Goal: Information Seeking & Learning: Learn about a topic

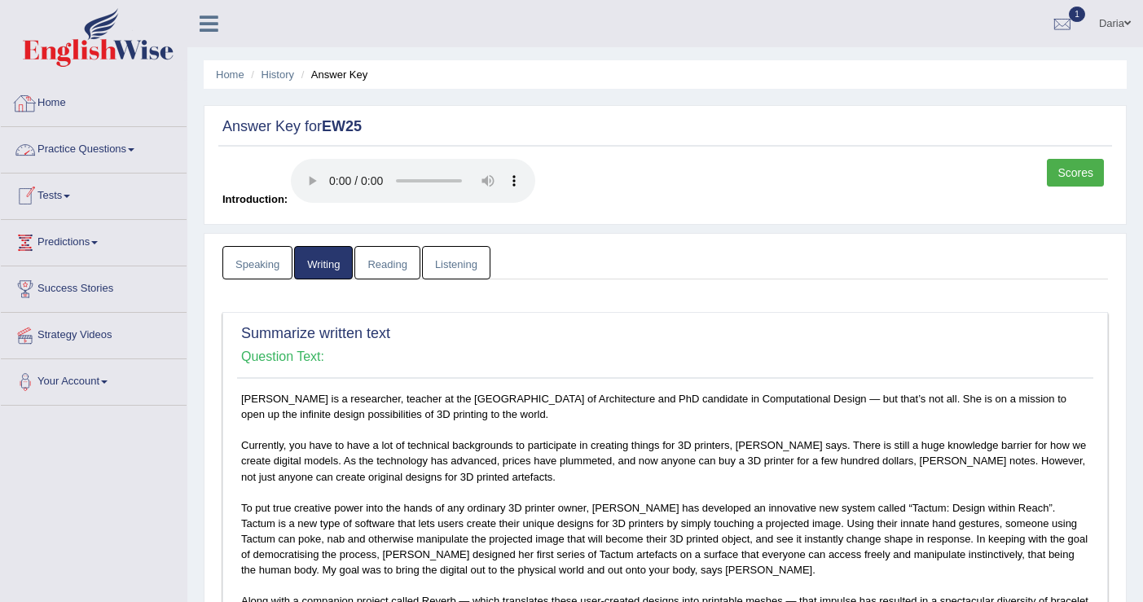
click at [74, 151] on link "Practice Questions" at bounding box center [94, 147] width 186 height 41
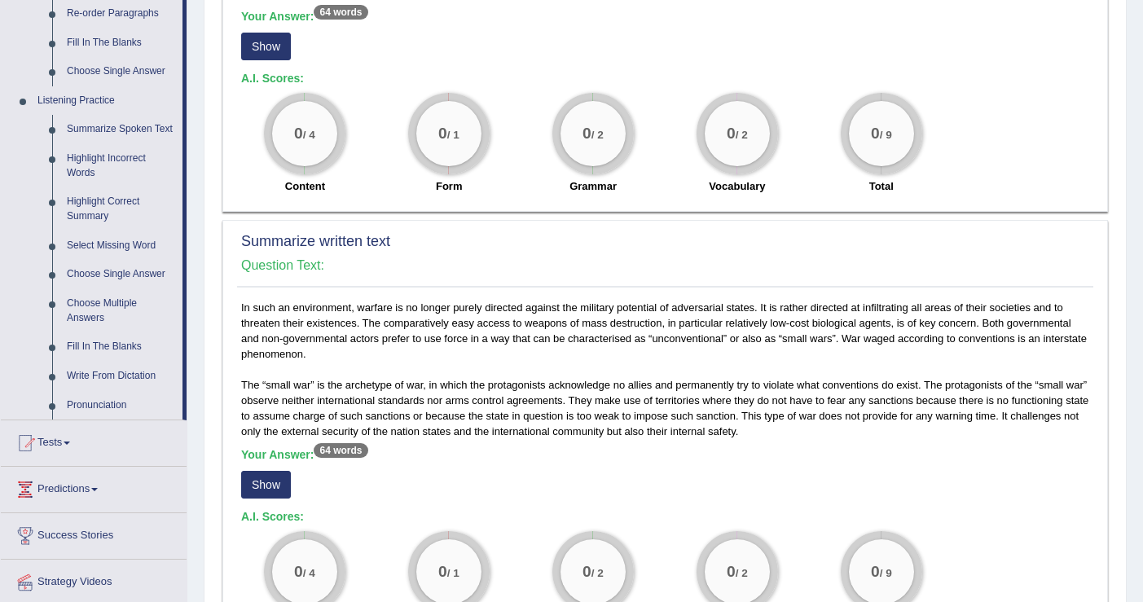
scroll to position [625, 0]
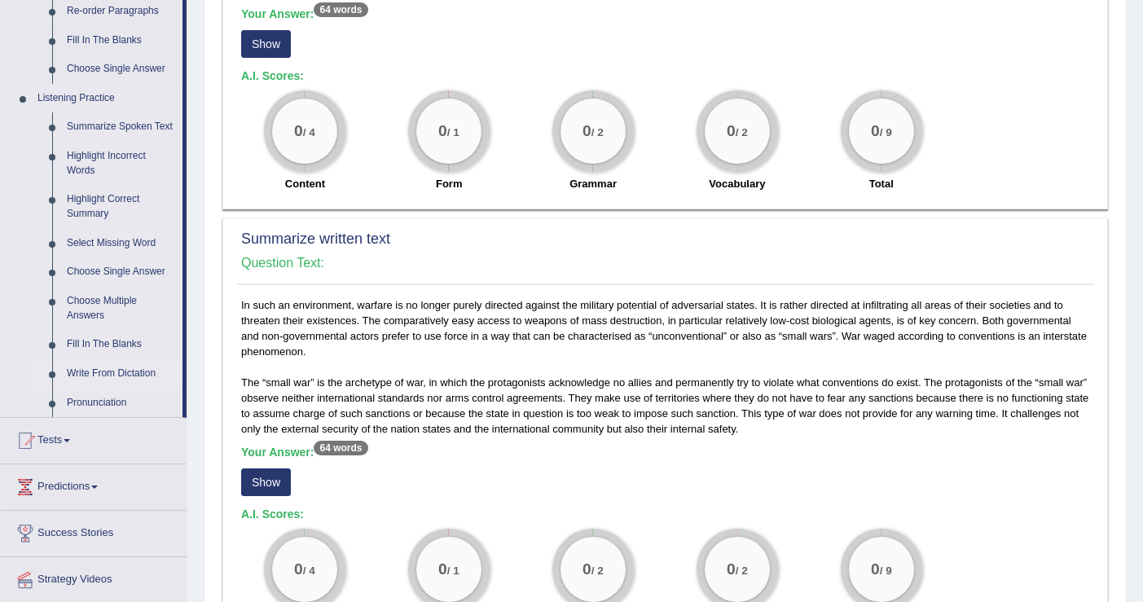
click at [126, 388] on link "Write From Dictation" at bounding box center [120, 373] width 123 height 29
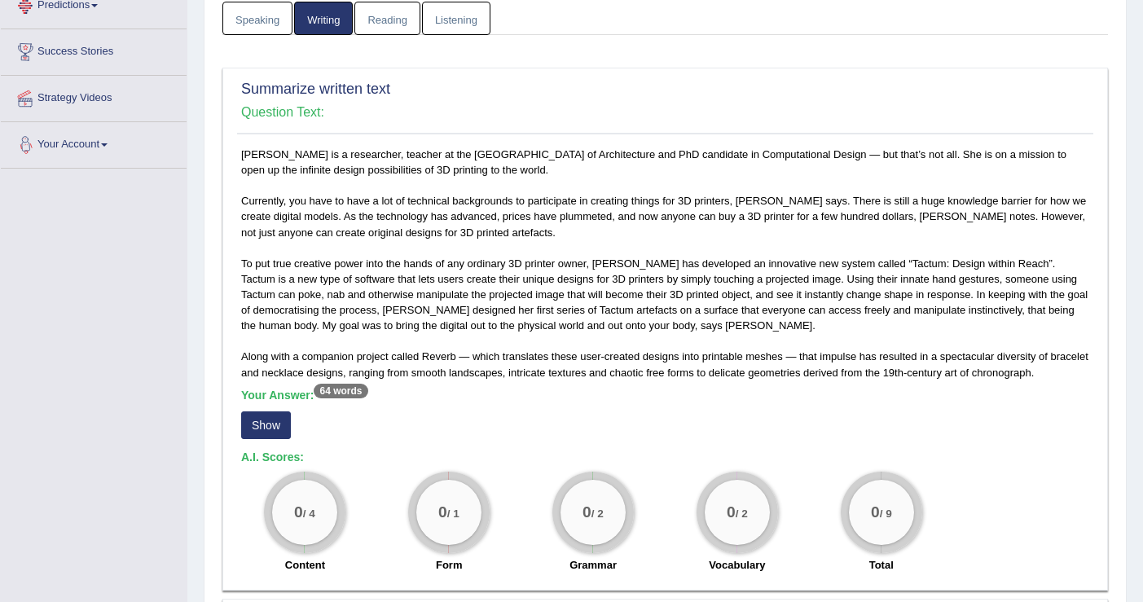
scroll to position [352, 0]
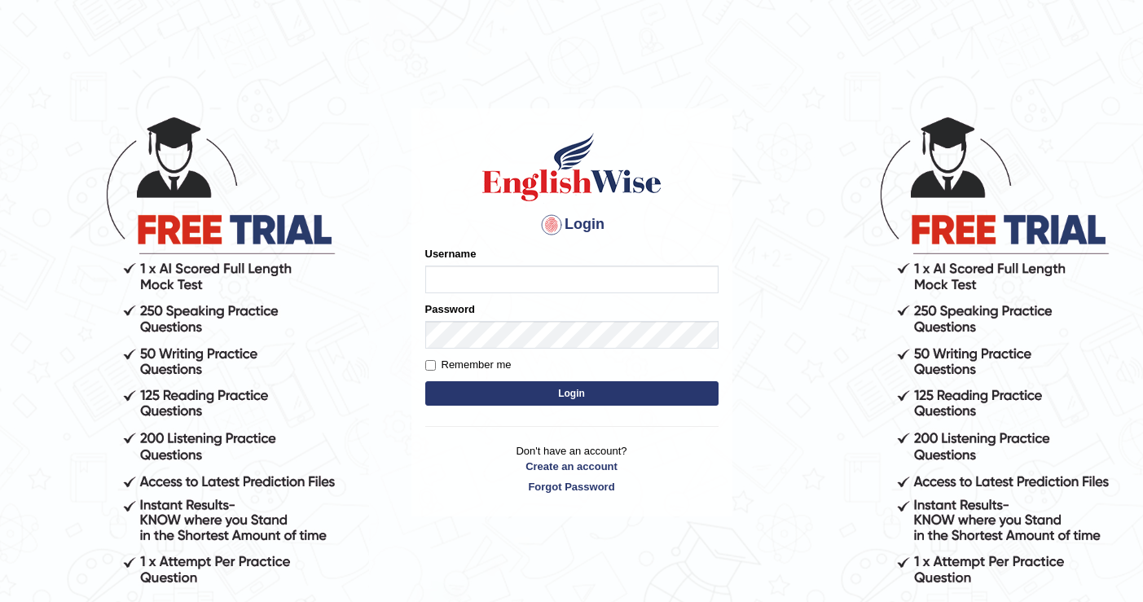
type input "DariaZ"
click at [483, 384] on button "Login" at bounding box center [571, 393] width 293 height 24
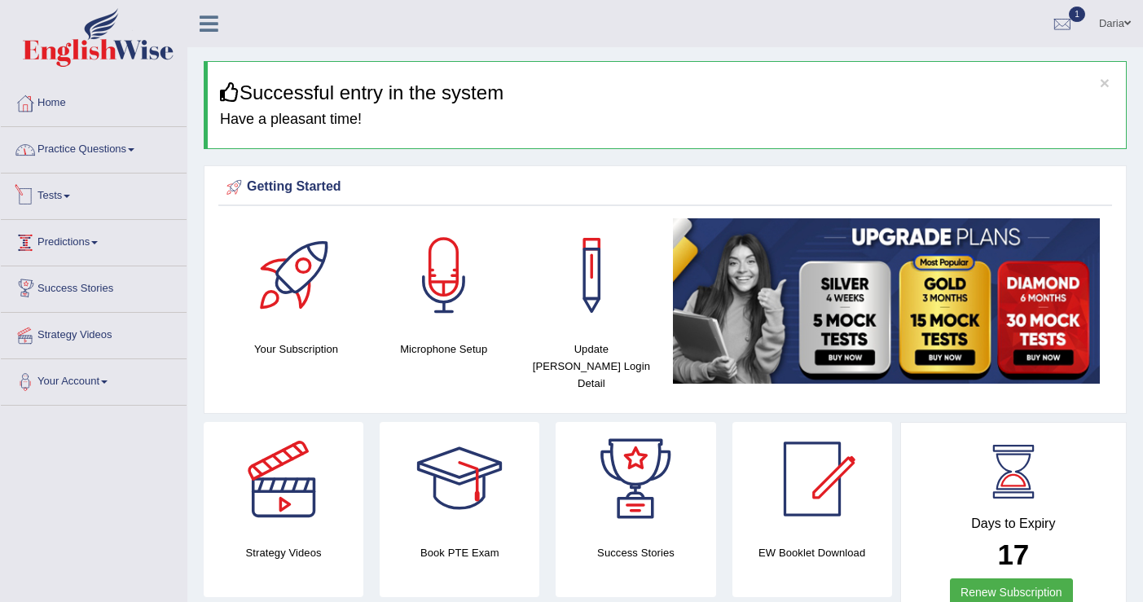
click at [78, 151] on link "Practice Questions" at bounding box center [94, 147] width 186 height 41
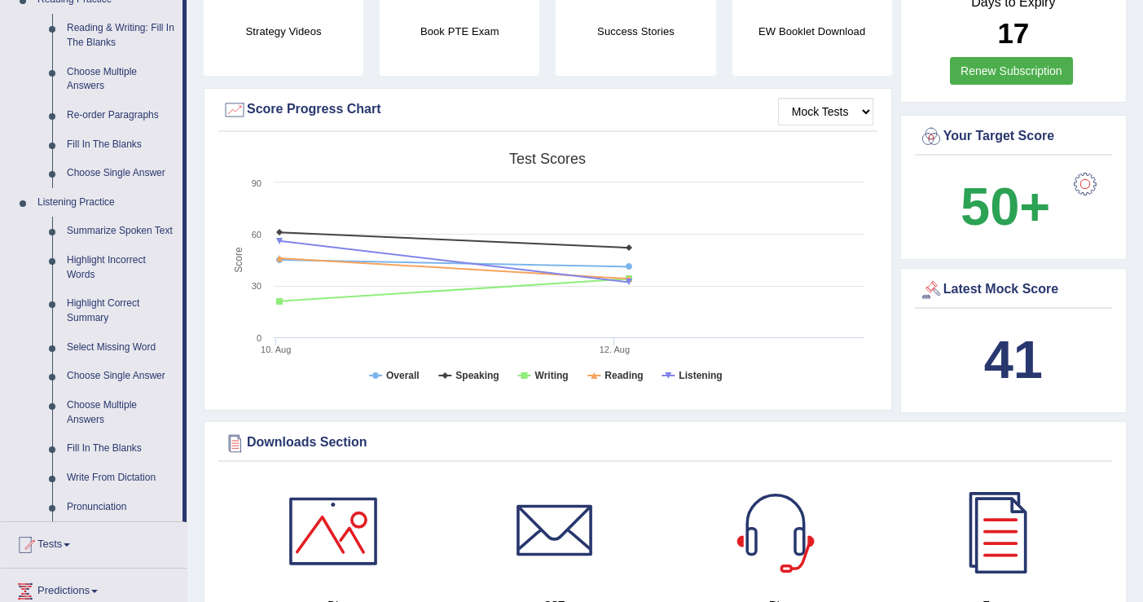
scroll to position [551, 0]
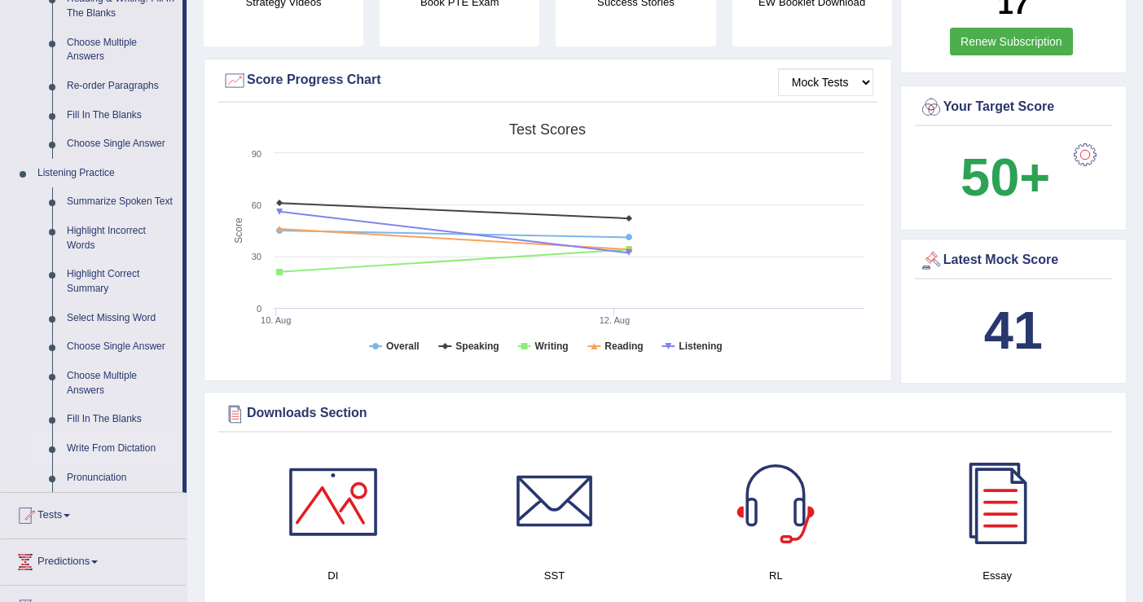
click at [125, 459] on link "Write From Dictation" at bounding box center [120, 448] width 123 height 29
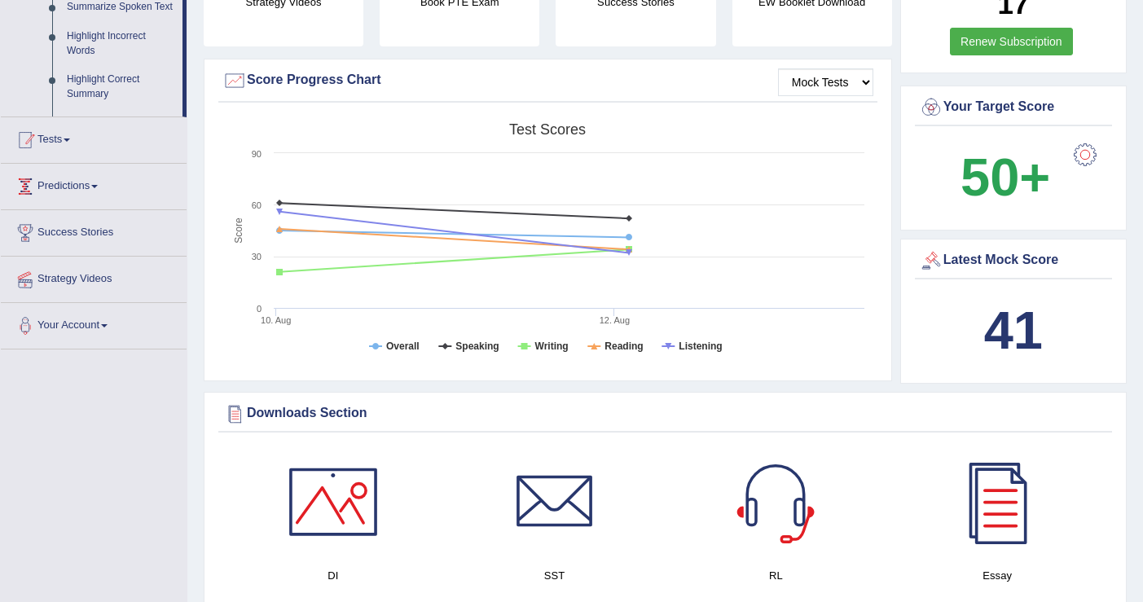
scroll to position [242, 0]
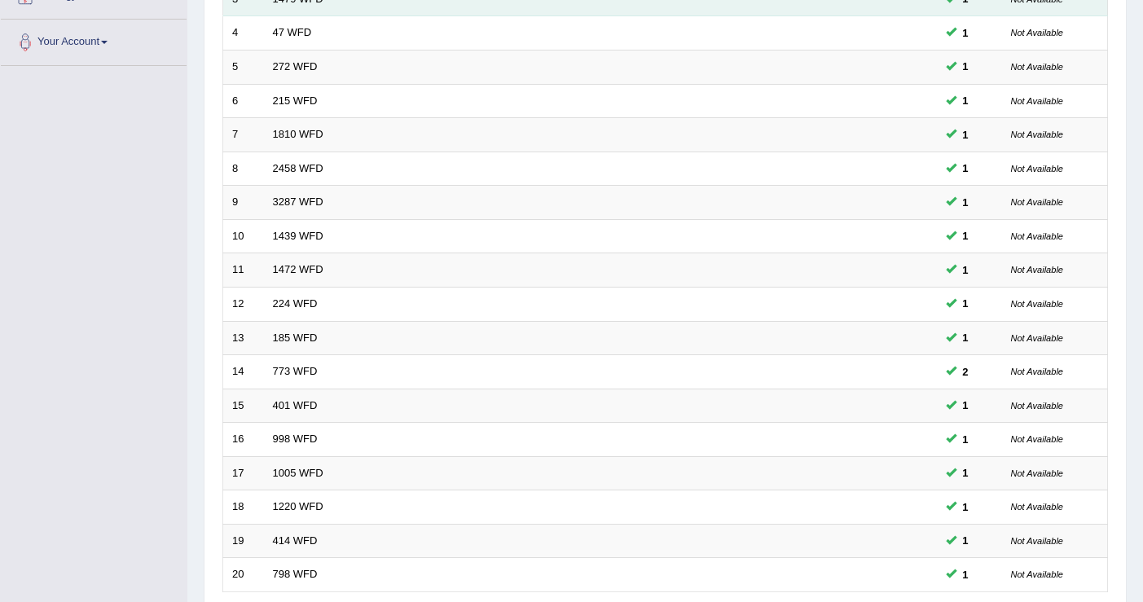
scroll to position [476, 0]
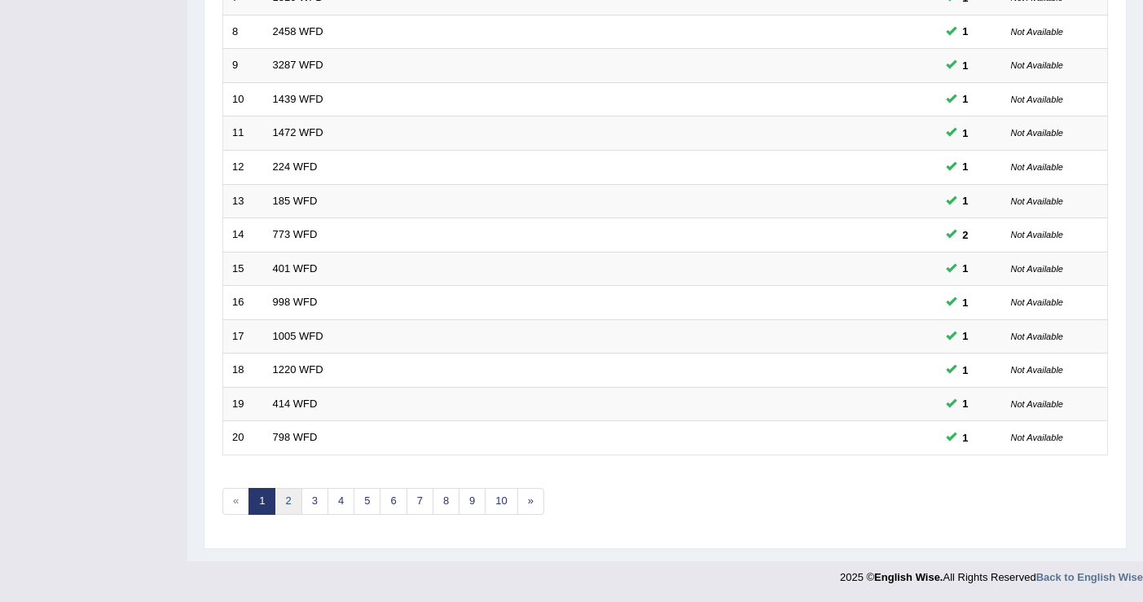
click at [295, 499] on link "2" at bounding box center [287, 501] width 27 height 27
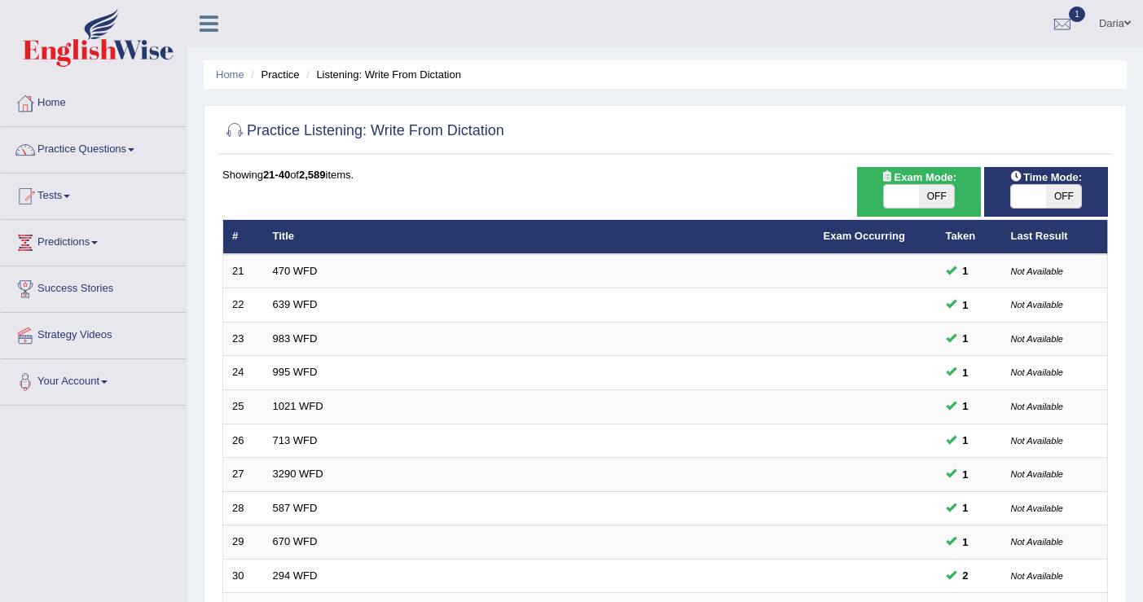
click at [1030, 188] on span at bounding box center [1028, 196] width 35 height 23
checkbox input "true"
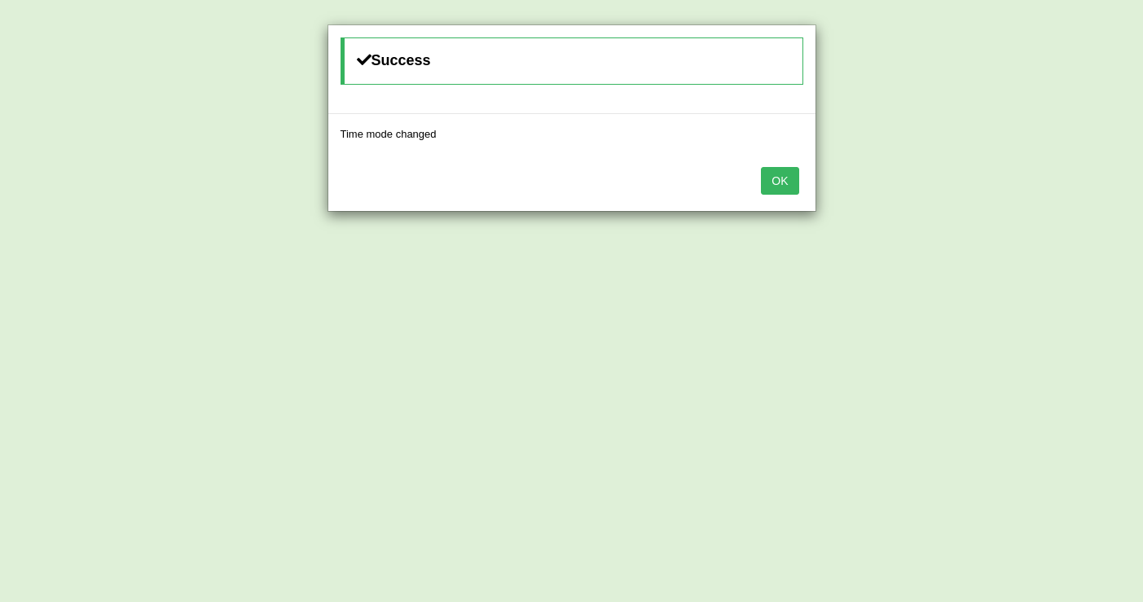
click at [790, 165] on div "OK" at bounding box center [571, 182] width 487 height 57
click at [787, 176] on button "OK" at bounding box center [779, 181] width 37 height 28
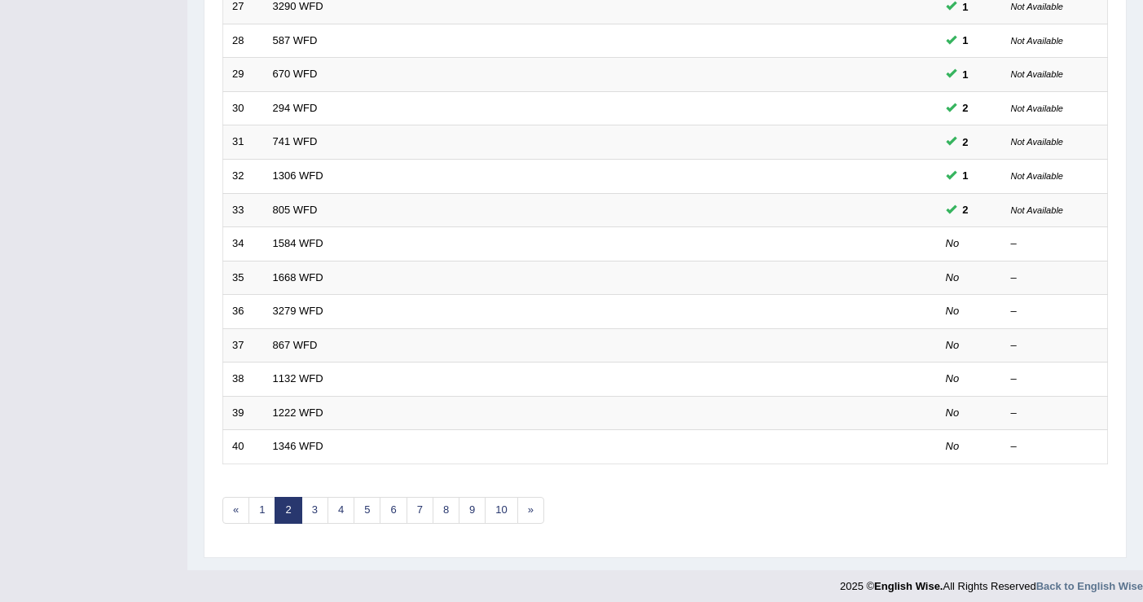
scroll to position [472, 0]
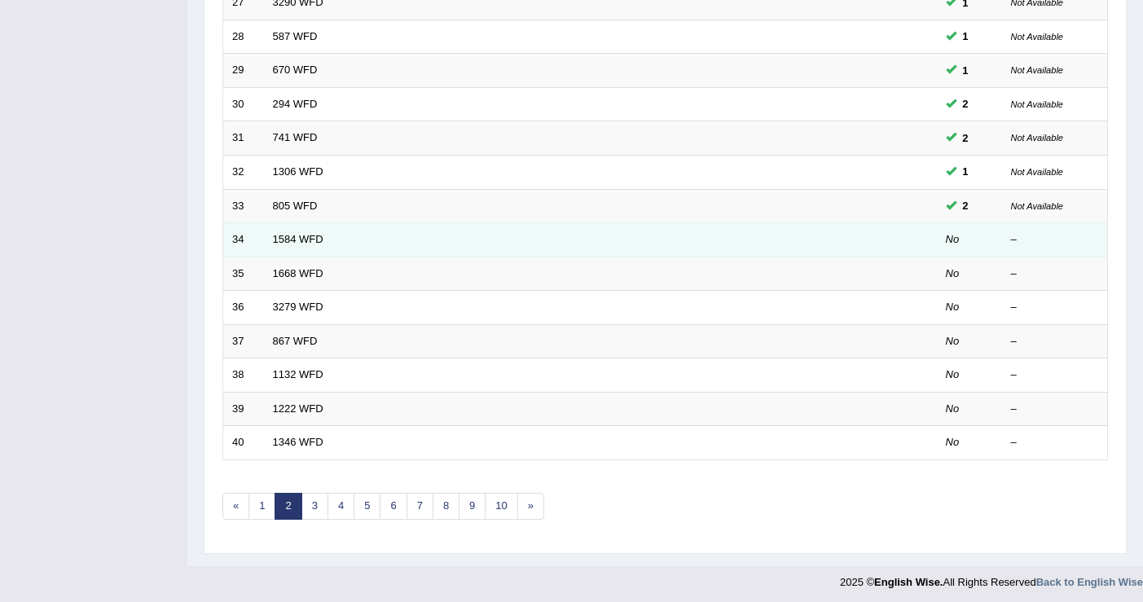
click at [418, 247] on td "1584 WFD" at bounding box center [539, 240] width 551 height 34
click at [314, 237] on link "1584 WFD" at bounding box center [298, 239] width 50 height 12
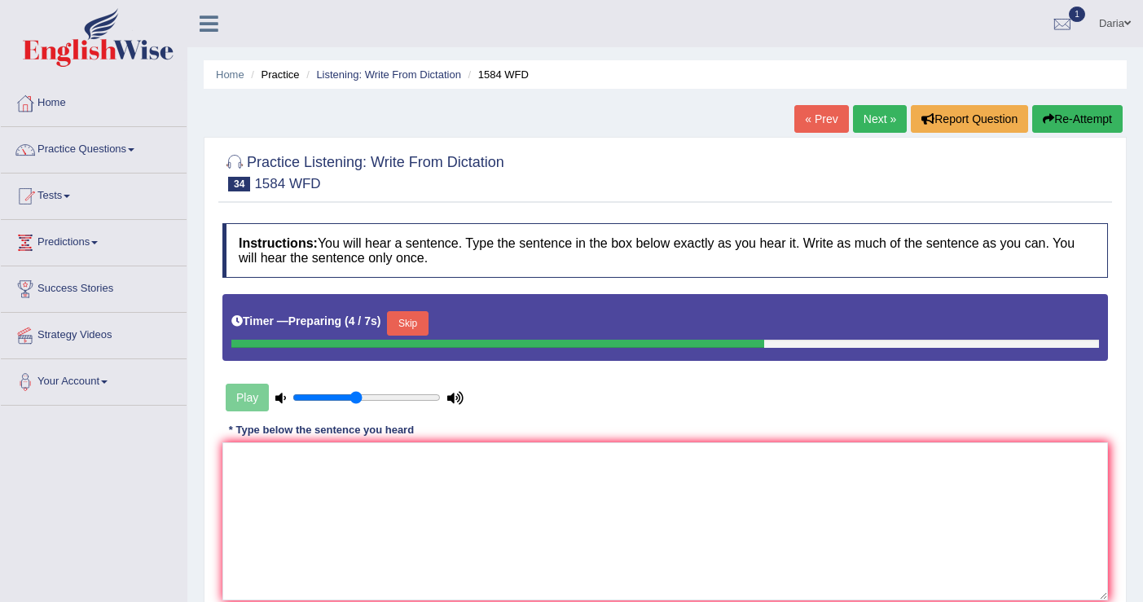
click at [358, 394] on input "range" at bounding box center [366, 397] width 148 height 13
click at [325, 472] on textarea at bounding box center [664, 521] width 885 height 158
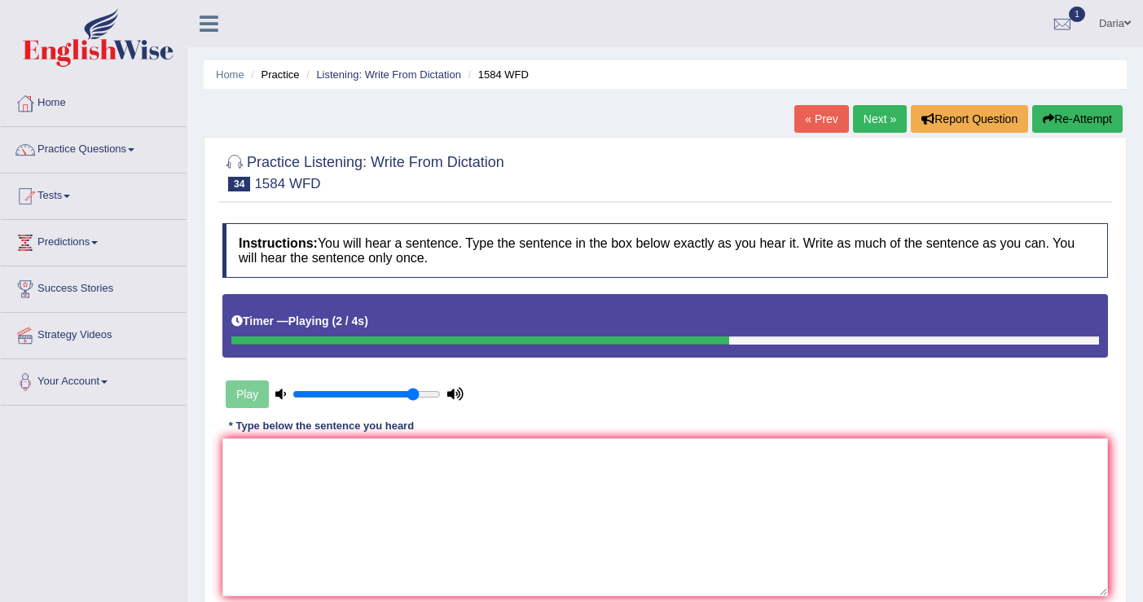
type input "0.85"
click at [410, 395] on input "range" at bounding box center [366, 394] width 148 height 13
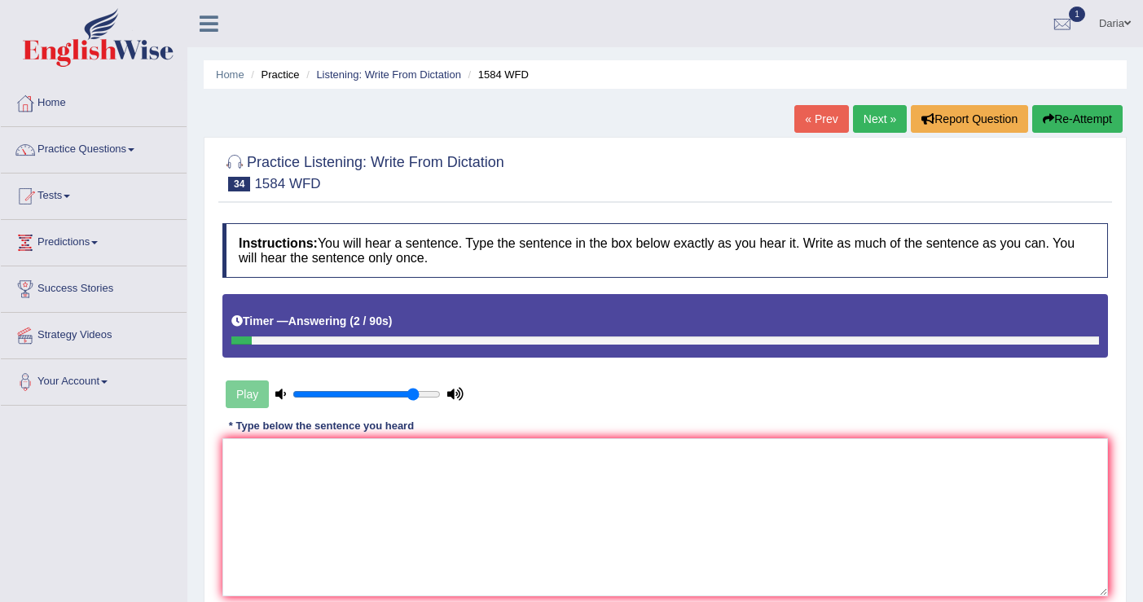
click at [1054, 129] on button "Re-Attempt" at bounding box center [1077, 119] width 90 height 28
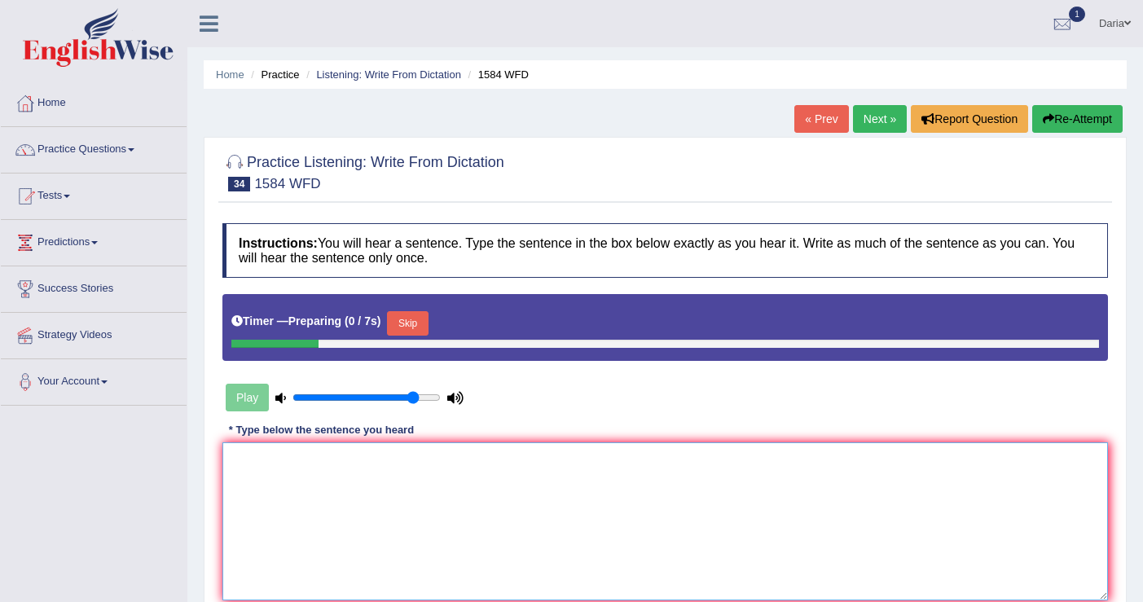
click at [368, 485] on textarea at bounding box center [664, 521] width 885 height 158
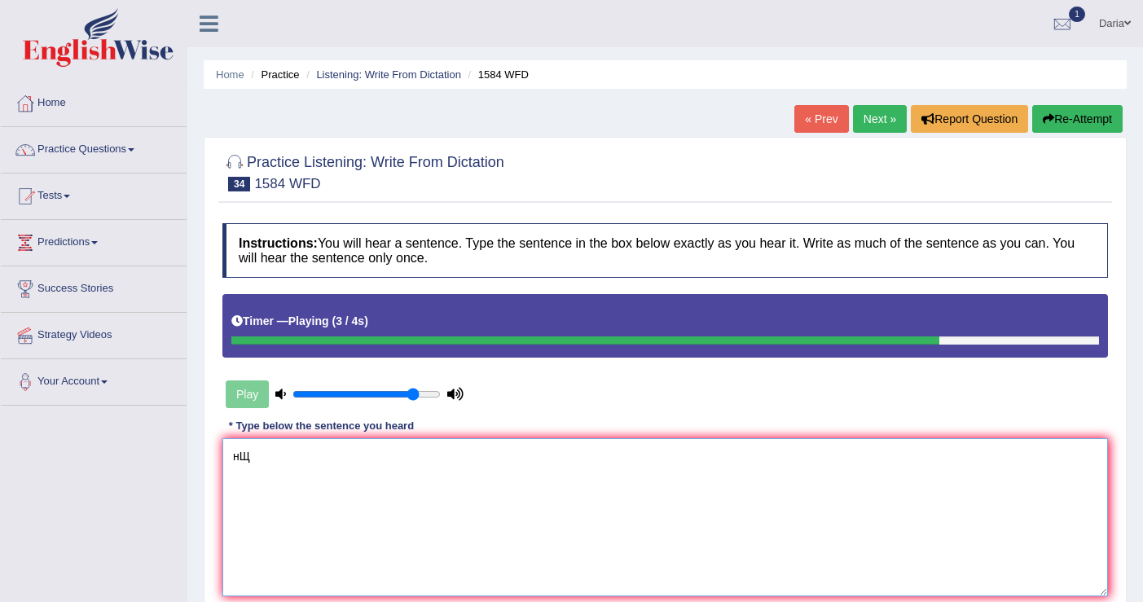
type textarea "н"
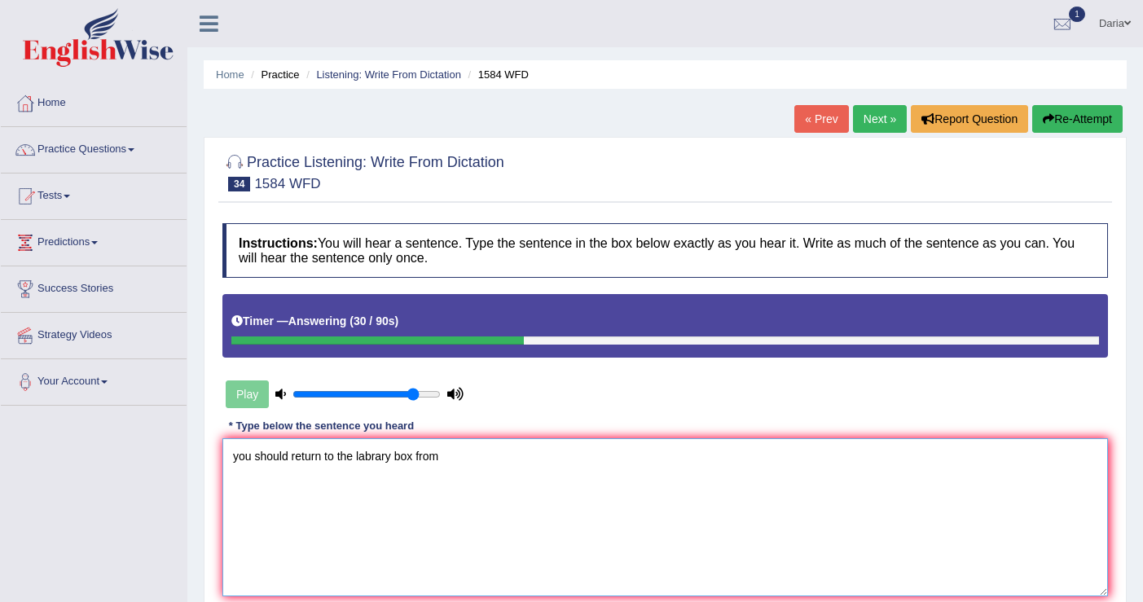
click at [239, 463] on textarea "you should return to the labrary box from" at bounding box center [664, 517] width 885 height 158
click at [445, 458] on textarea "You should return to the labrary box from" at bounding box center [664, 517] width 885 height 158
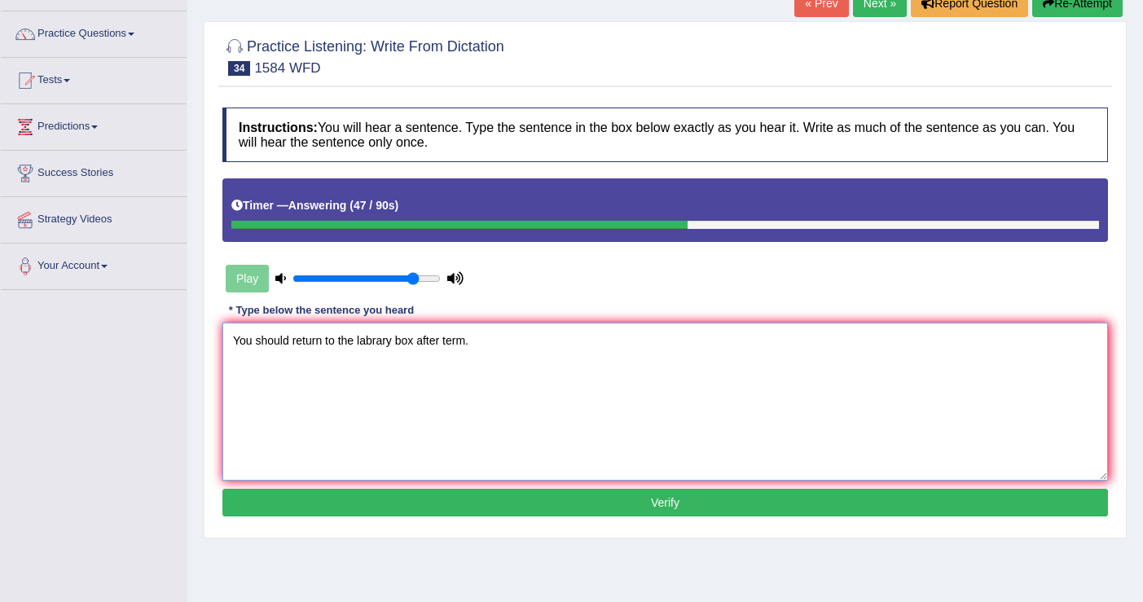
scroll to position [125, 0]
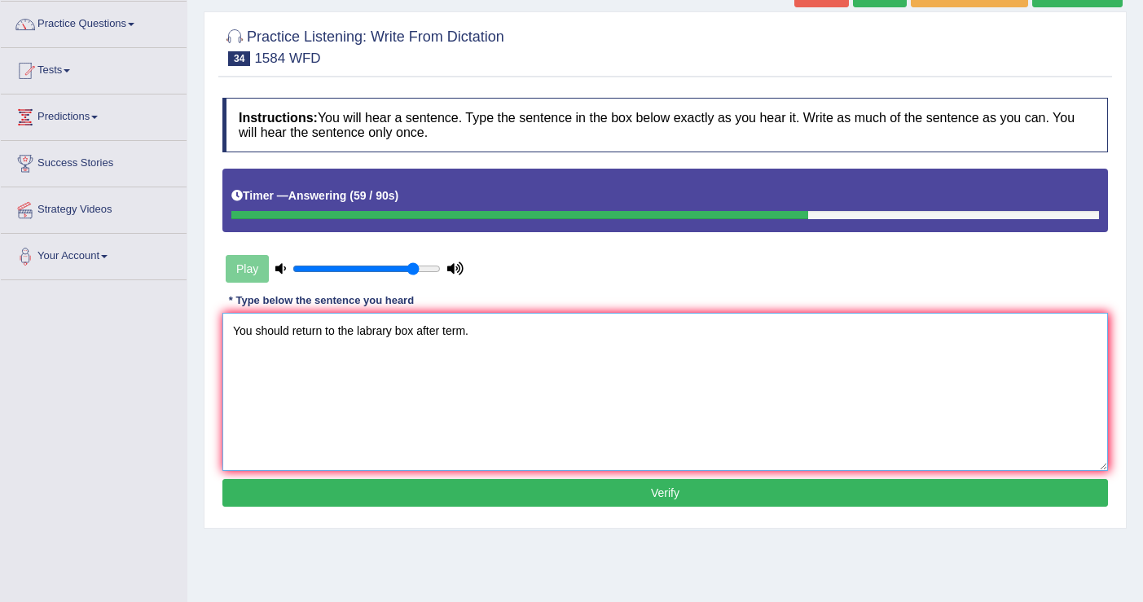
click at [367, 335] on textarea "You should return to the labrary box after term." at bounding box center [664, 392] width 885 height 158
type textarea "You should return to the library box after term."
click at [476, 496] on button "Verify" at bounding box center [664, 493] width 885 height 28
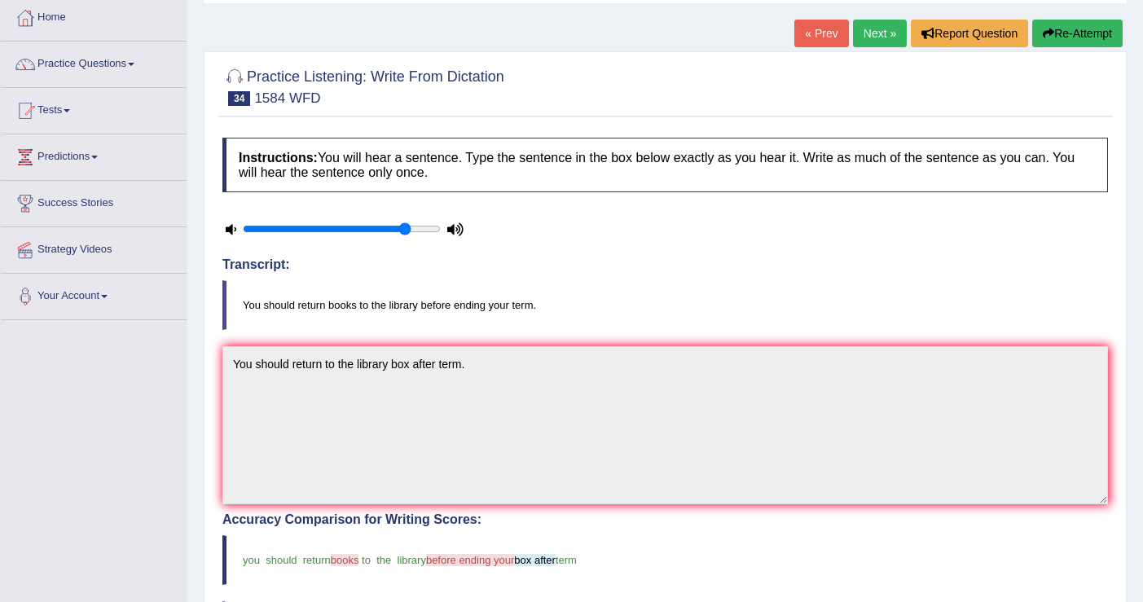
scroll to position [0, 0]
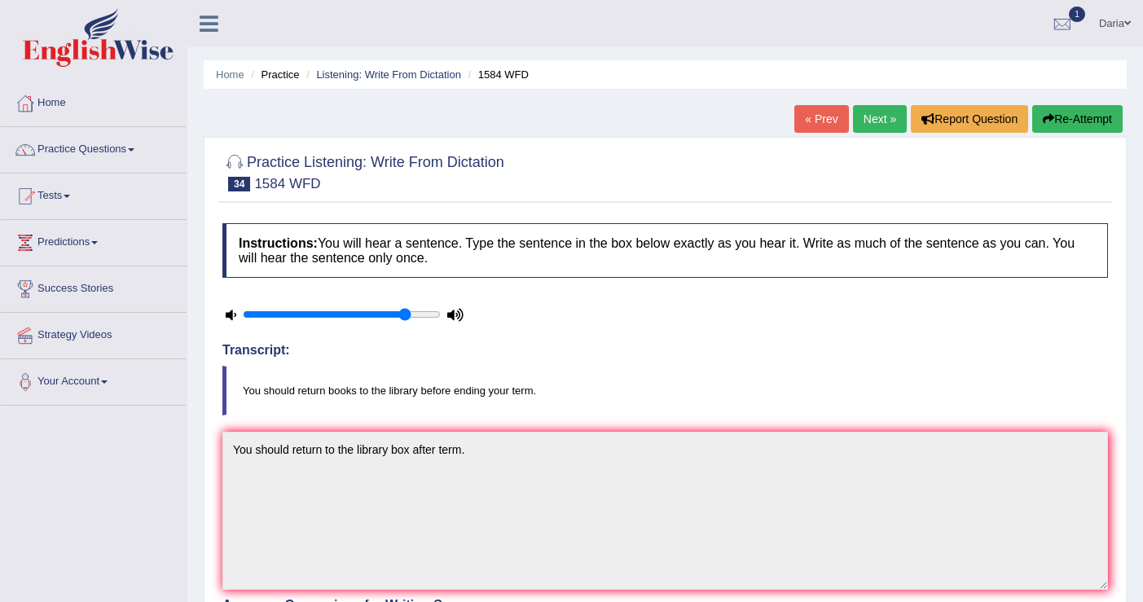
click at [880, 120] on link "Next »" at bounding box center [880, 119] width 54 height 28
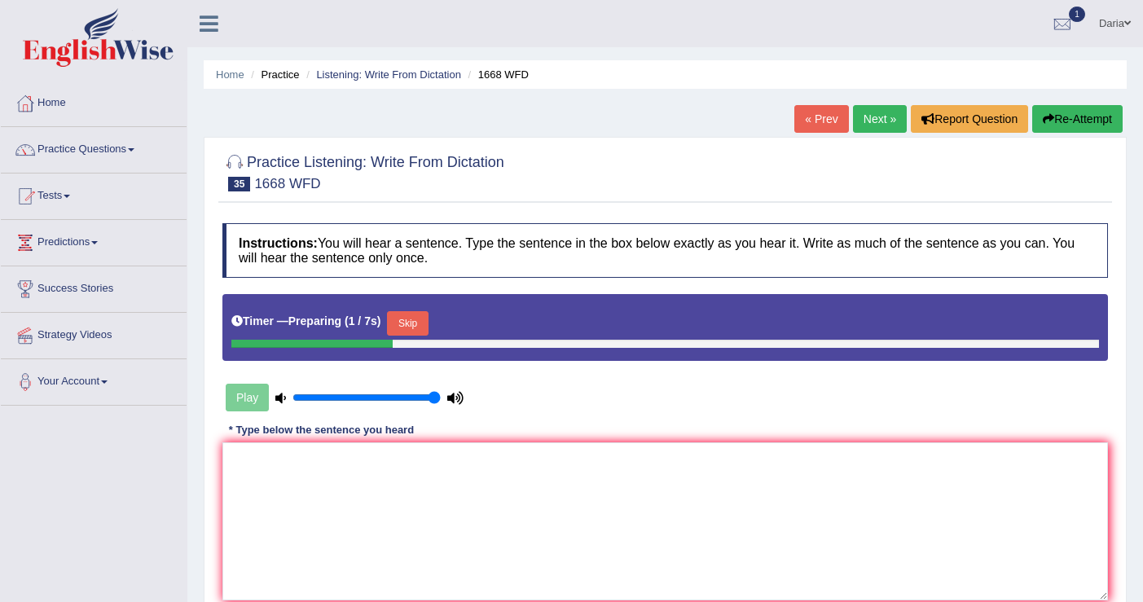
type input "1"
click at [432, 394] on input "range" at bounding box center [366, 397] width 148 height 13
click at [441, 445] on textarea at bounding box center [664, 521] width 885 height 158
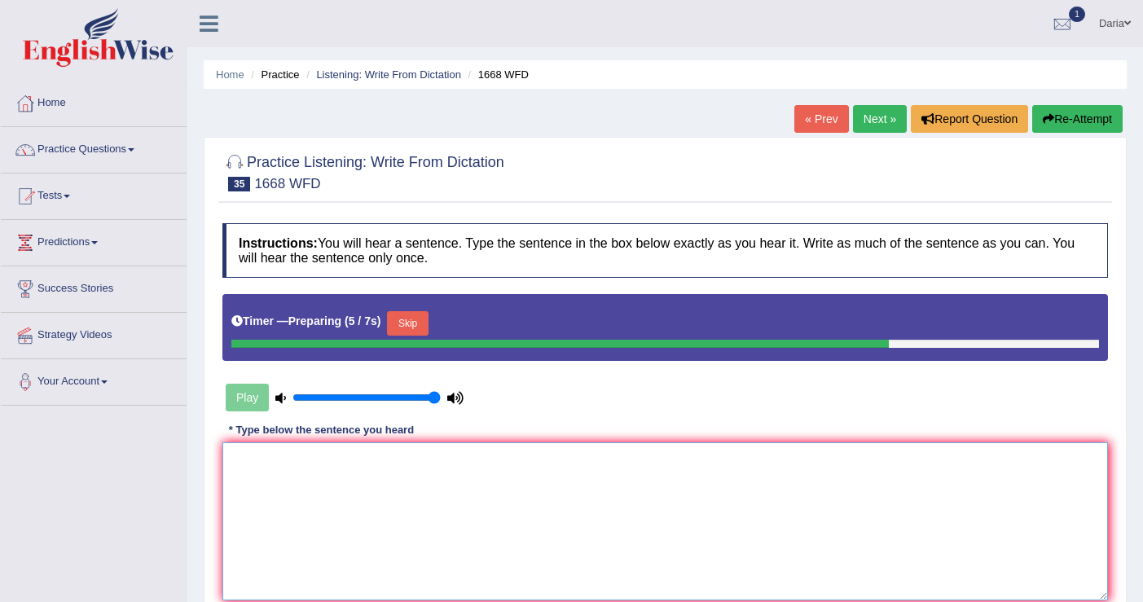
click at [404, 474] on textarea at bounding box center [664, 521] width 885 height 158
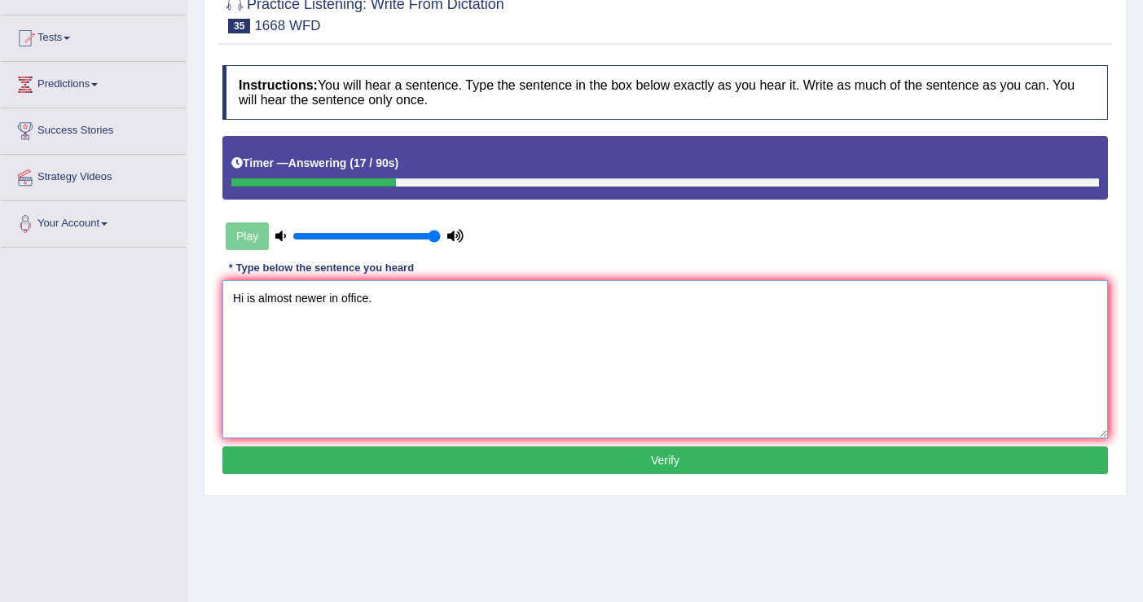
scroll to position [171, 0]
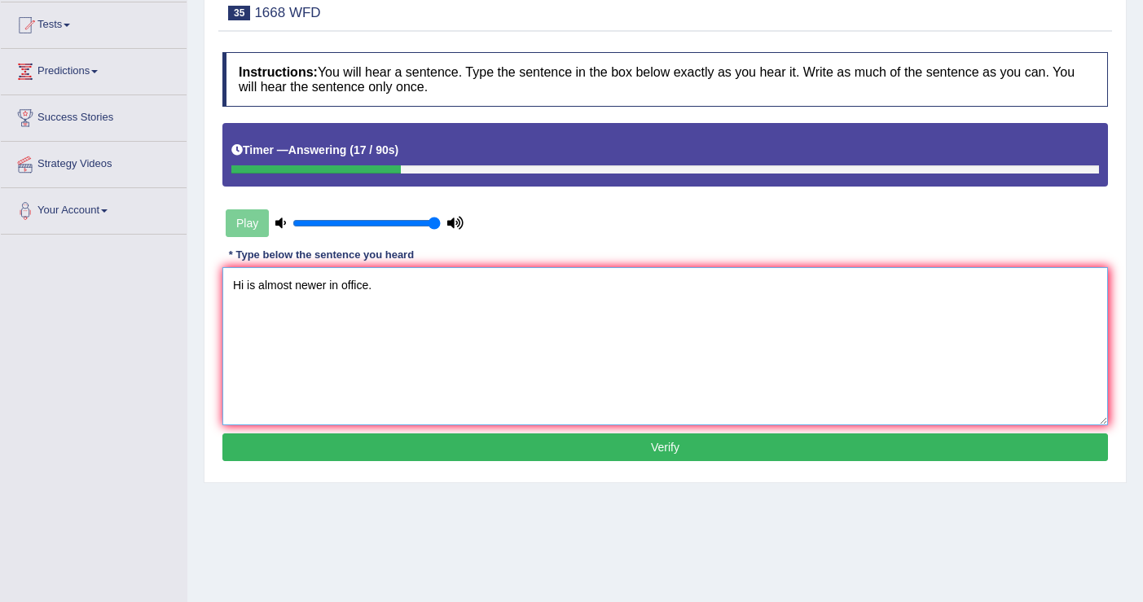
type textarea "Hi is almost newer in office."
click at [447, 448] on button "Verify" at bounding box center [664, 447] width 885 height 28
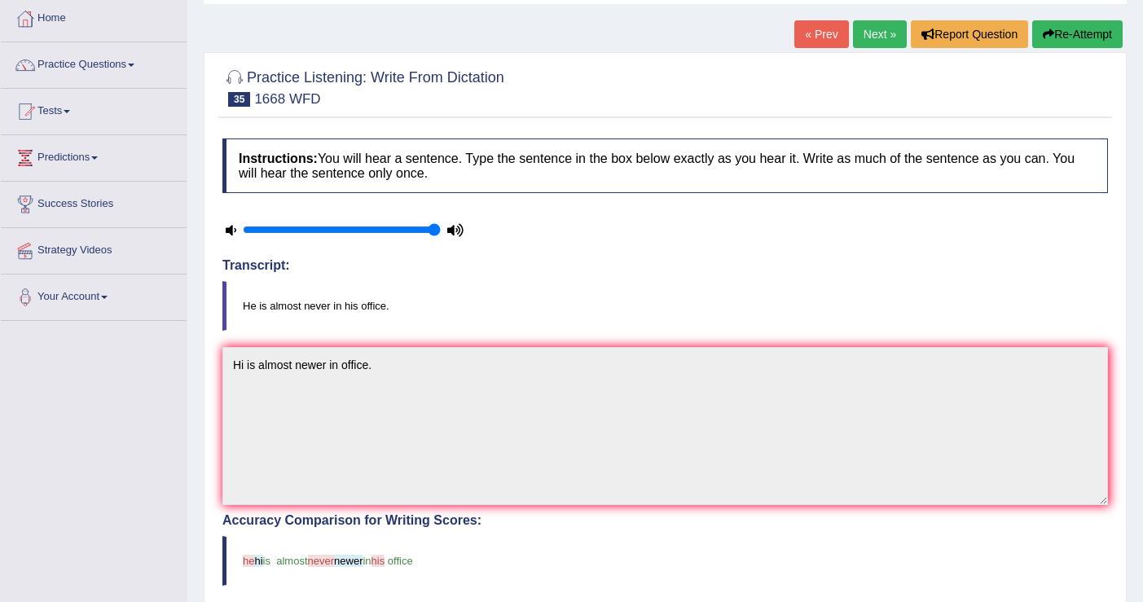
scroll to position [0, 0]
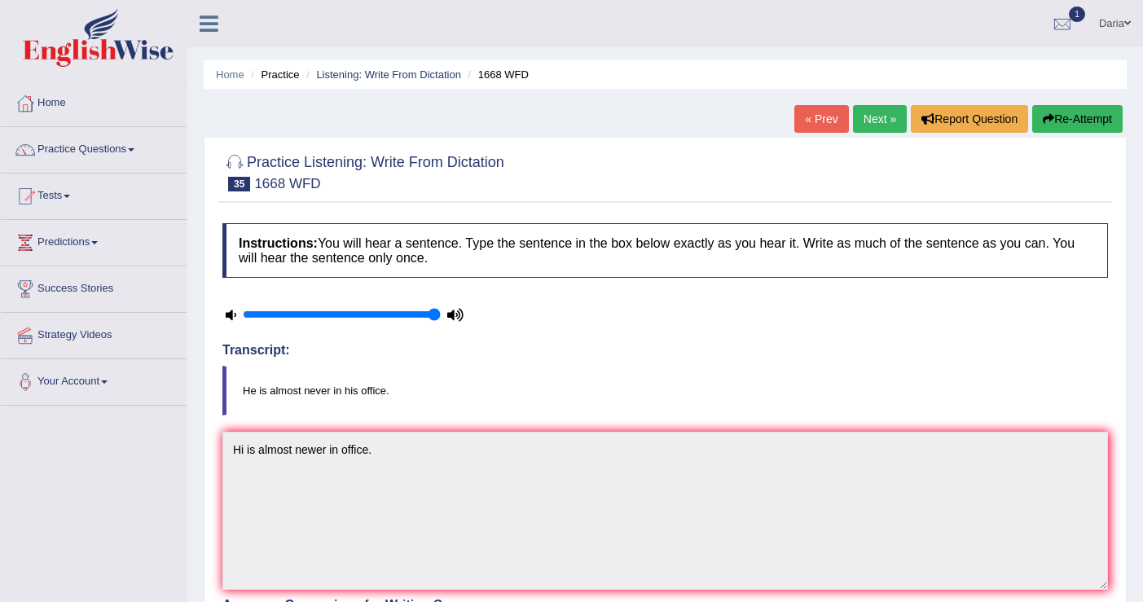
click at [873, 128] on link "Next »" at bounding box center [880, 119] width 54 height 28
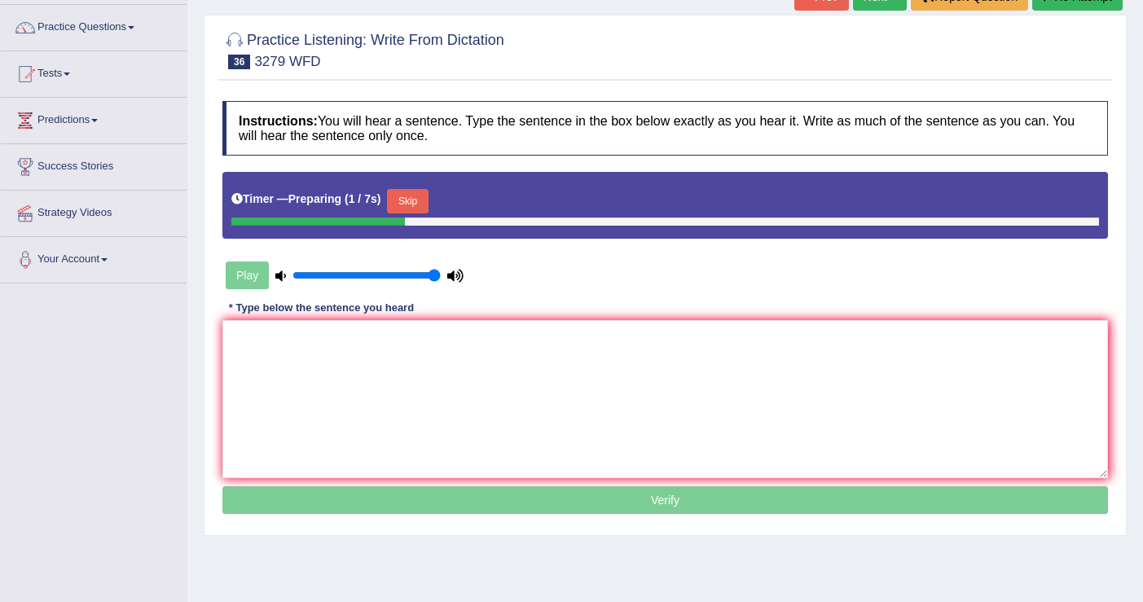
scroll to position [139, 0]
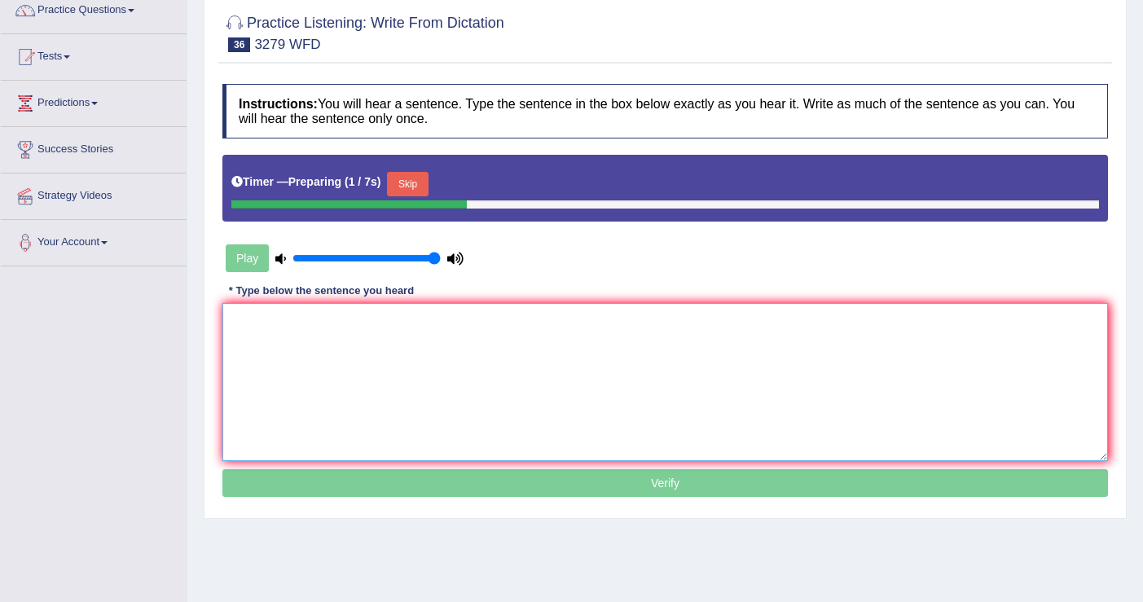
click at [488, 347] on textarea at bounding box center [664, 382] width 885 height 158
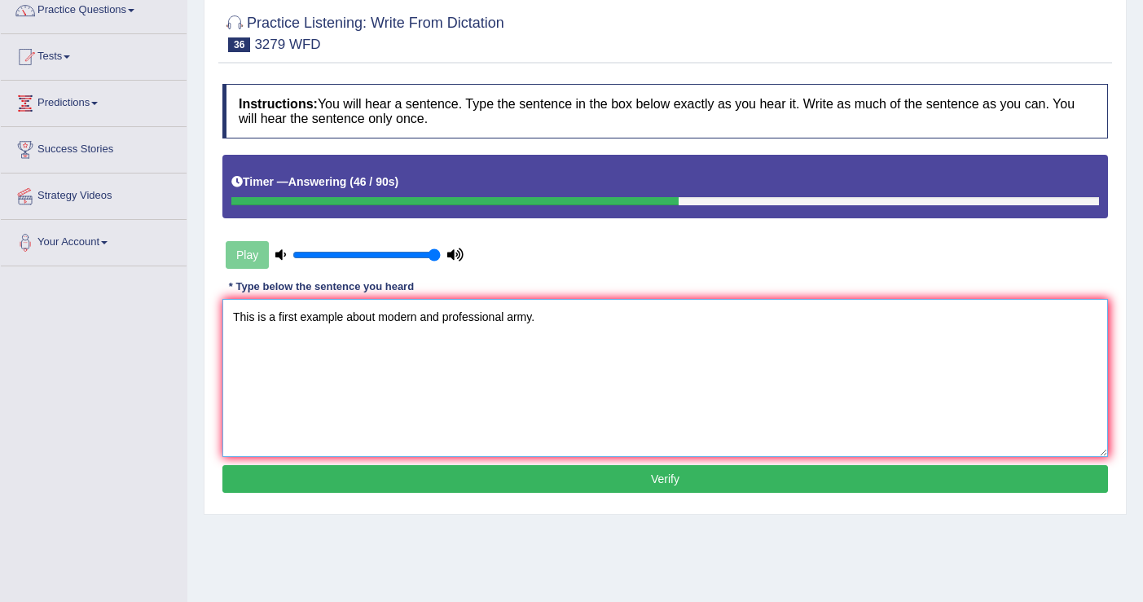
type textarea "This is a first example about modern and professional army."
drag, startPoint x: 505, startPoint y: 316, endPoint x: 445, endPoint y: 319, distance: 59.5
click at [445, 319] on textarea "This is a first example about modern and professional army." at bounding box center [664, 378] width 885 height 158
click at [581, 480] on button "Verify" at bounding box center [664, 479] width 885 height 28
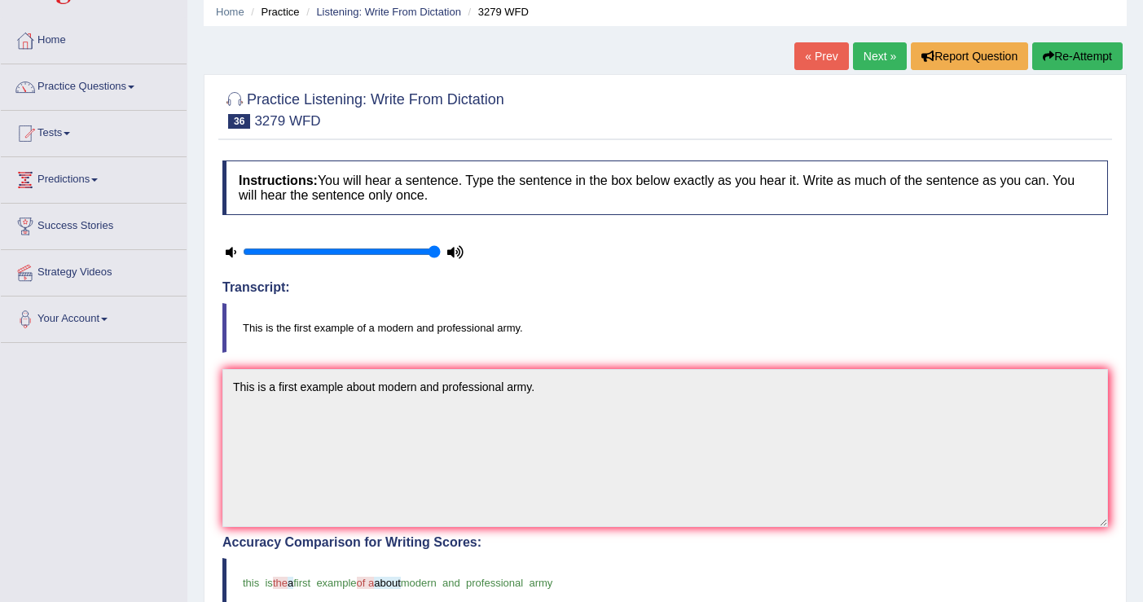
scroll to position [51, 0]
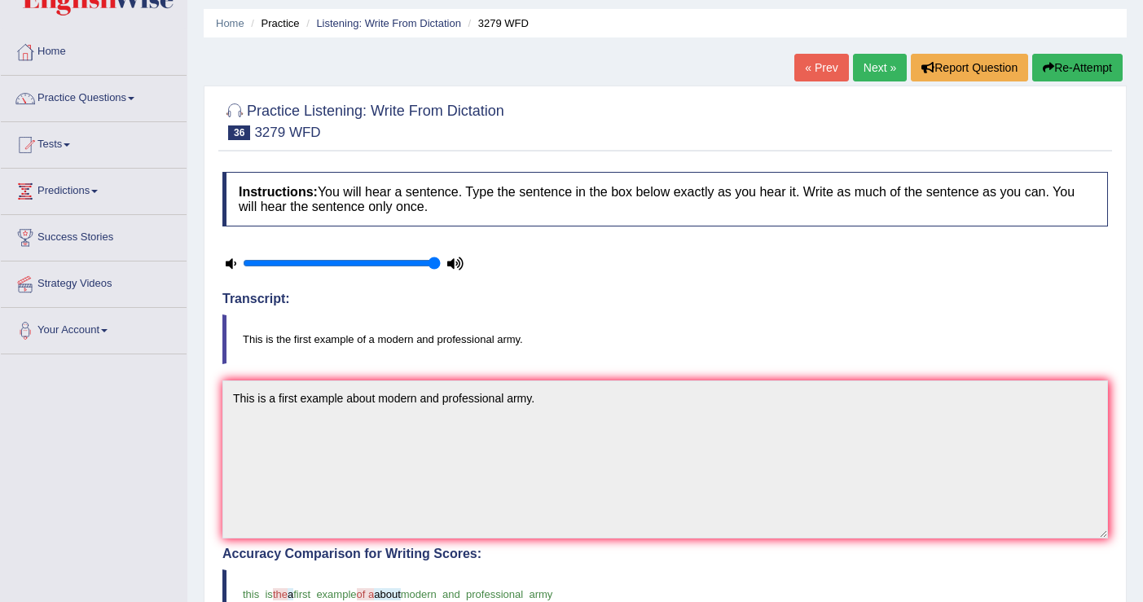
click at [877, 63] on link "Next »" at bounding box center [880, 68] width 54 height 28
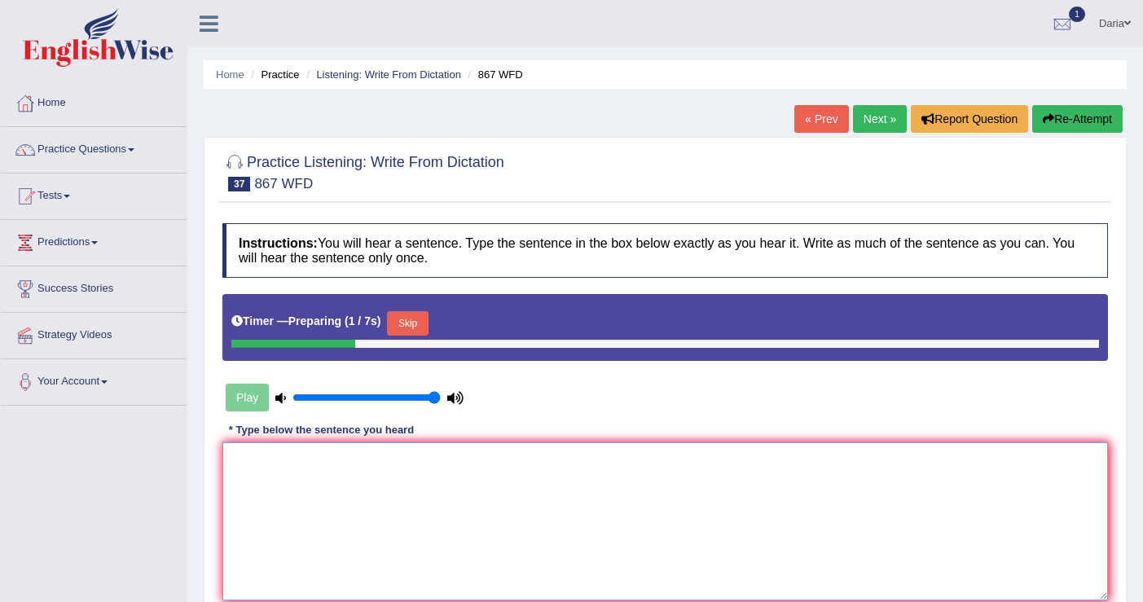
click at [348, 493] on textarea at bounding box center [664, 521] width 885 height 158
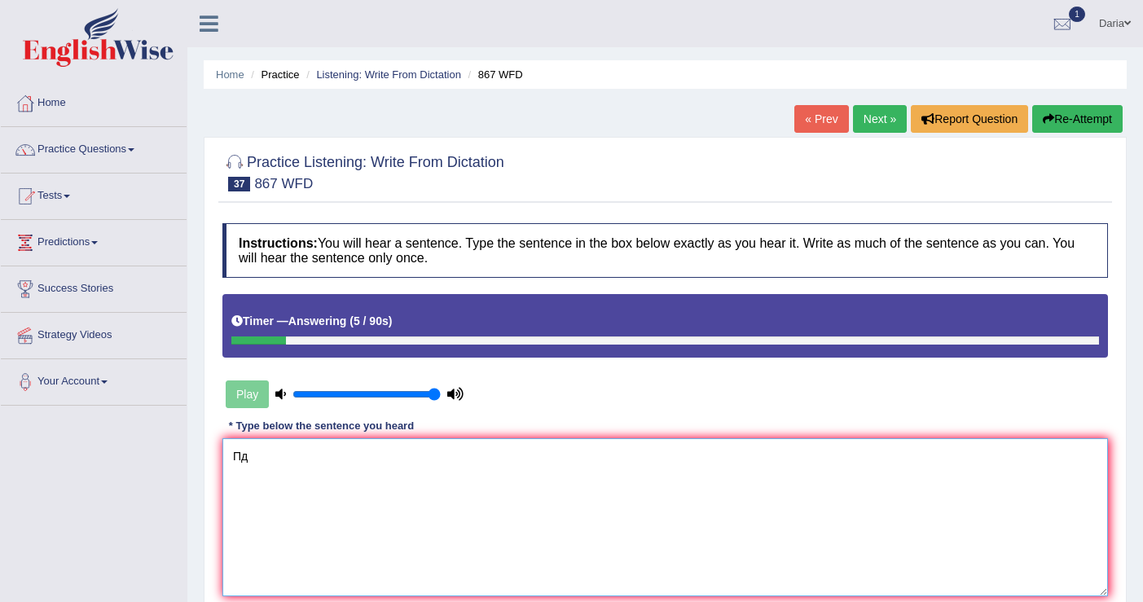
type textarea "П"
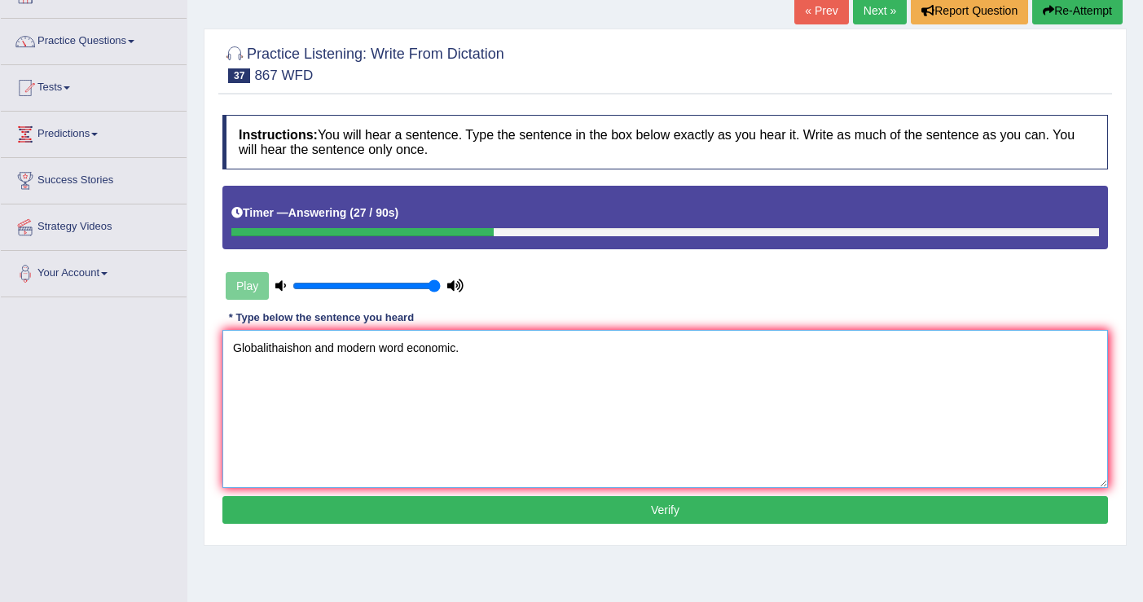
scroll to position [128, 0]
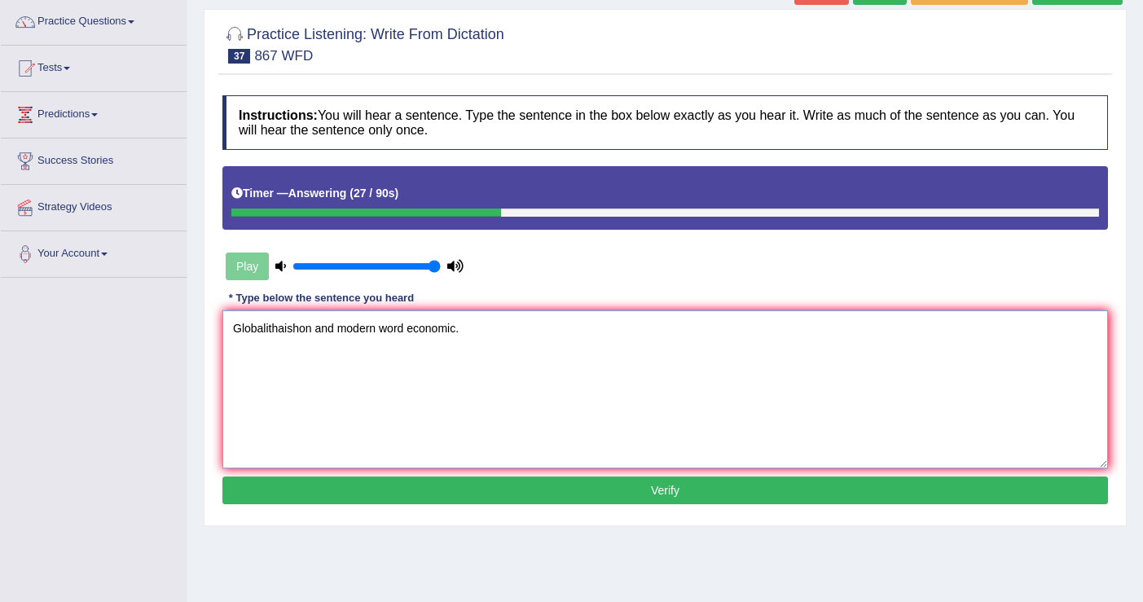
type textarea "Globalithaishon and modern word economic."
click at [573, 497] on button "Verify" at bounding box center [664, 490] width 885 height 28
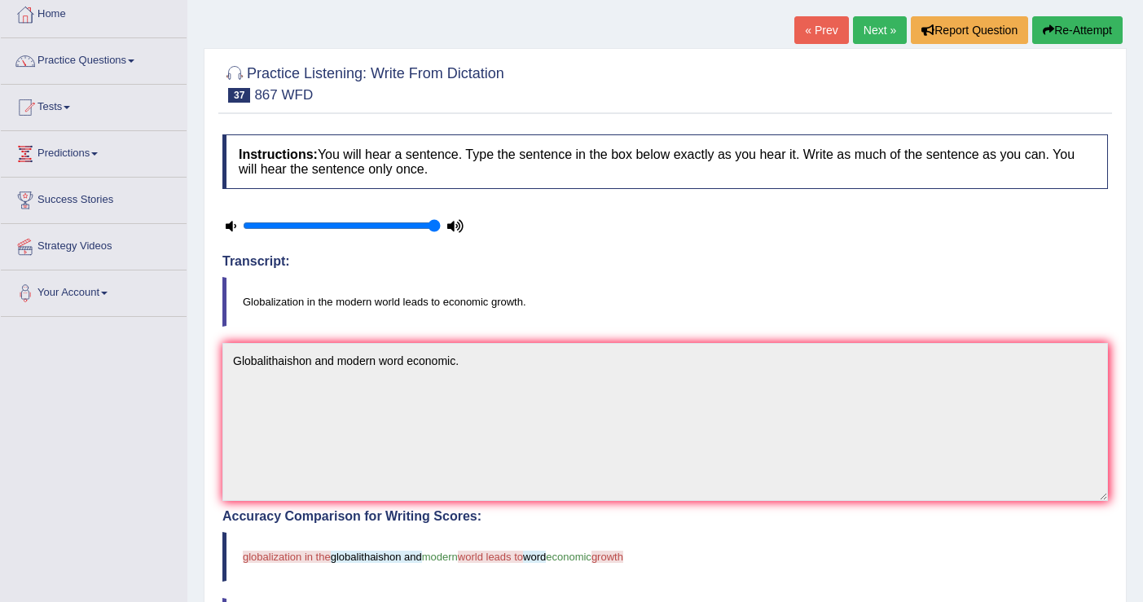
scroll to position [0, 0]
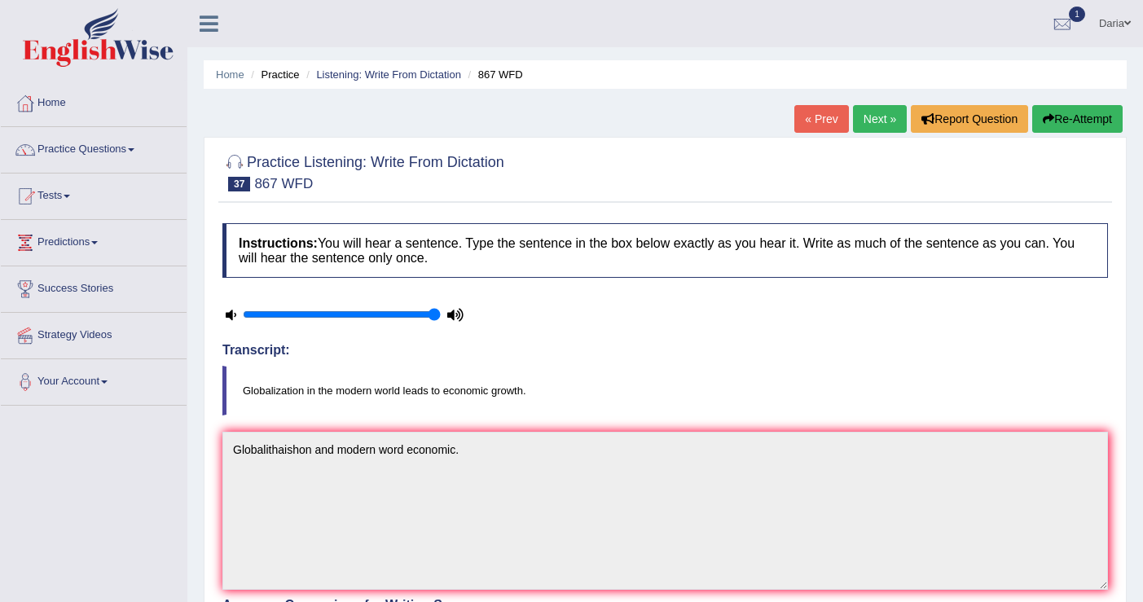
click at [866, 126] on link "Next »" at bounding box center [880, 119] width 54 height 28
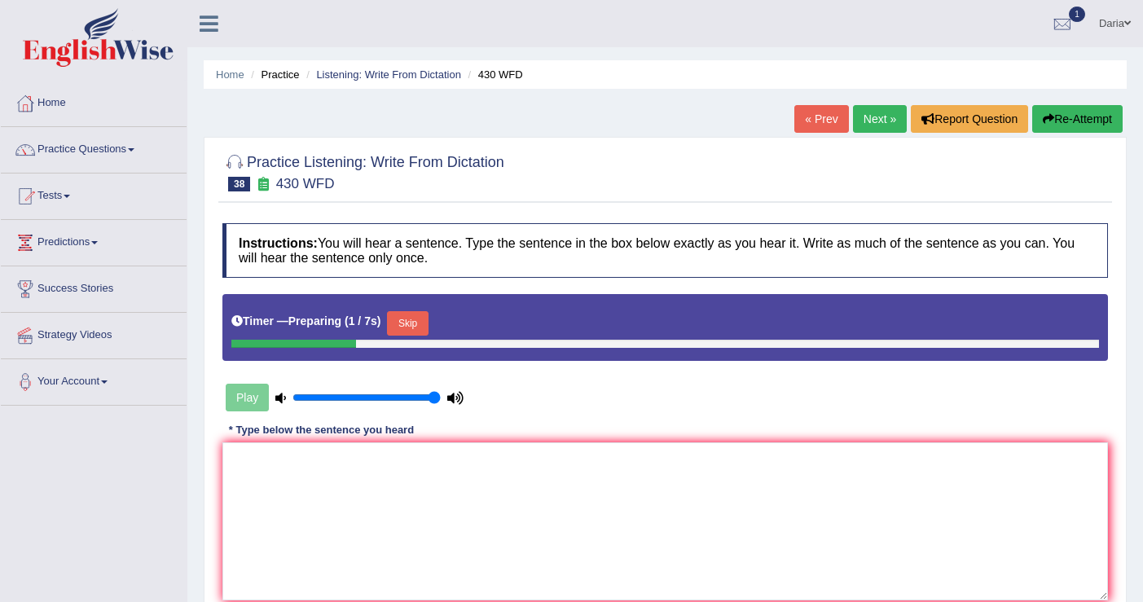
click at [422, 327] on button "Skip" at bounding box center [407, 323] width 41 height 24
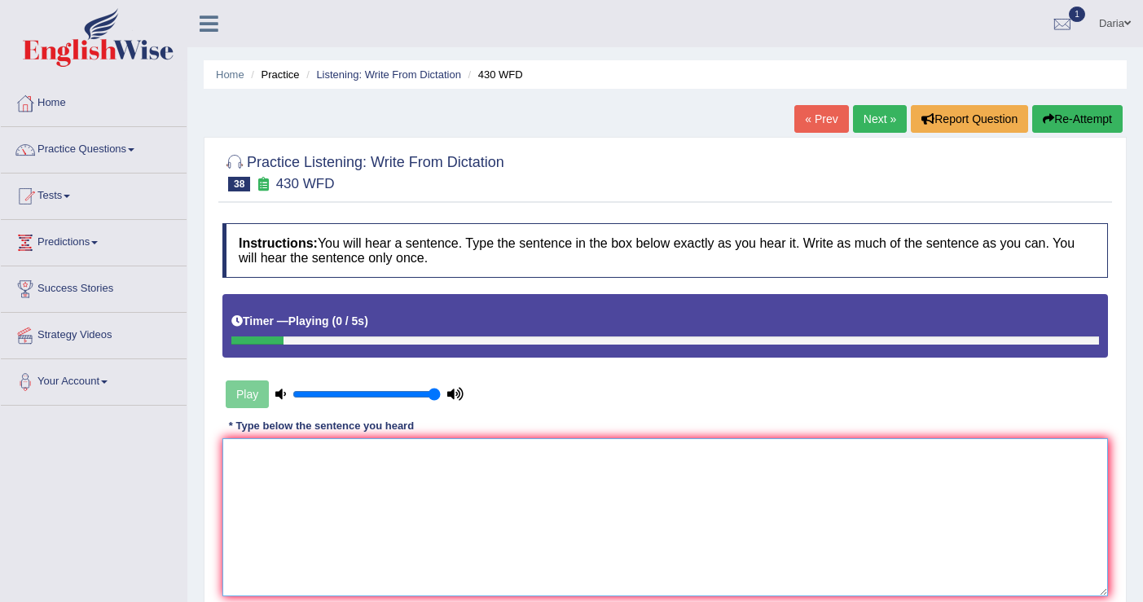
click at [358, 471] on textarea at bounding box center [664, 517] width 885 height 158
type textarea "Extance"
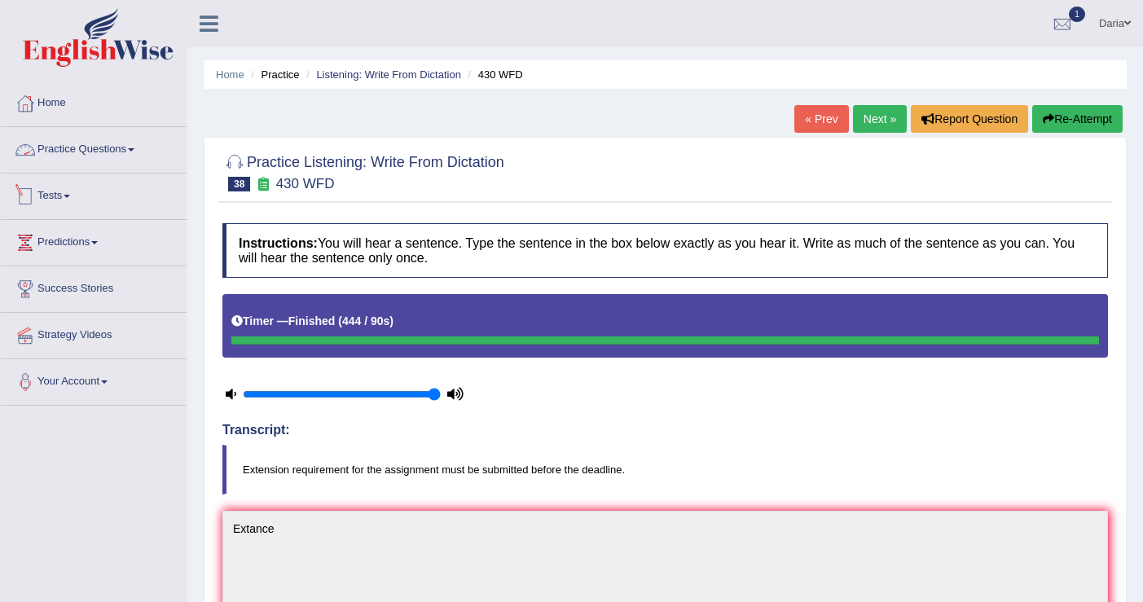
click at [69, 192] on link "Tests" at bounding box center [94, 193] width 186 height 41
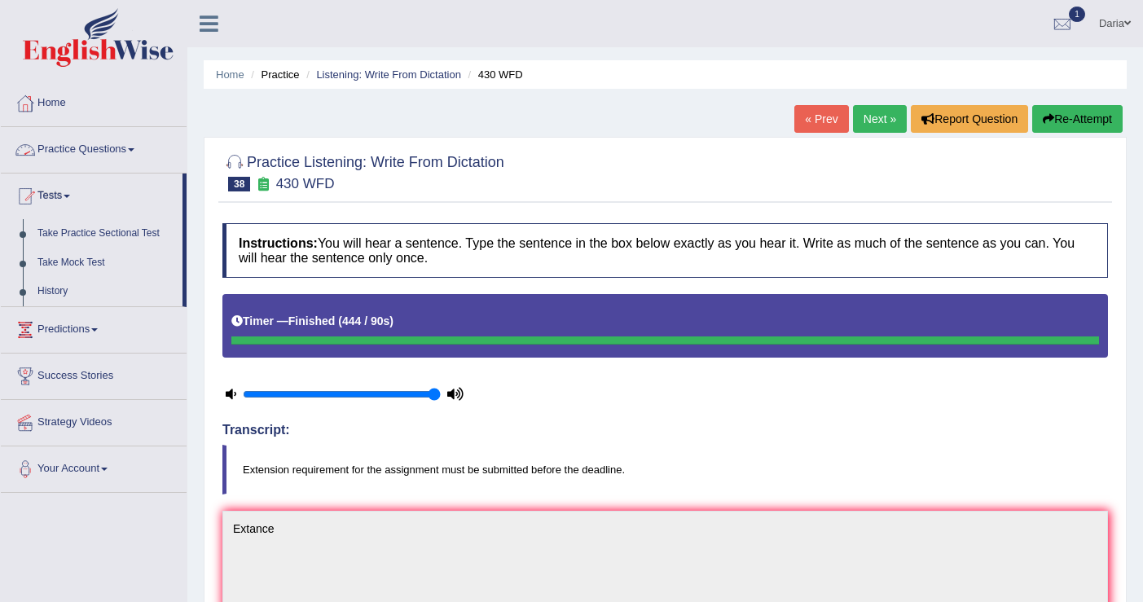
click at [96, 155] on link "Practice Questions" at bounding box center [94, 147] width 186 height 41
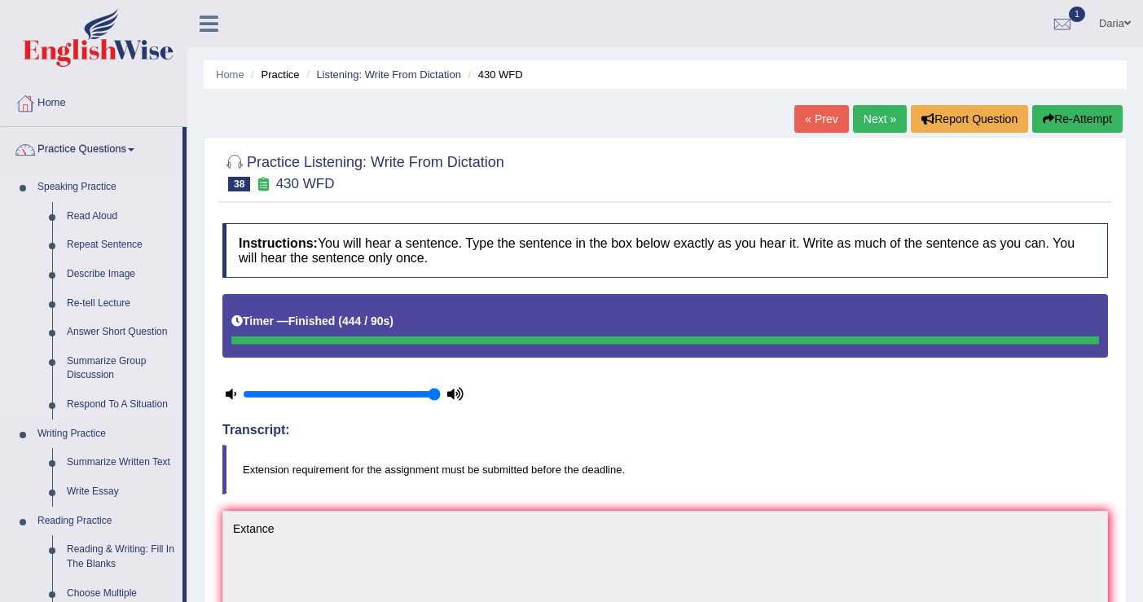
click at [109, 245] on link "Repeat Sentence" at bounding box center [120, 244] width 123 height 29
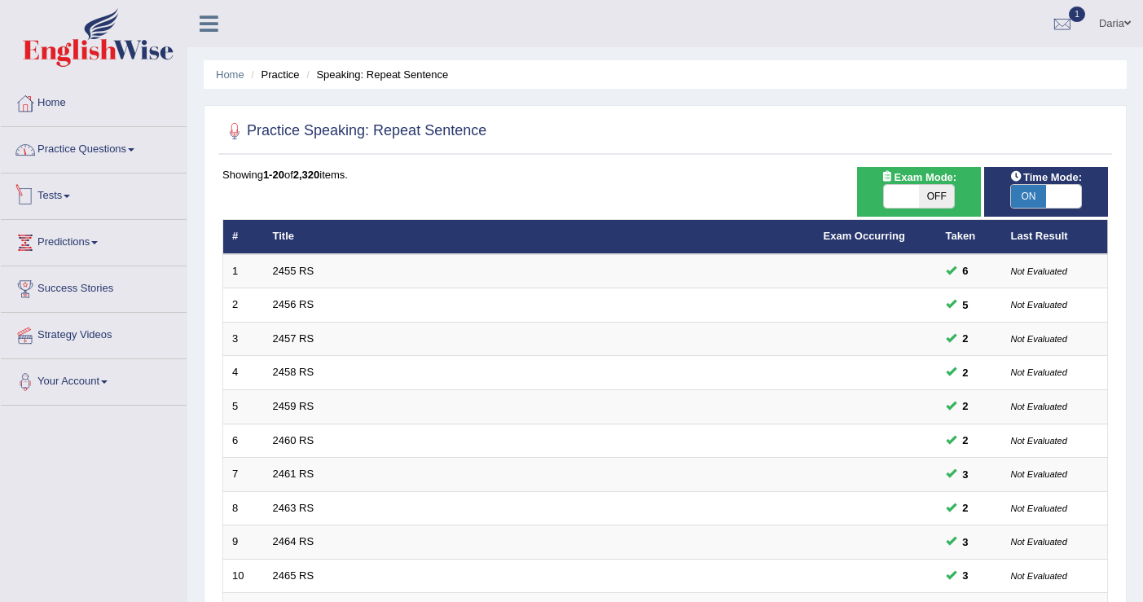
click at [107, 147] on link "Practice Questions" at bounding box center [94, 147] width 186 height 41
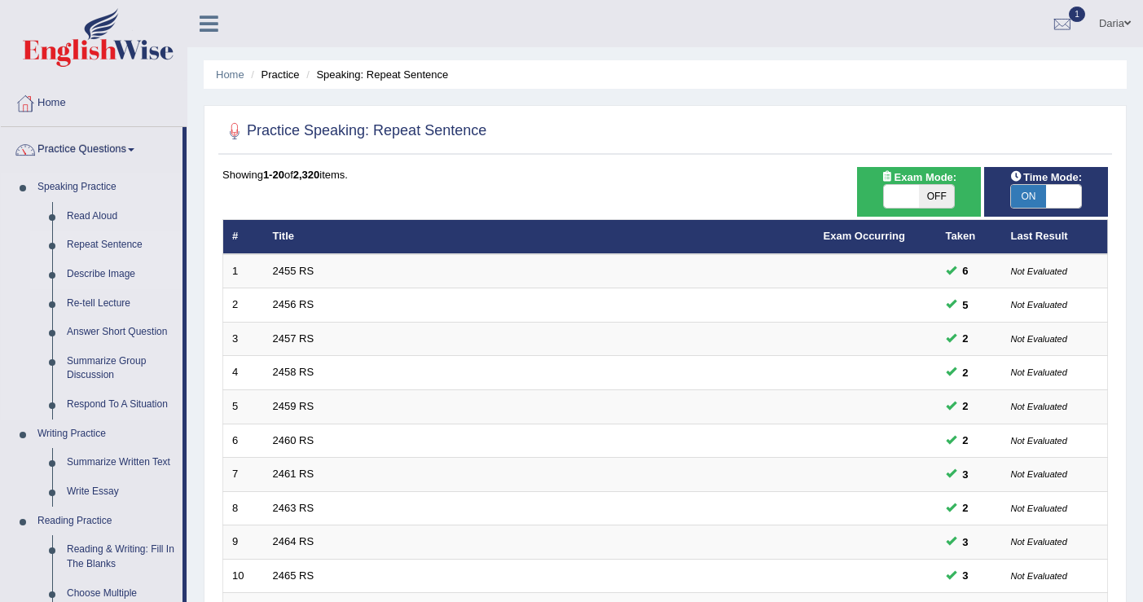
click at [104, 270] on link "Describe Image" at bounding box center [120, 274] width 123 height 29
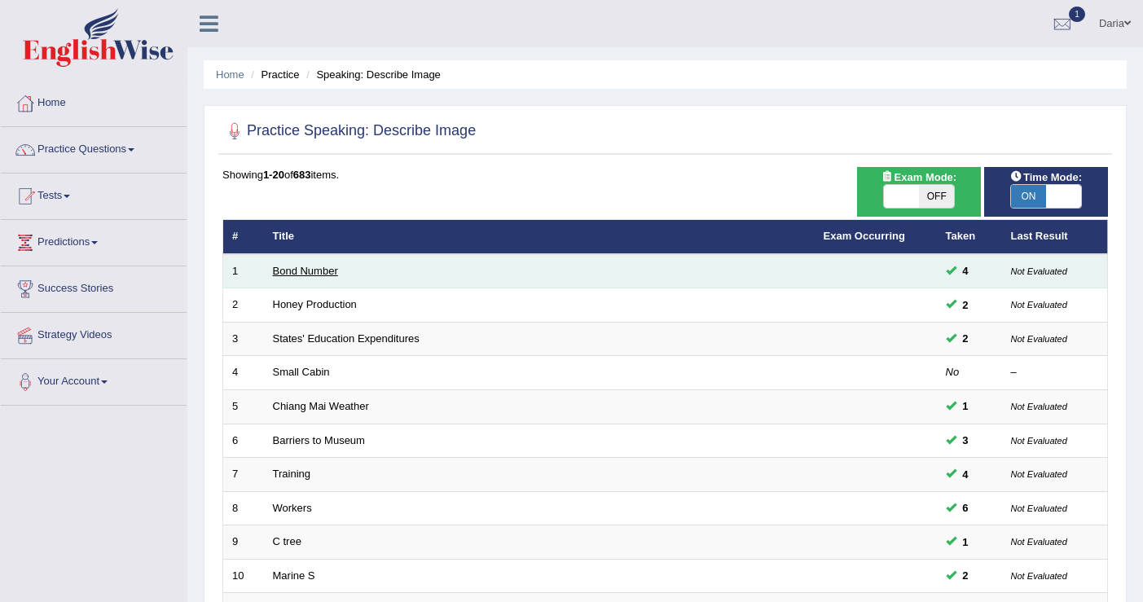
click at [330, 270] on link "Bond Number" at bounding box center [305, 271] width 65 height 12
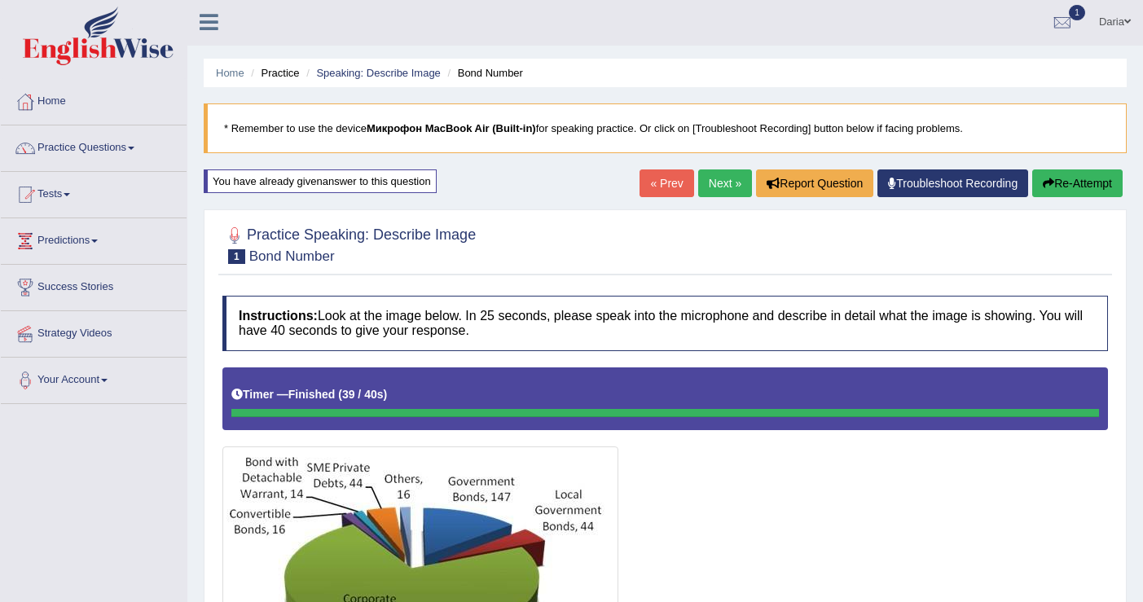
scroll to position [8, 0]
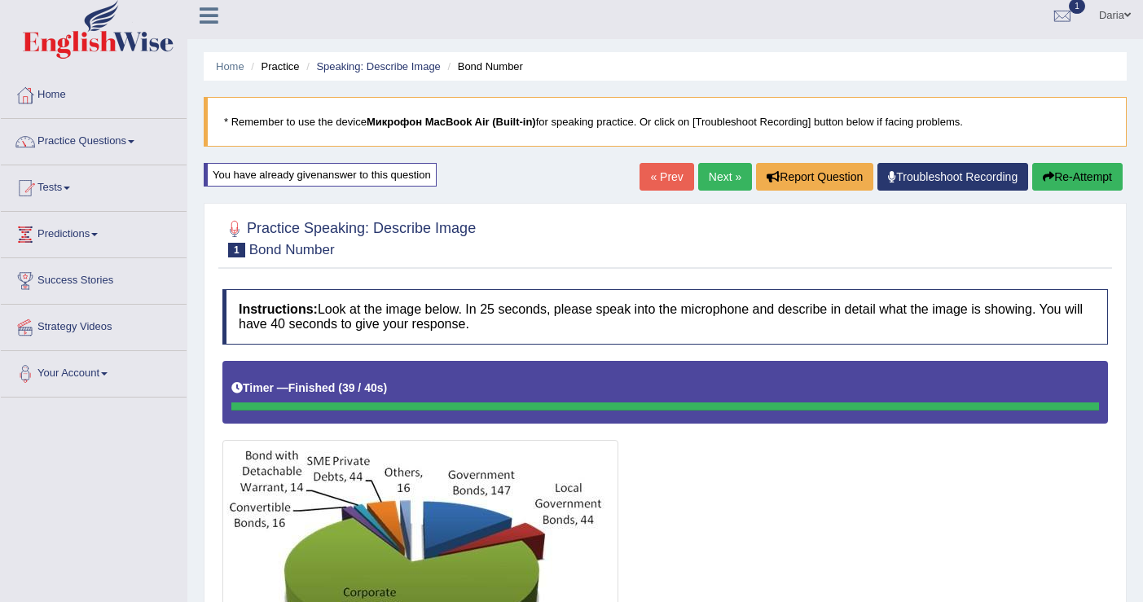
click at [1076, 169] on button "Re-Attempt" at bounding box center [1077, 177] width 90 height 28
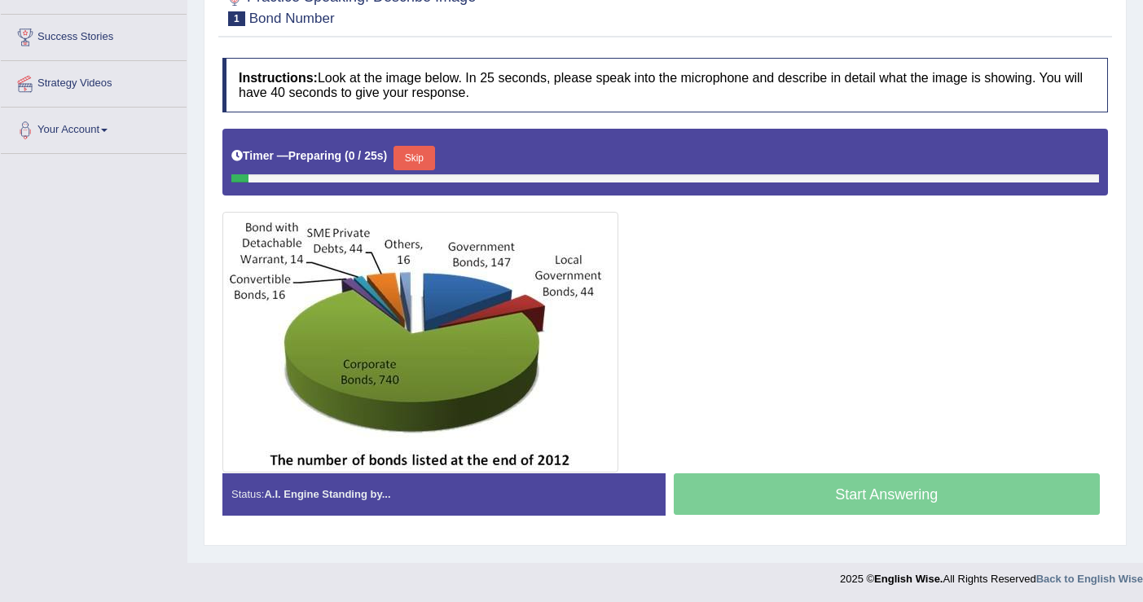
scroll to position [253, 0]
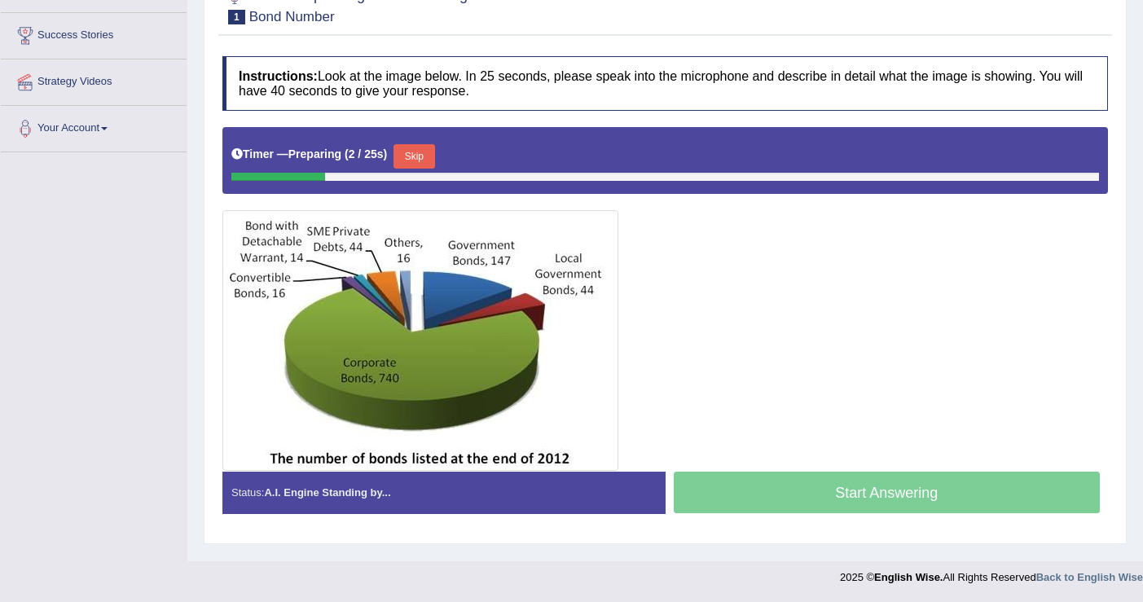
click at [843, 485] on div "Start Answering" at bounding box center [886, 495] width 443 height 46
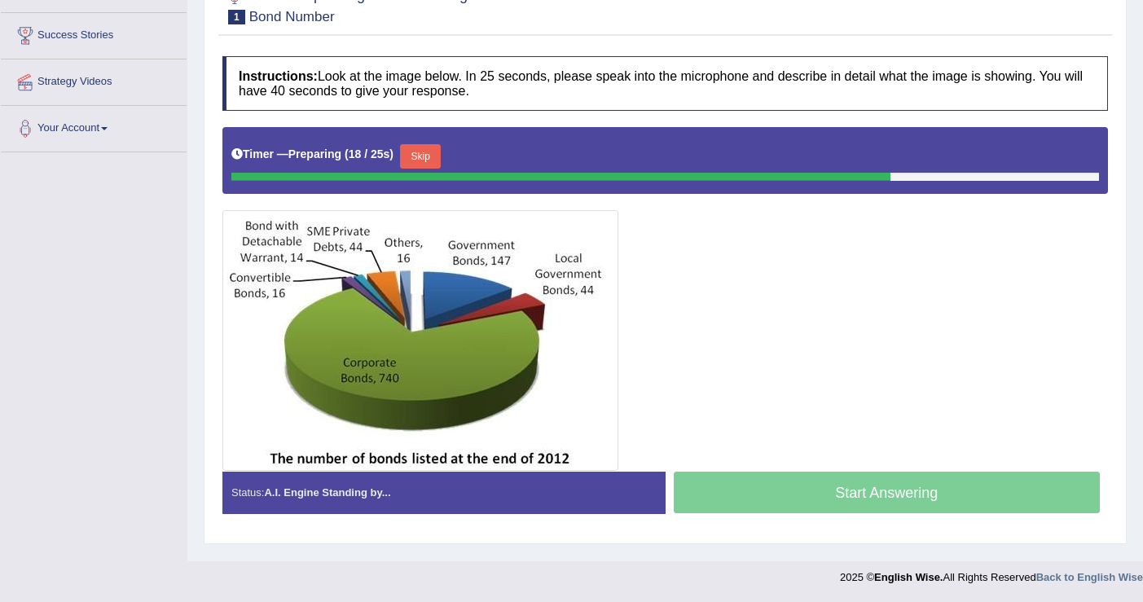
click at [420, 152] on button "Skip" at bounding box center [420, 156] width 41 height 24
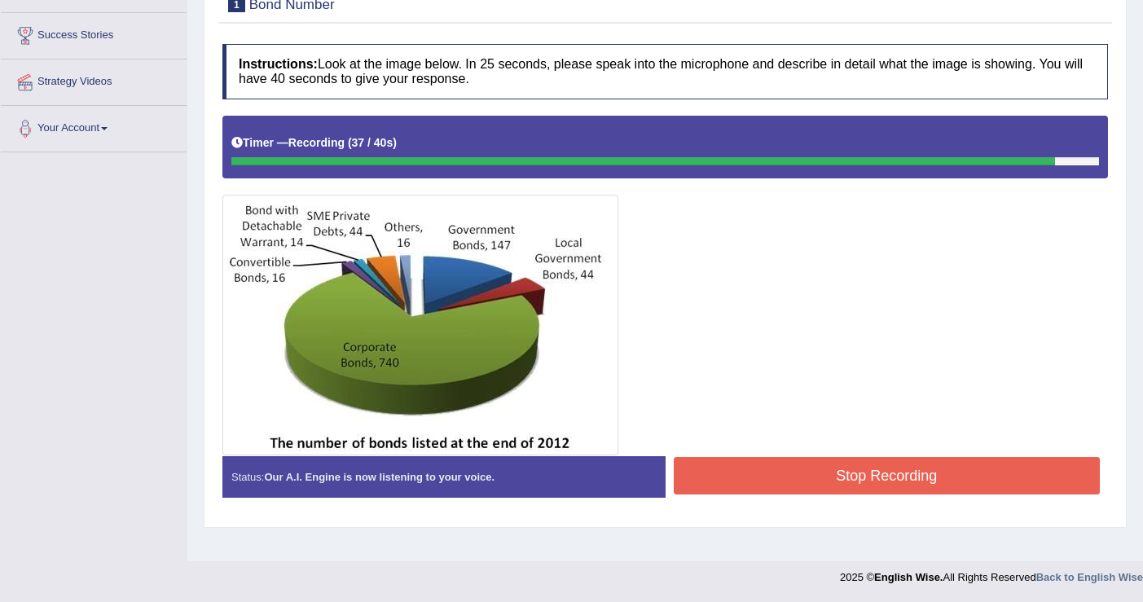
click at [874, 480] on button "Stop Recording" at bounding box center [886, 475] width 427 height 37
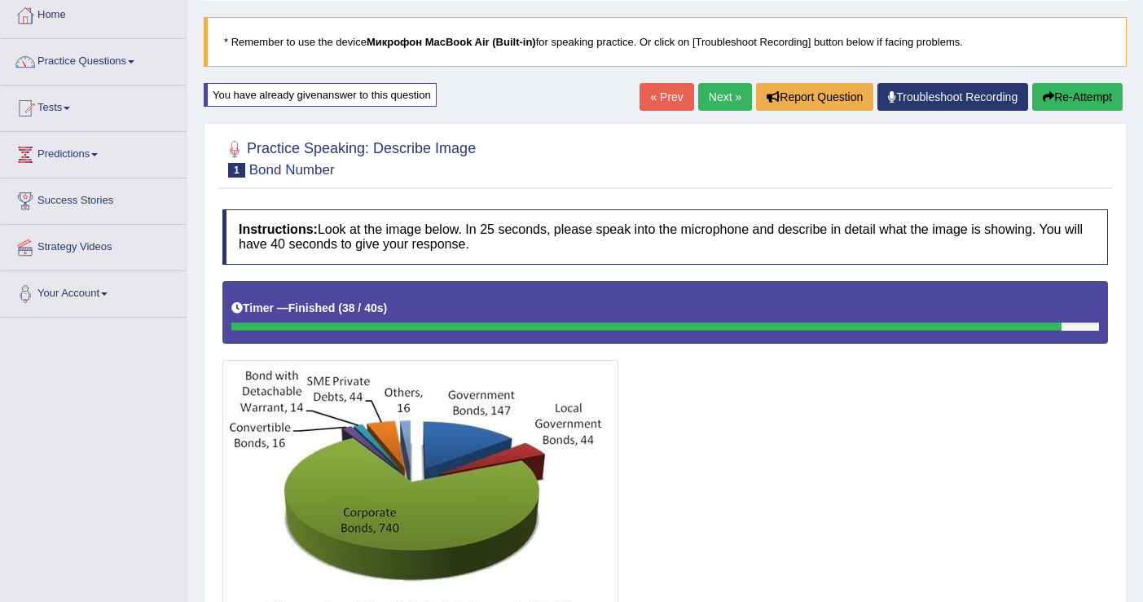
scroll to position [0, 0]
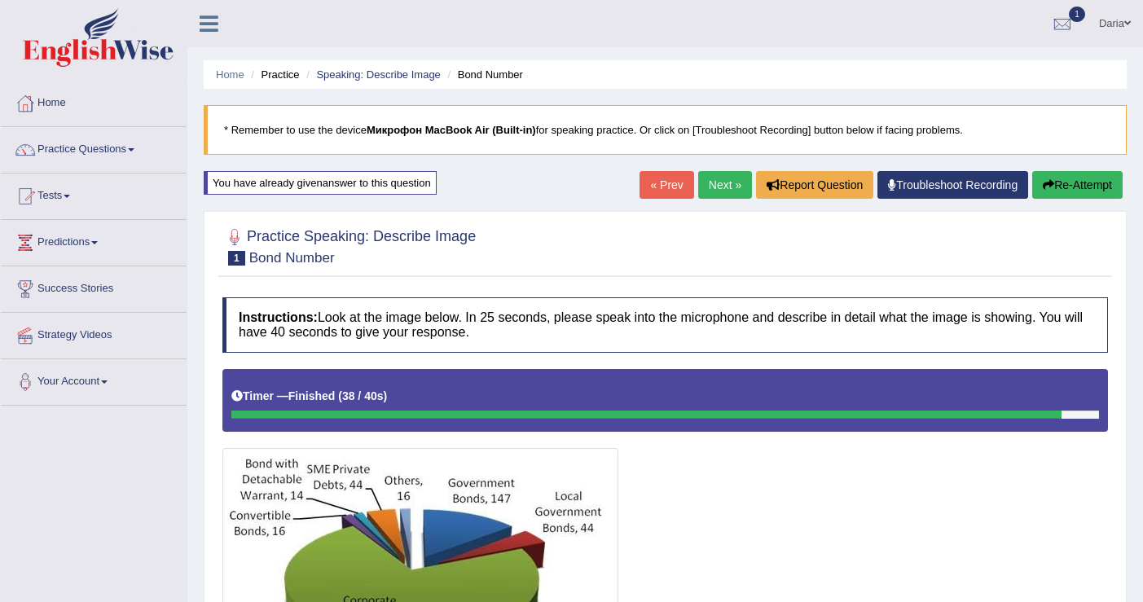
click at [1063, 175] on button "Re-Attempt" at bounding box center [1077, 185] width 90 height 28
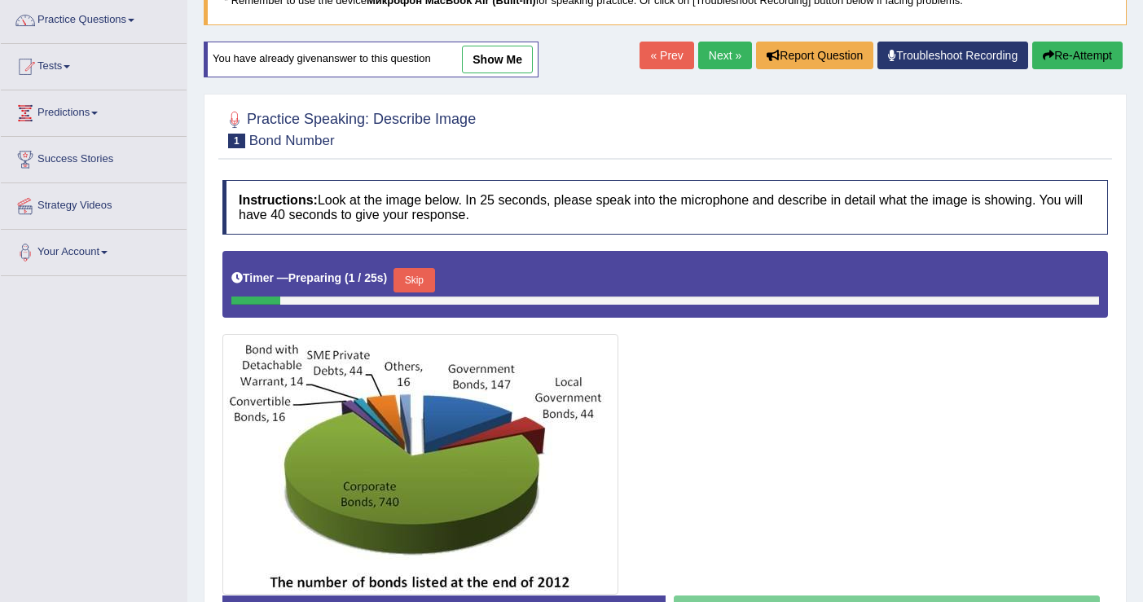
scroll to position [132, 0]
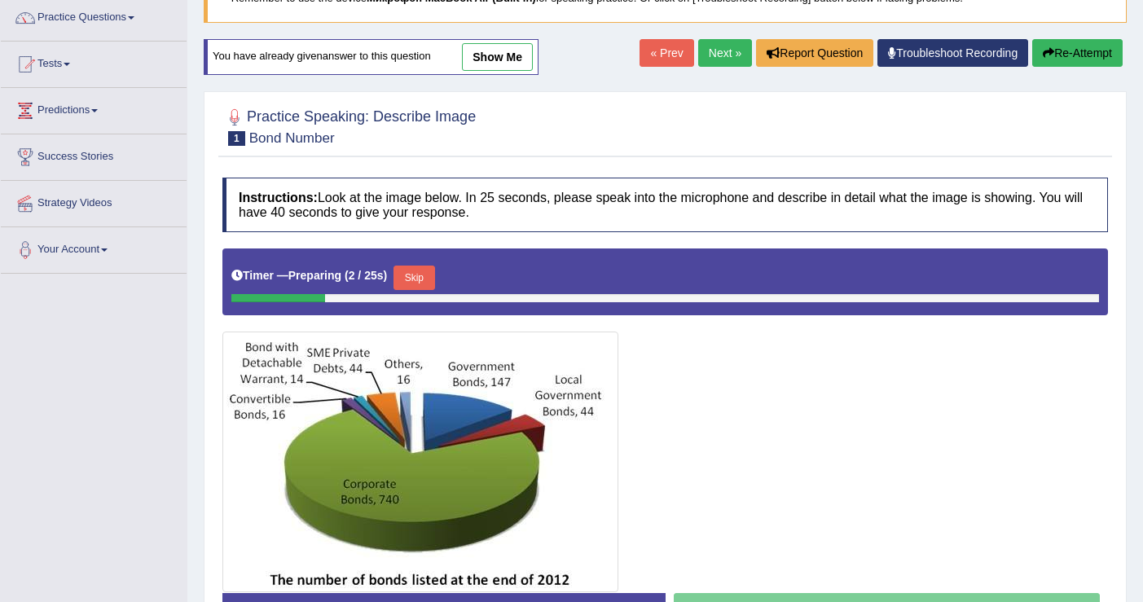
click at [422, 275] on button "Skip" at bounding box center [413, 277] width 41 height 24
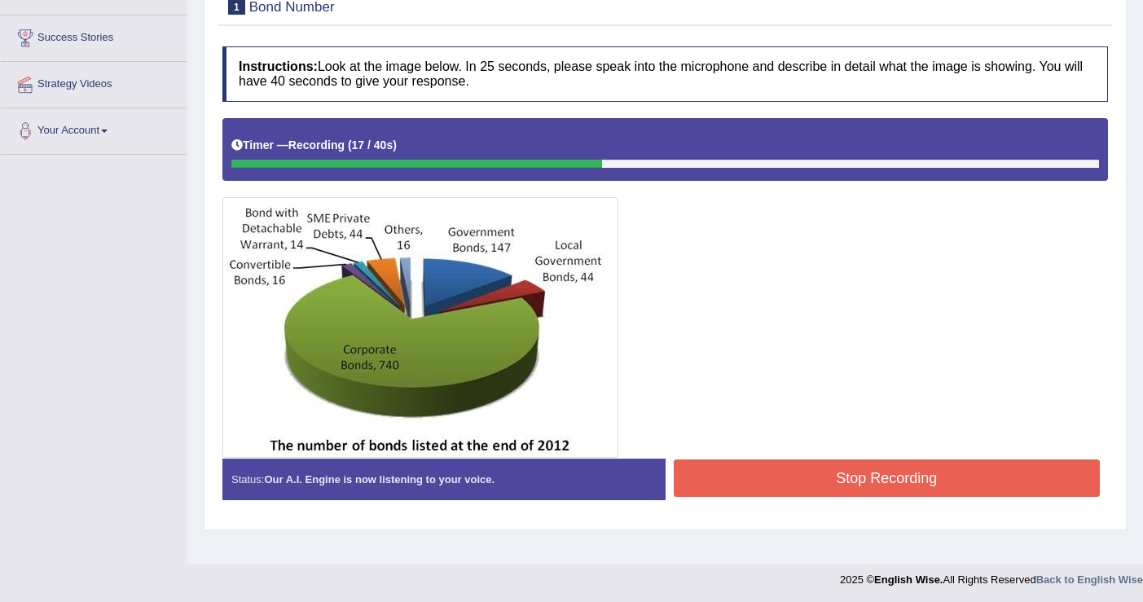
scroll to position [253, 0]
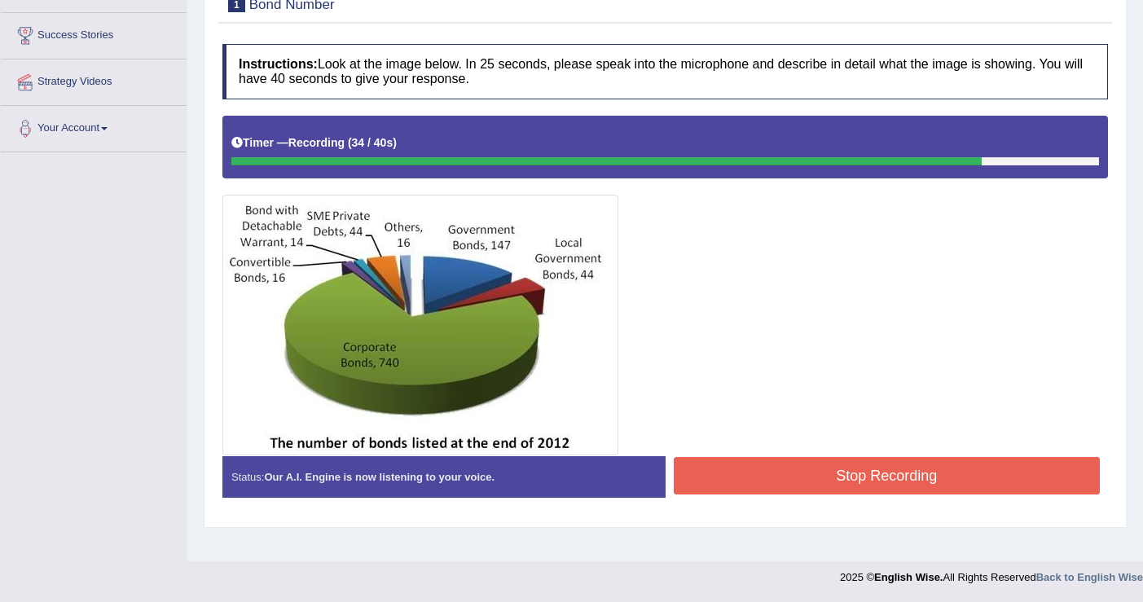
click at [862, 465] on button "Stop Recording" at bounding box center [886, 475] width 427 height 37
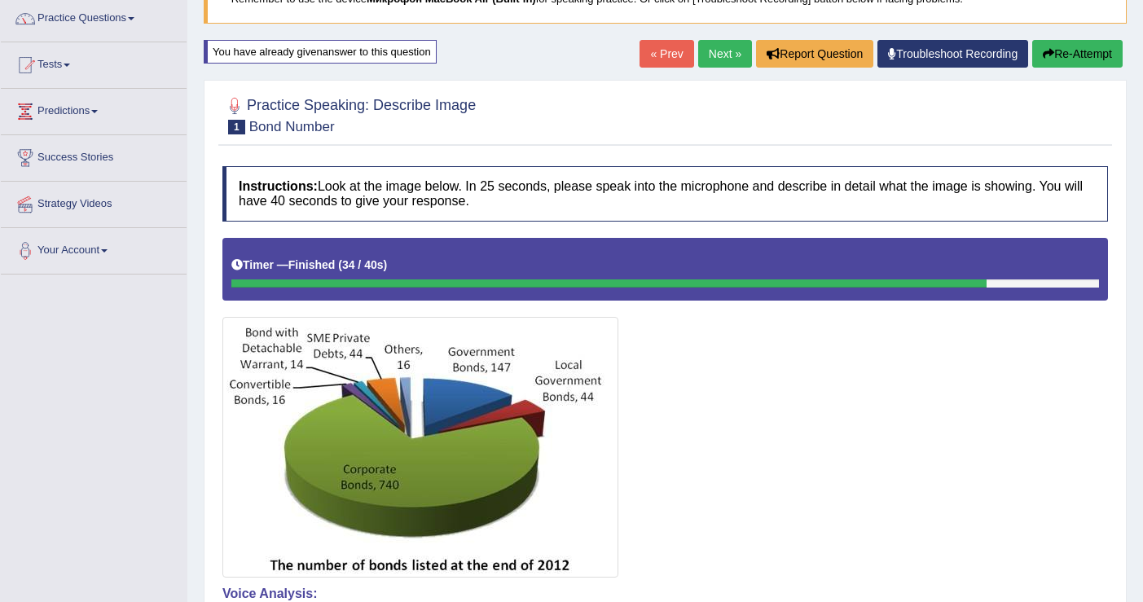
scroll to position [129, 0]
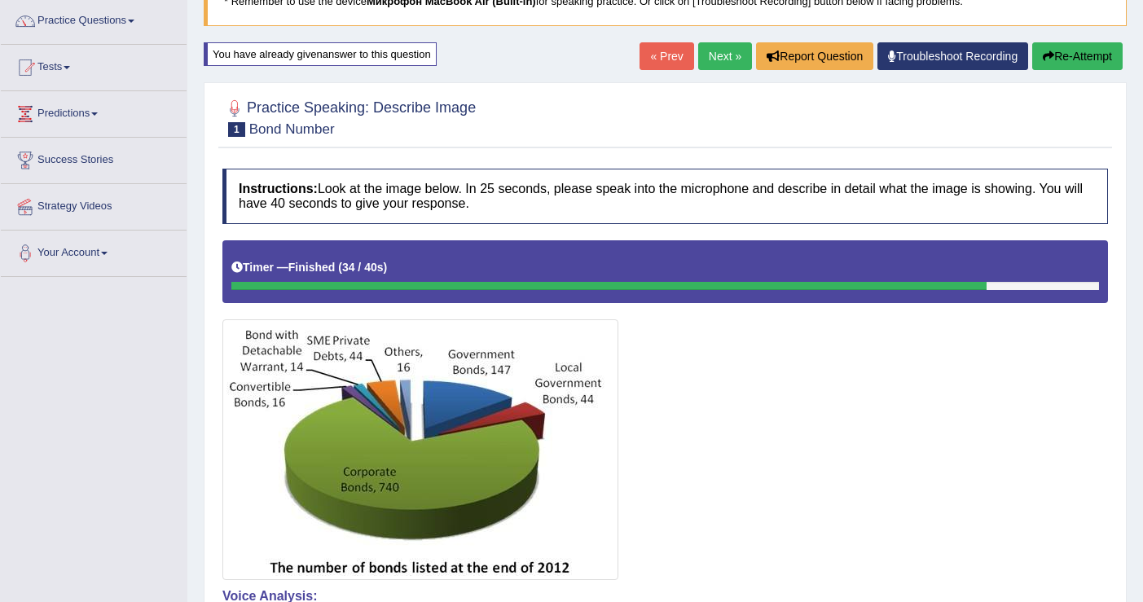
click at [1086, 54] on button "Re-Attempt" at bounding box center [1077, 56] width 90 height 28
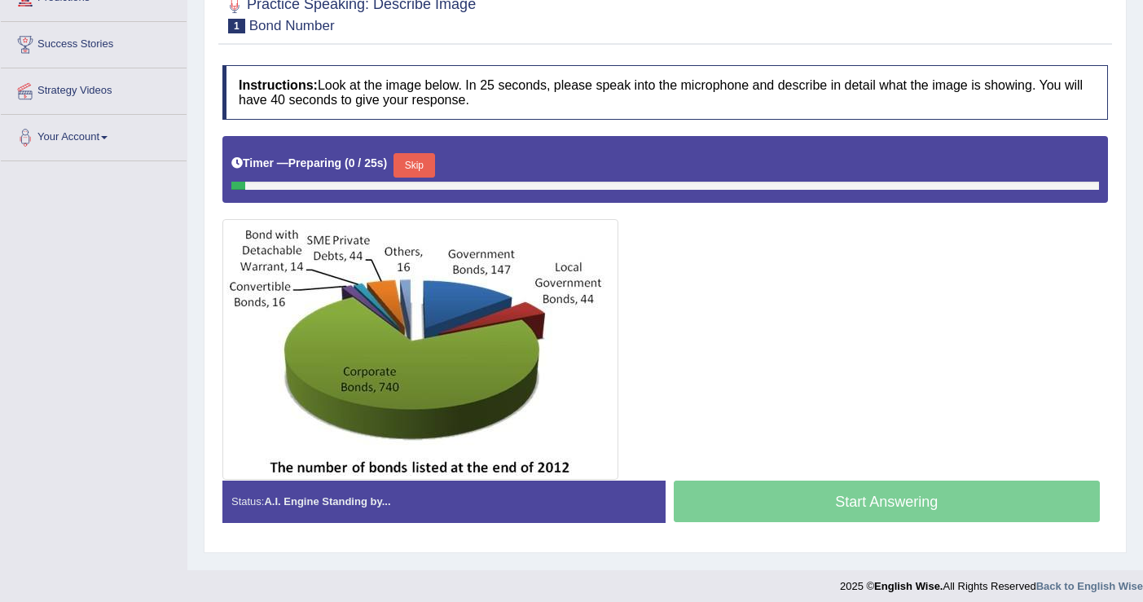
scroll to position [246, 0]
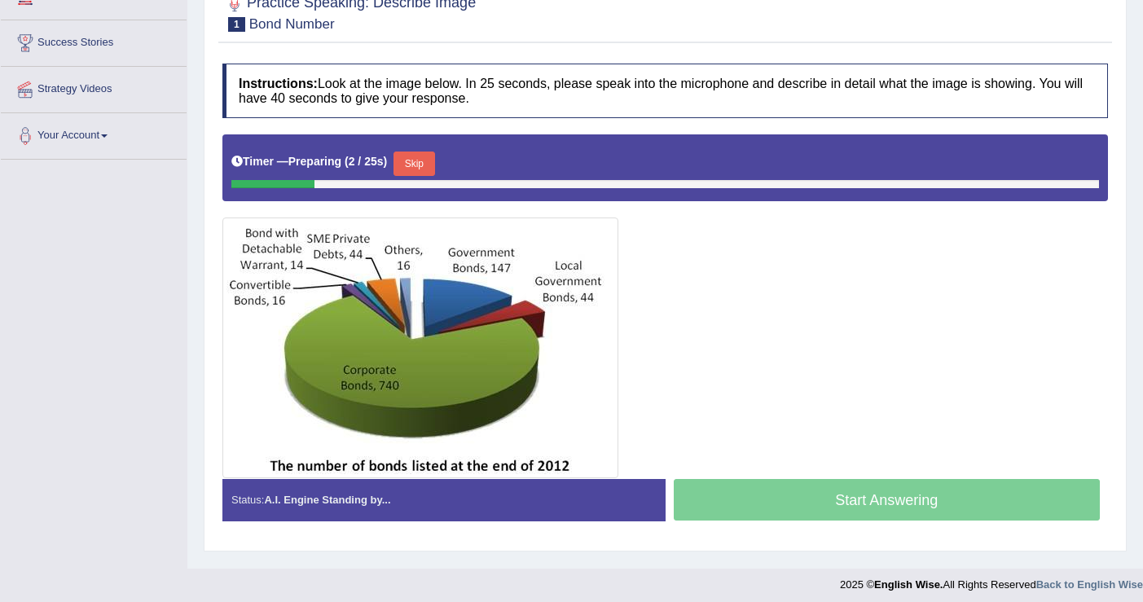
click at [431, 169] on button "Skip" at bounding box center [413, 163] width 41 height 24
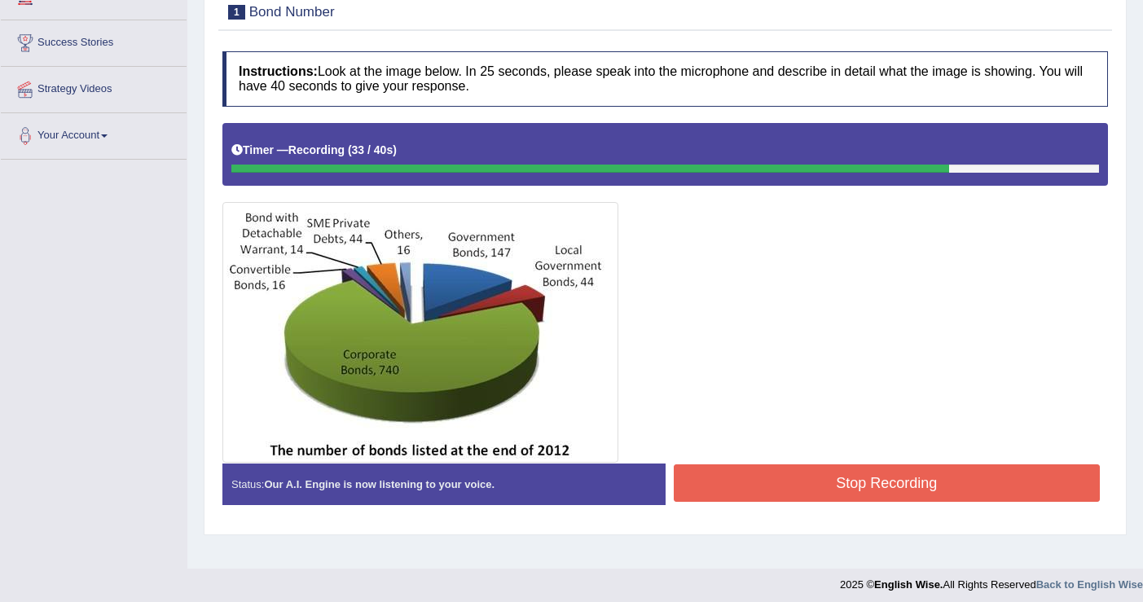
click at [849, 473] on button "Stop Recording" at bounding box center [886, 482] width 427 height 37
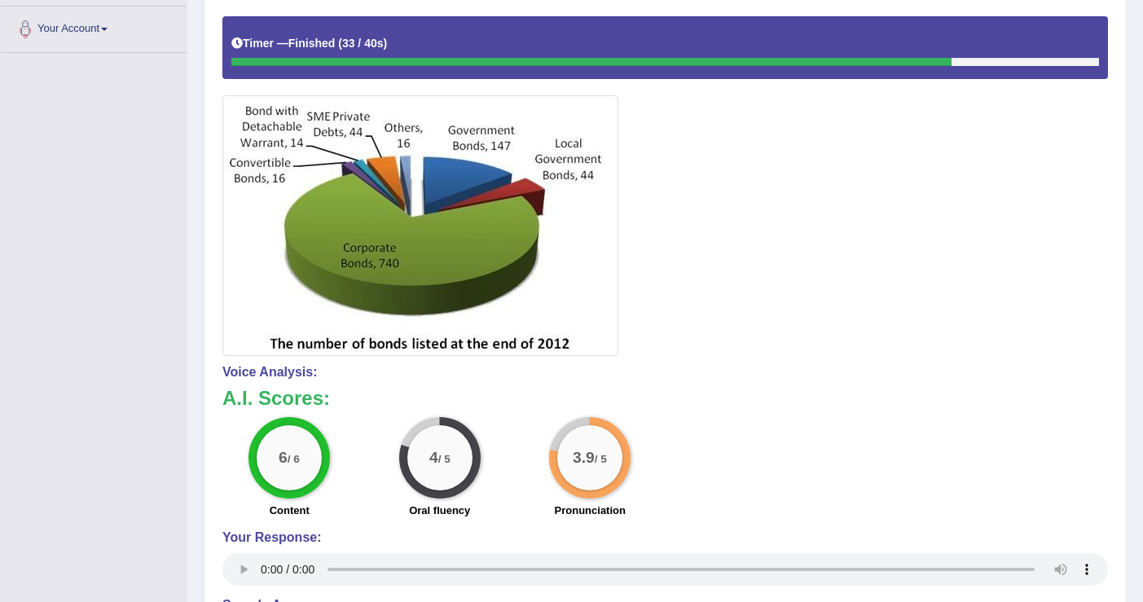
scroll to position [0, 0]
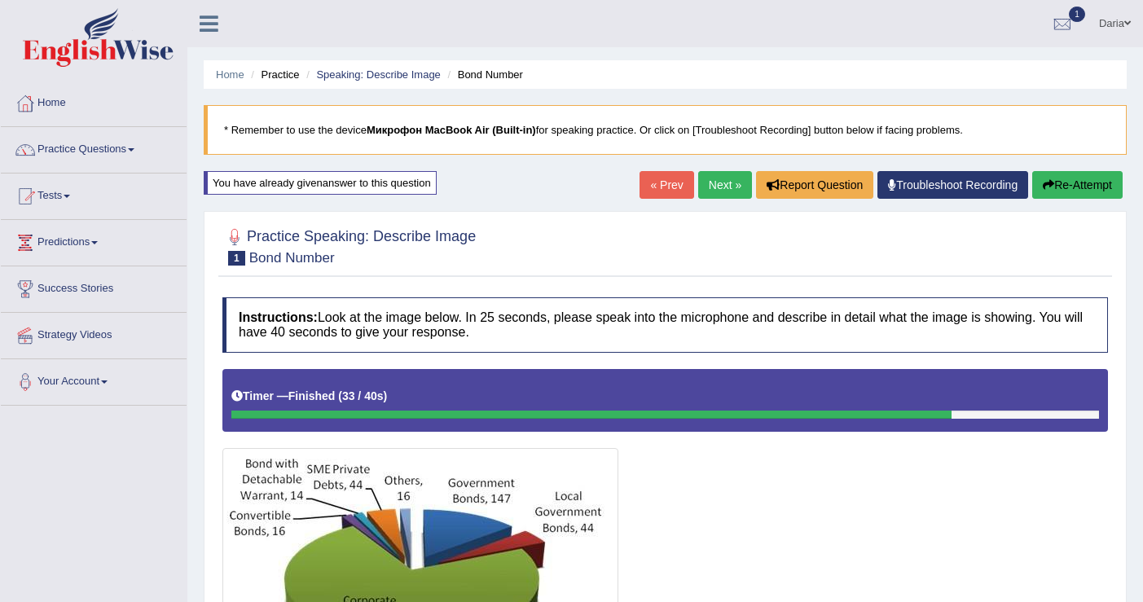
click at [717, 187] on link "Next »" at bounding box center [725, 185] width 54 height 28
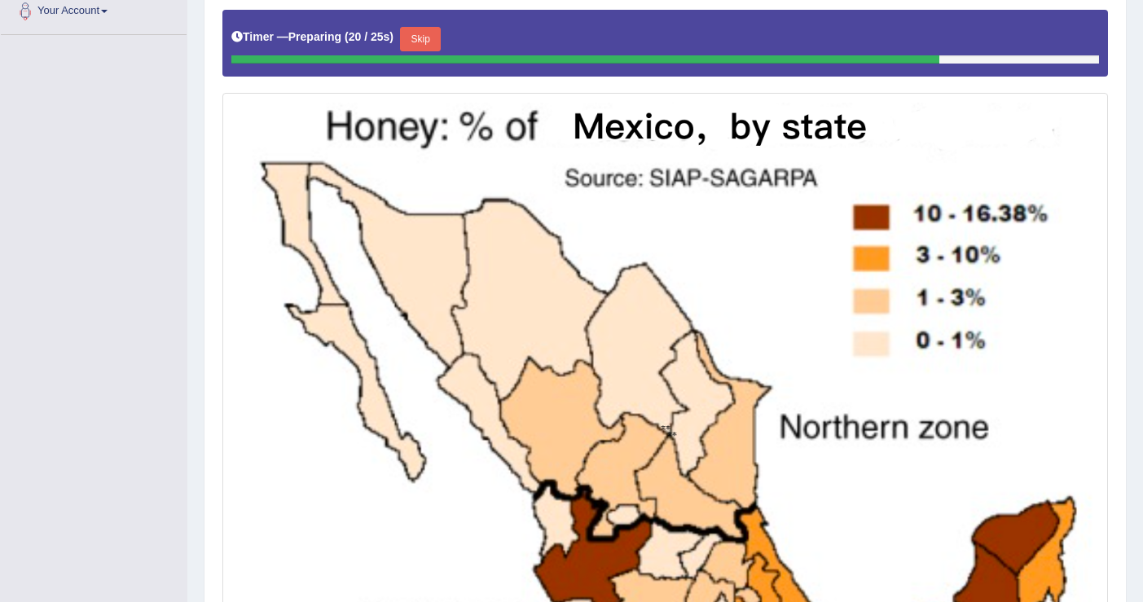
scroll to position [362, 0]
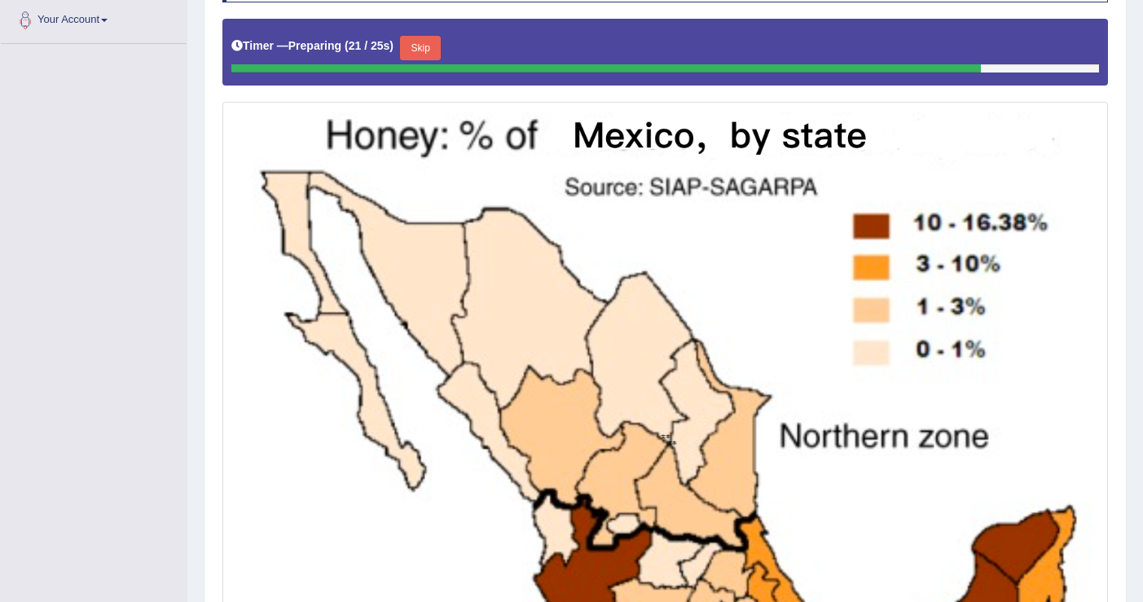
click at [441, 38] on button "Skip" at bounding box center [420, 48] width 41 height 24
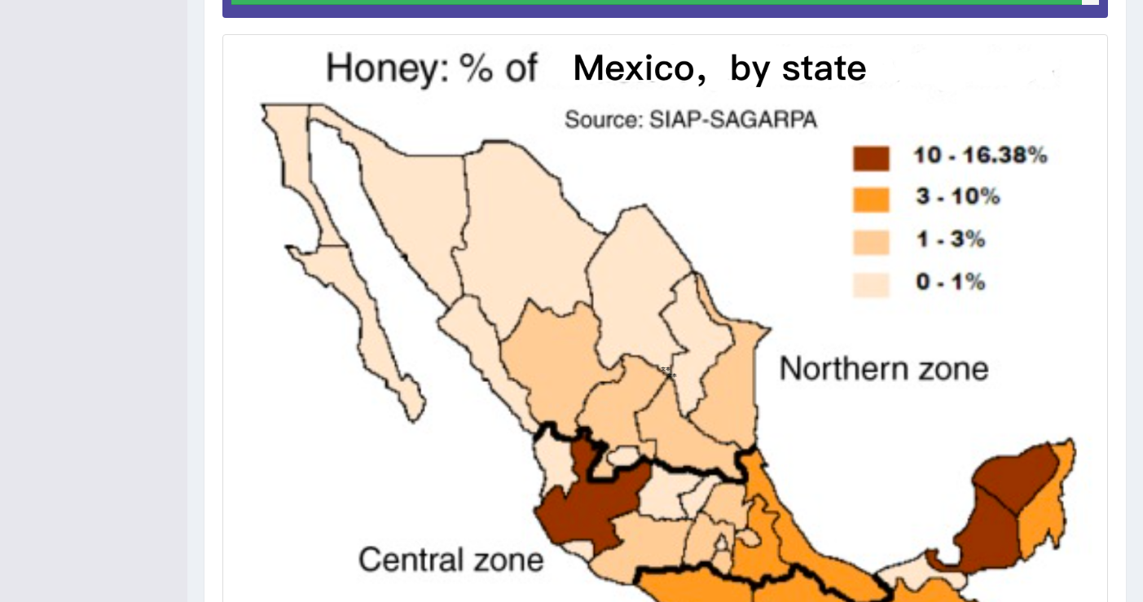
scroll to position [640, 0]
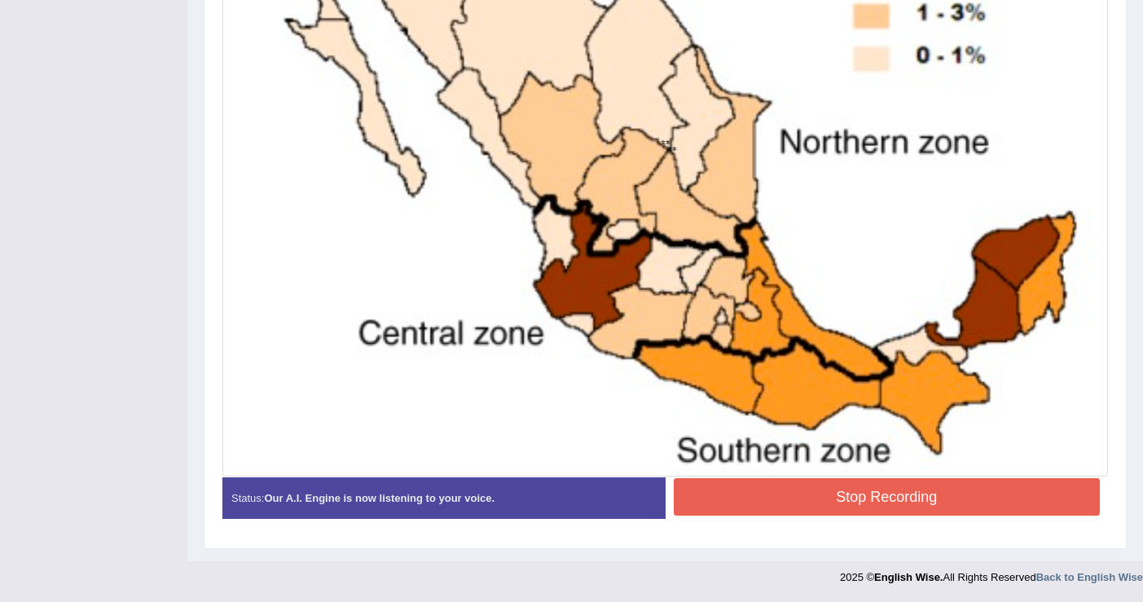
click at [923, 502] on div "Instructions: Look at the image below. In 25 seconds, please speak into the mic…" at bounding box center [664, 94] width 893 height 891
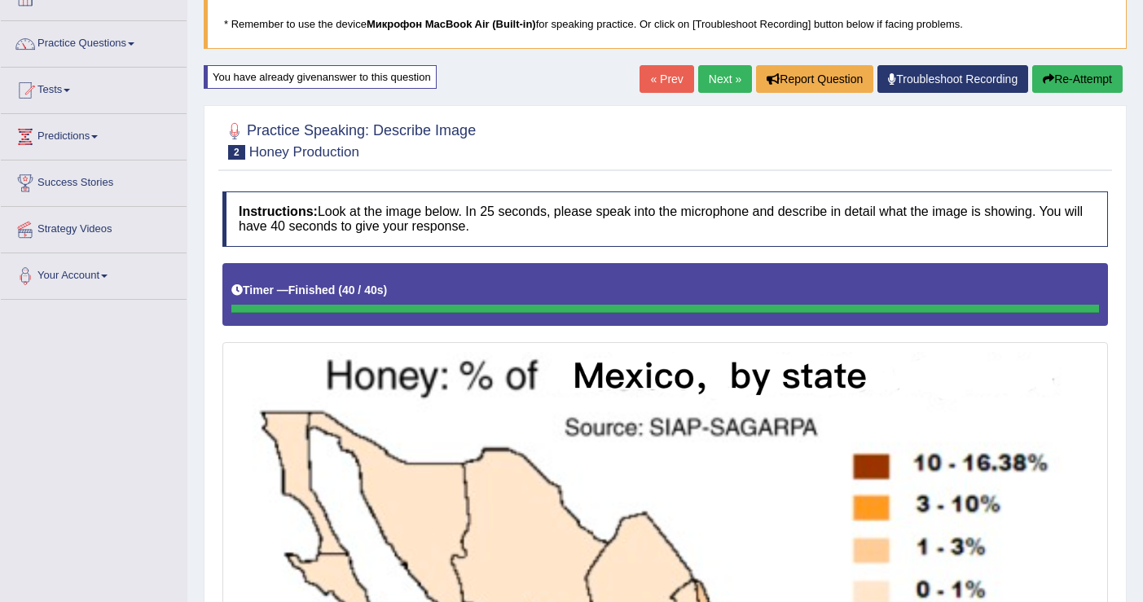
scroll to position [100, 0]
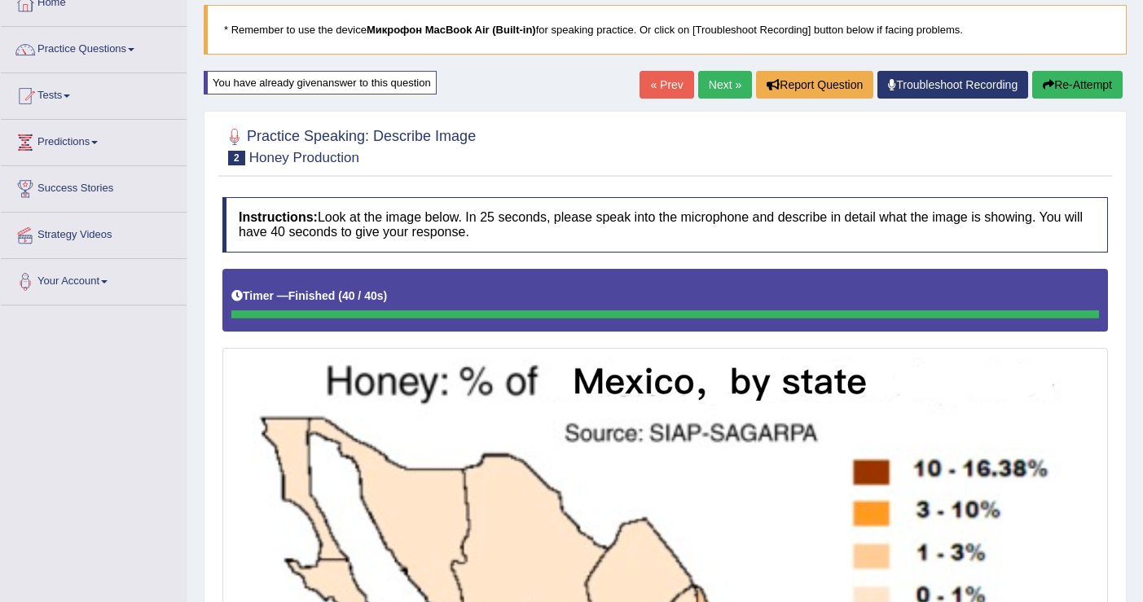
click at [1077, 77] on button "Re-Attempt" at bounding box center [1077, 85] width 90 height 28
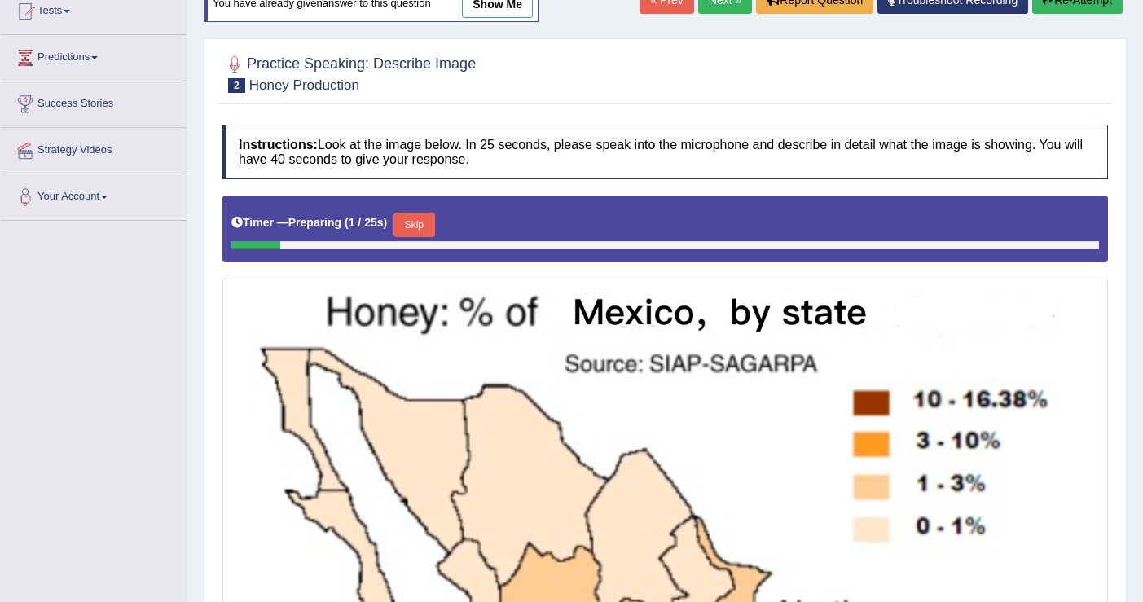
scroll to position [186, 0]
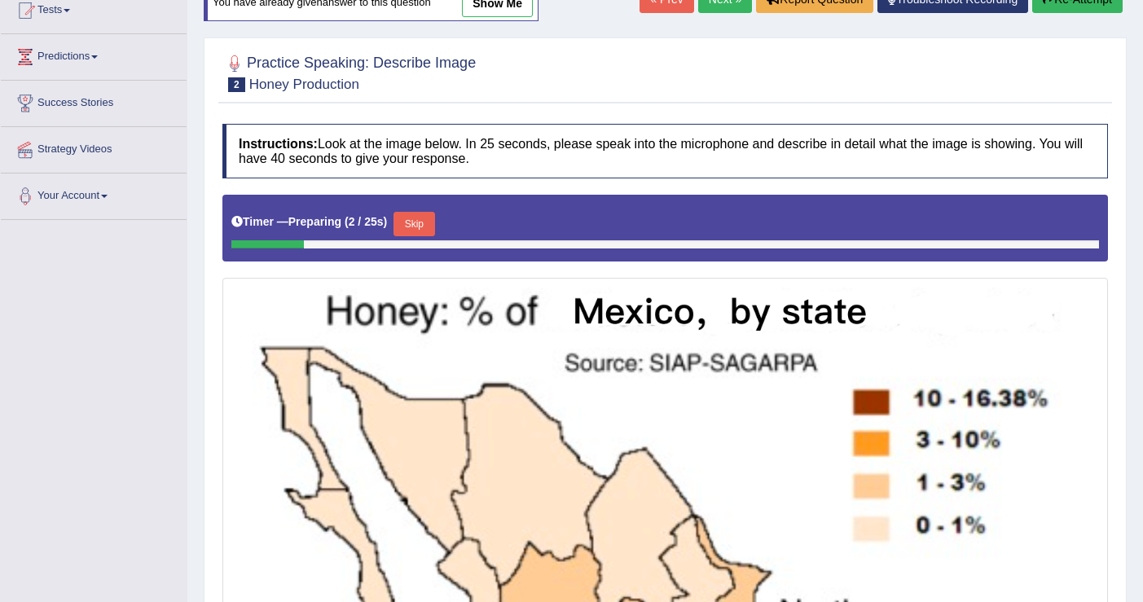
click at [429, 226] on button "Skip" at bounding box center [413, 224] width 41 height 24
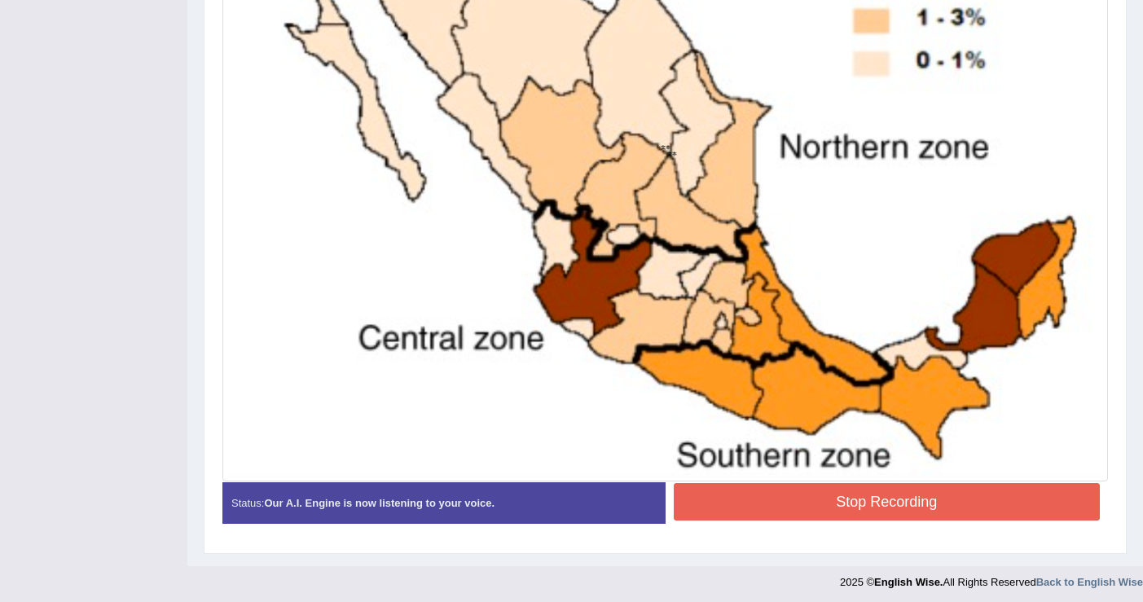
scroll to position [640, 0]
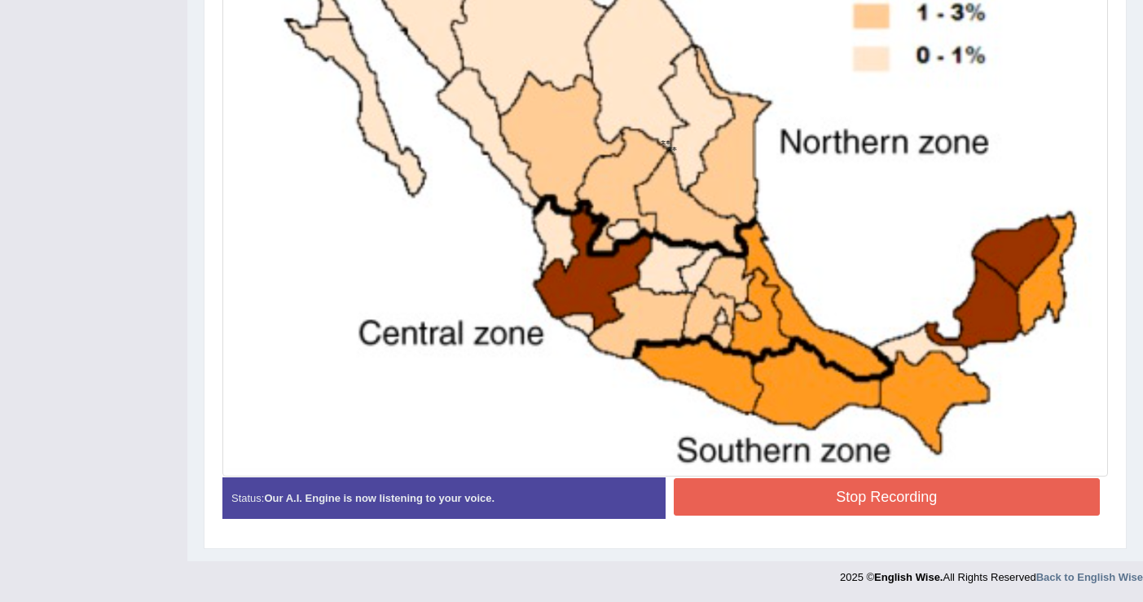
click at [861, 491] on button "Stop Recording" at bounding box center [886, 496] width 427 height 37
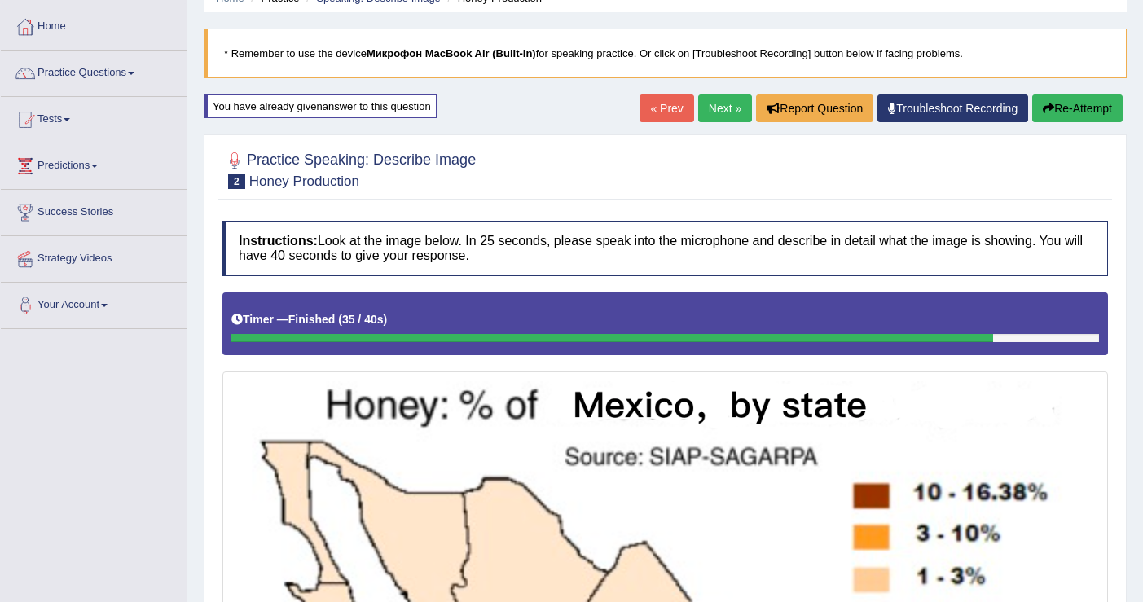
scroll to position [0, 0]
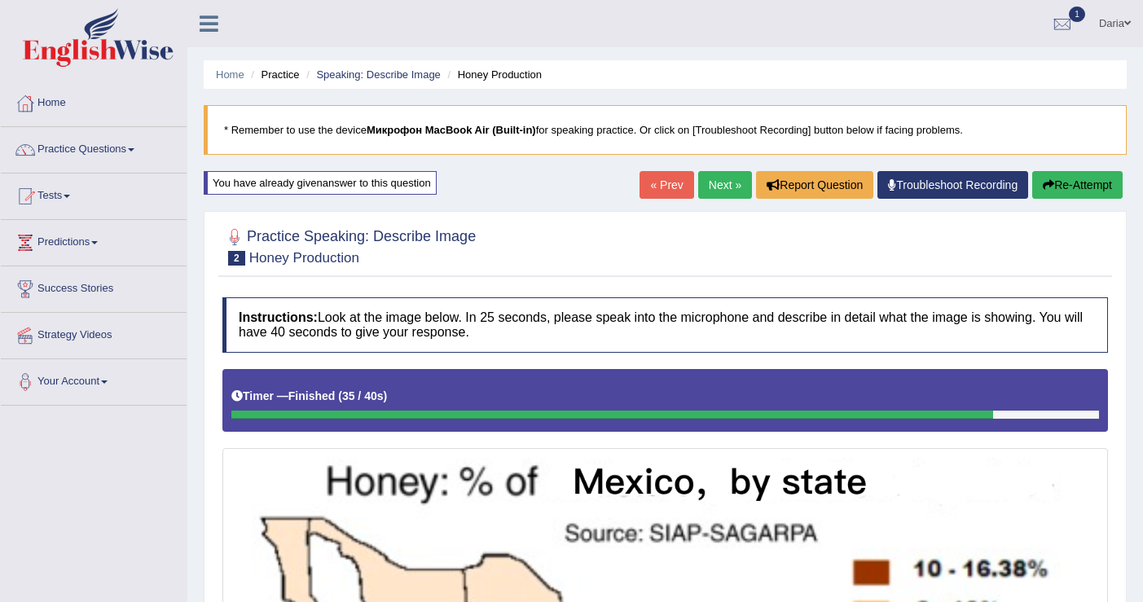
click at [707, 176] on link "Next »" at bounding box center [725, 185] width 54 height 28
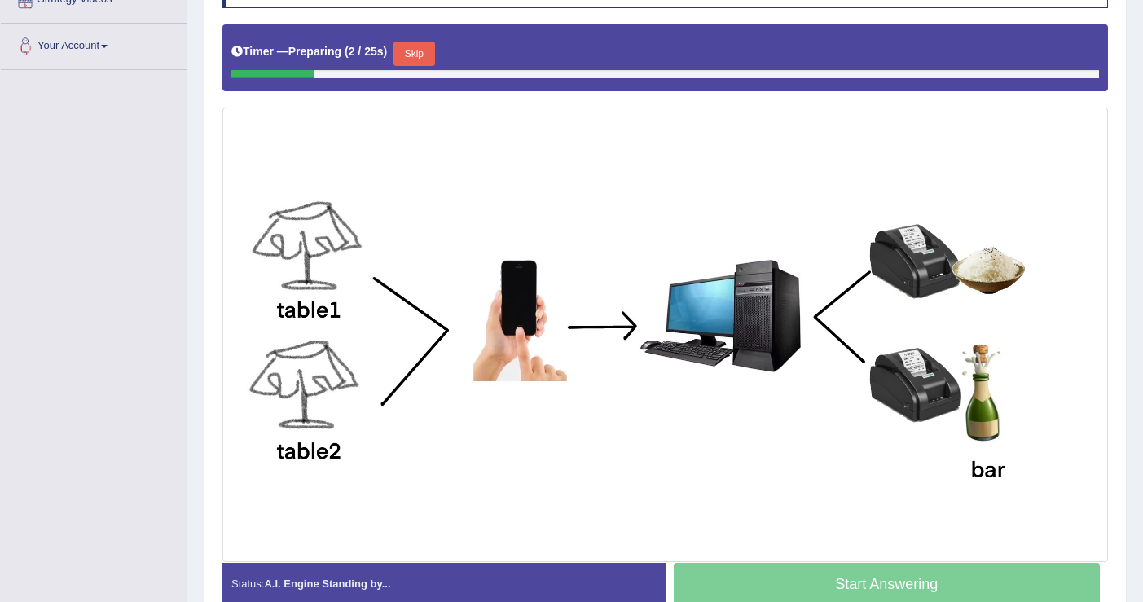
scroll to position [330, 0]
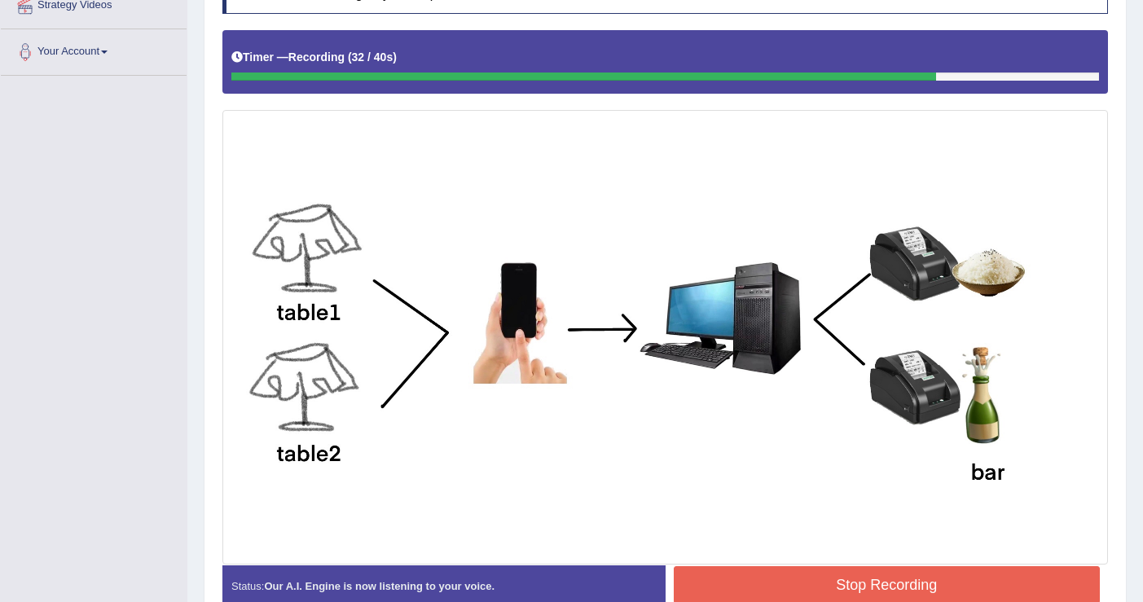
click at [842, 569] on button "Stop Recording" at bounding box center [886, 584] width 427 height 37
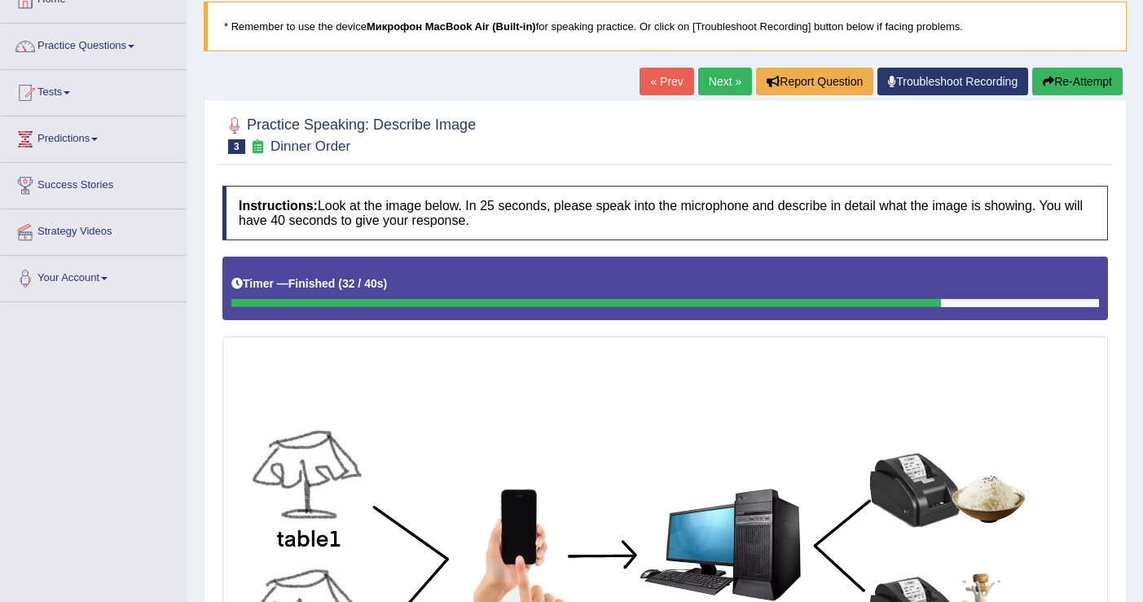
scroll to position [96, 0]
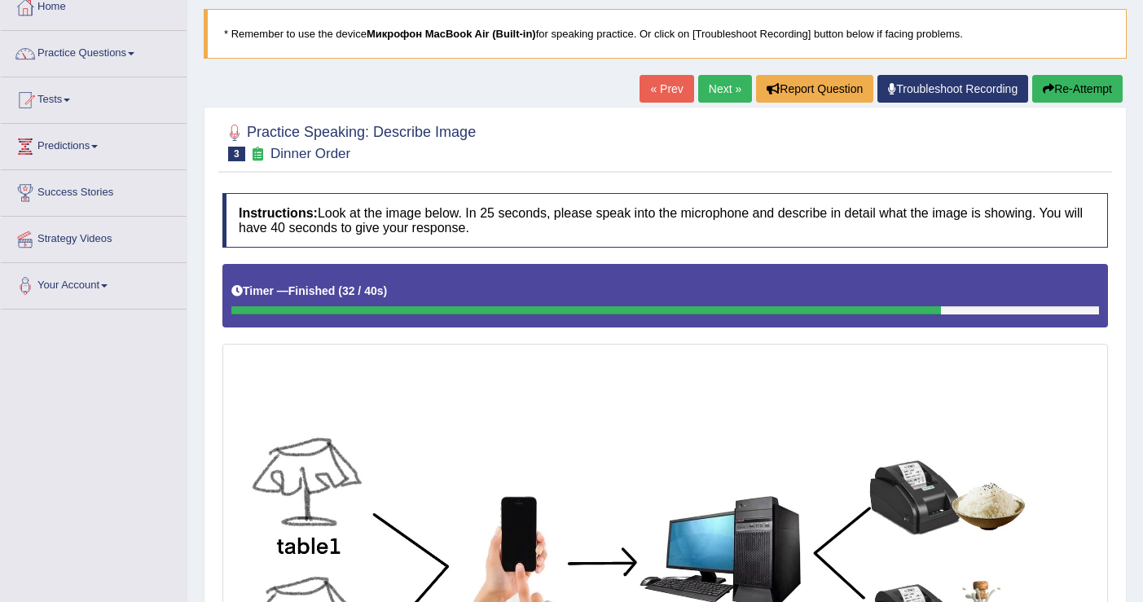
click at [1080, 77] on button "Re-Attempt" at bounding box center [1077, 89] width 90 height 28
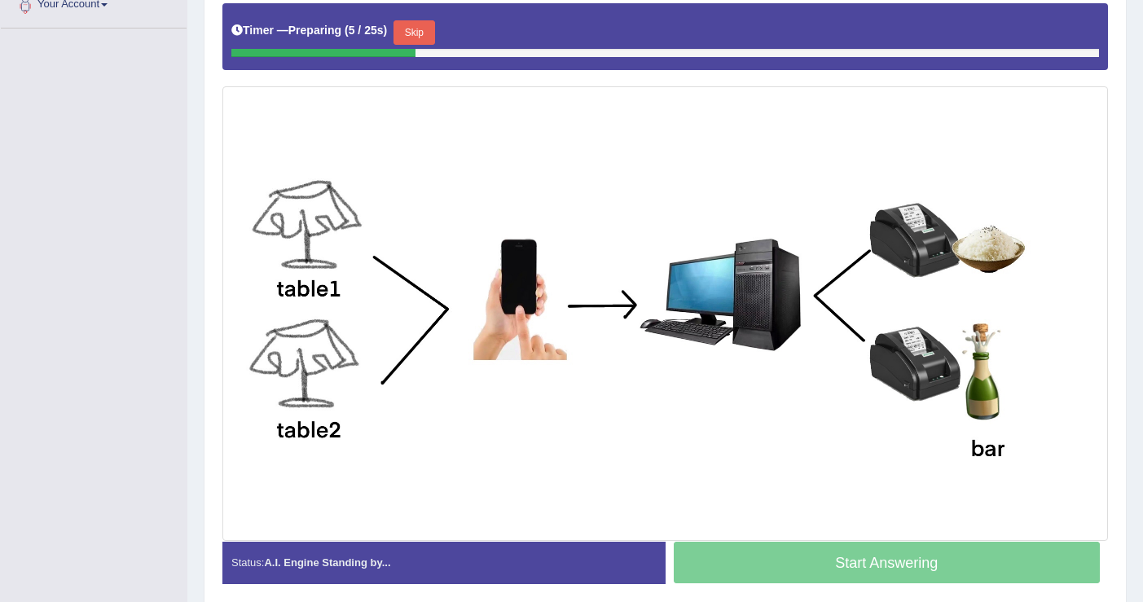
scroll to position [359, 0]
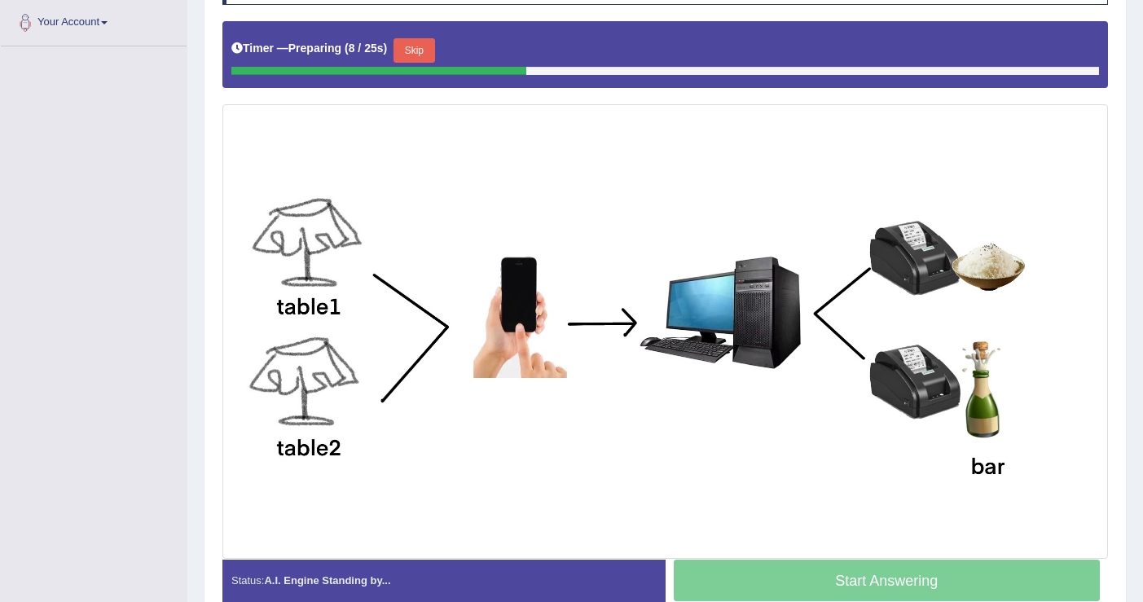
click at [428, 55] on button "Skip" at bounding box center [413, 50] width 41 height 24
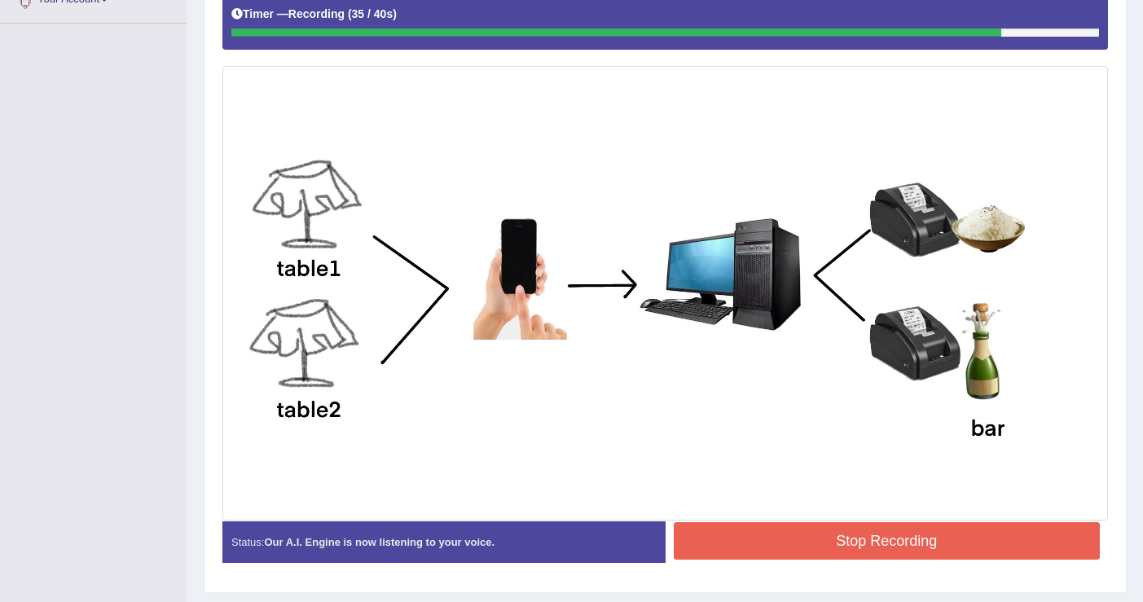
scroll to position [384, 0]
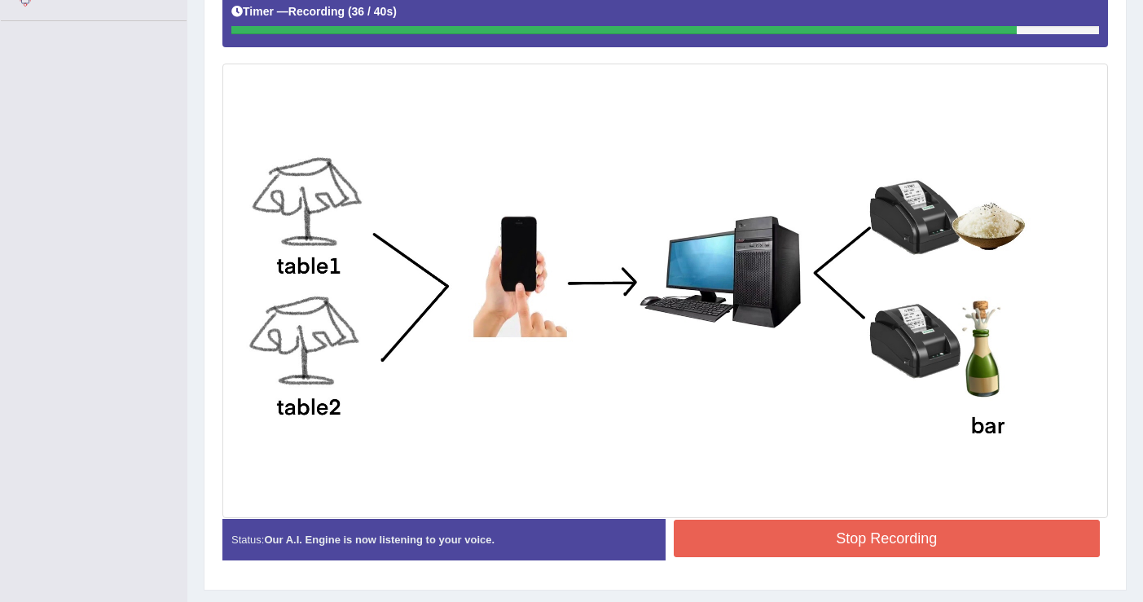
click at [832, 532] on button "Stop Recording" at bounding box center [886, 538] width 427 height 37
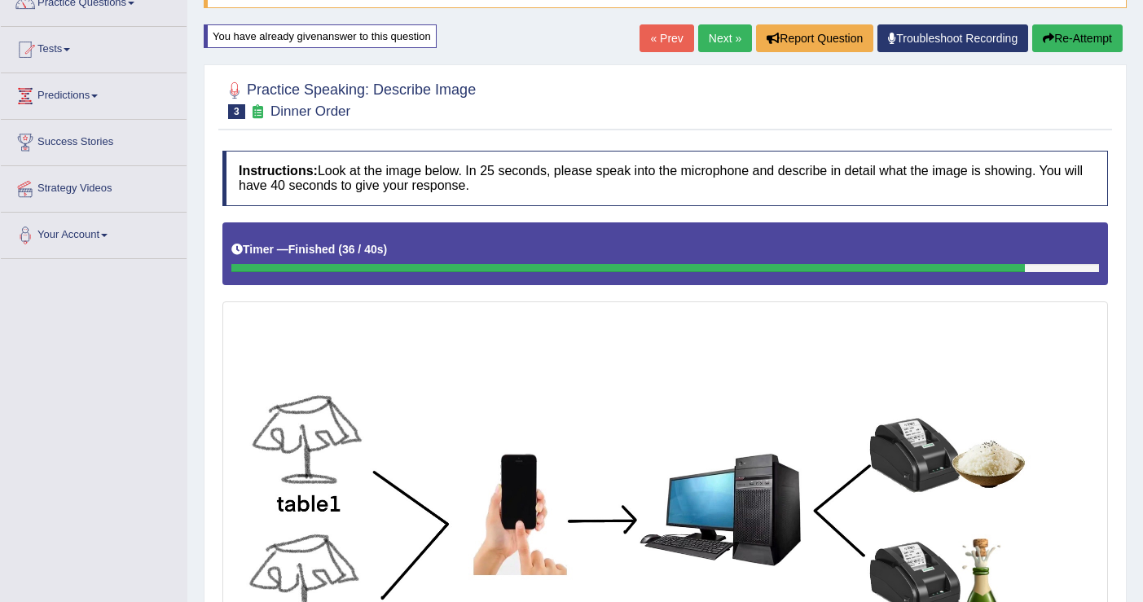
scroll to position [0, 0]
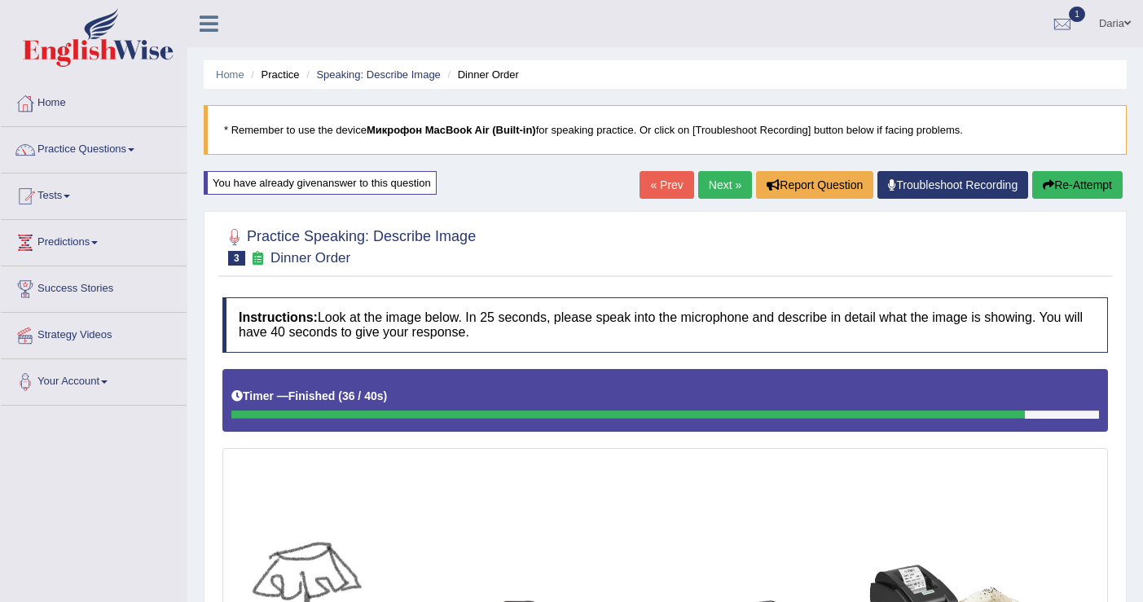
click at [1055, 190] on button "Re-Attempt" at bounding box center [1077, 185] width 90 height 28
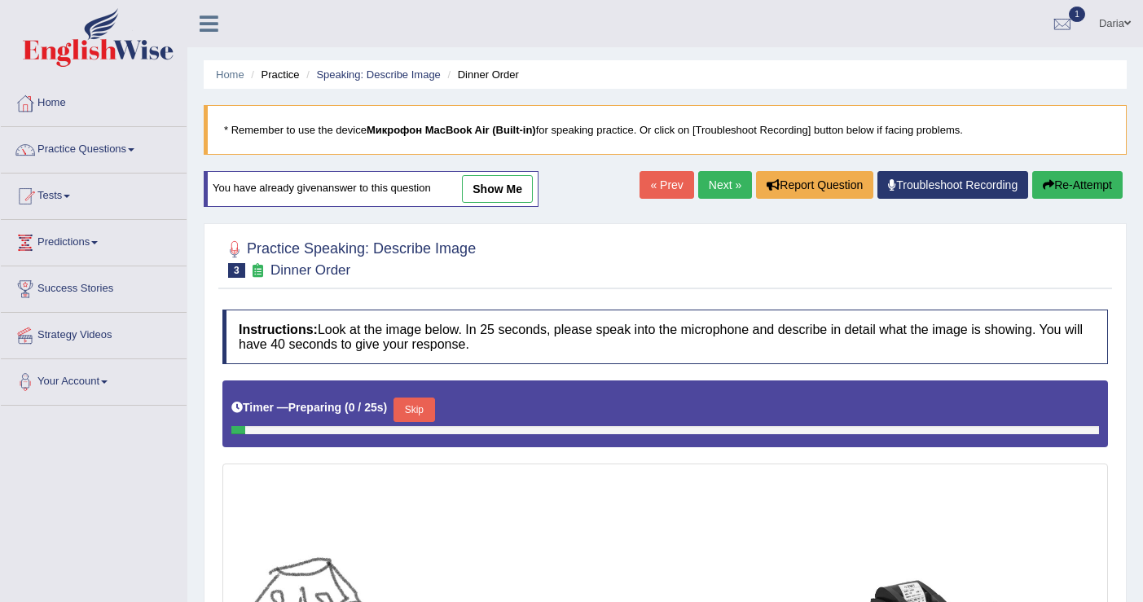
click at [725, 179] on link "Next »" at bounding box center [725, 185] width 54 height 28
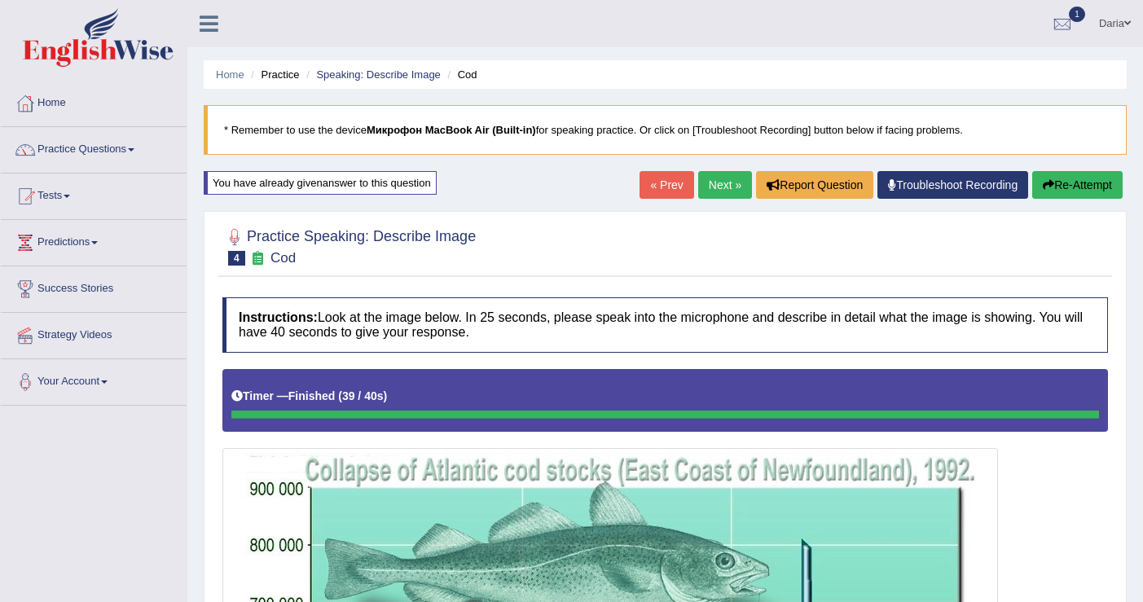
click at [1077, 186] on button "Re-Attempt" at bounding box center [1077, 185] width 90 height 28
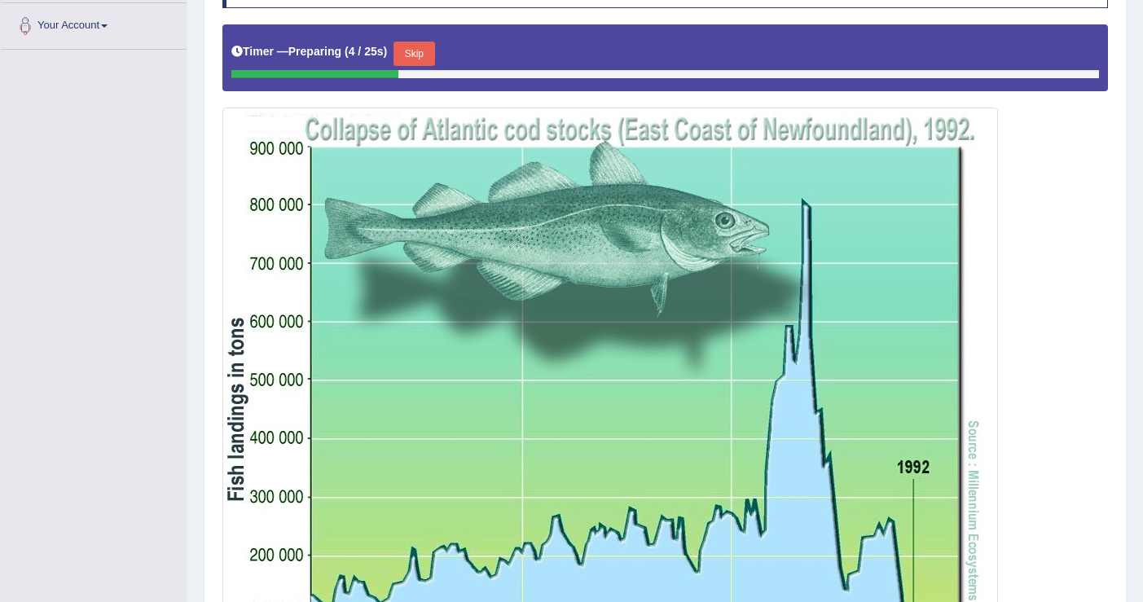
scroll to position [353, 0]
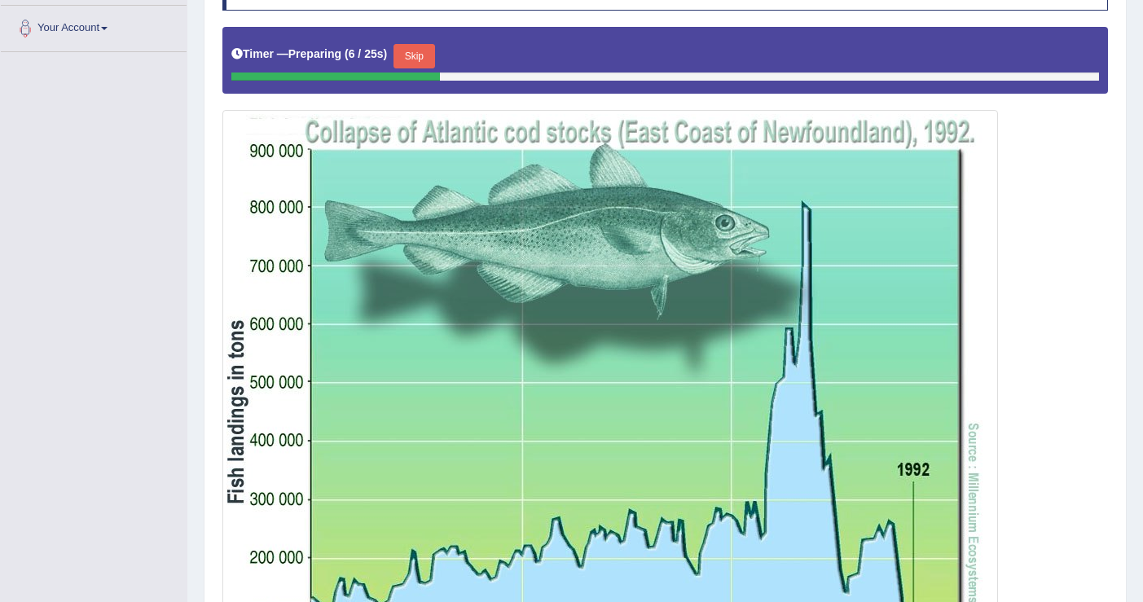
click at [417, 52] on button "Skip" at bounding box center [413, 56] width 41 height 24
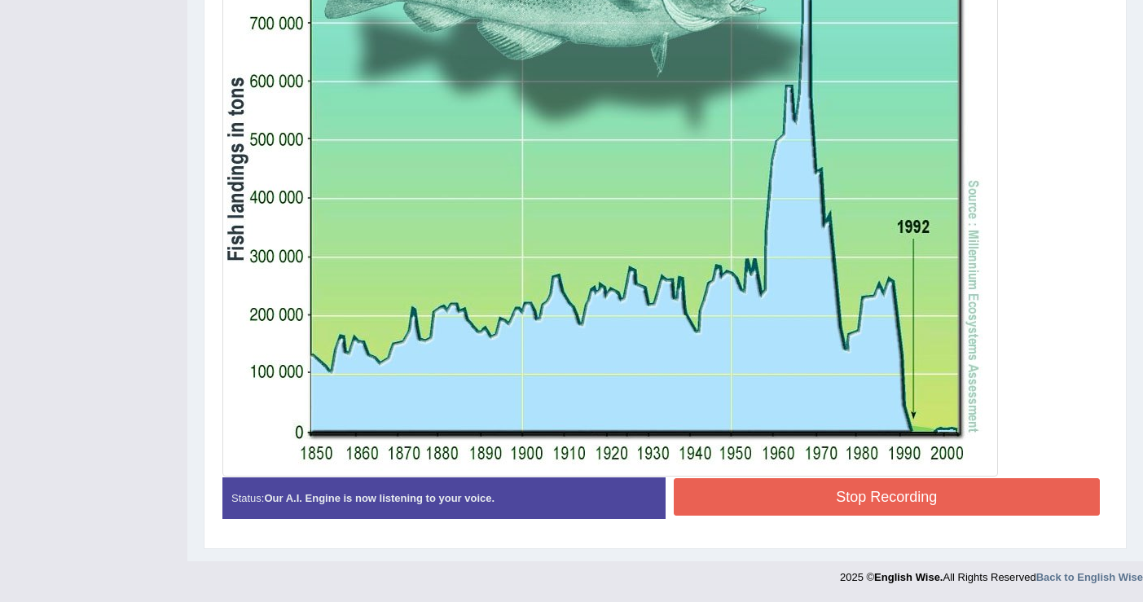
scroll to position [573, 0]
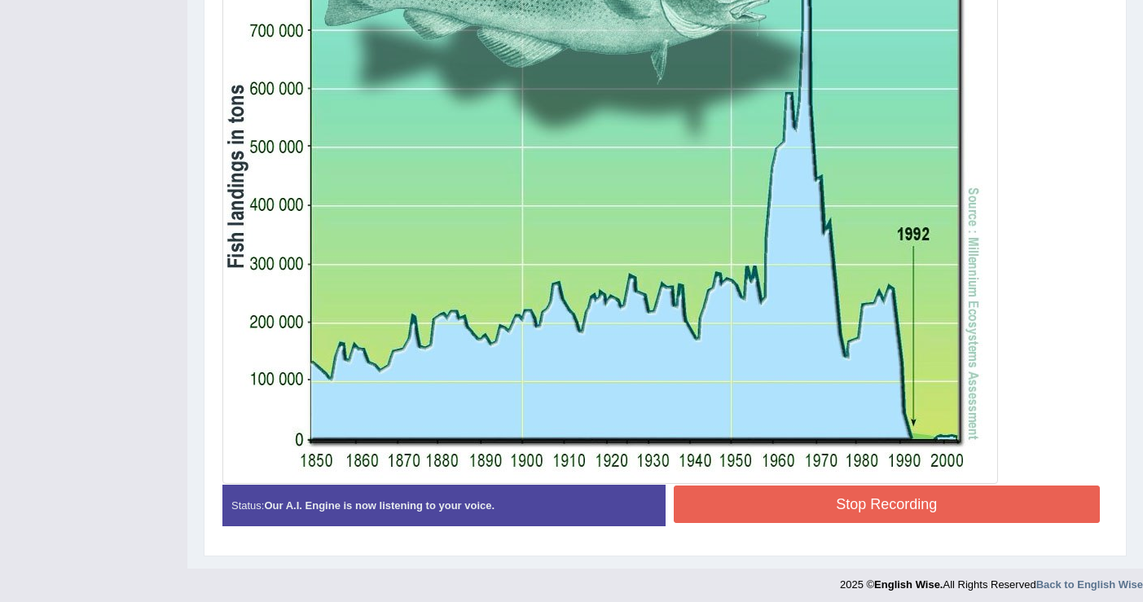
click at [863, 496] on button "Stop Recording" at bounding box center [886, 503] width 427 height 37
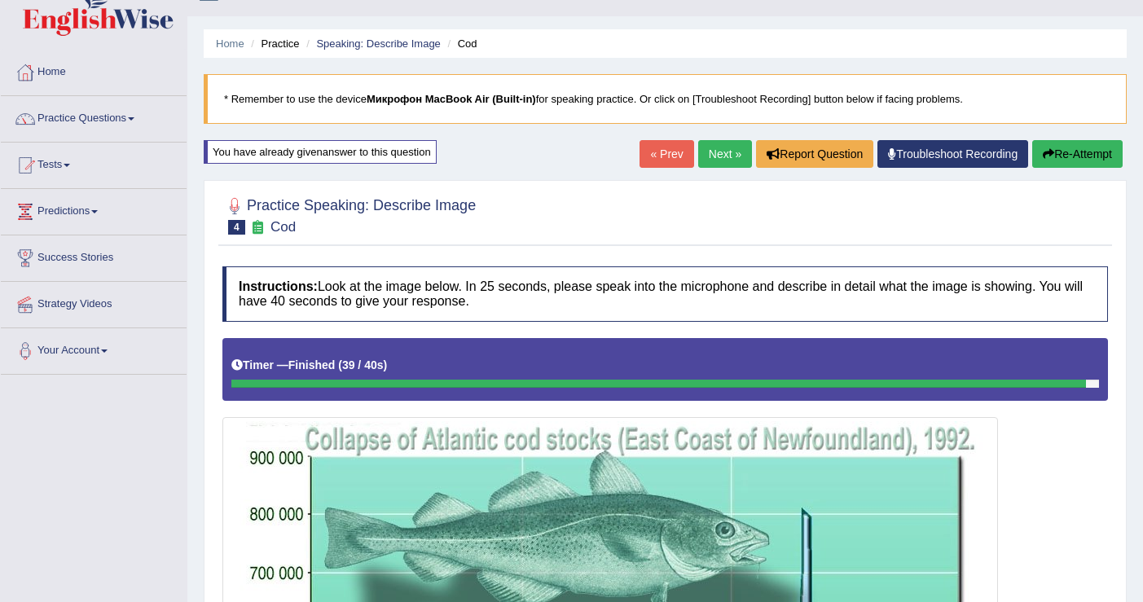
scroll to position [0, 0]
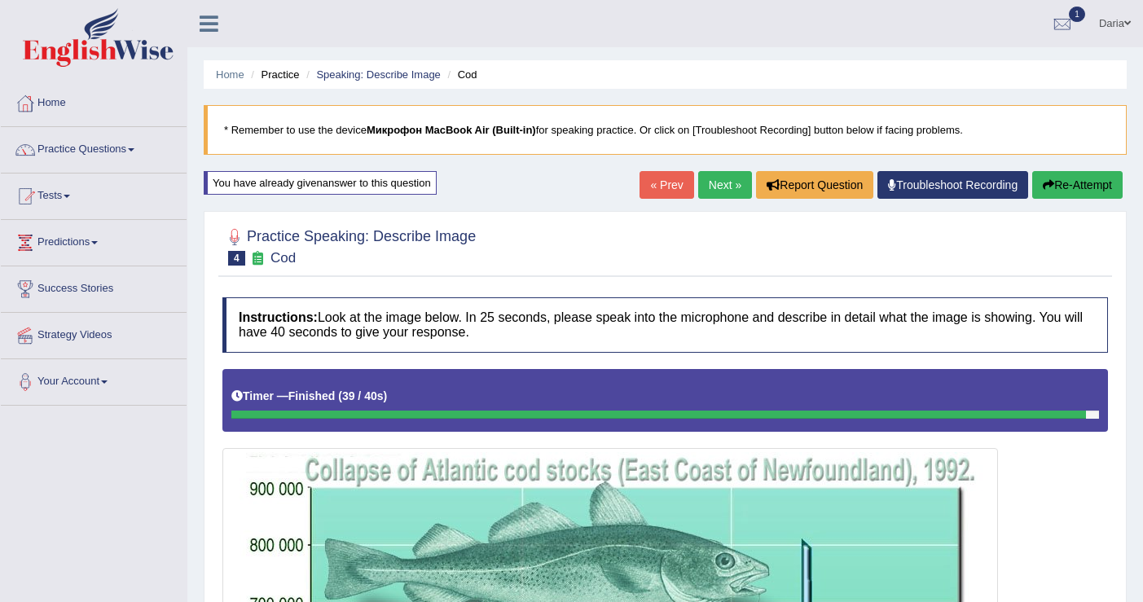
click at [1055, 186] on button "Re-Attempt" at bounding box center [1077, 185] width 90 height 28
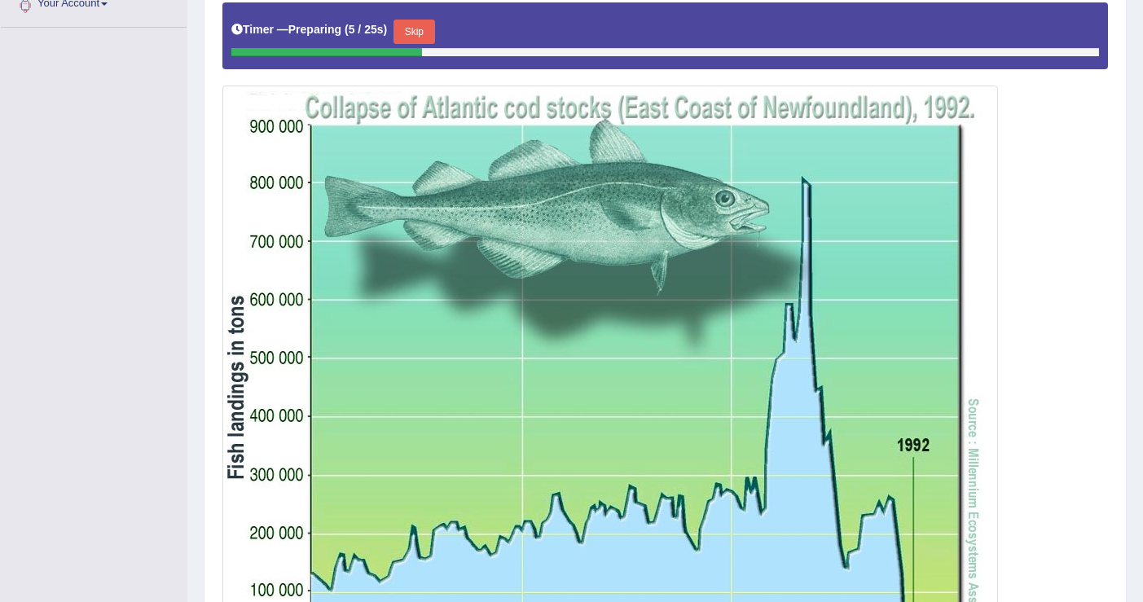
scroll to position [360, 0]
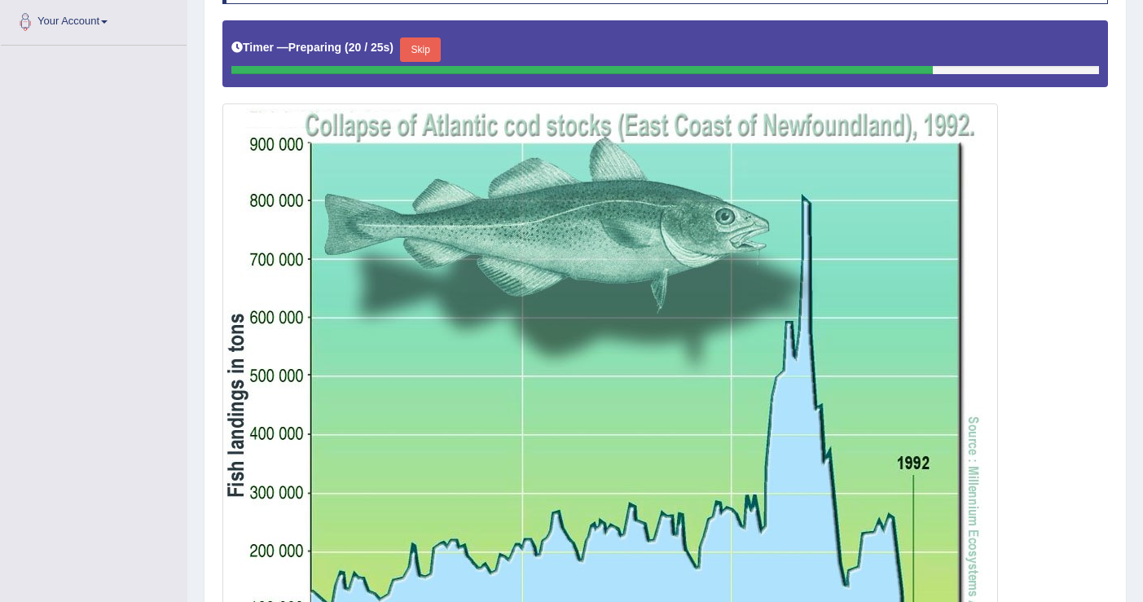
click at [436, 60] on button "Skip" at bounding box center [420, 49] width 41 height 24
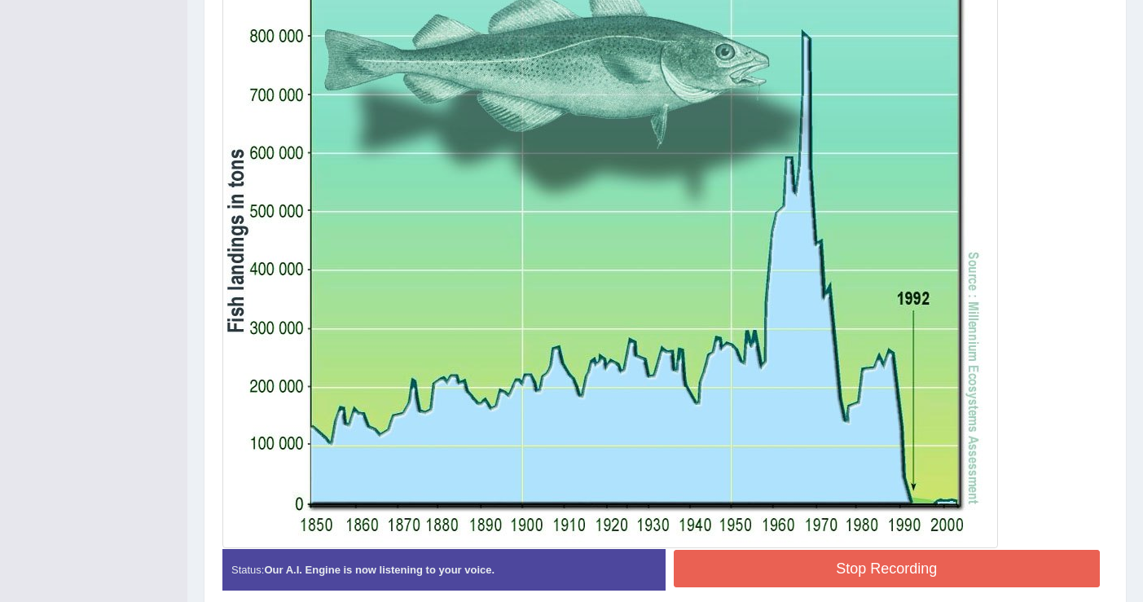
scroll to position [542, 0]
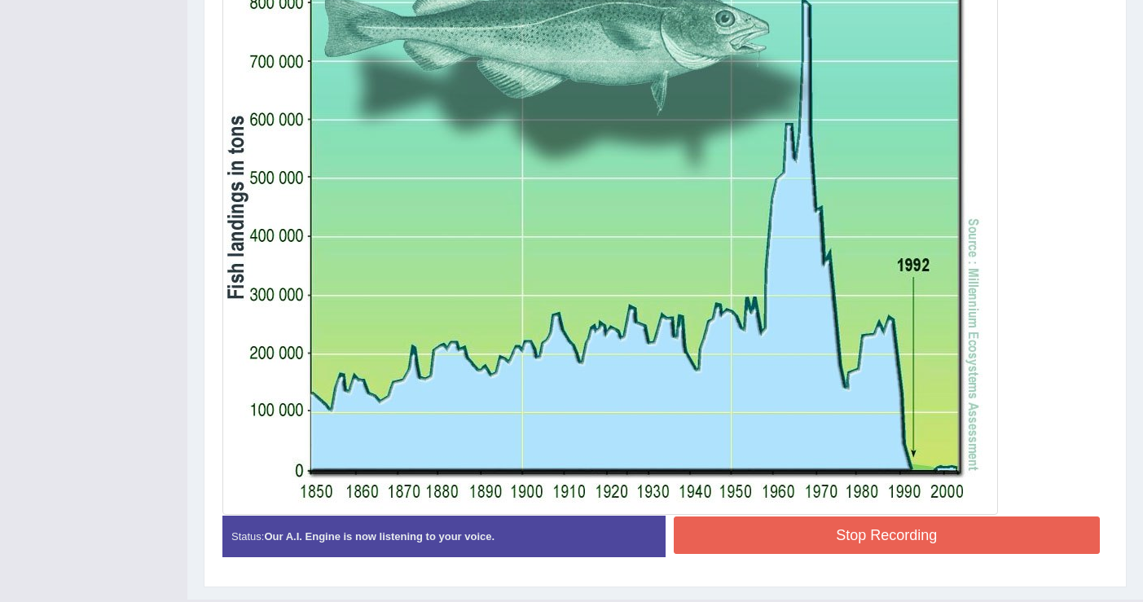
click at [900, 527] on button "Stop Recording" at bounding box center [886, 534] width 427 height 37
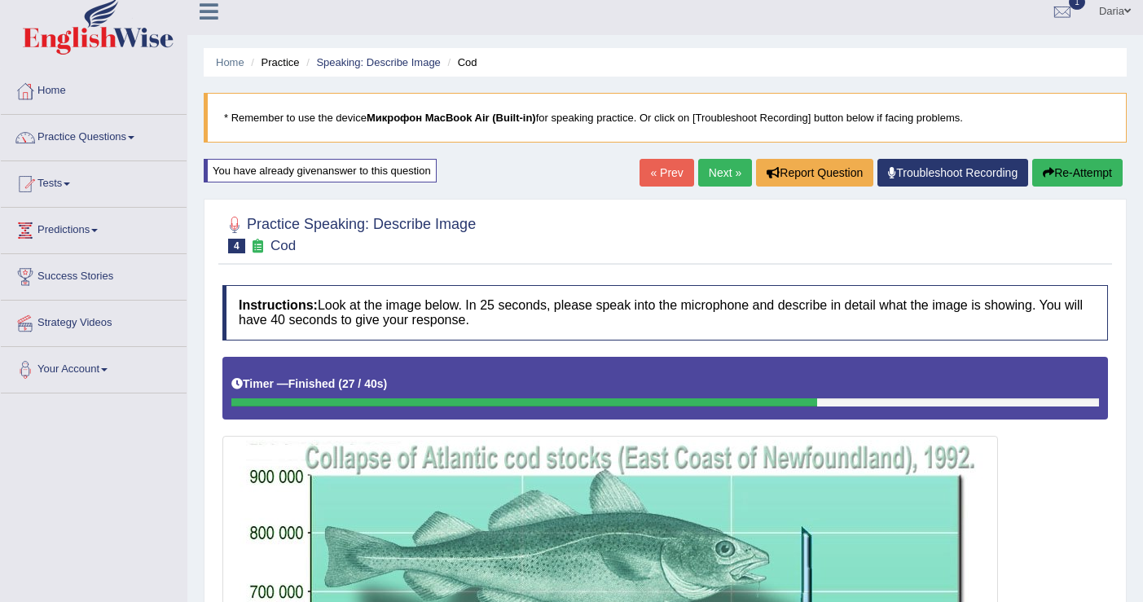
scroll to position [0, 0]
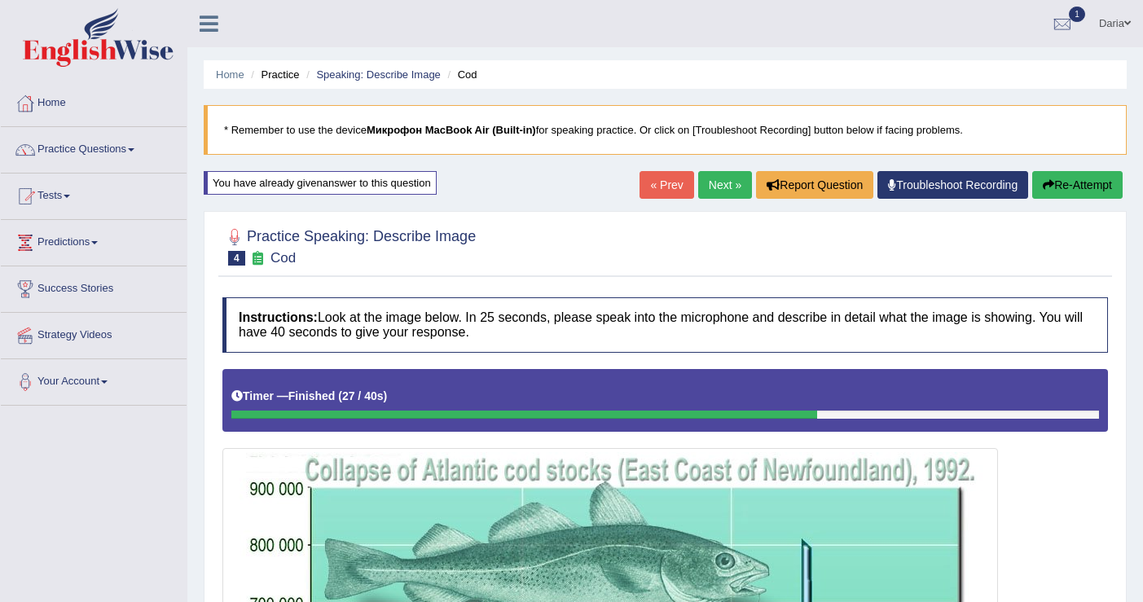
click at [1055, 175] on button "Re-Attempt" at bounding box center [1077, 185] width 90 height 28
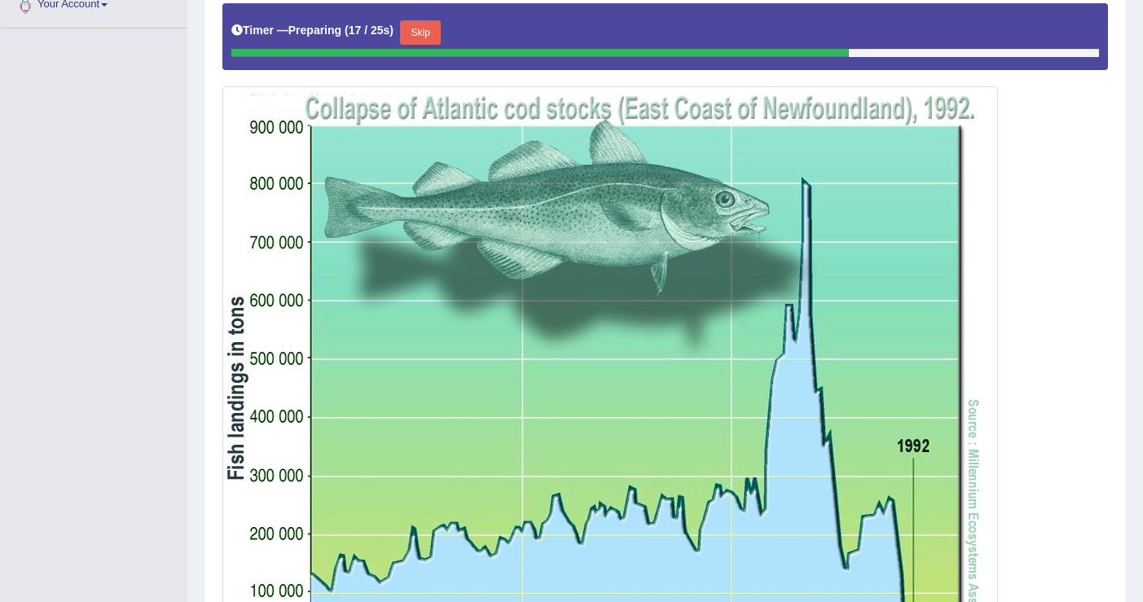
scroll to position [388, 0]
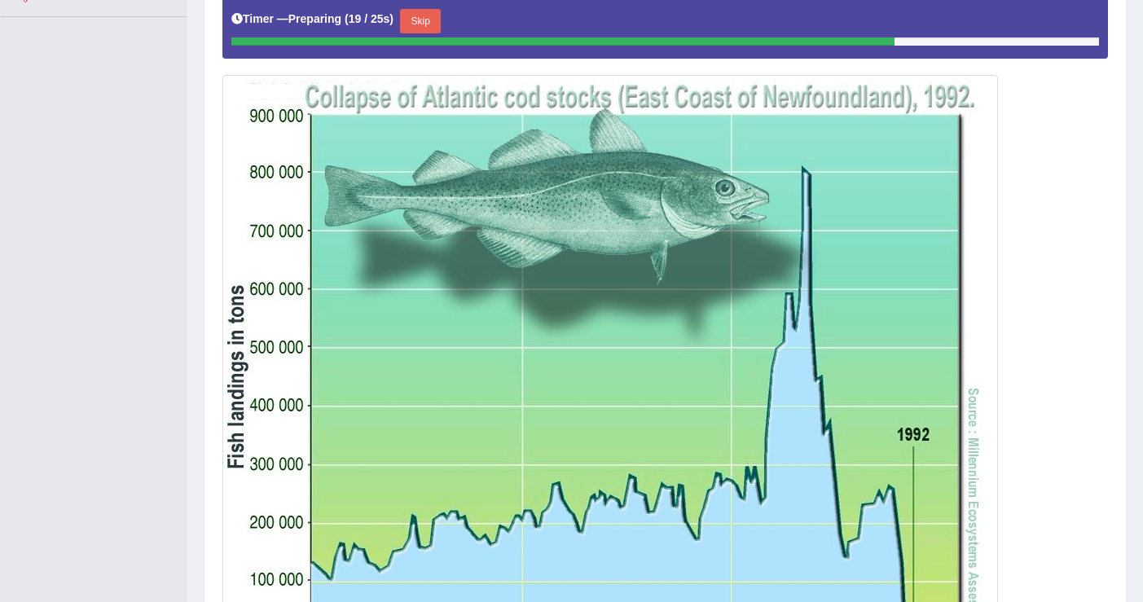
click at [430, 26] on button "Skip" at bounding box center [420, 21] width 41 height 24
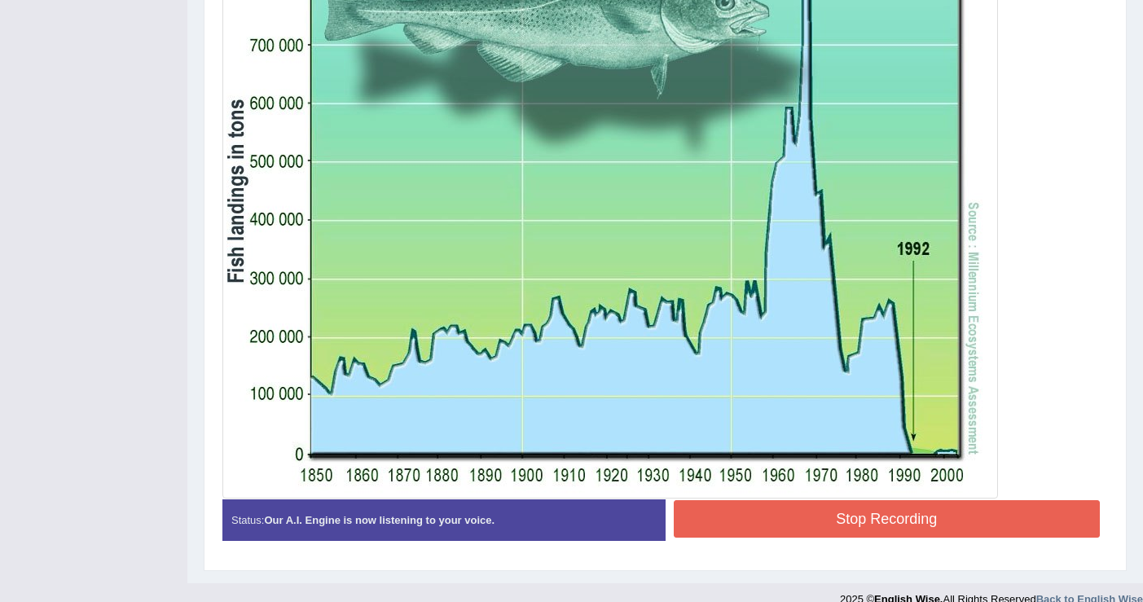
scroll to position [545, 0]
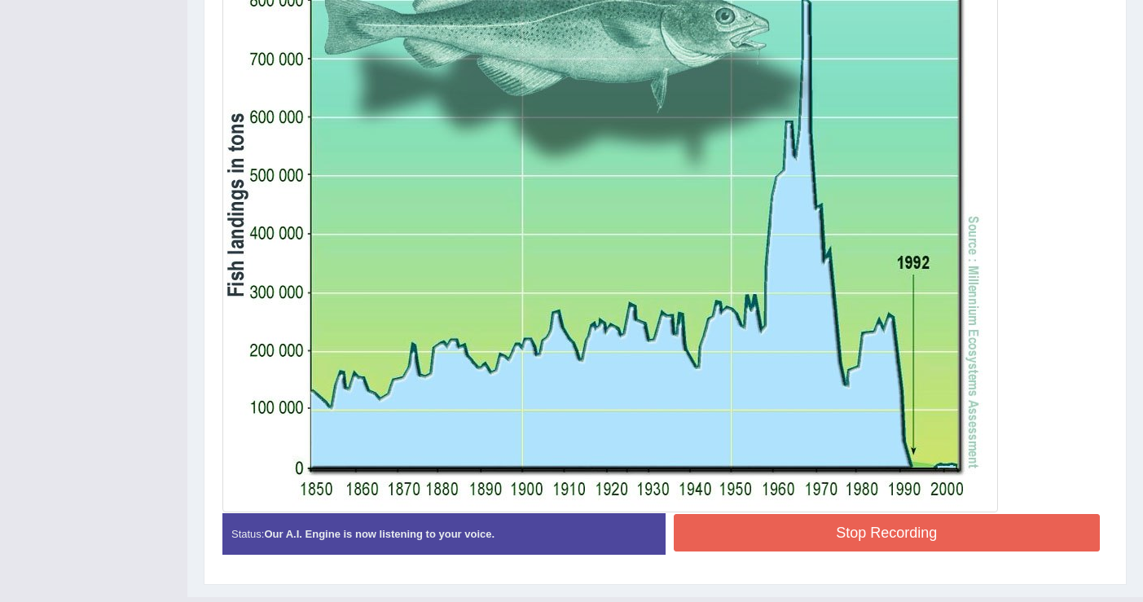
click at [881, 531] on button "Stop Recording" at bounding box center [886, 532] width 427 height 37
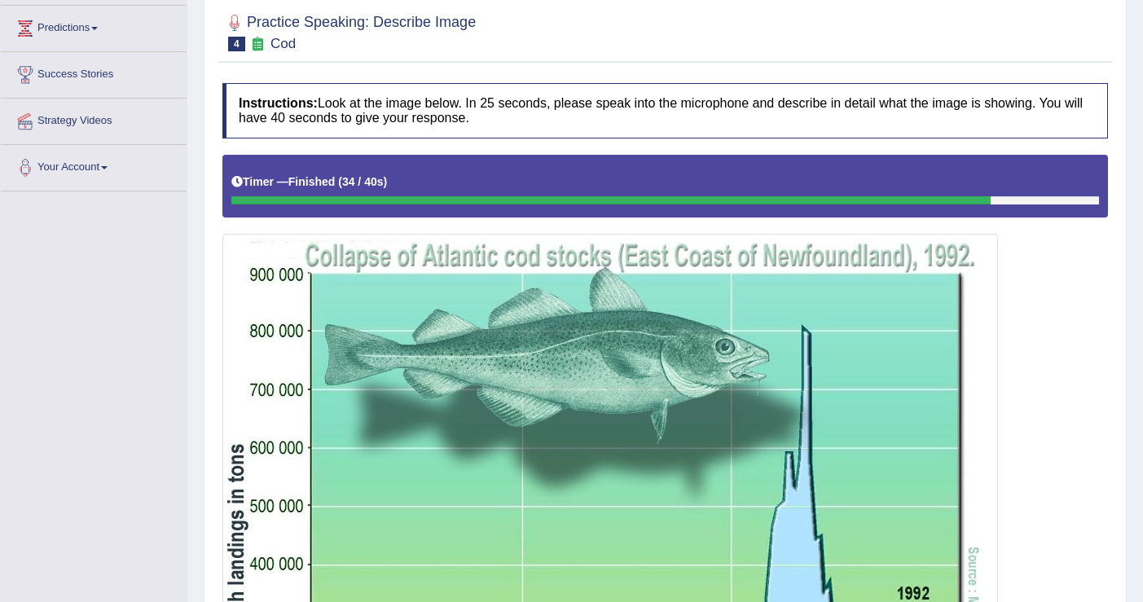
scroll to position [132, 0]
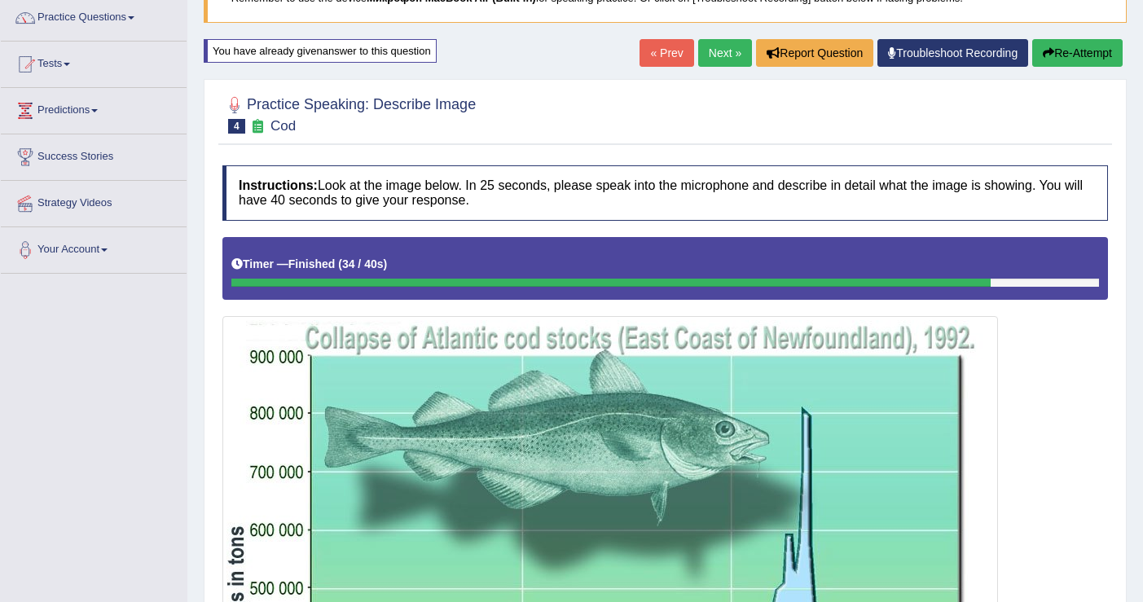
click at [1067, 46] on button "Re-Attempt" at bounding box center [1077, 53] width 90 height 28
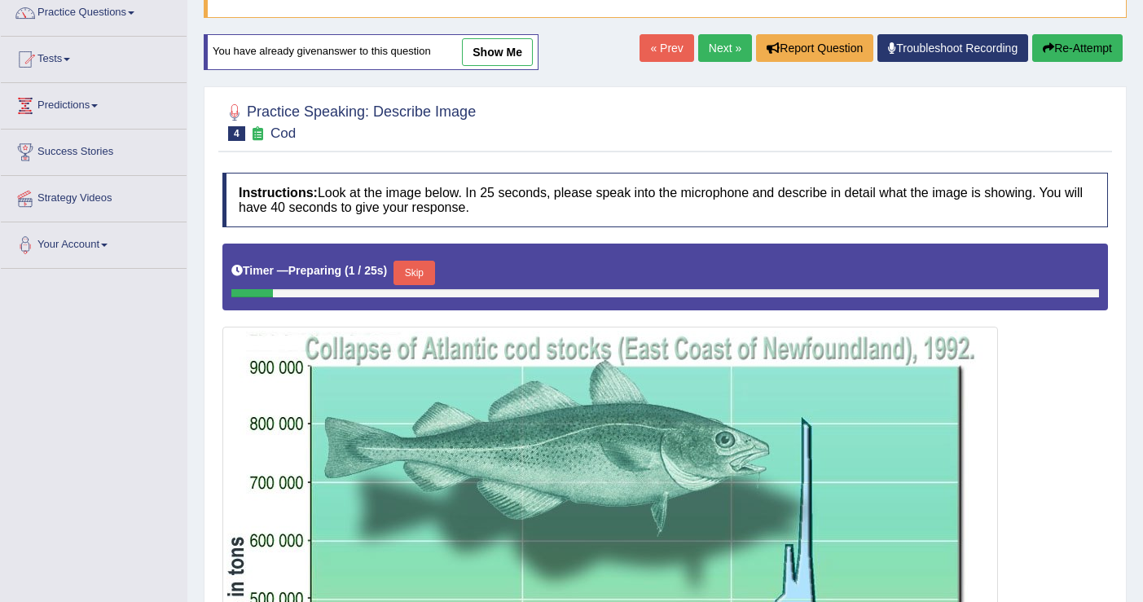
click at [423, 270] on button "Skip" at bounding box center [413, 273] width 41 height 24
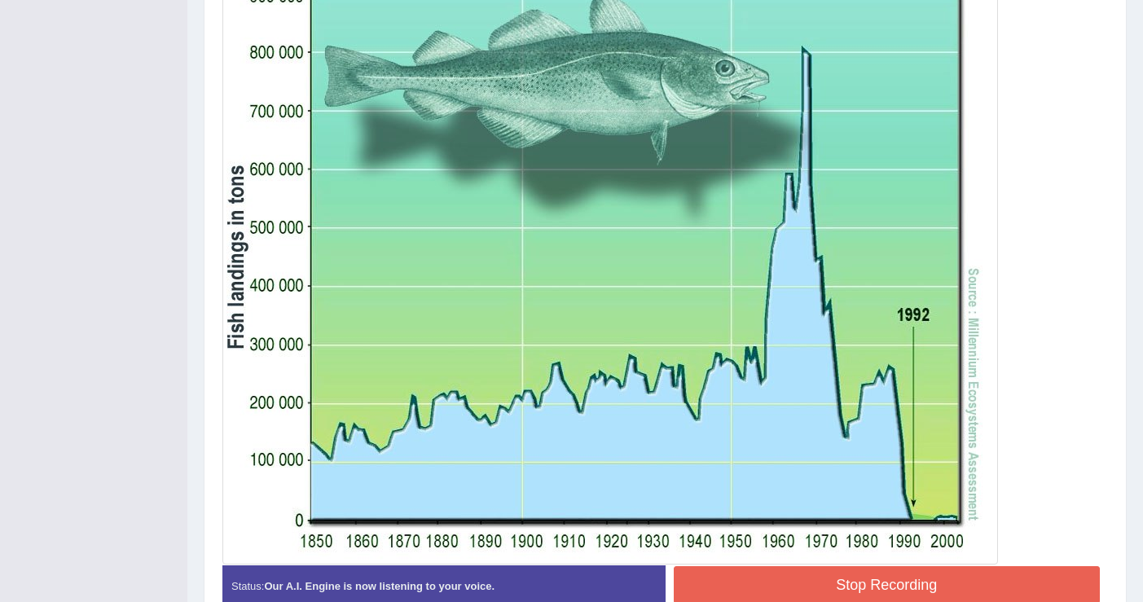
scroll to position [528, 0]
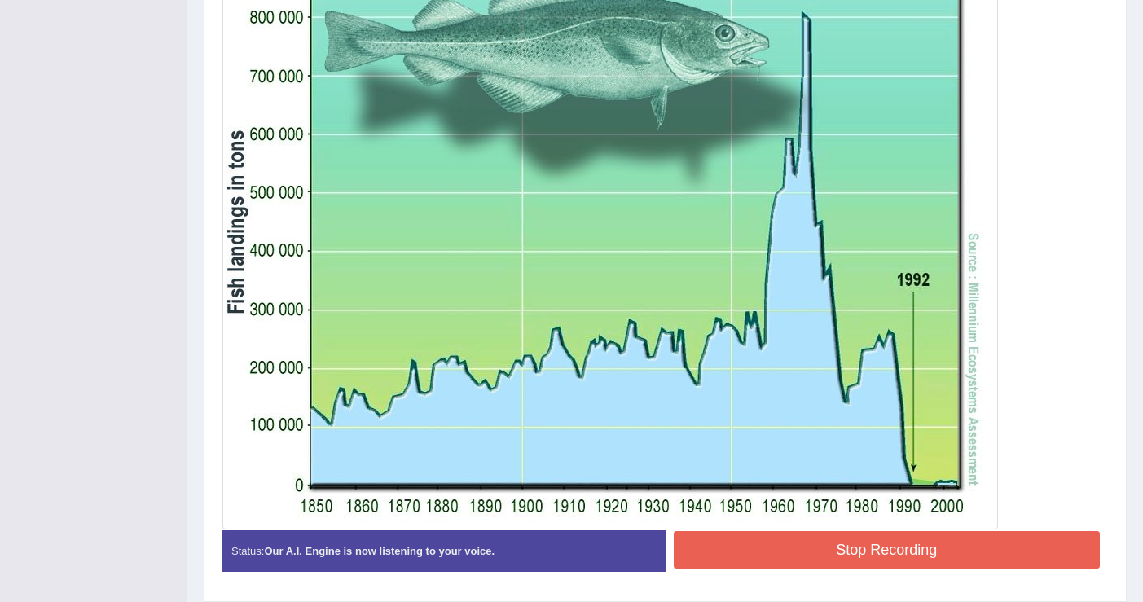
click at [835, 539] on button "Stop Recording" at bounding box center [886, 549] width 427 height 37
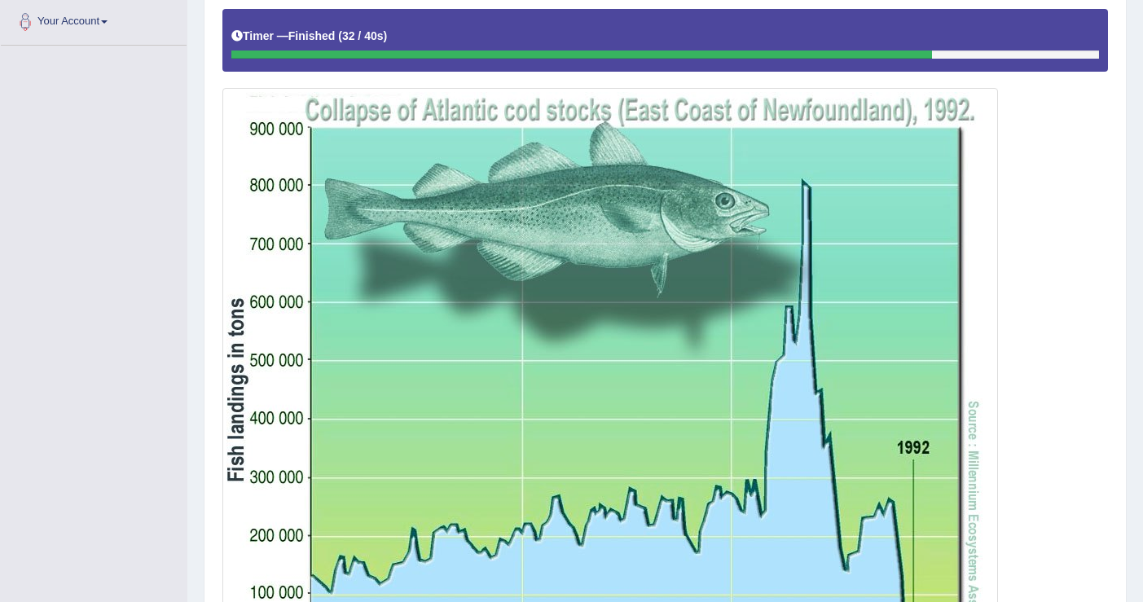
scroll to position [169, 0]
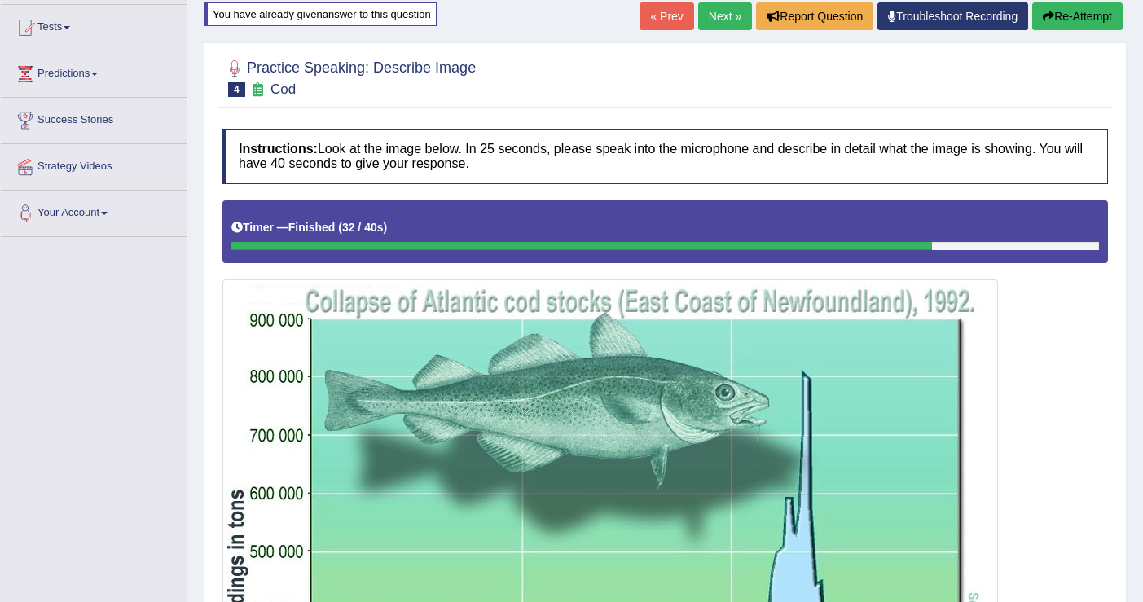
click at [713, 16] on link "Next »" at bounding box center [725, 16] width 54 height 28
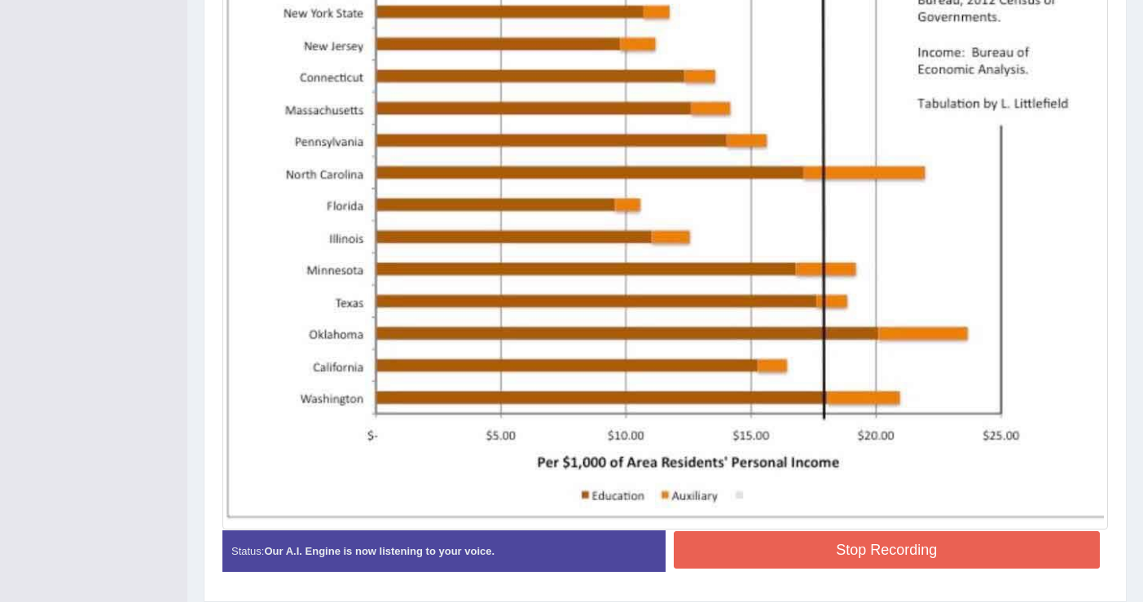
scroll to position [602, 0]
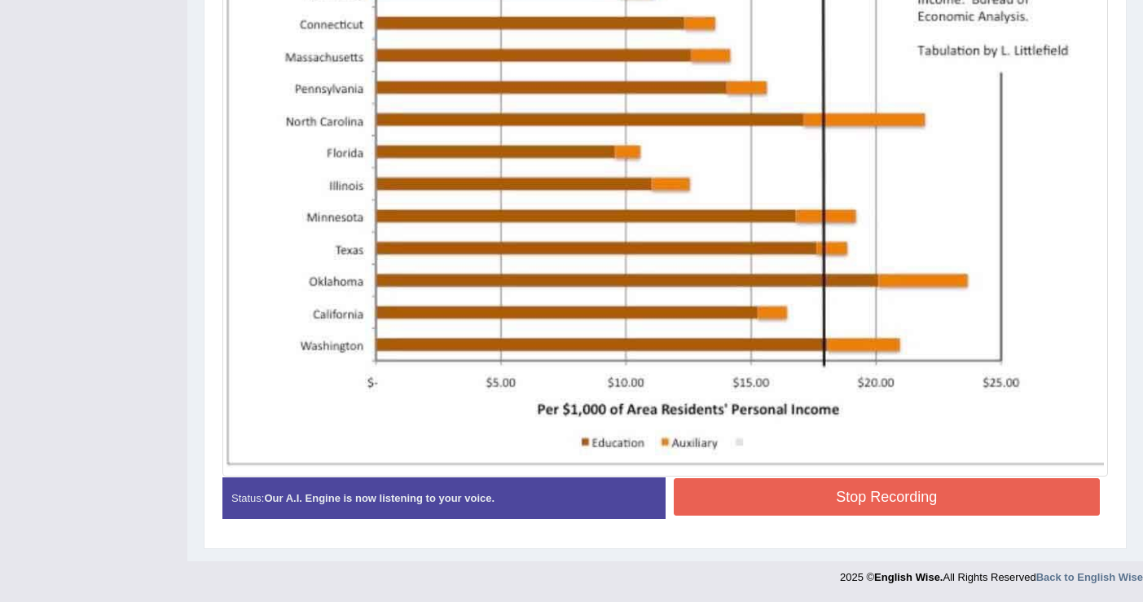
click at [803, 500] on button "Stop Recording" at bounding box center [886, 496] width 427 height 37
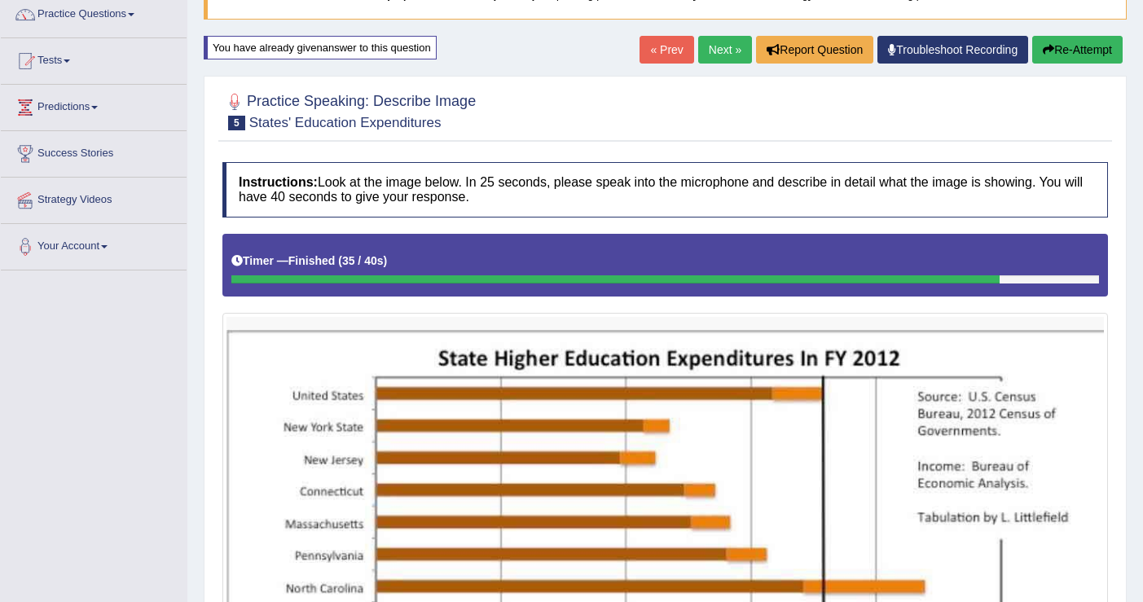
scroll to position [13, 0]
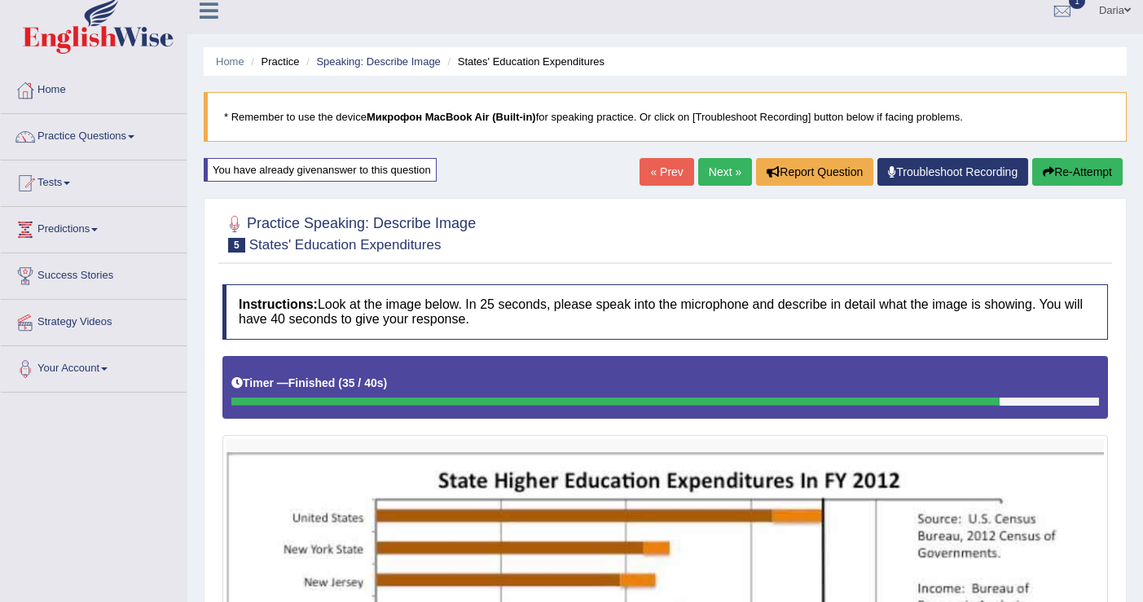
click at [1084, 176] on button "Re-Attempt" at bounding box center [1077, 172] width 90 height 28
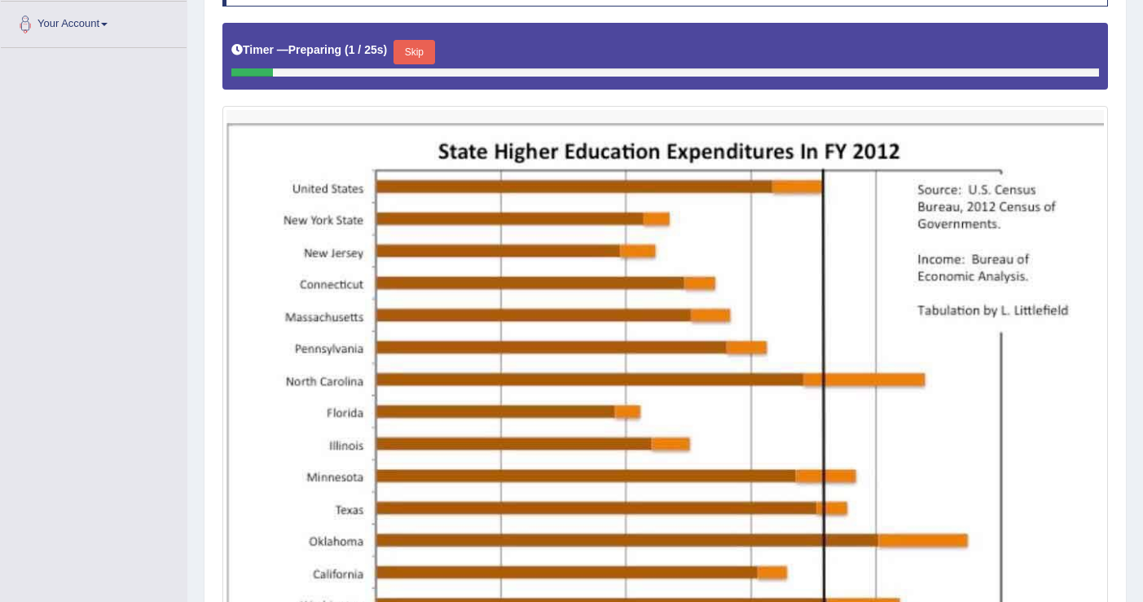
scroll to position [358, 0]
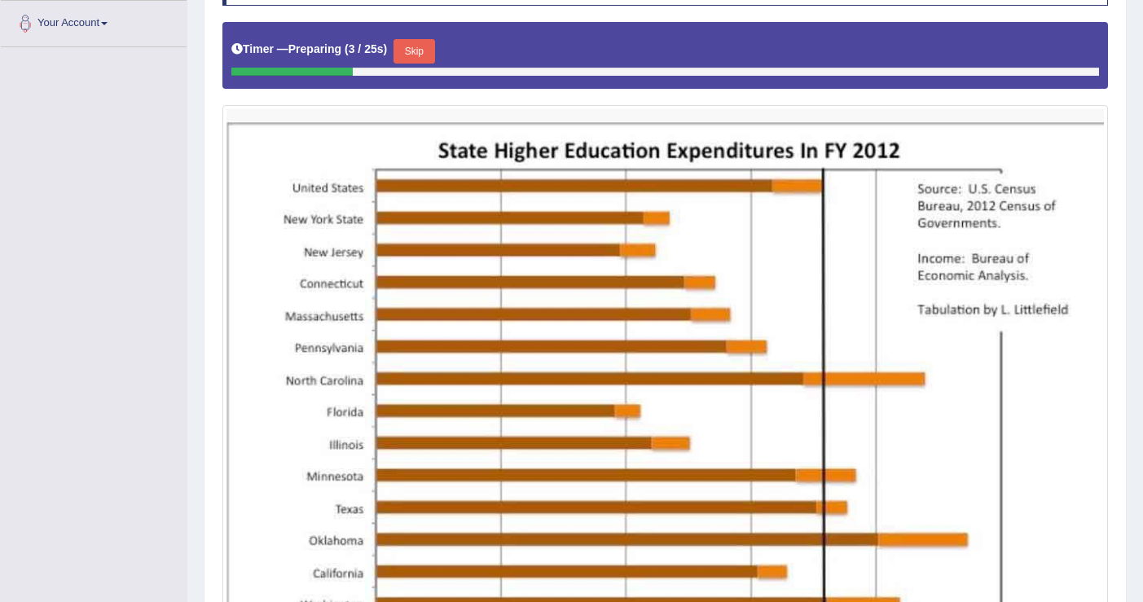
click at [432, 50] on button "Skip" at bounding box center [413, 51] width 41 height 24
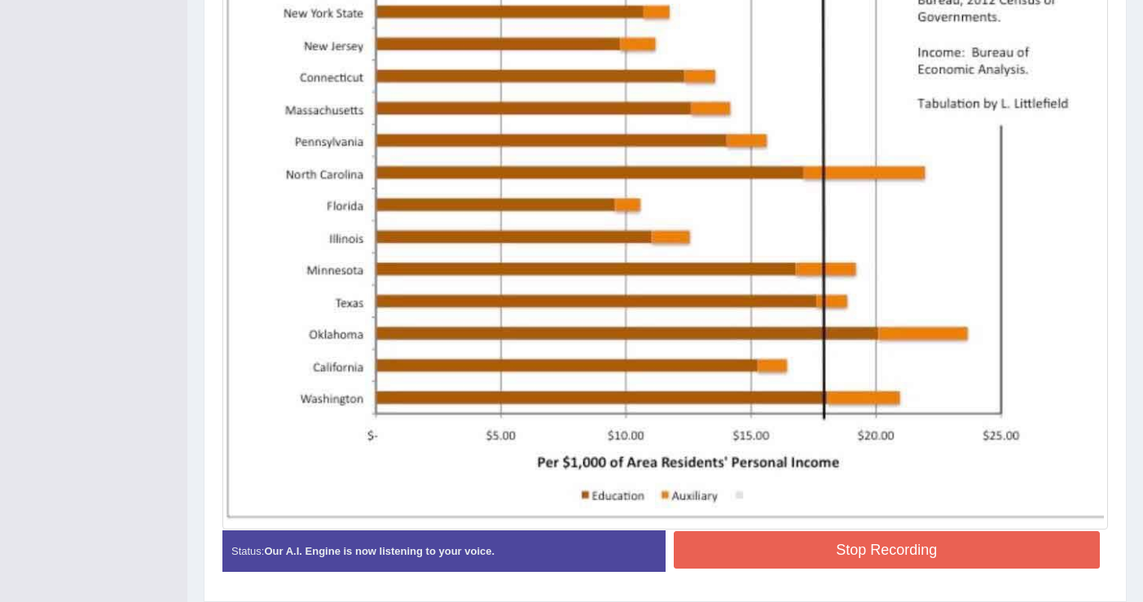
scroll to position [556, 0]
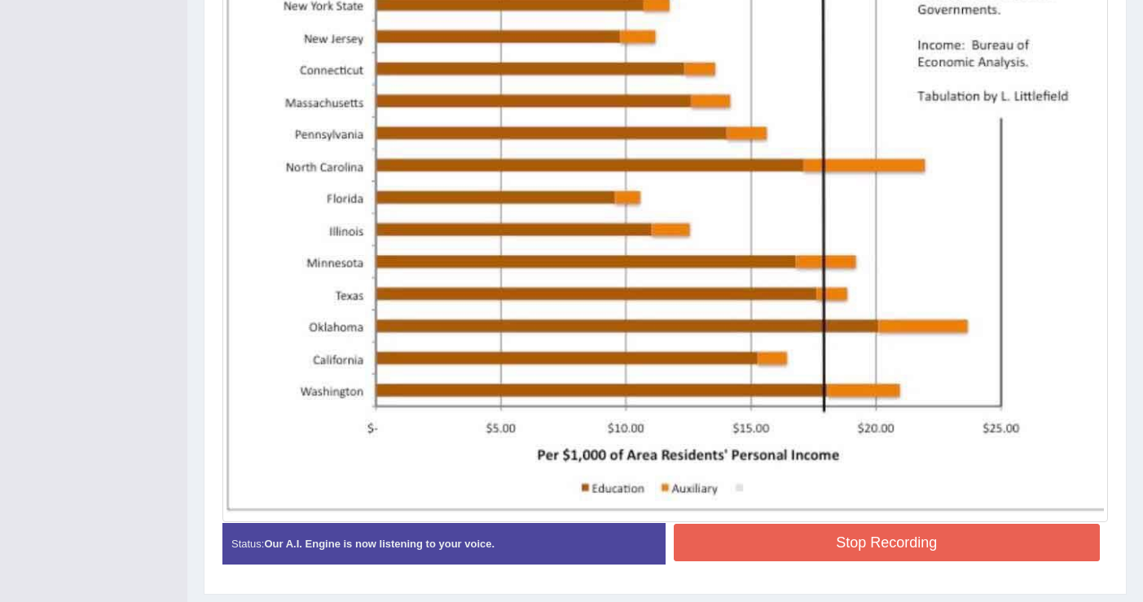
click at [893, 542] on button "Stop Recording" at bounding box center [886, 542] width 427 height 37
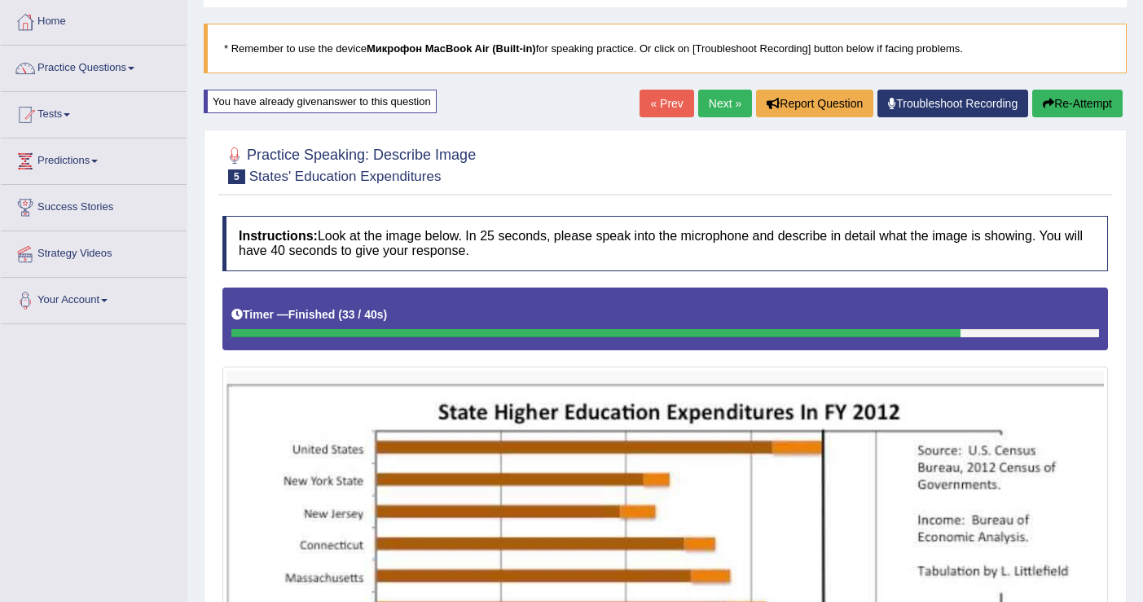
scroll to position [0, 0]
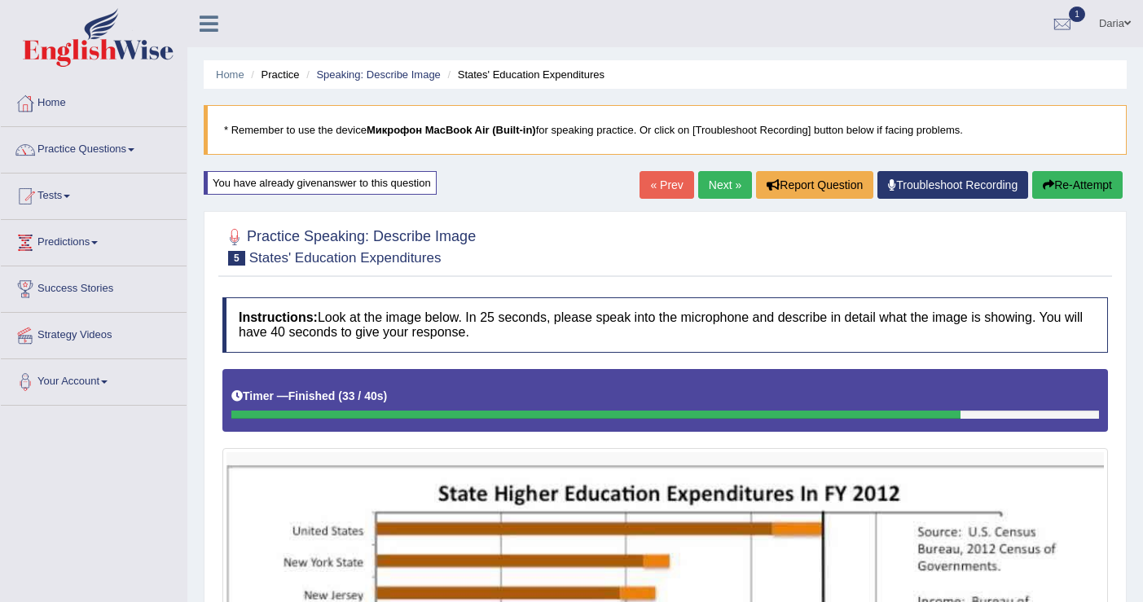
click at [1075, 183] on button "Re-Attempt" at bounding box center [1077, 185] width 90 height 28
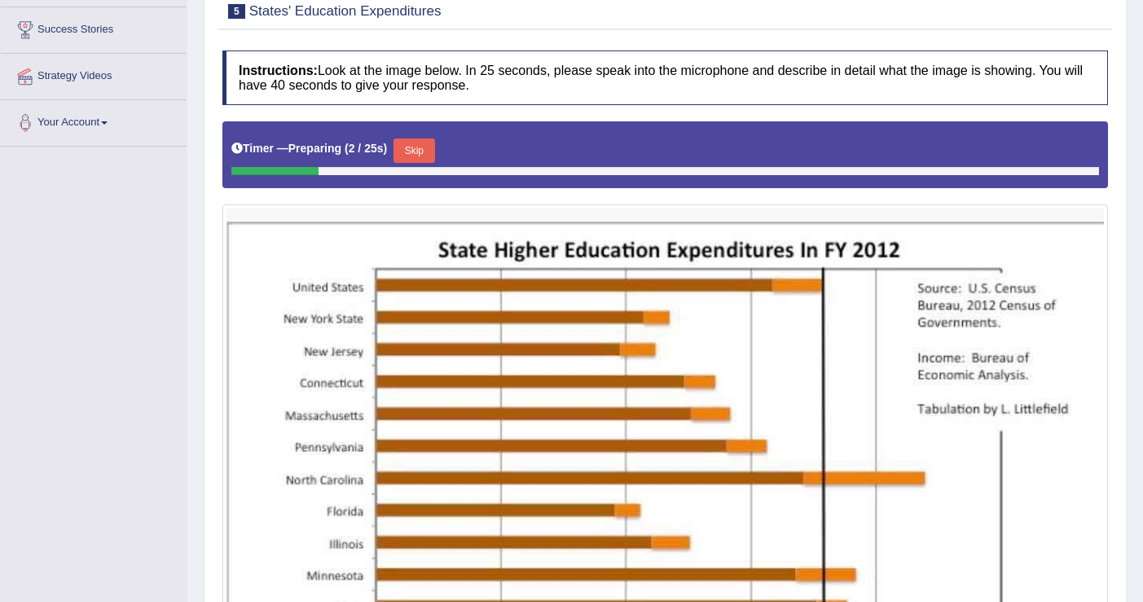
scroll to position [321, 0]
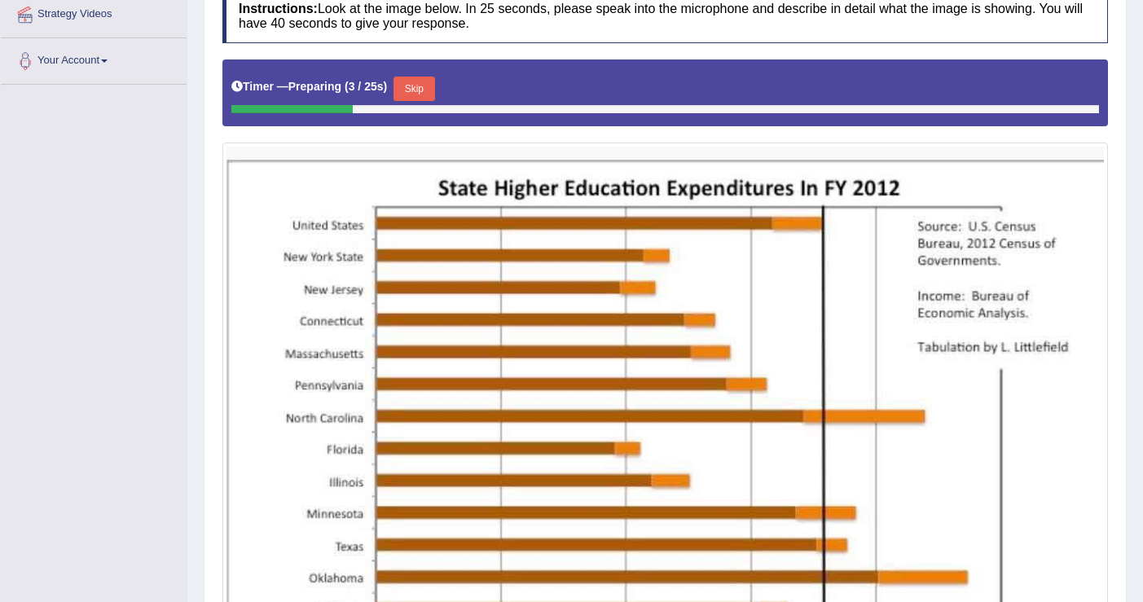
click at [425, 92] on button "Skip" at bounding box center [413, 89] width 41 height 24
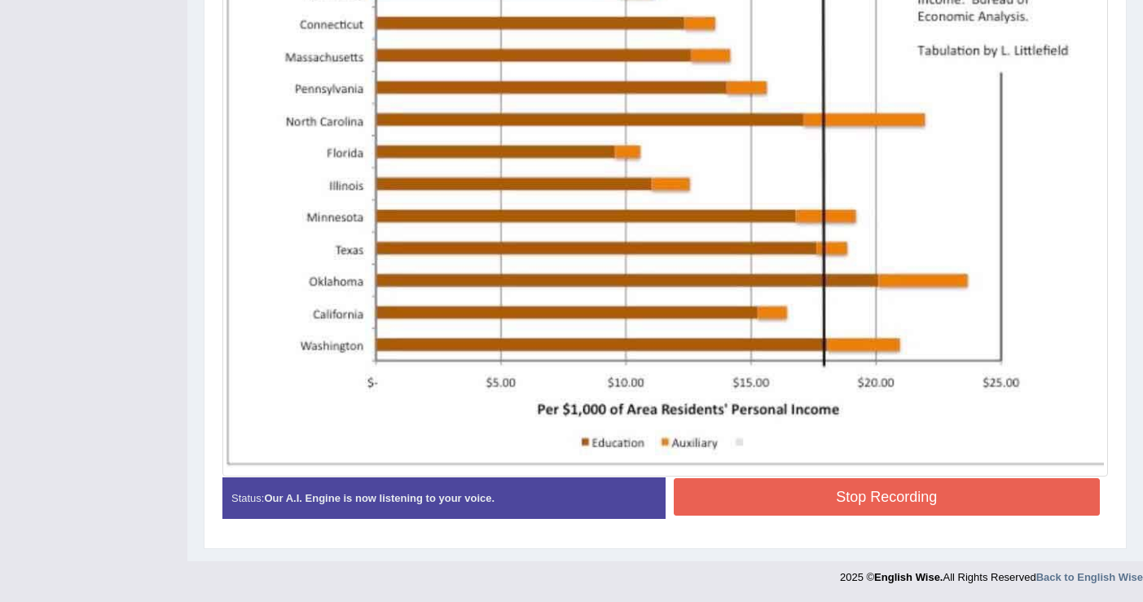
scroll to position [598, 0]
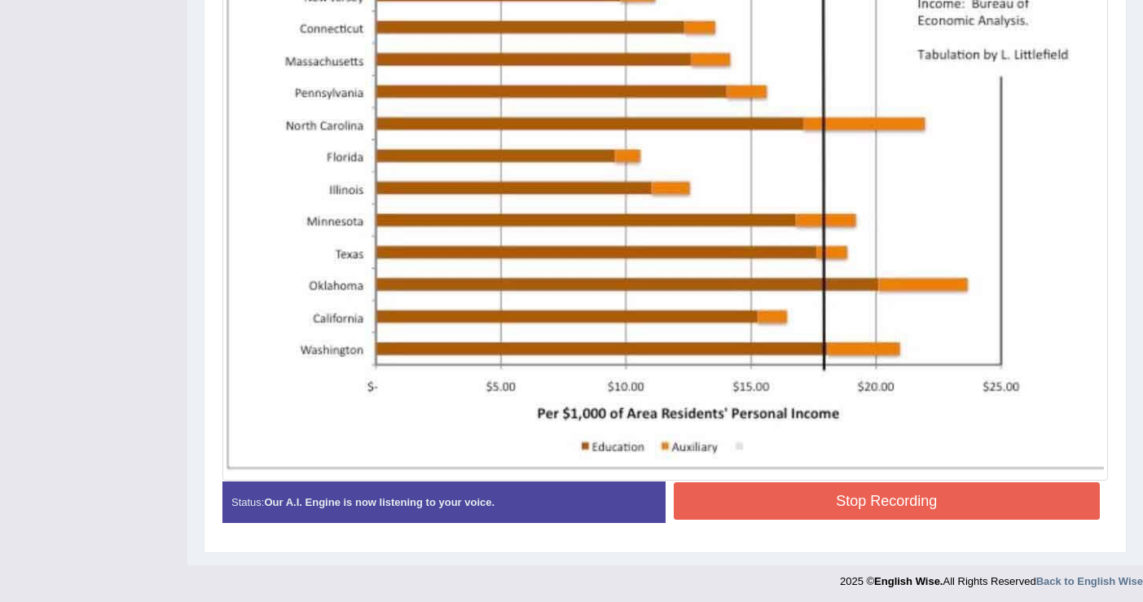
click at [757, 494] on button "Stop Recording" at bounding box center [886, 500] width 427 height 37
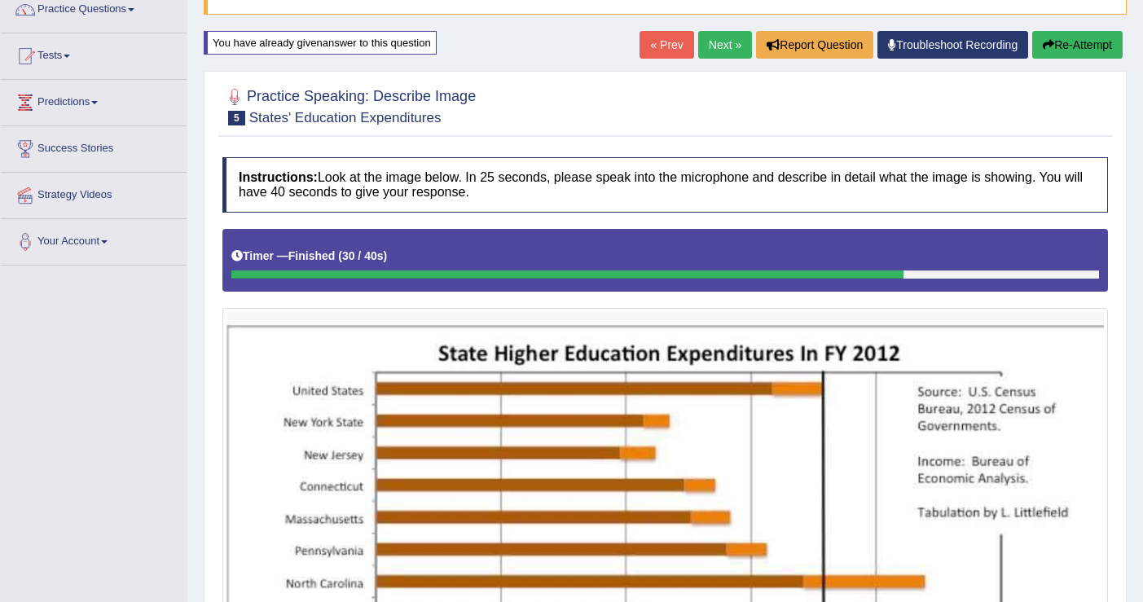
scroll to position [37, 0]
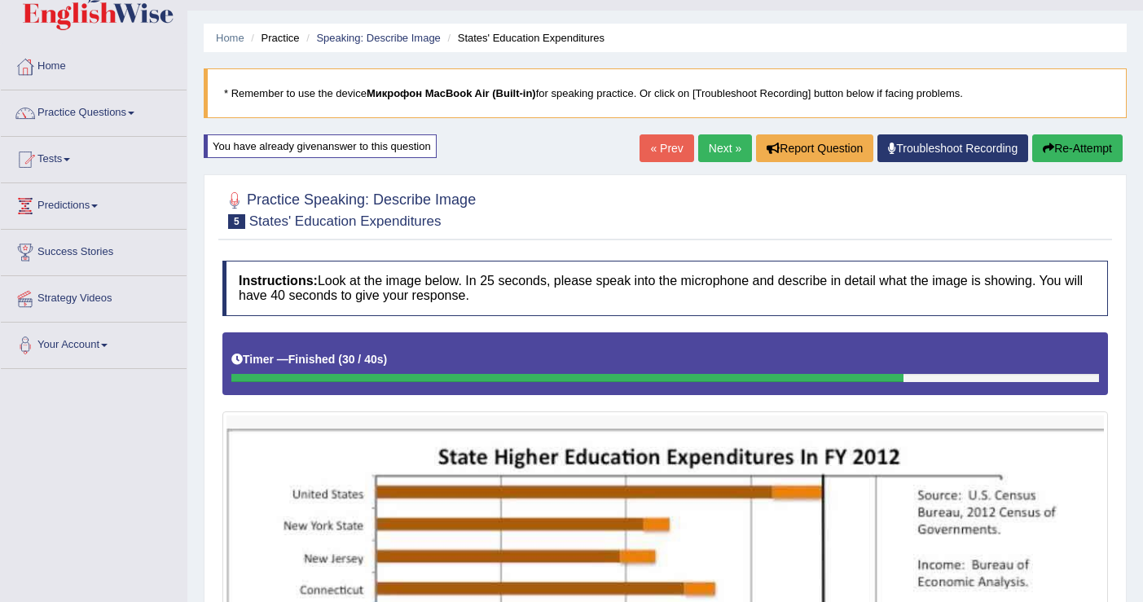
click at [1048, 141] on button "Re-Attempt" at bounding box center [1077, 148] width 90 height 28
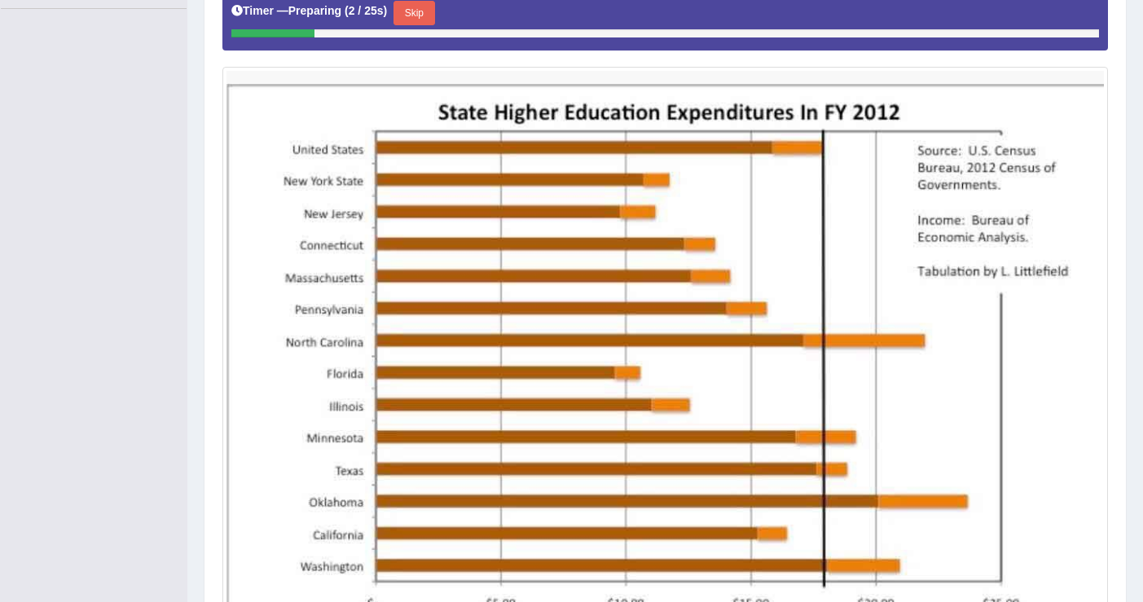
scroll to position [392, 0]
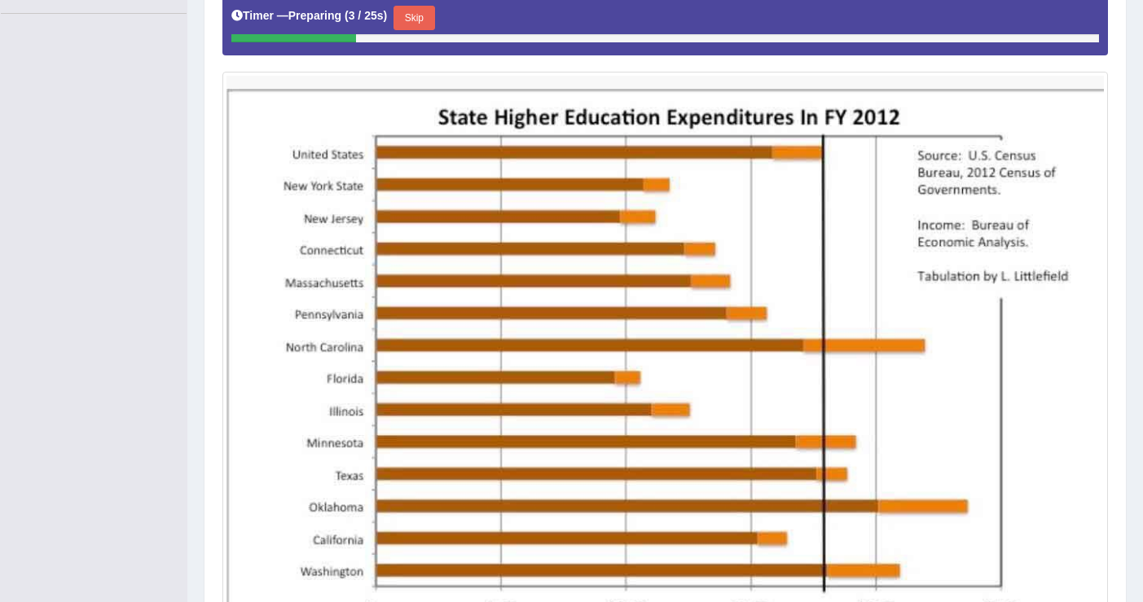
click at [416, 14] on button "Skip" at bounding box center [413, 18] width 41 height 24
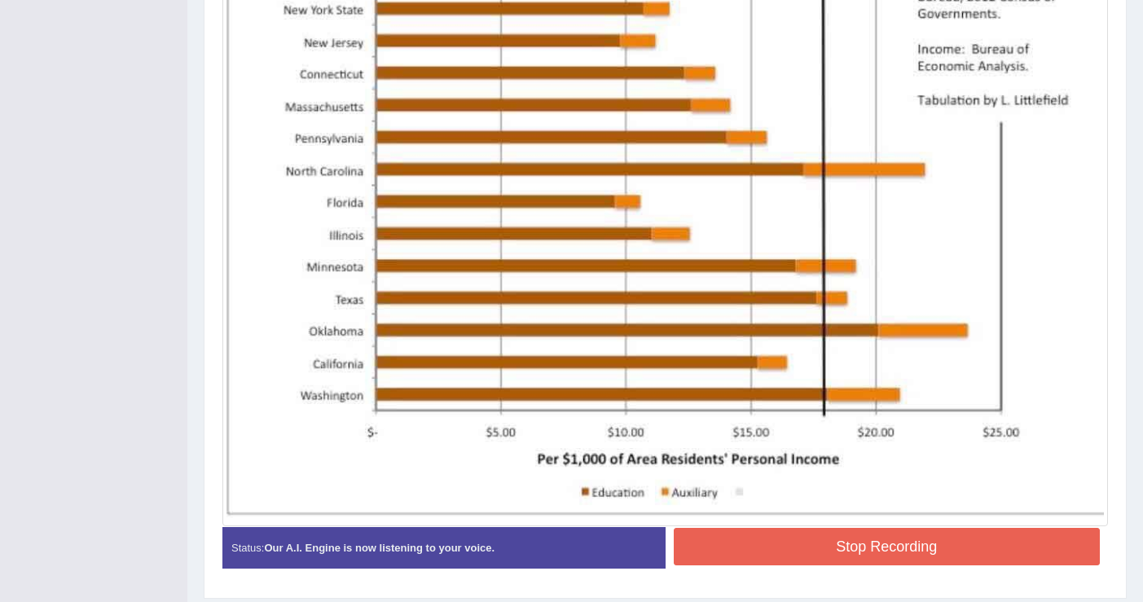
scroll to position [584, 0]
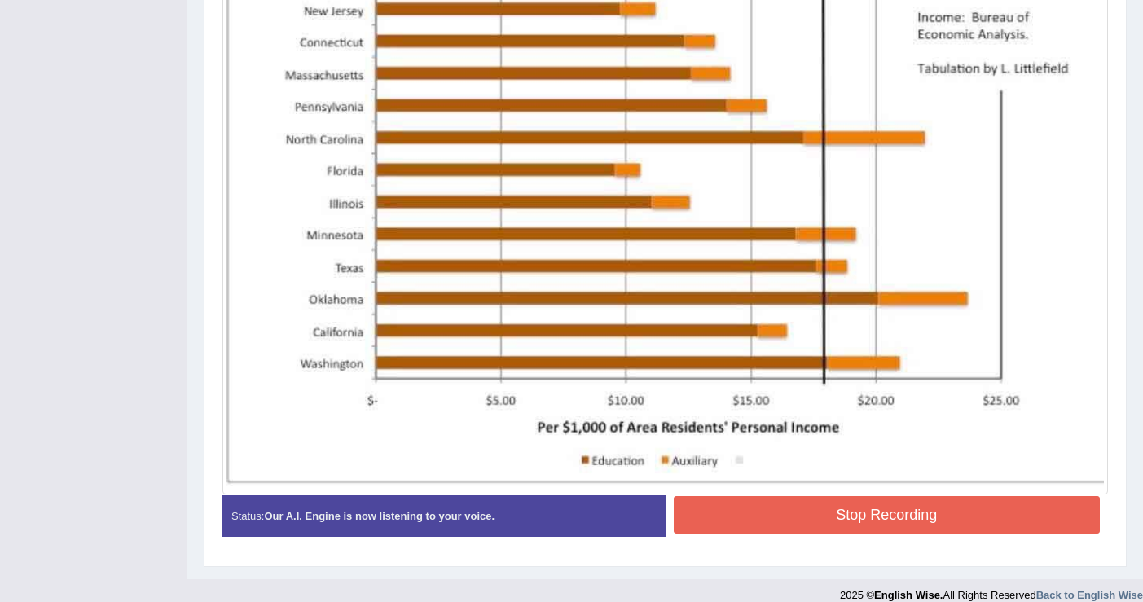
click at [924, 522] on button "Stop Recording" at bounding box center [886, 514] width 427 height 37
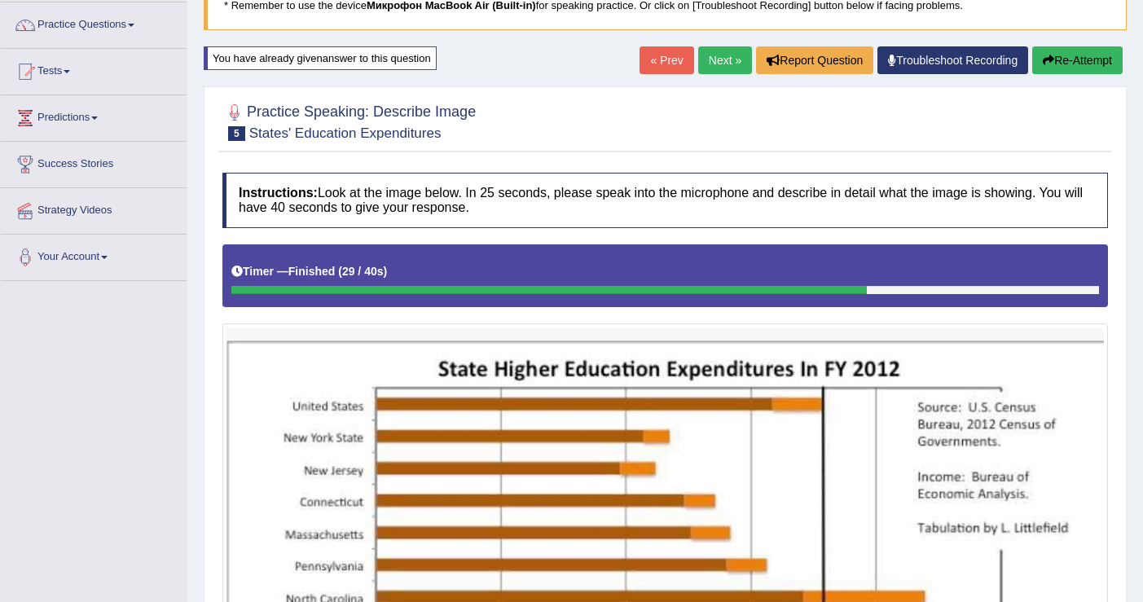
scroll to position [62, 0]
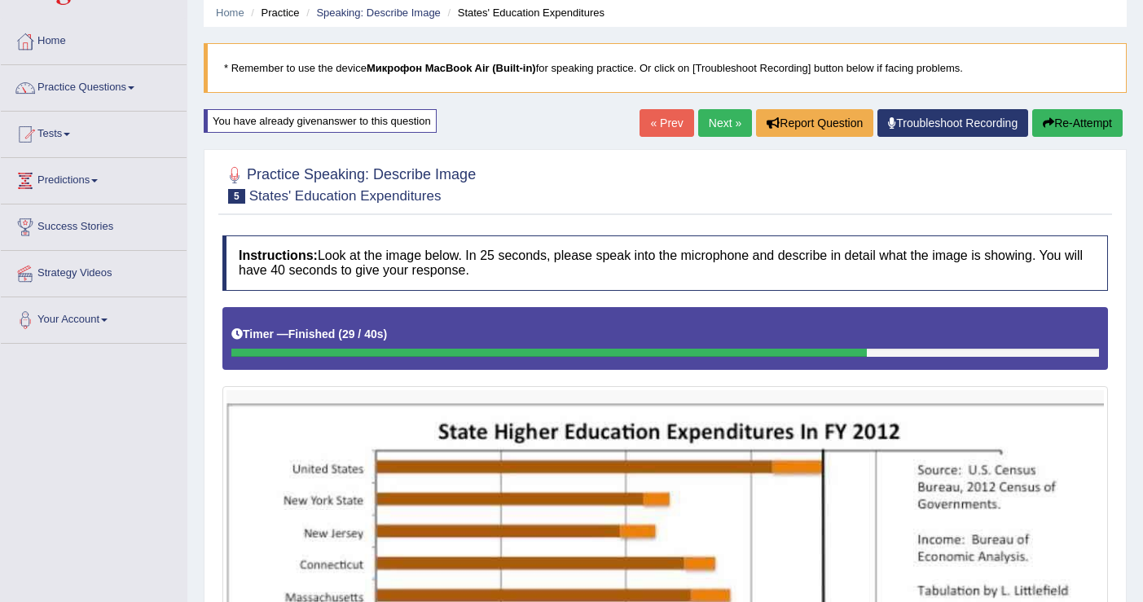
click at [1075, 114] on button "Re-Attempt" at bounding box center [1077, 123] width 90 height 28
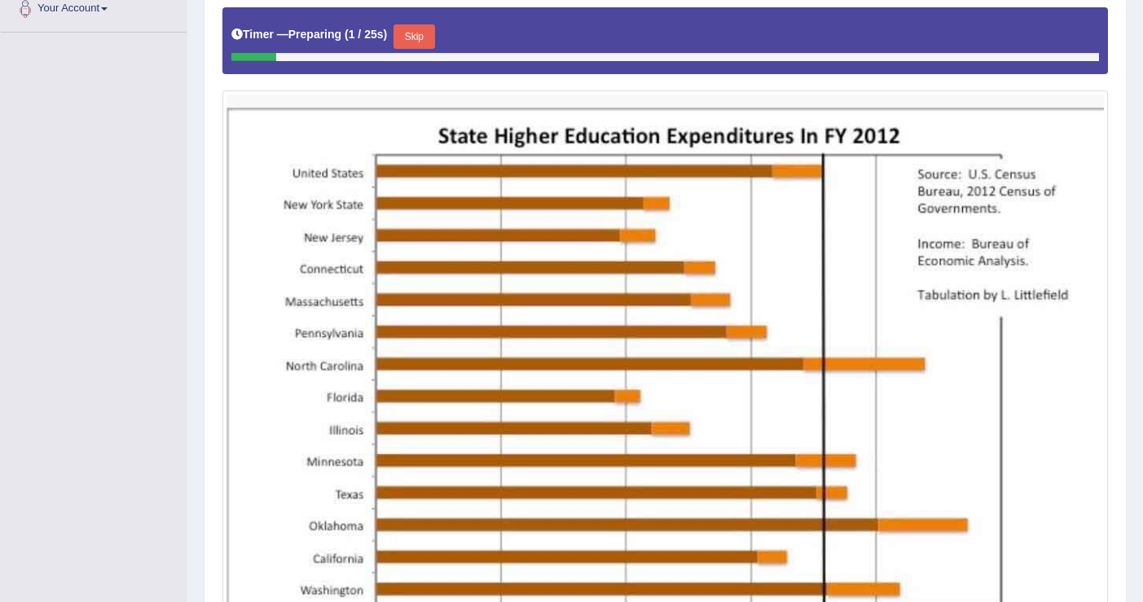
scroll to position [375, 0]
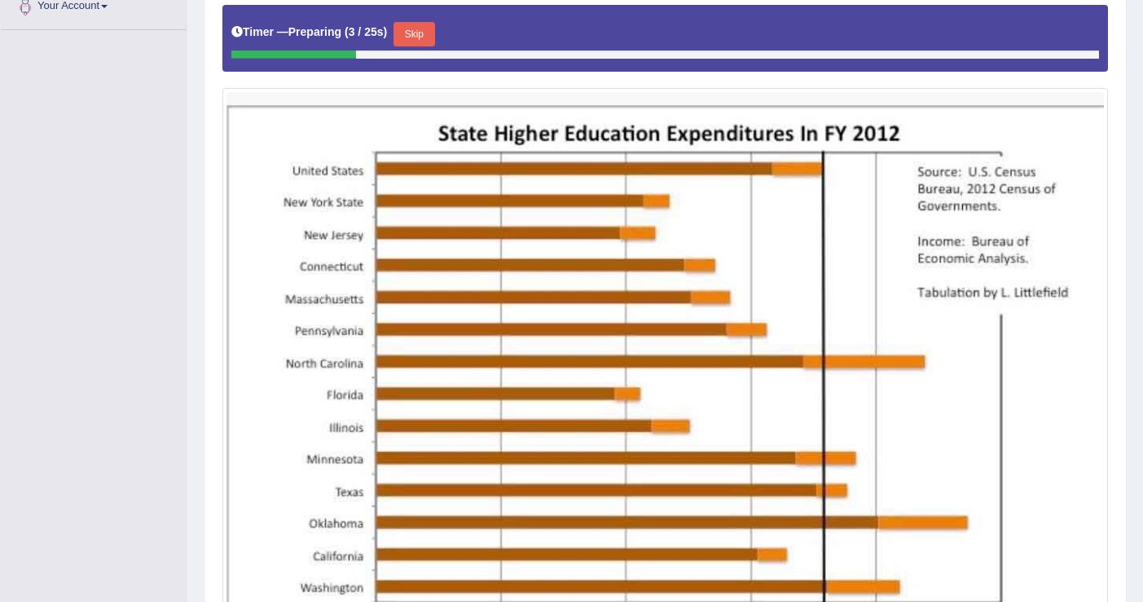
click at [423, 40] on button "Skip" at bounding box center [413, 34] width 41 height 24
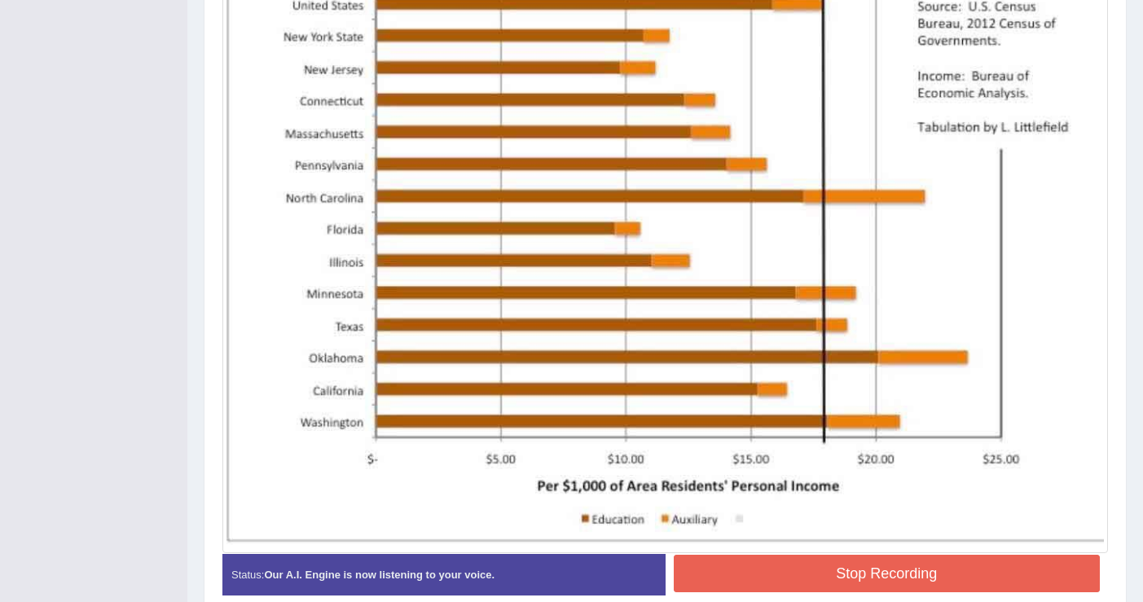
scroll to position [590, 0]
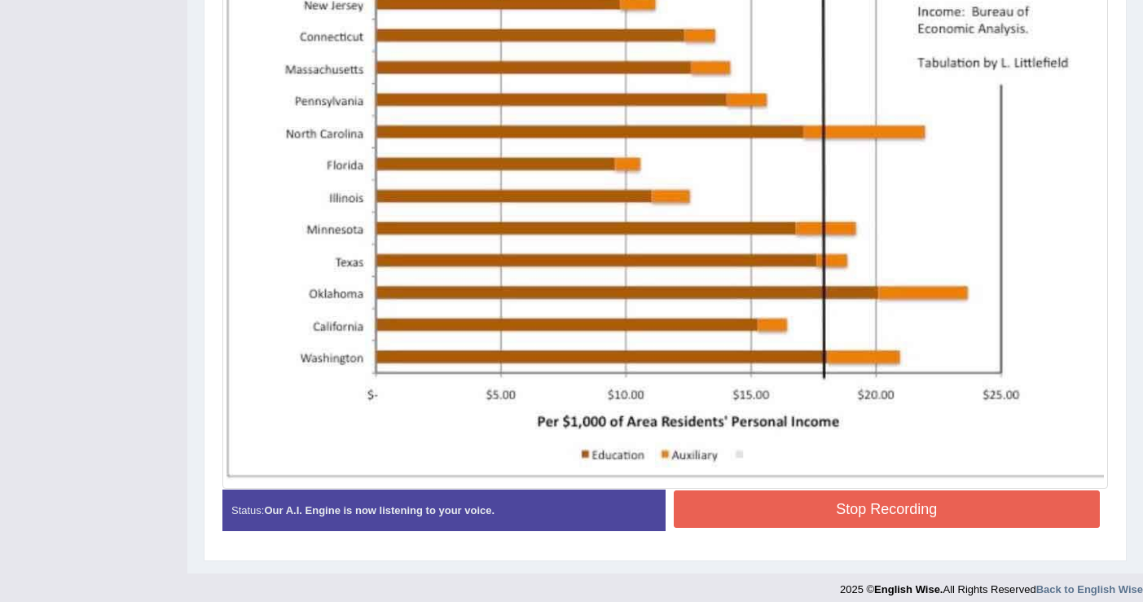
click at [737, 497] on button "Stop Recording" at bounding box center [886, 508] width 427 height 37
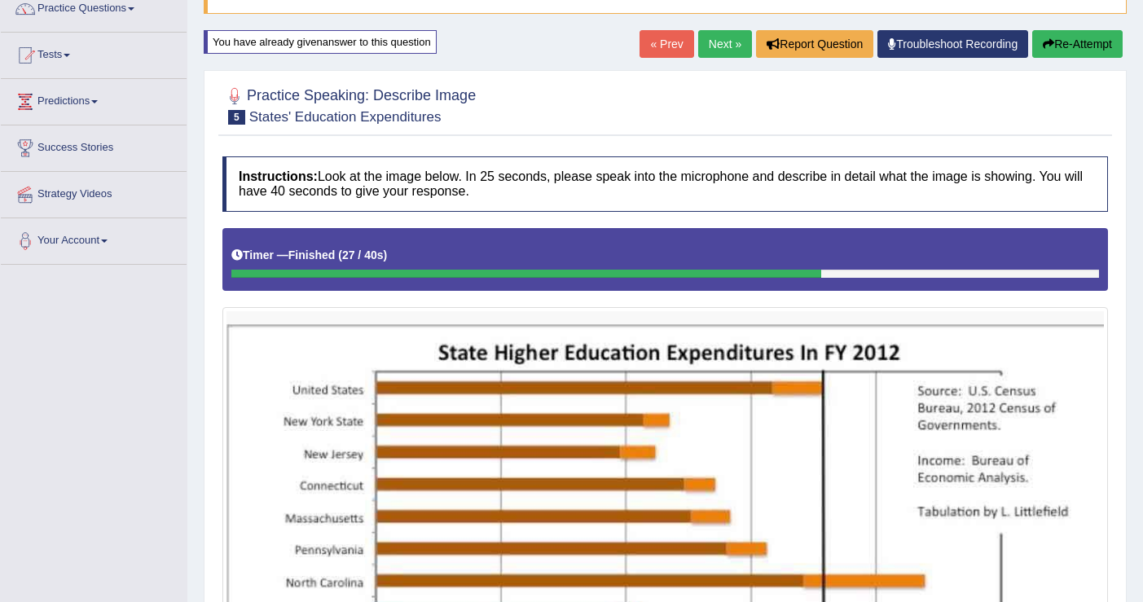
scroll to position [99, 0]
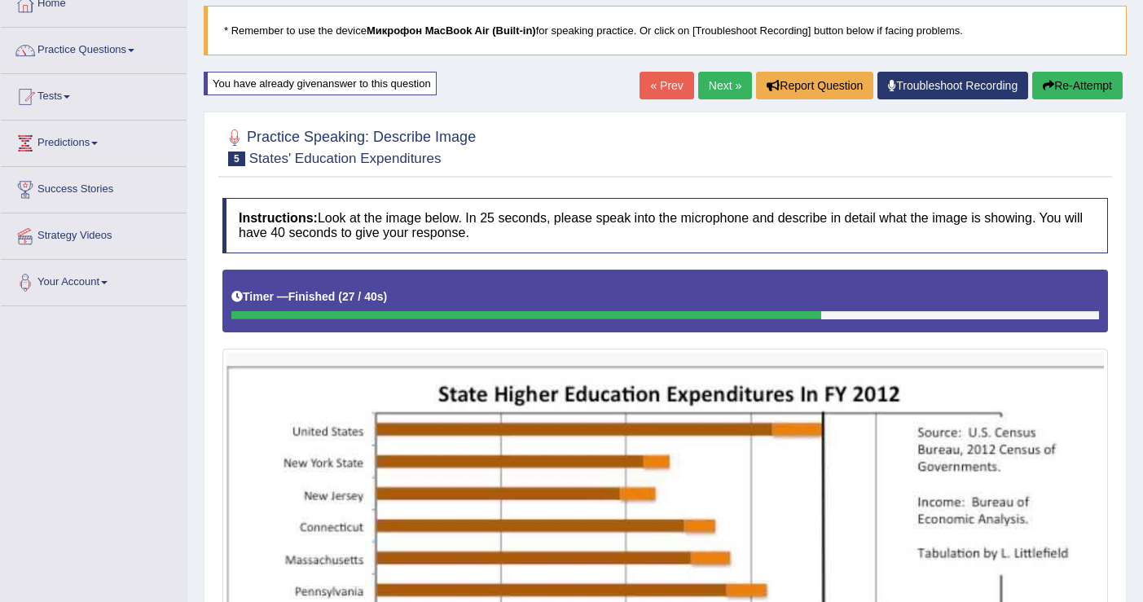
click at [1069, 81] on button "Re-Attempt" at bounding box center [1077, 86] width 90 height 28
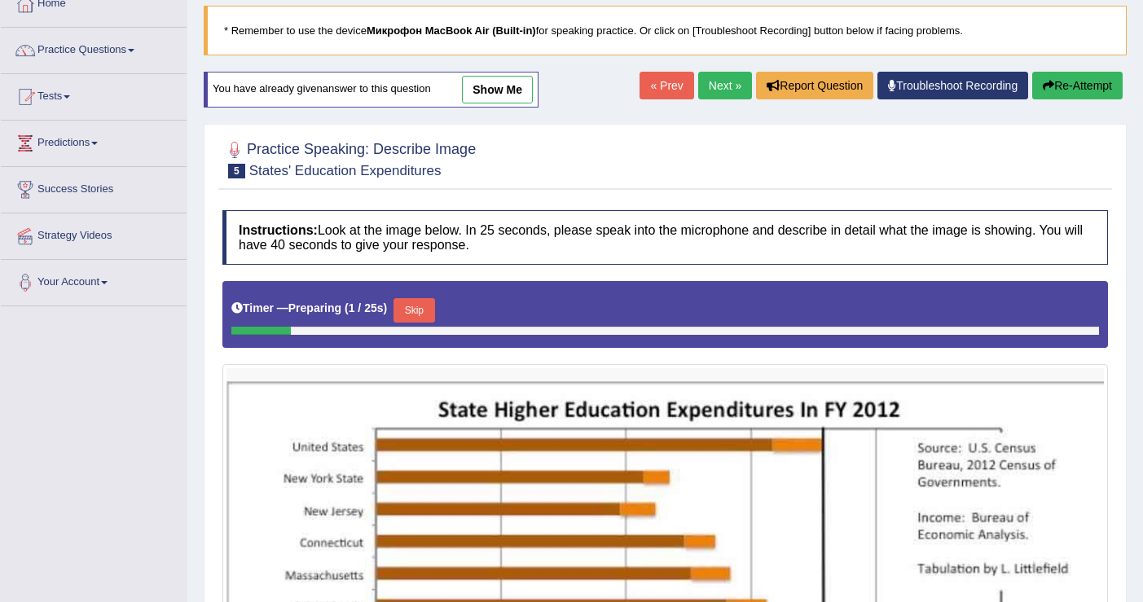
click at [420, 313] on button "Skip" at bounding box center [413, 310] width 41 height 24
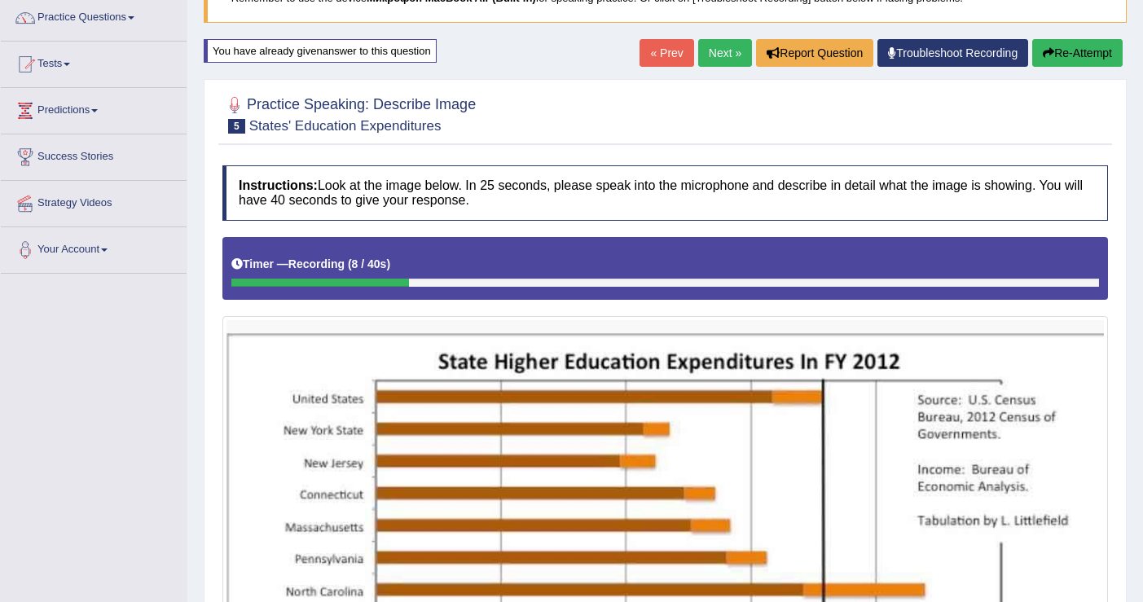
scroll to position [125, 0]
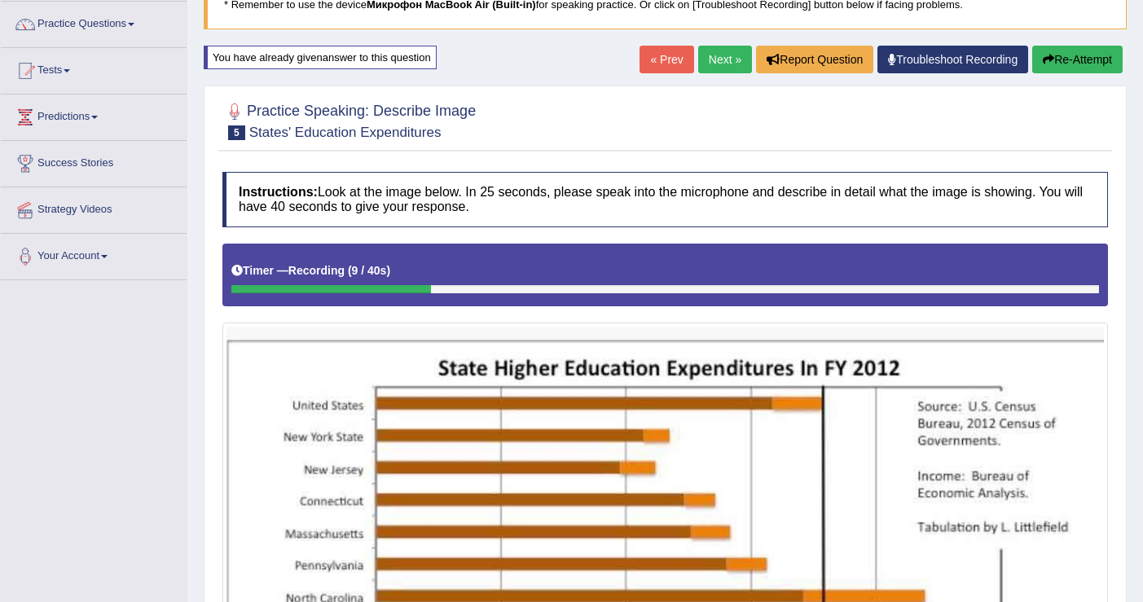
click at [1057, 53] on button "Re-Attempt" at bounding box center [1077, 60] width 90 height 28
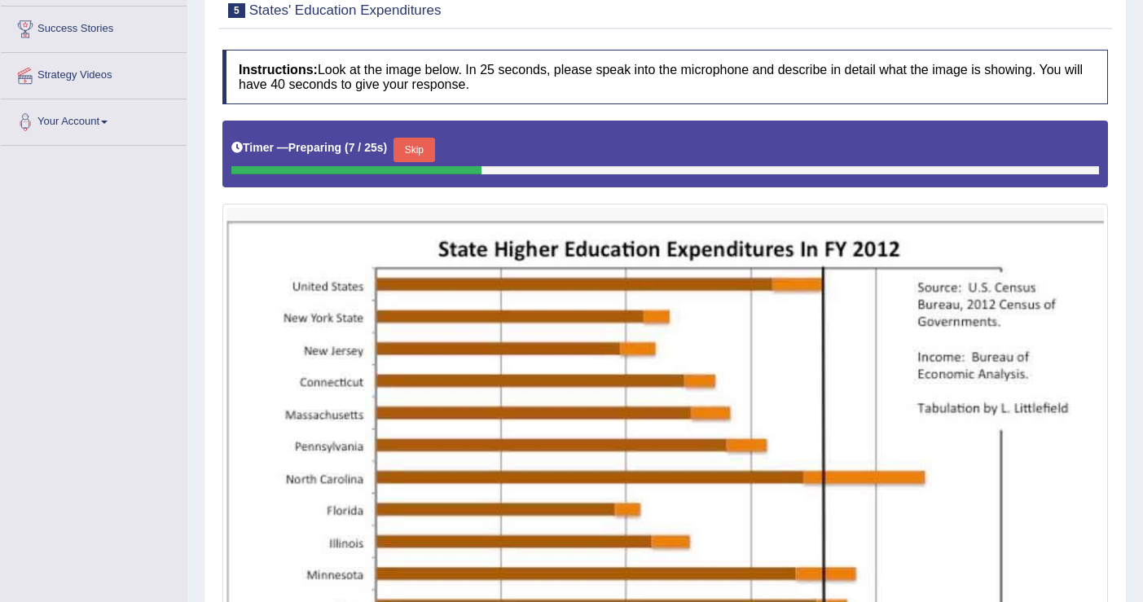
scroll to position [118, 0]
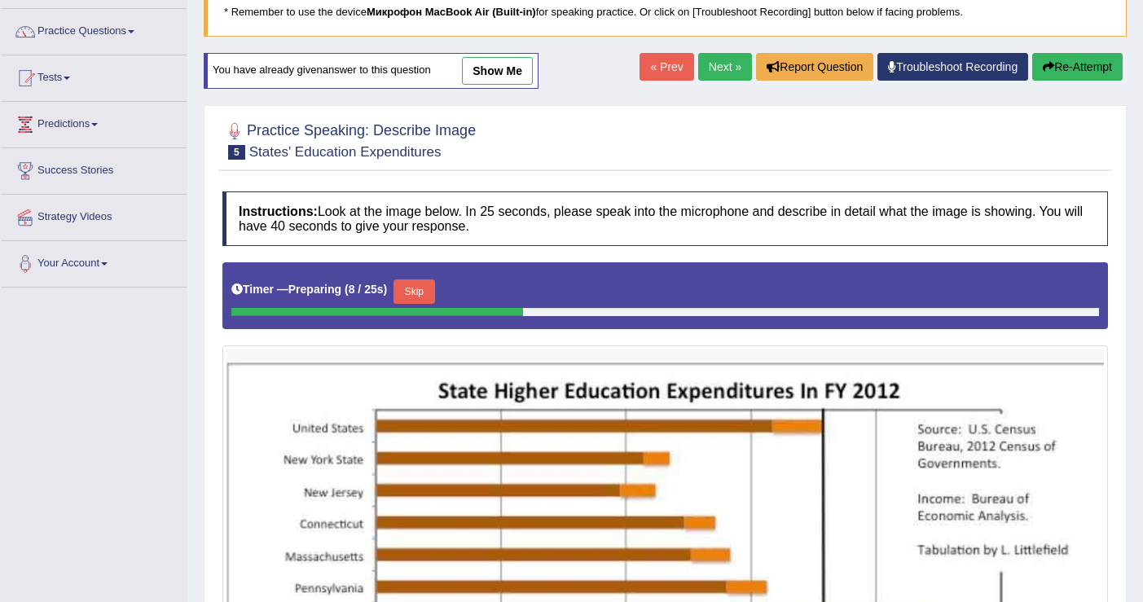
click at [431, 284] on button "Skip" at bounding box center [413, 291] width 41 height 24
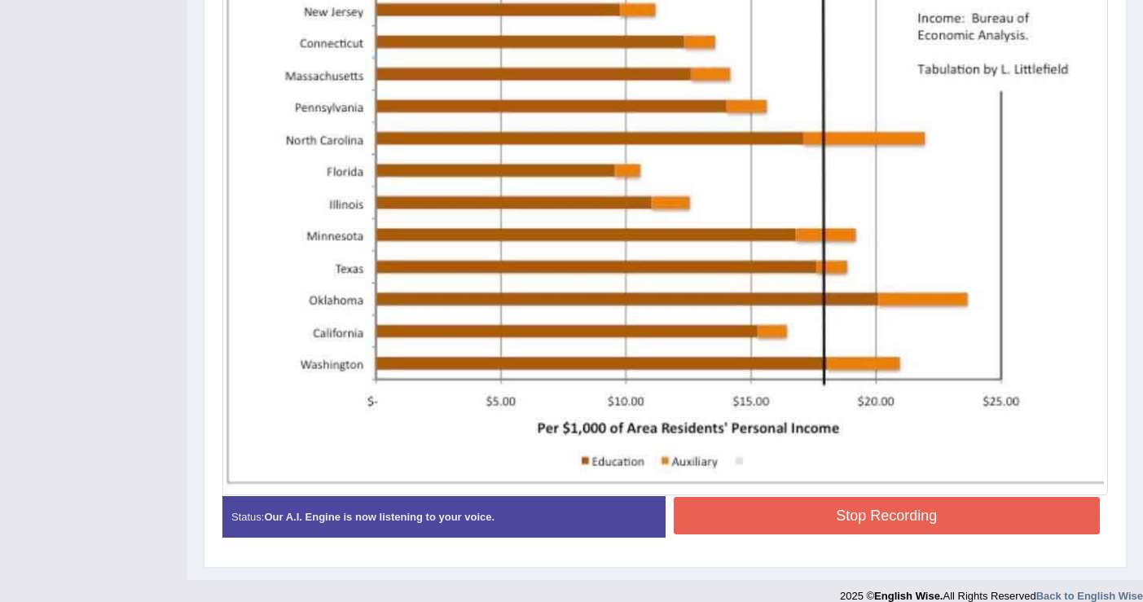
scroll to position [602, 0]
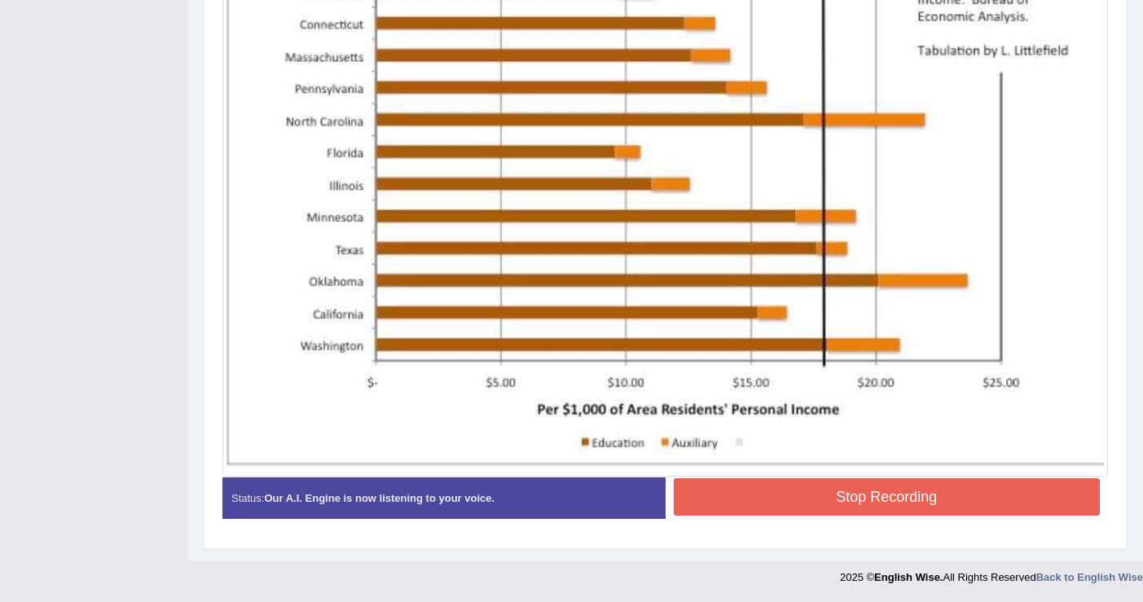
click at [805, 489] on button "Stop Recording" at bounding box center [886, 496] width 427 height 37
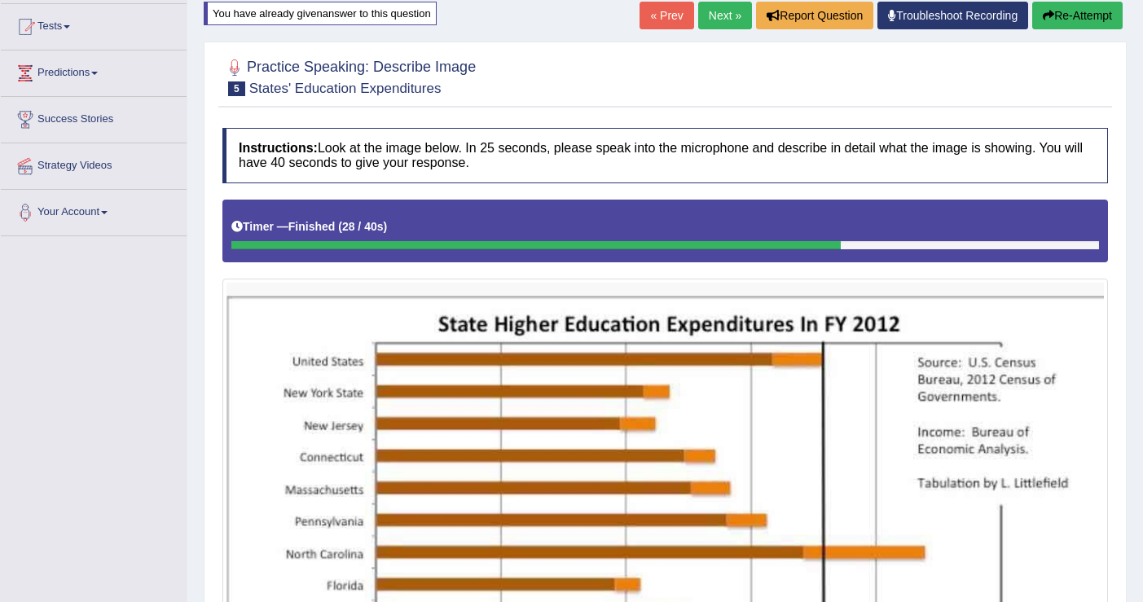
scroll to position [149, 0]
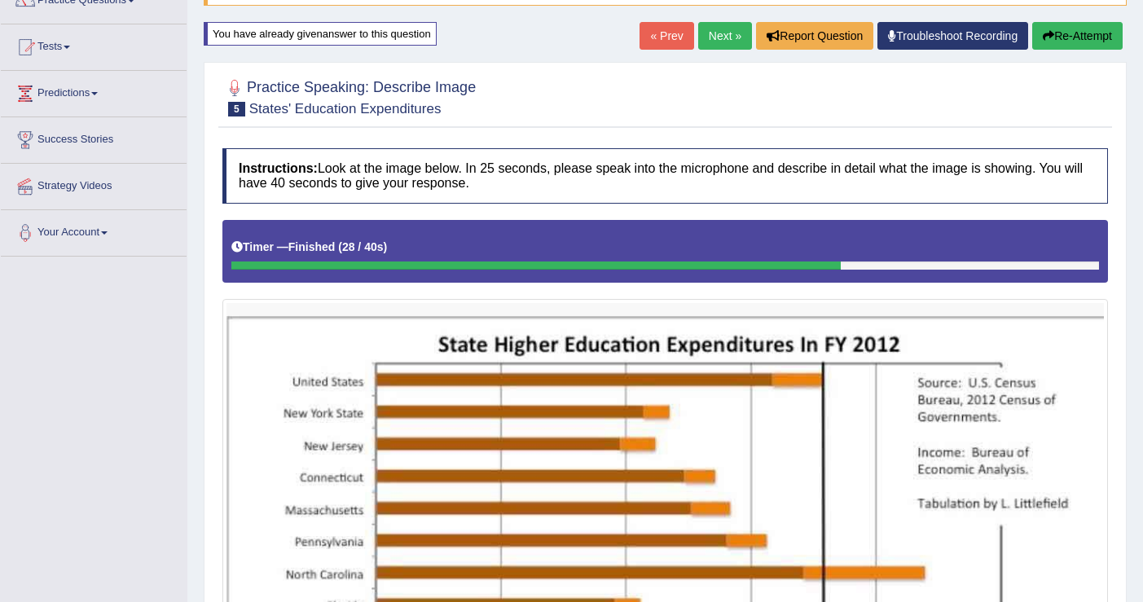
click at [702, 31] on link "Next »" at bounding box center [725, 36] width 54 height 28
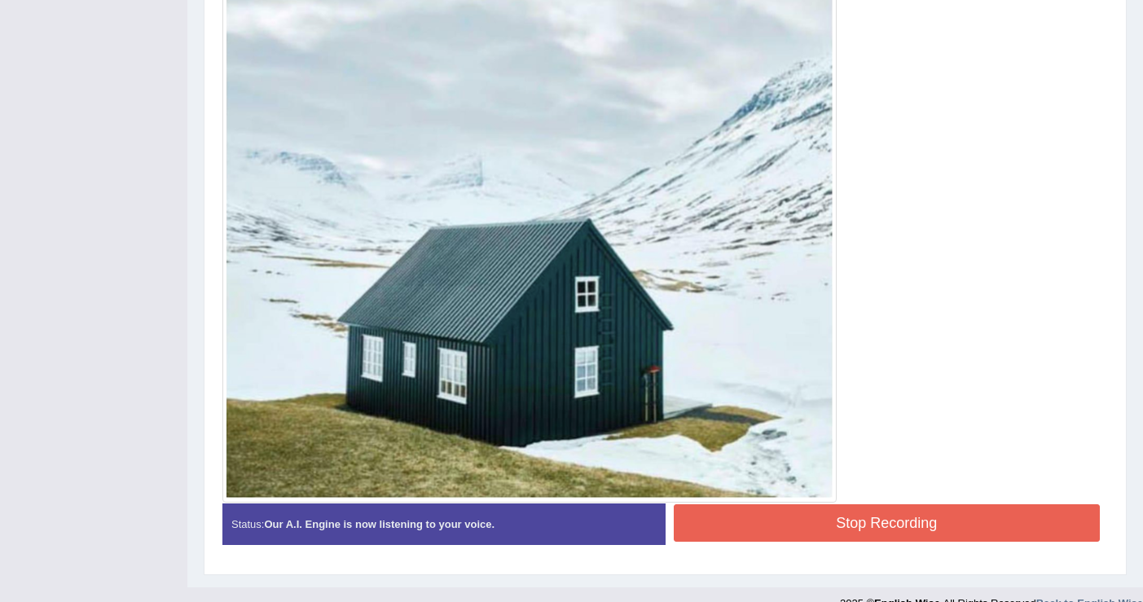
scroll to position [457, 0]
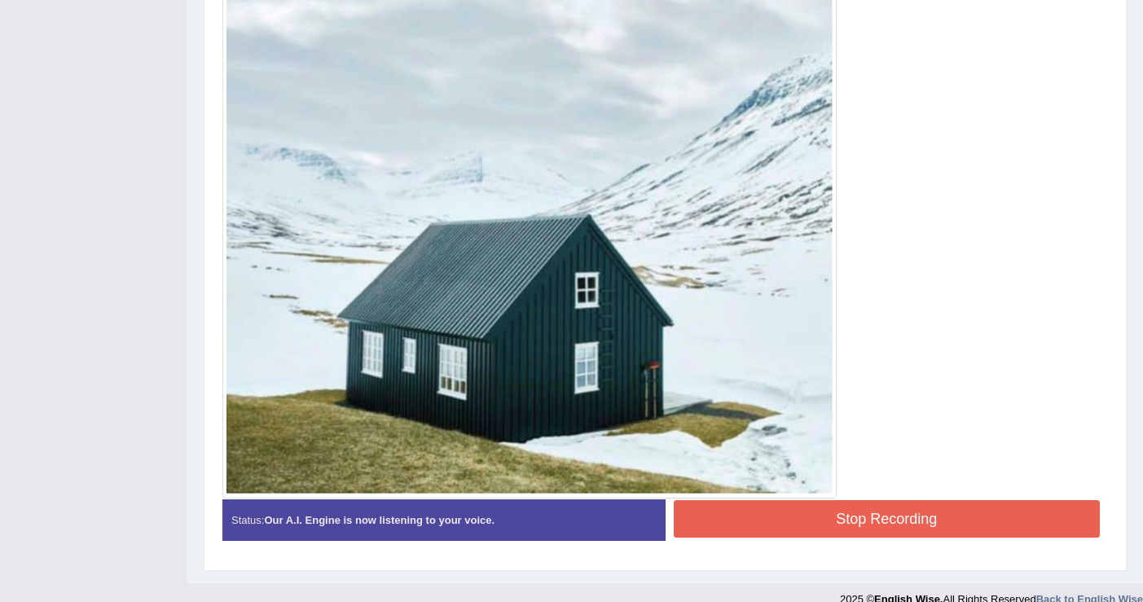
click at [882, 520] on button "Stop Recording" at bounding box center [886, 518] width 427 height 37
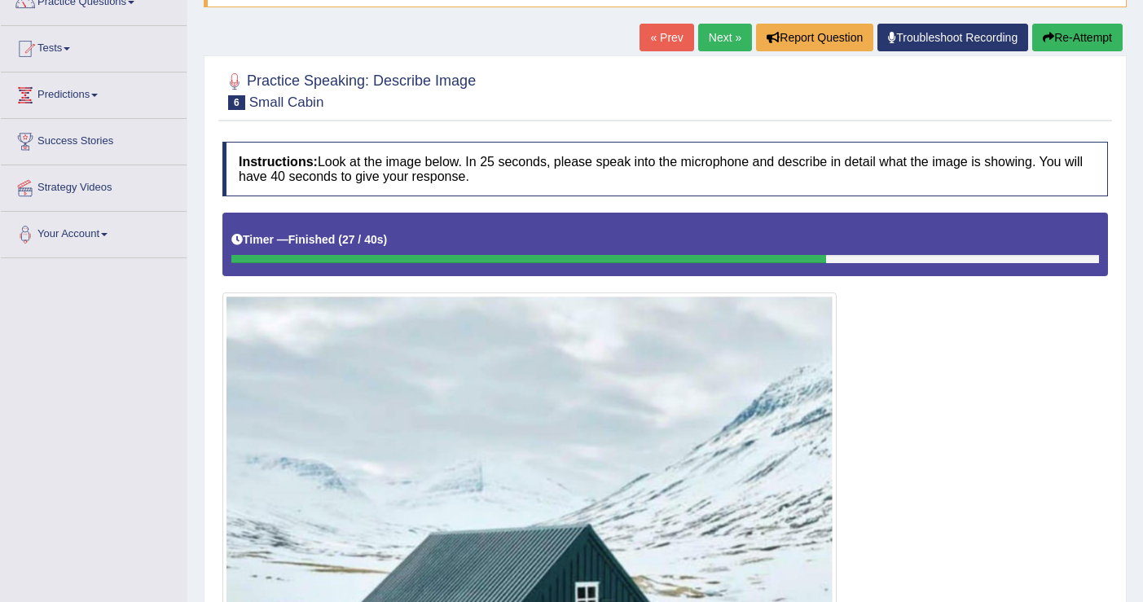
scroll to position [145, 0]
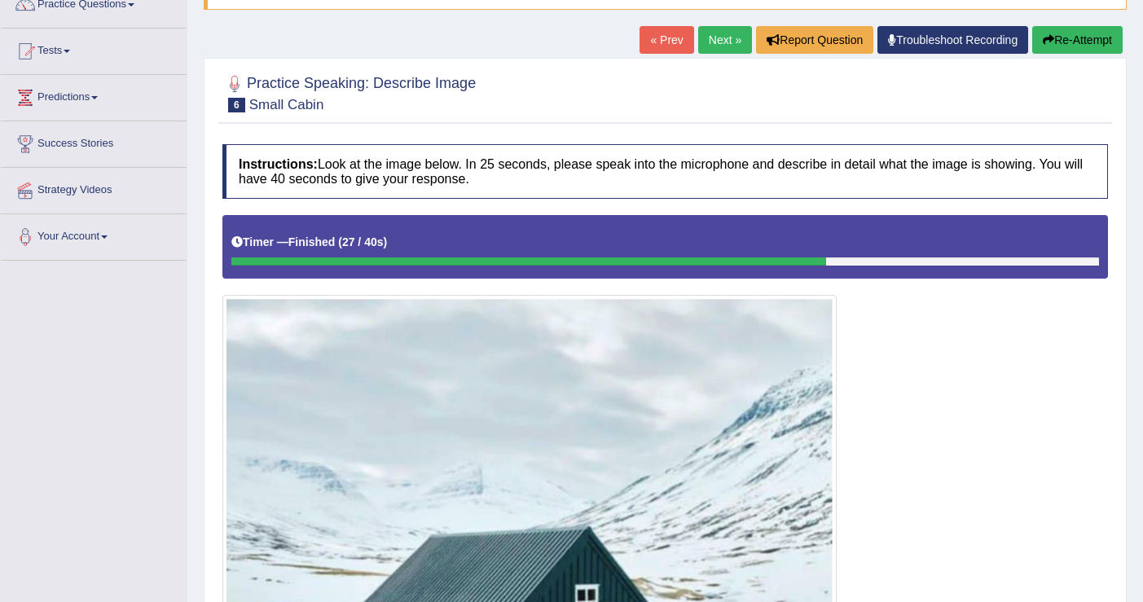
click at [1061, 42] on button "Re-Attempt" at bounding box center [1077, 40] width 90 height 28
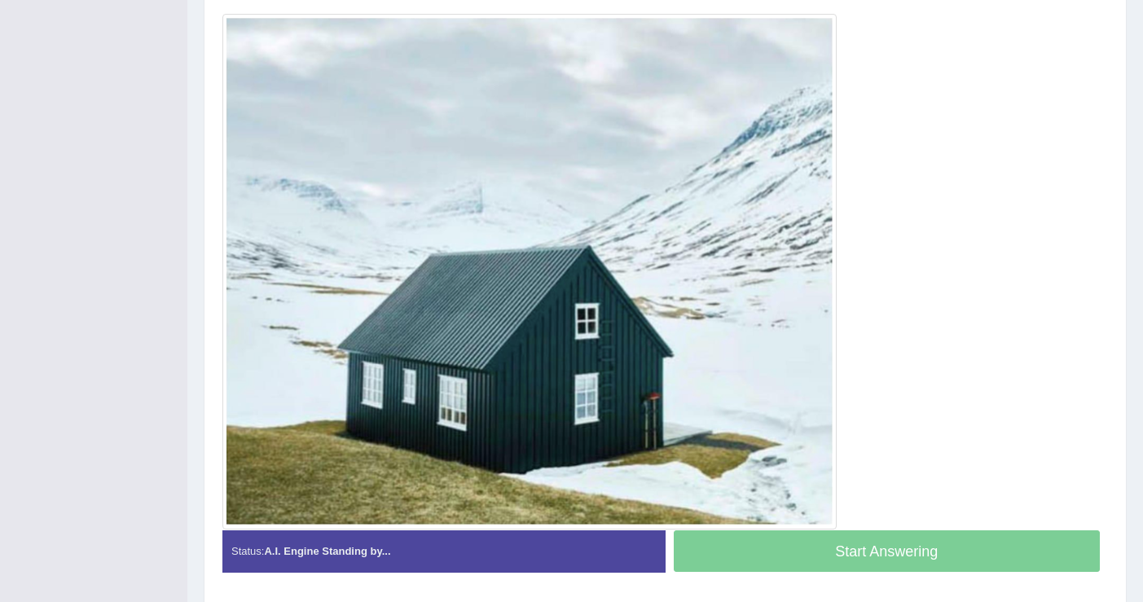
scroll to position [378, 0]
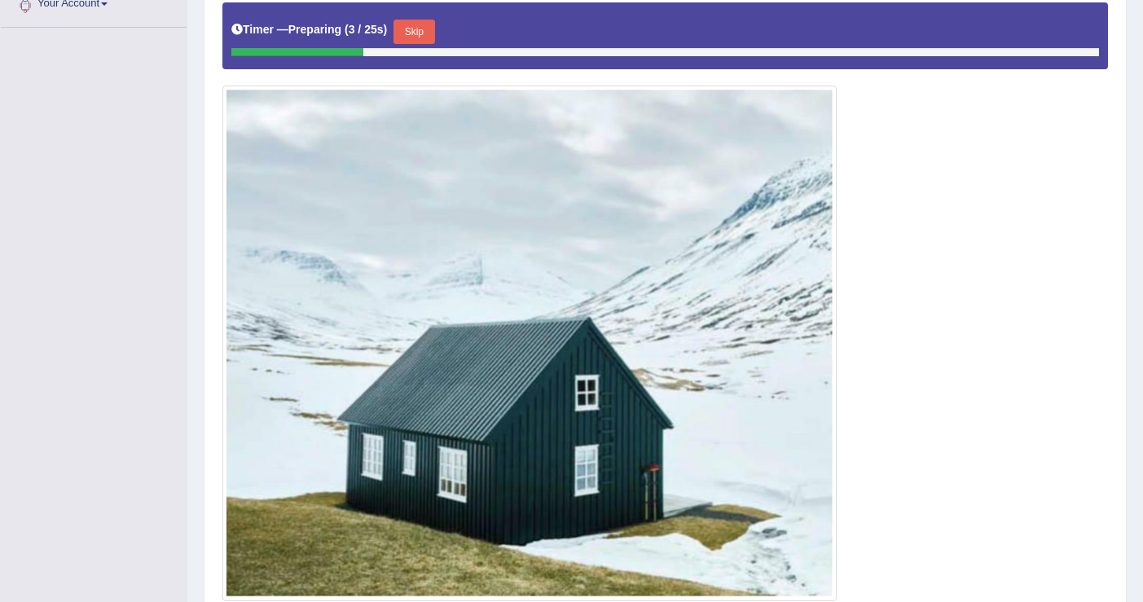
click at [426, 30] on button "Skip" at bounding box center [413, 32] width 41 height 24
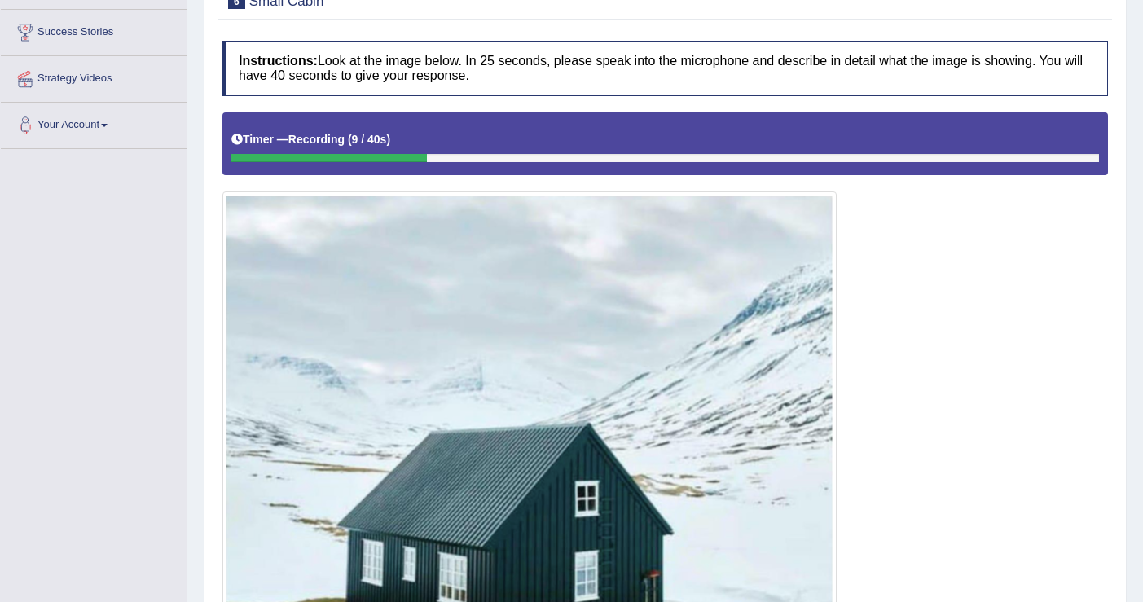
scroll to position [487, 0]
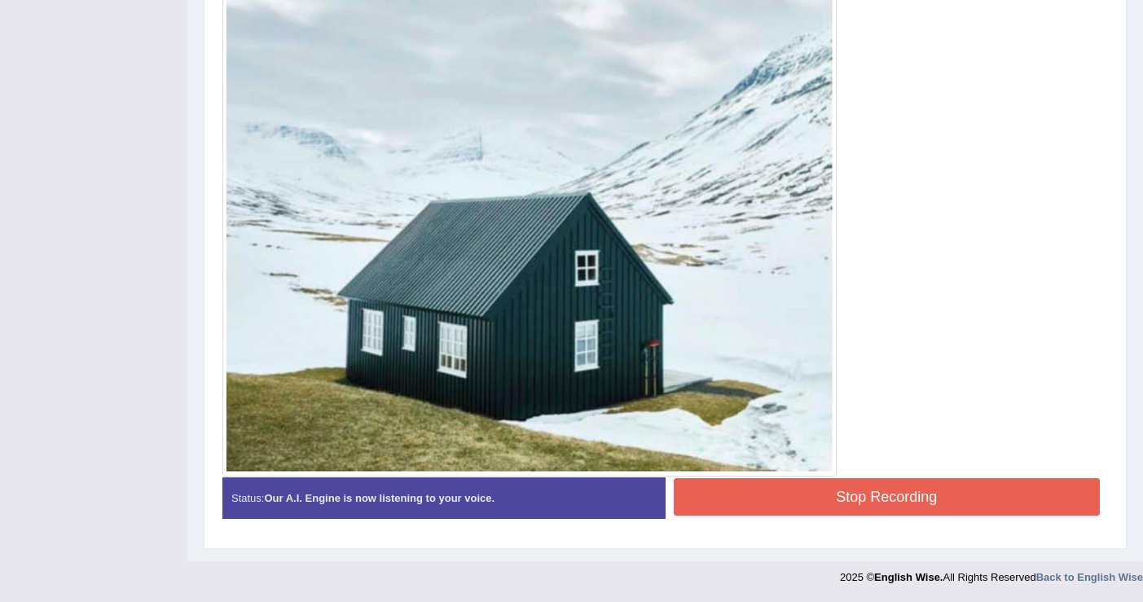
click at [810, 491] on button "Stop Recording" at bounding box center [886, 496] width 427 height 37
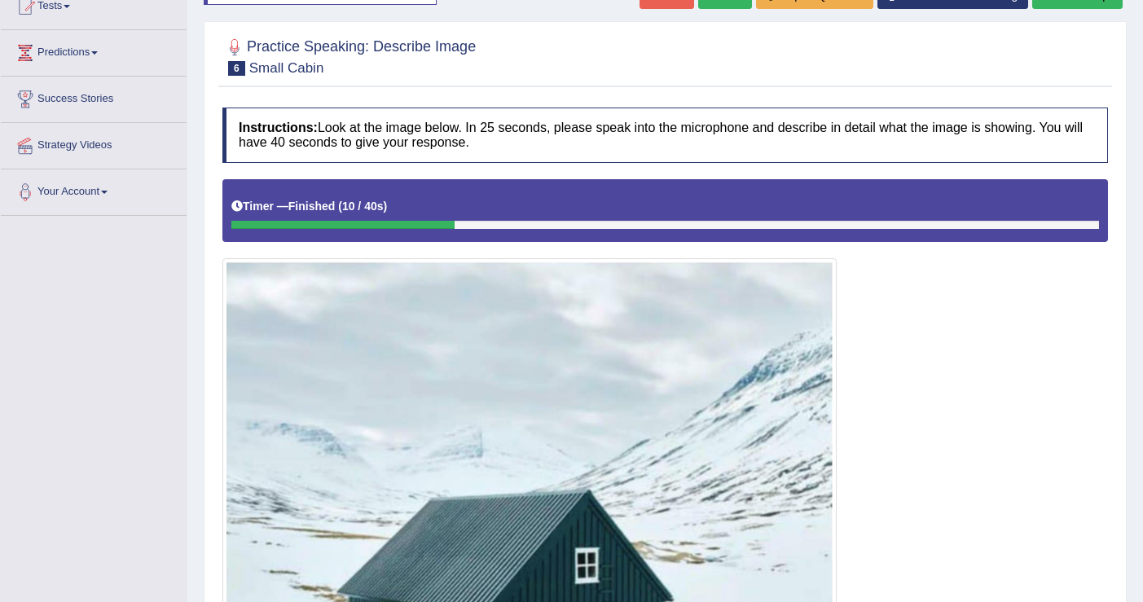
scroll to position [96, 0]
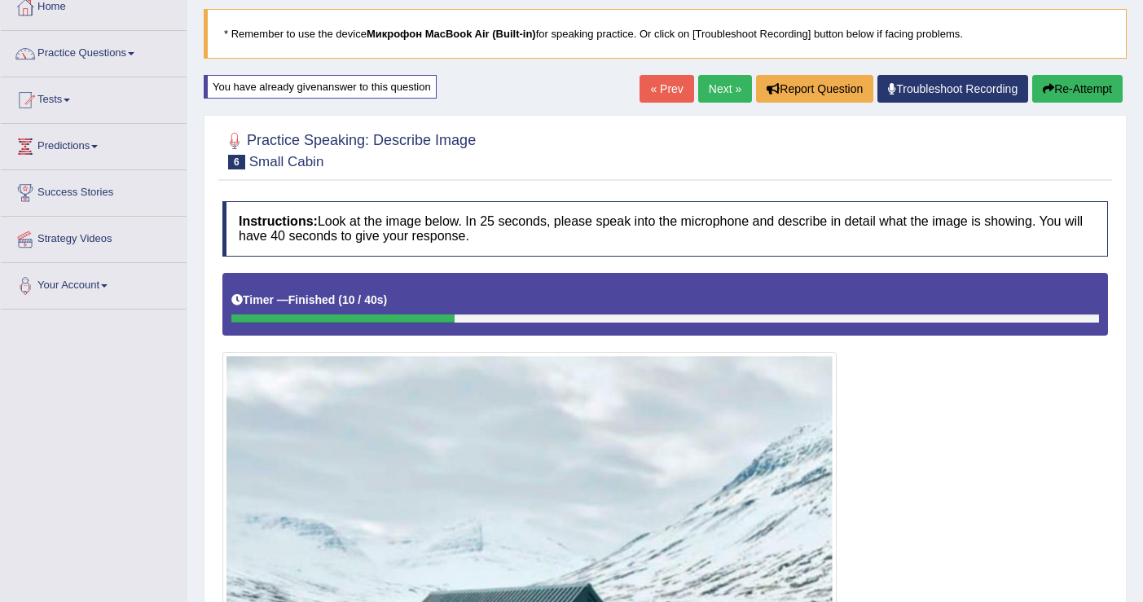
click at [1057, 87] on button "Re-Attempt" at bounding box center [1077, 89] width 90 height 28
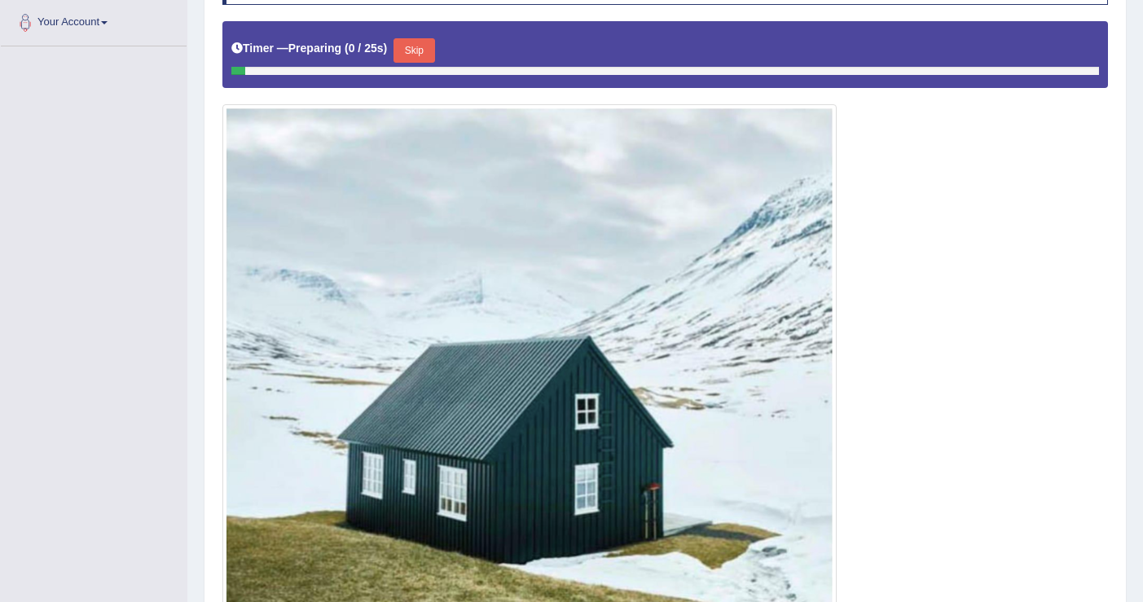
scroll to position [391, 0]
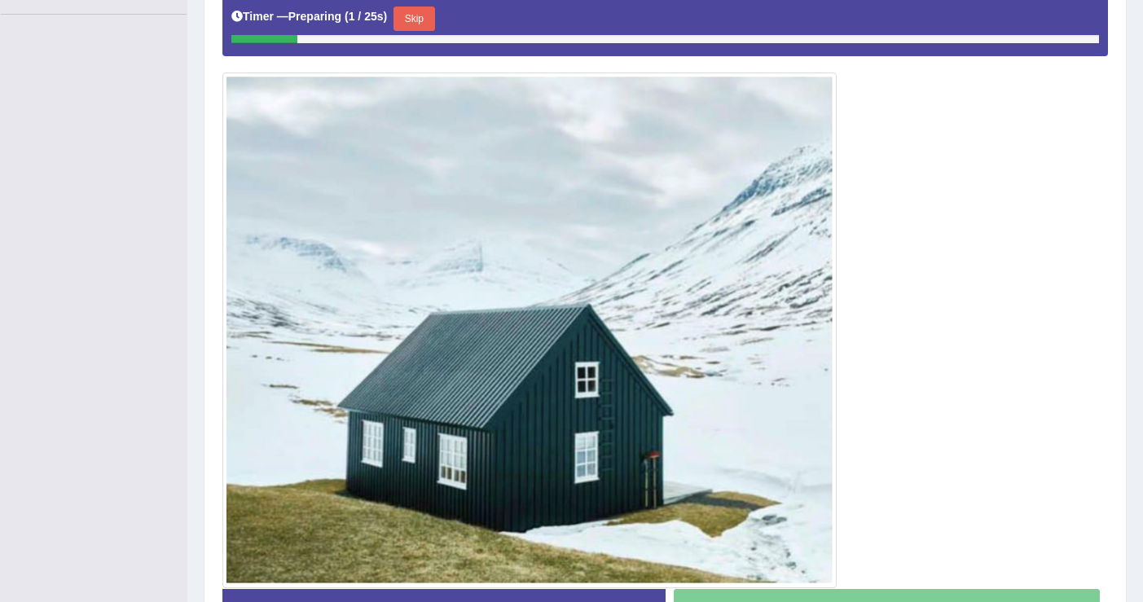
click at [417, 15] on button "Skip" at bounding box center [413, 19] width 41 height 24
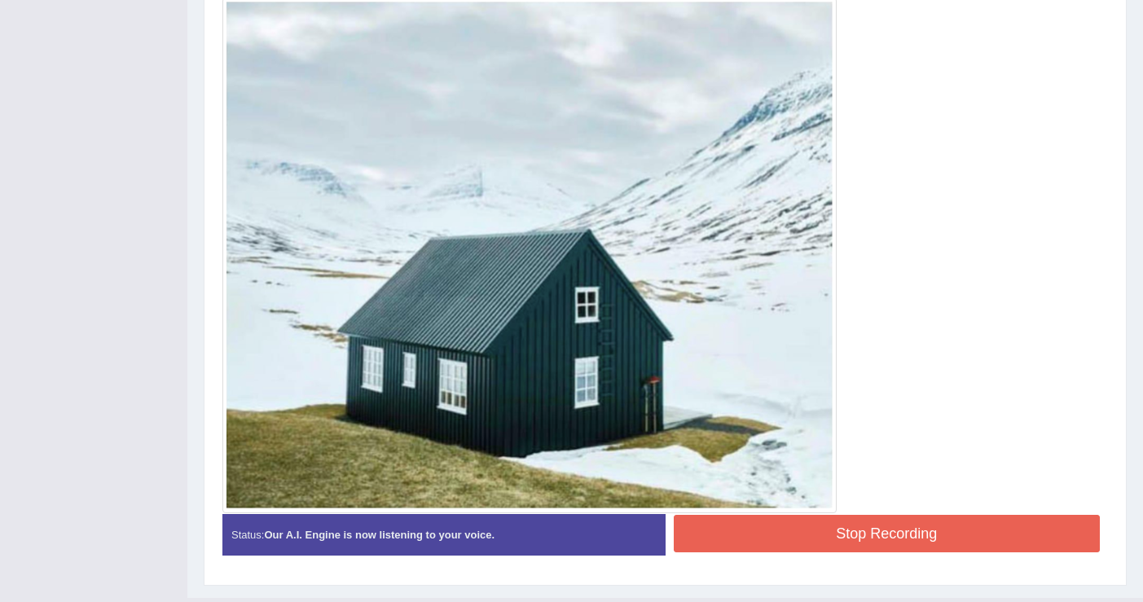
scroll to position [485, 0]
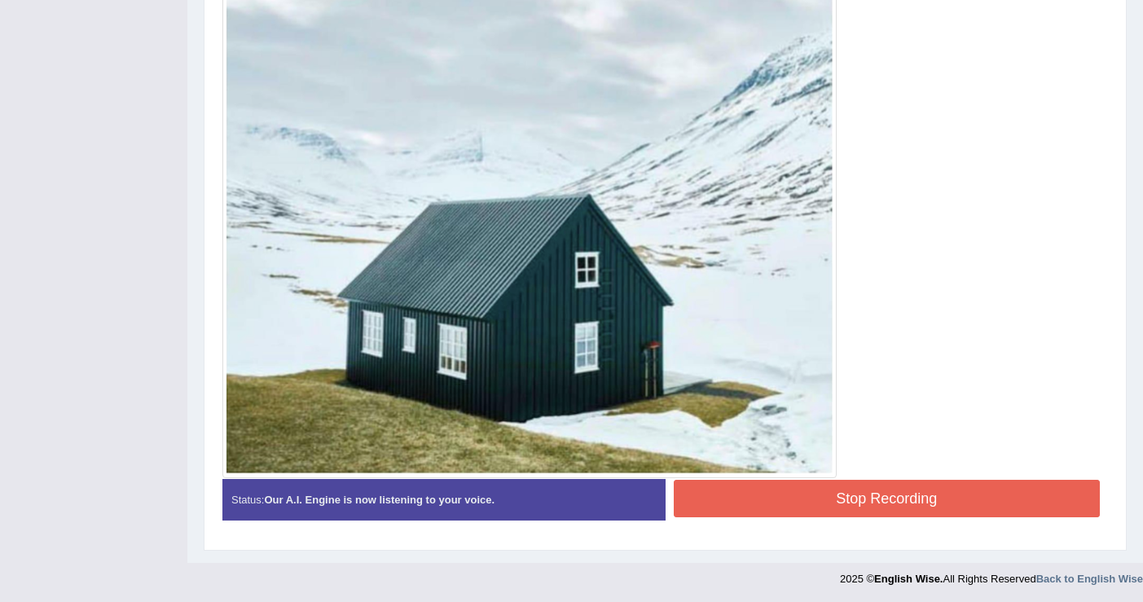
click at [865, 508] on button "Stop Recording" at bounding box center [886, 498] width 427 height 37
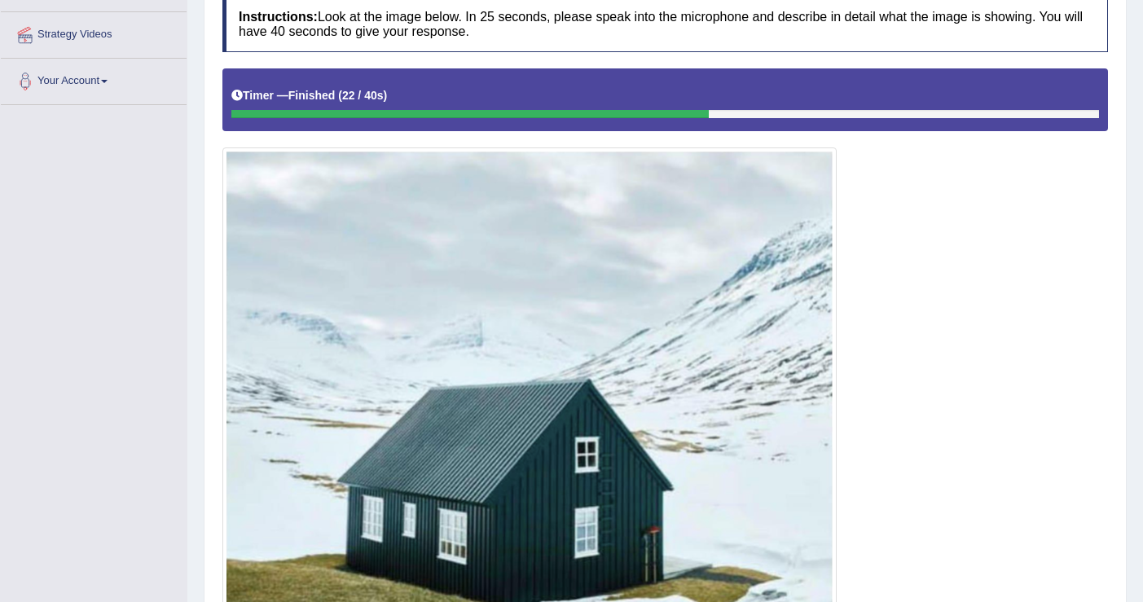
scroll to position [0, 0]
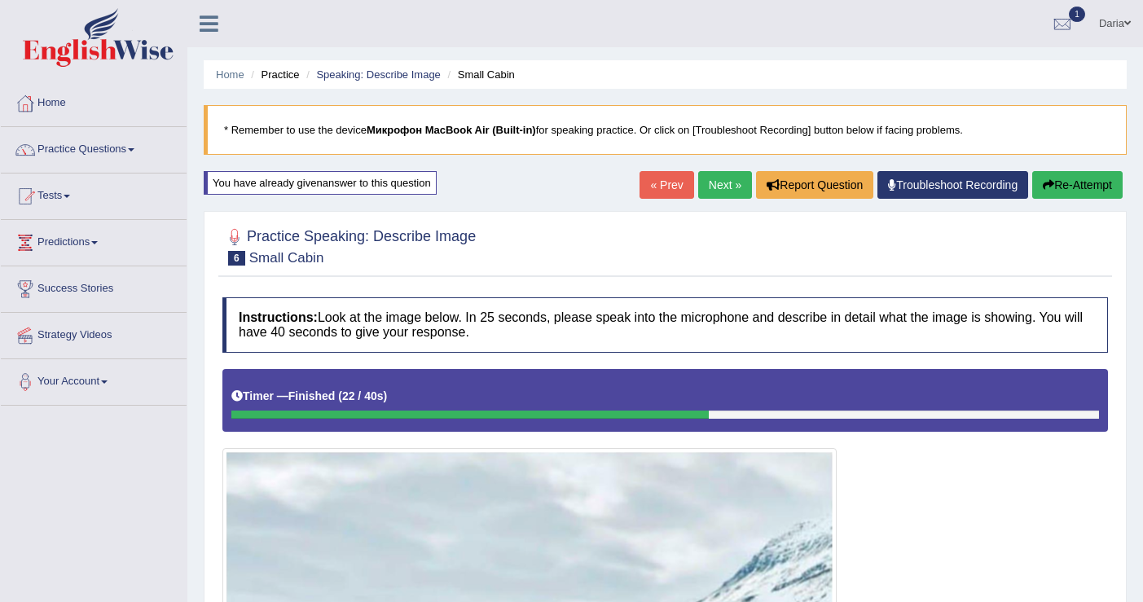
click at [714, 183] on link "Next »" at bounding box center [725, 185] width 54 height 28
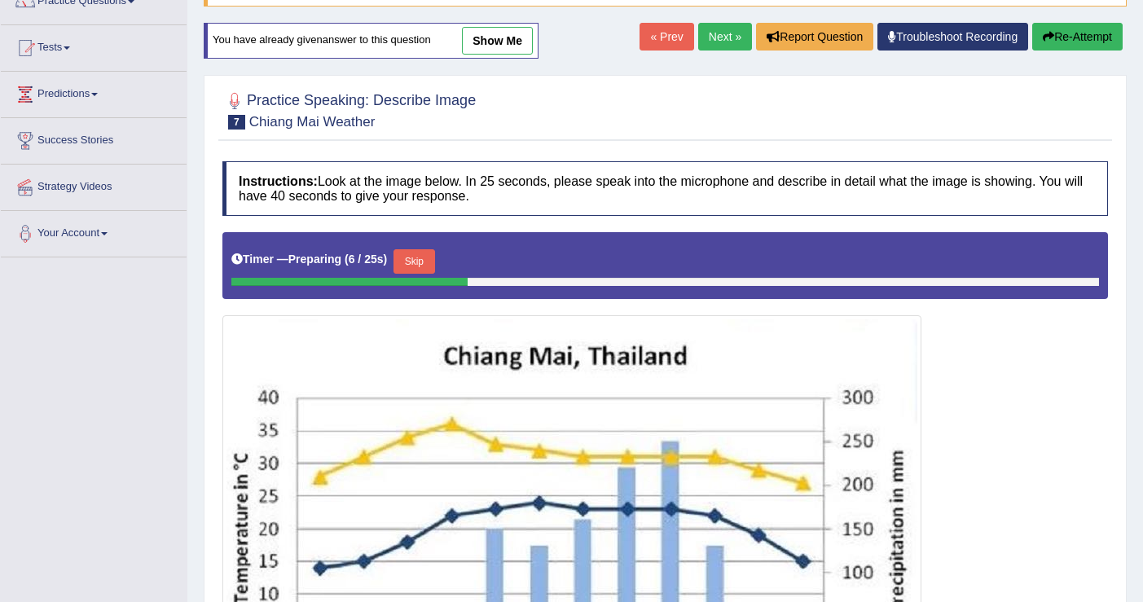
scroll to position [114, 0]
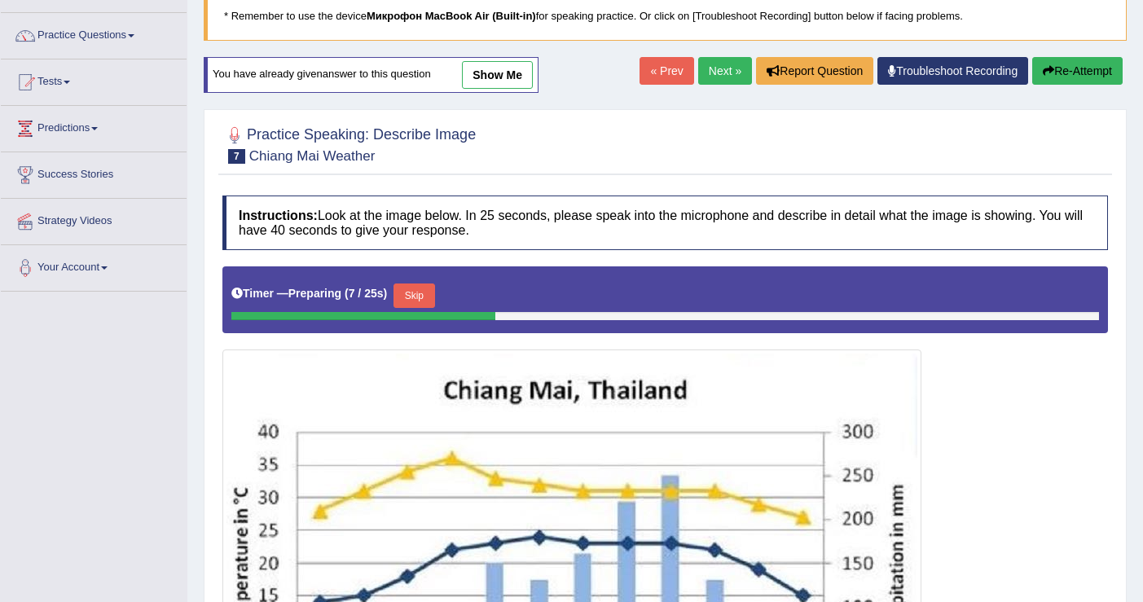
click at [1088, 68] on button "Re-Attempt" at bounding box center [1077, 71] width 90 height 28
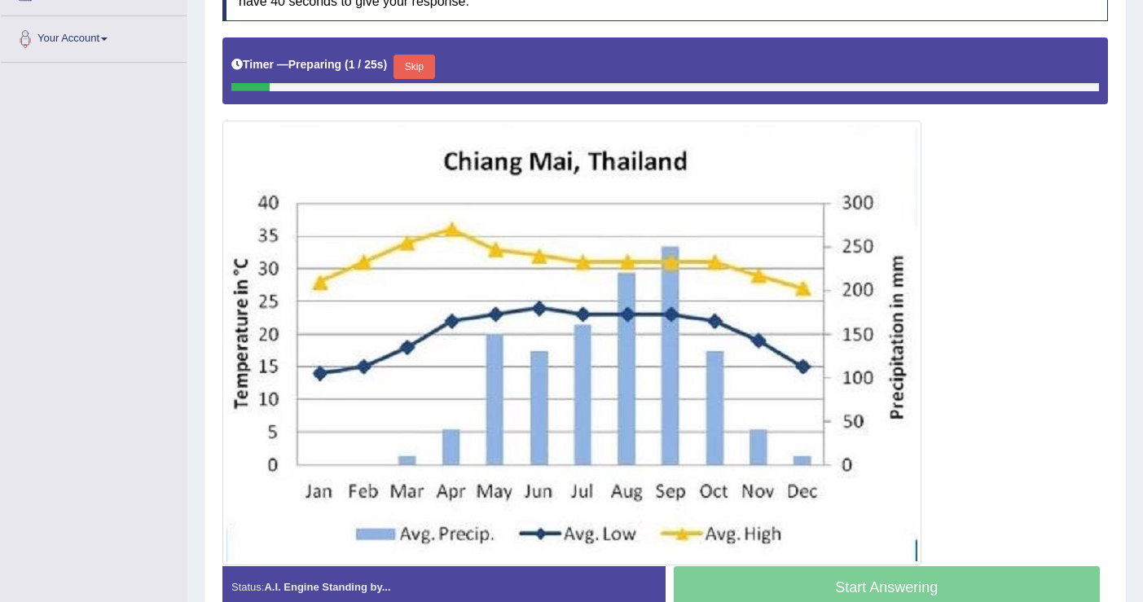
scroll to position [350, 0]
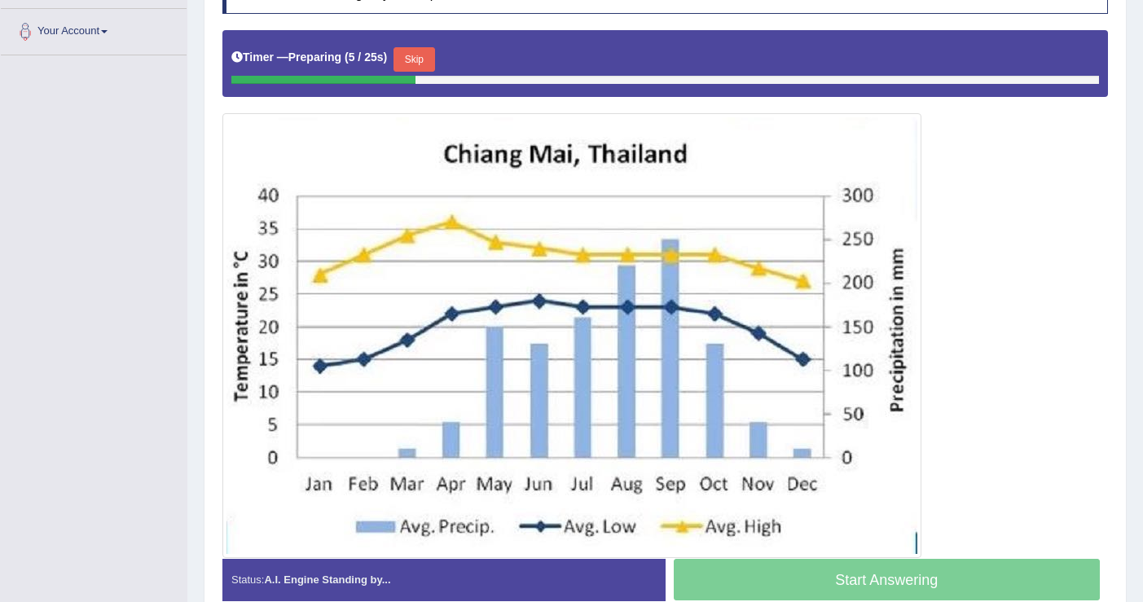
click at [424, 59] on button "Skip" at bounding box center [413, 59] width 41 height 24
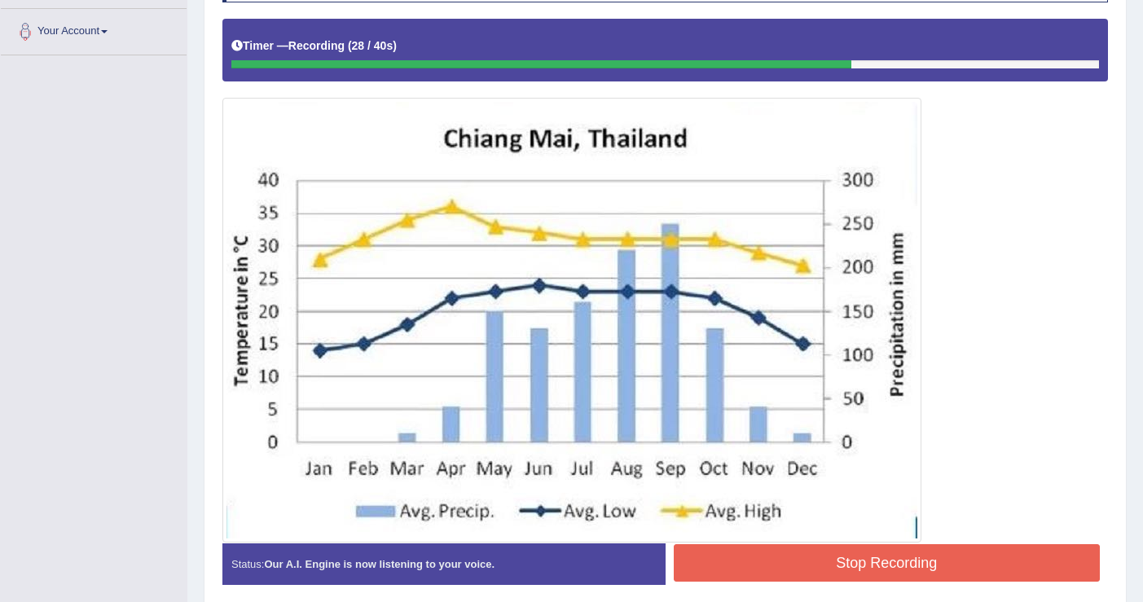
click at [861, 558] on button "Stop Recording" at bounding box center [886, 562] width 427 height 37
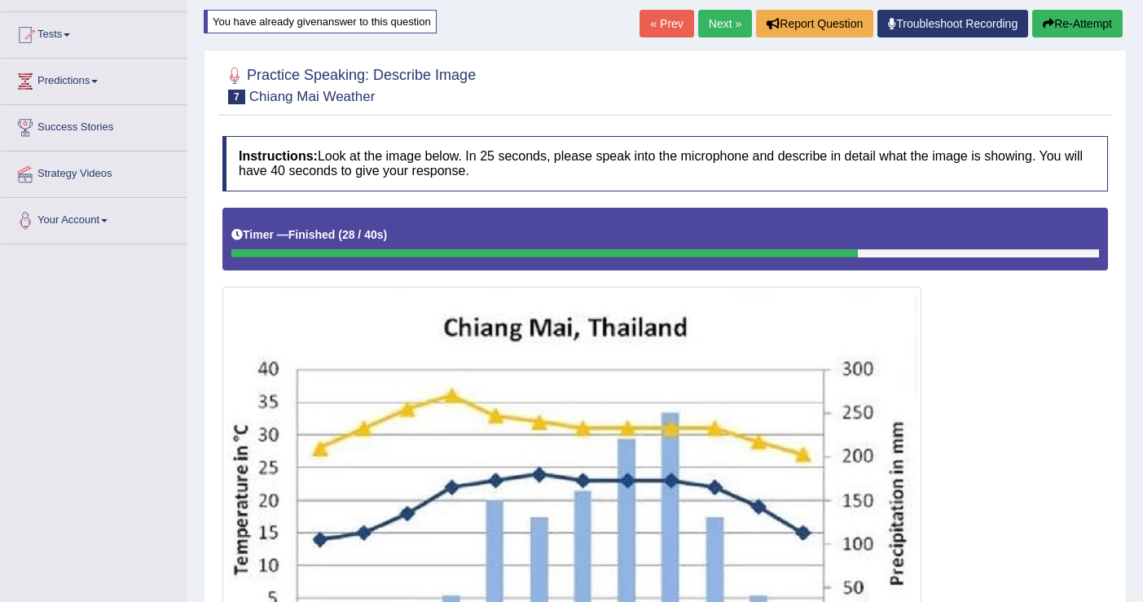
scroll to position [0, 0]
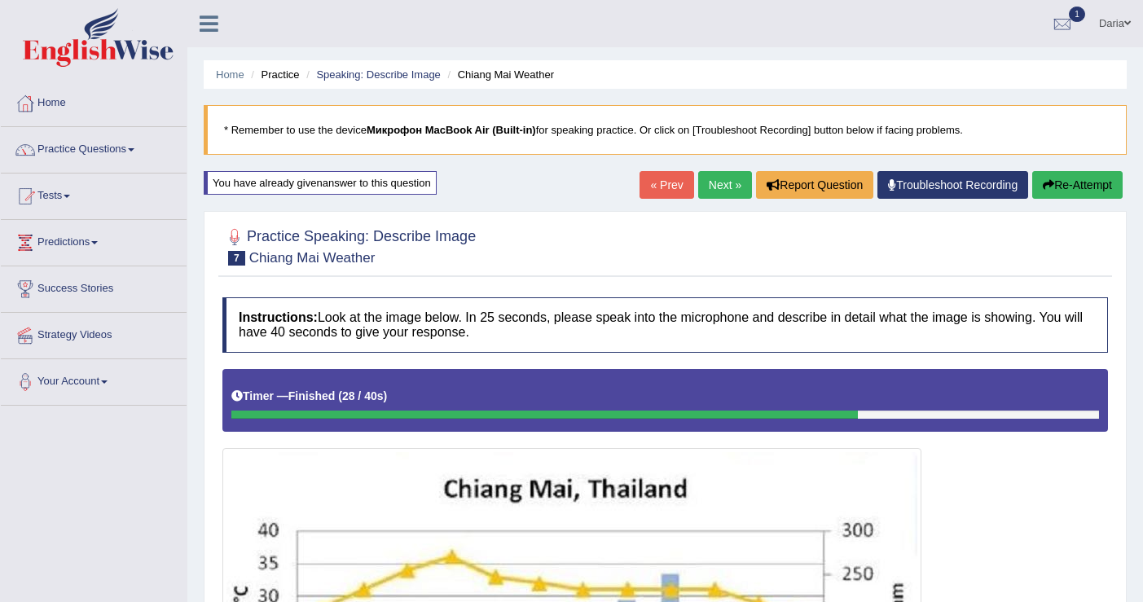
click at [1065, 184] on button "Re-Attempt" at bounding box center [1077, 185] width 90 height 28
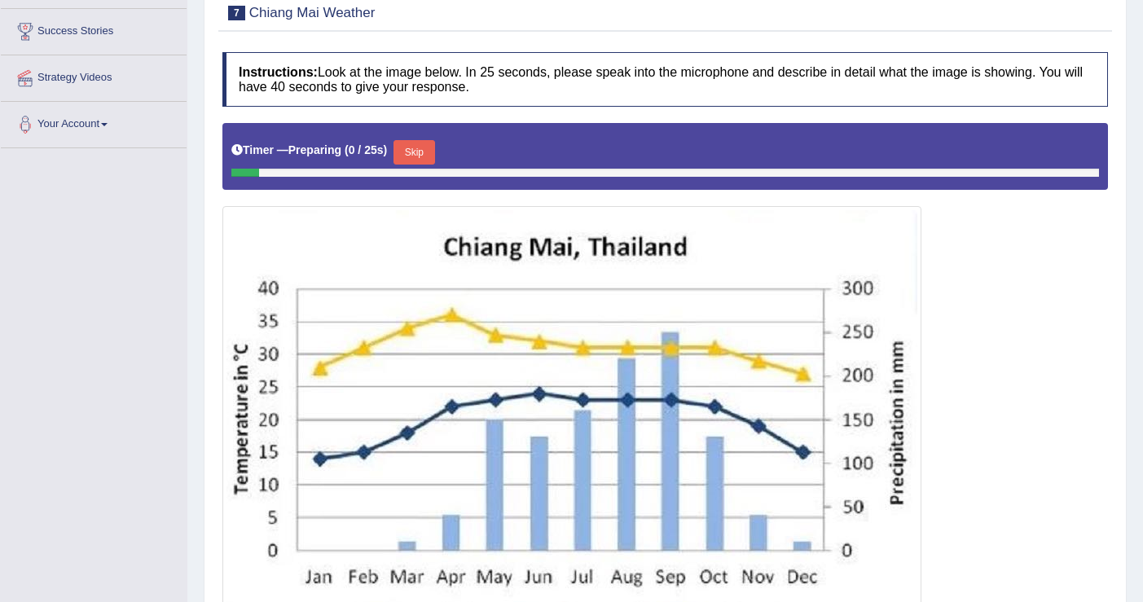
scroll to position [250, 0]
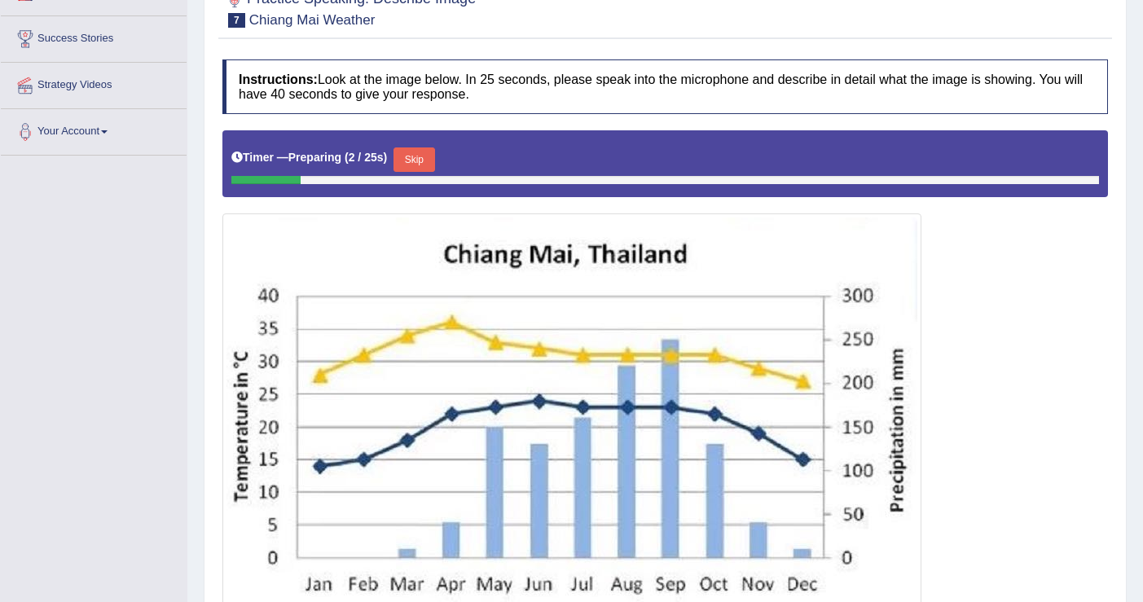
click at [424, 157] on button "Skip" at bounding box center [413, 159] width 41 height 24
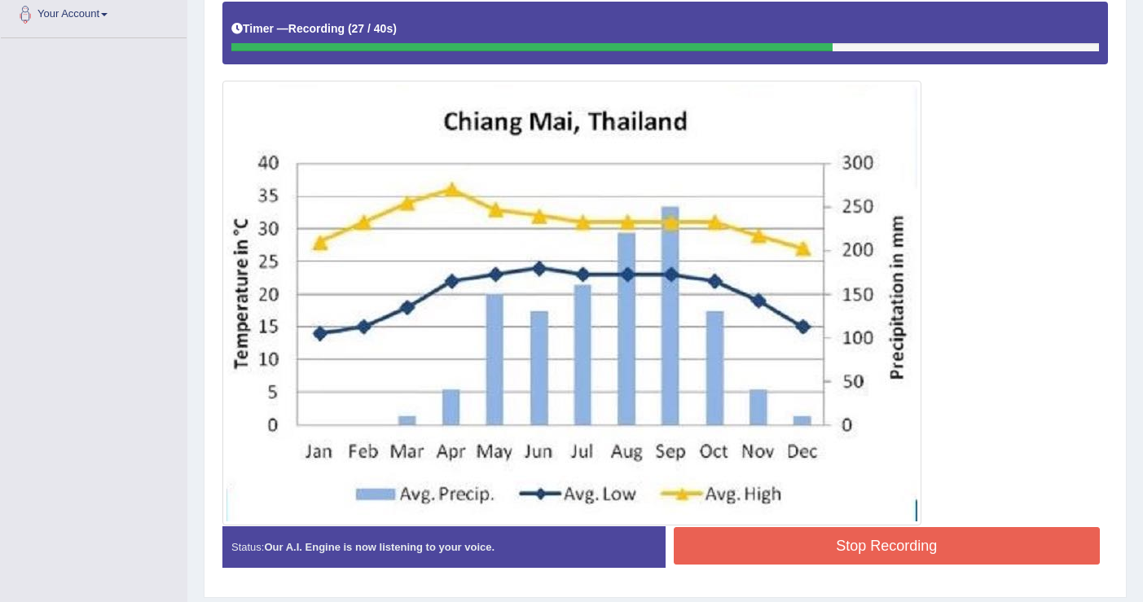
scroll to position [416, 0]
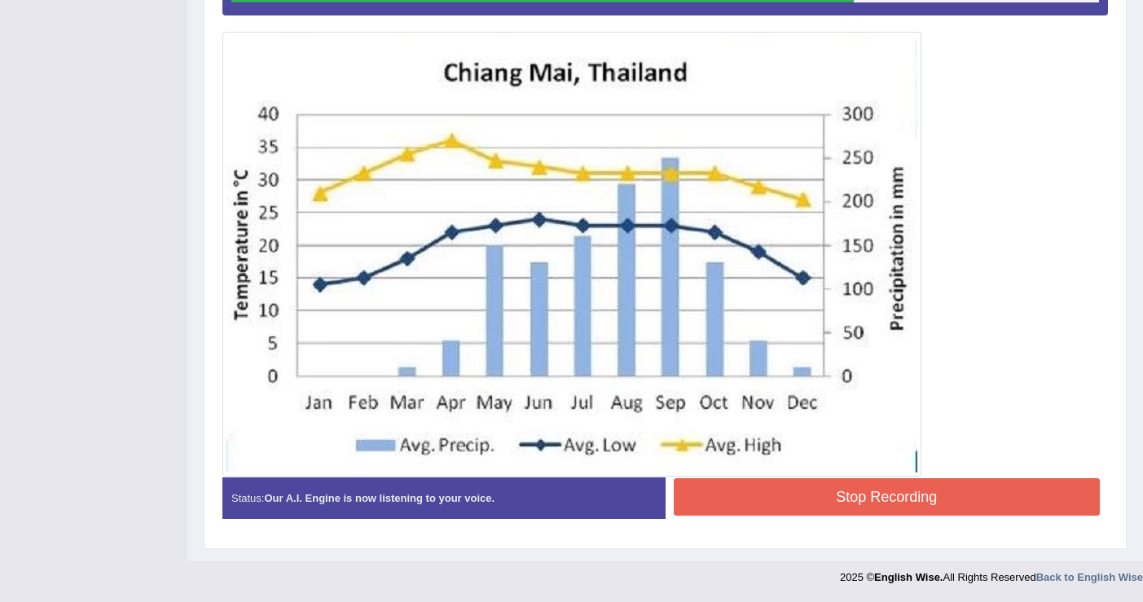
click at [853, 497] on button "Stop Recording" at bounding box center [886, 496] width 427 height 37
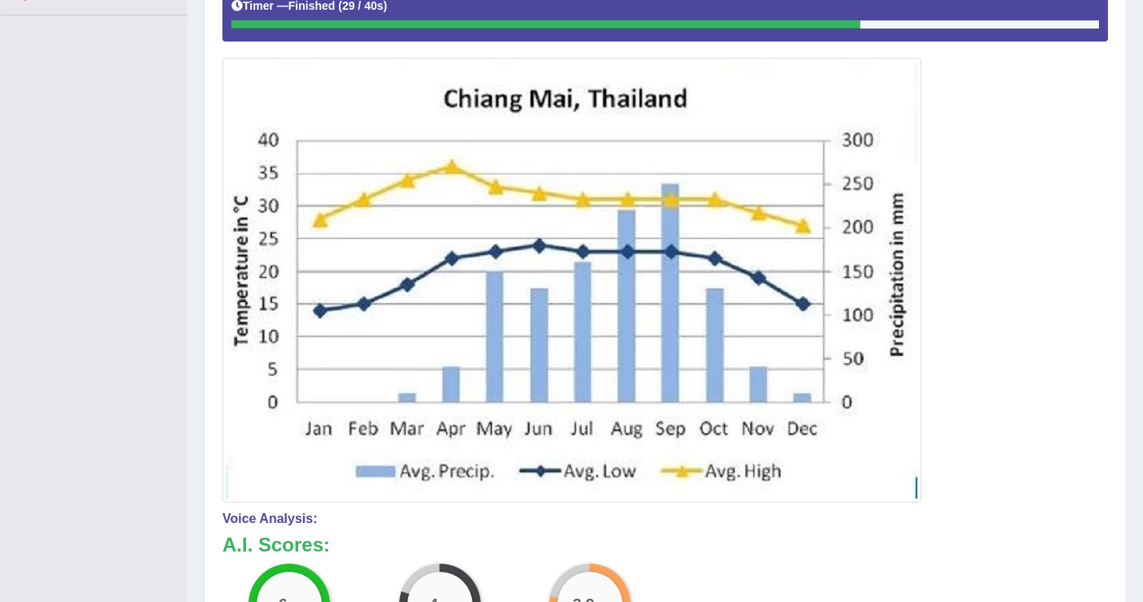
scroll to position [128, 0]
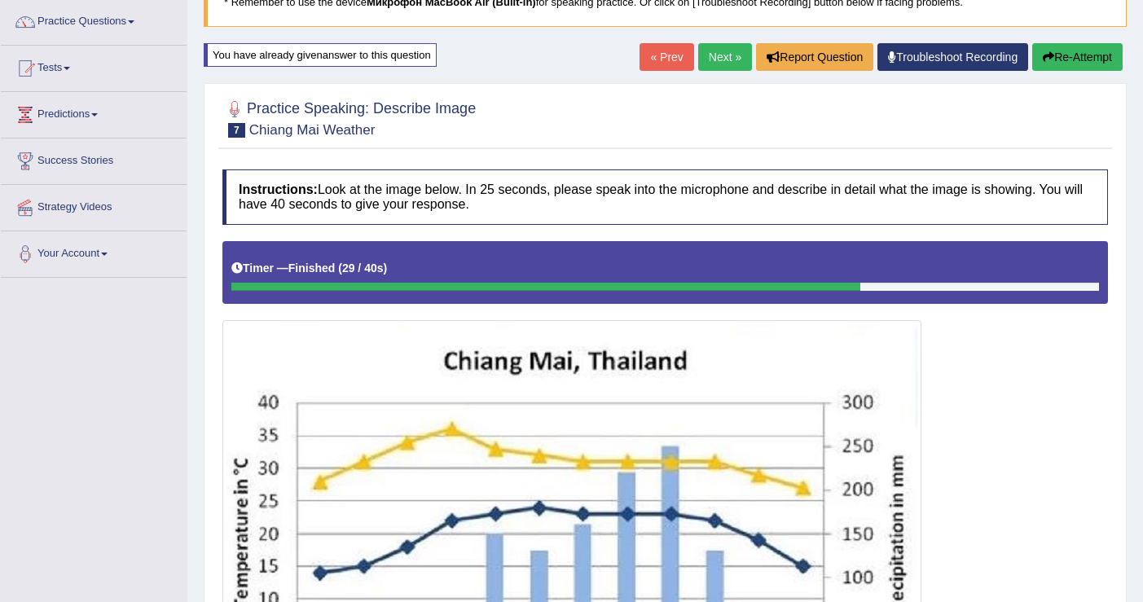
click at [711, 58] on link "Next »" at bounding box center [725, 57] width 54 height 28
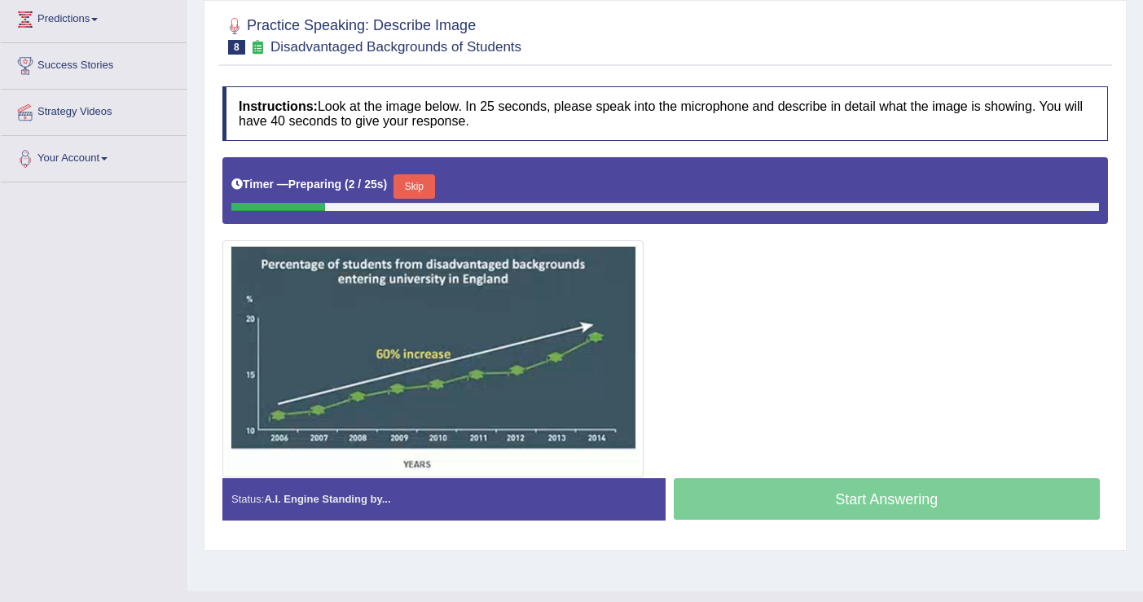
scroll to position [253, 0]
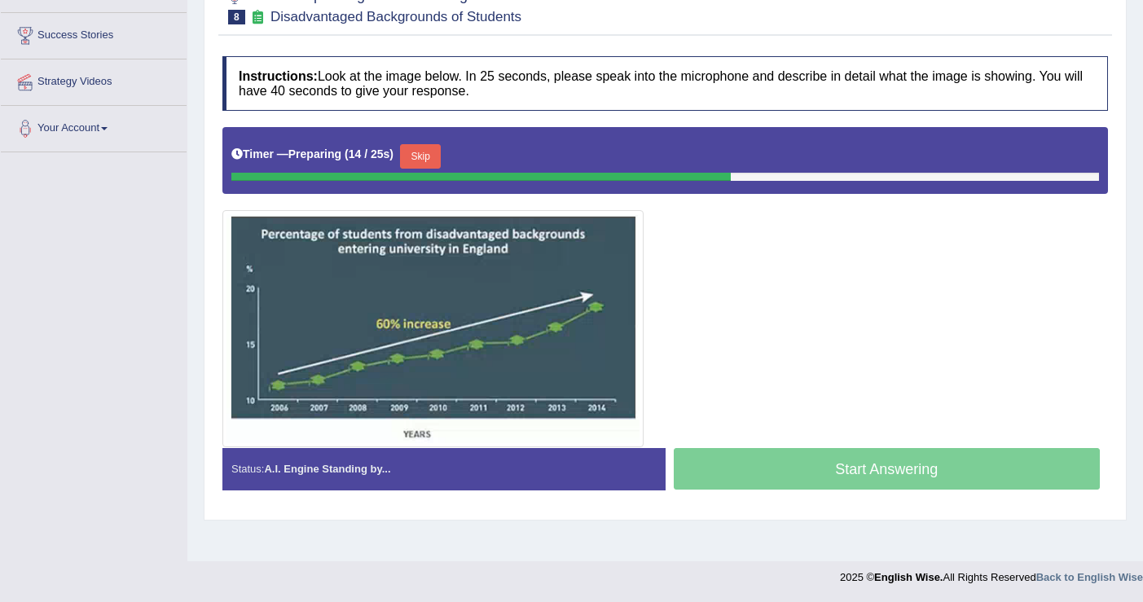
click at [424, 156] on button "Skip" at bounding box center [420, 156] width 41 height 24
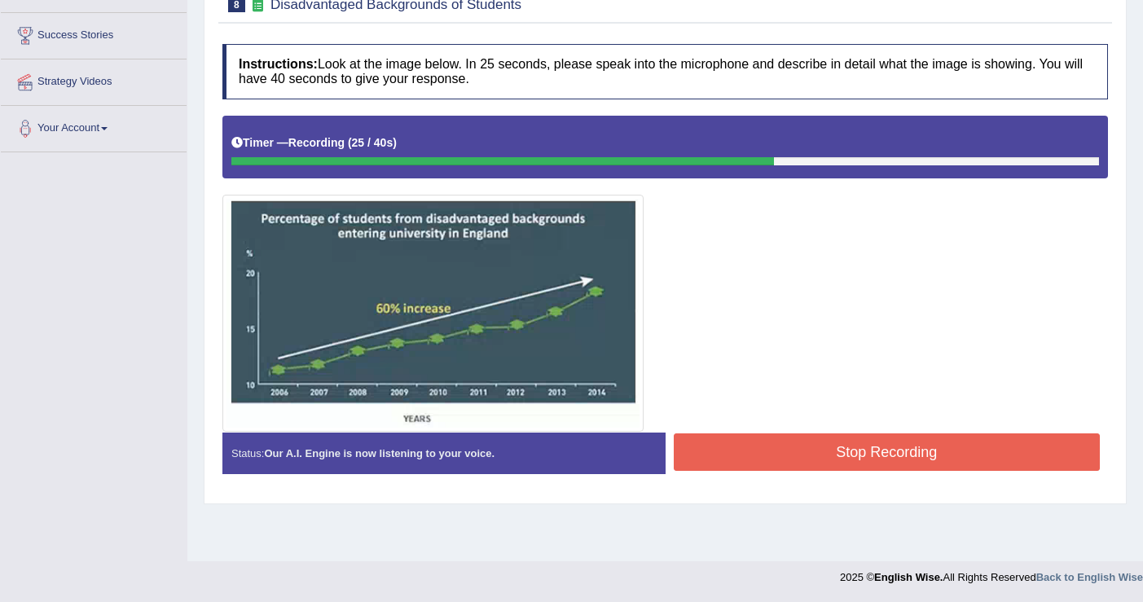
click at [886, 451] on button "Stop Recording" at bounding box center [886, 451] width 427 height 37
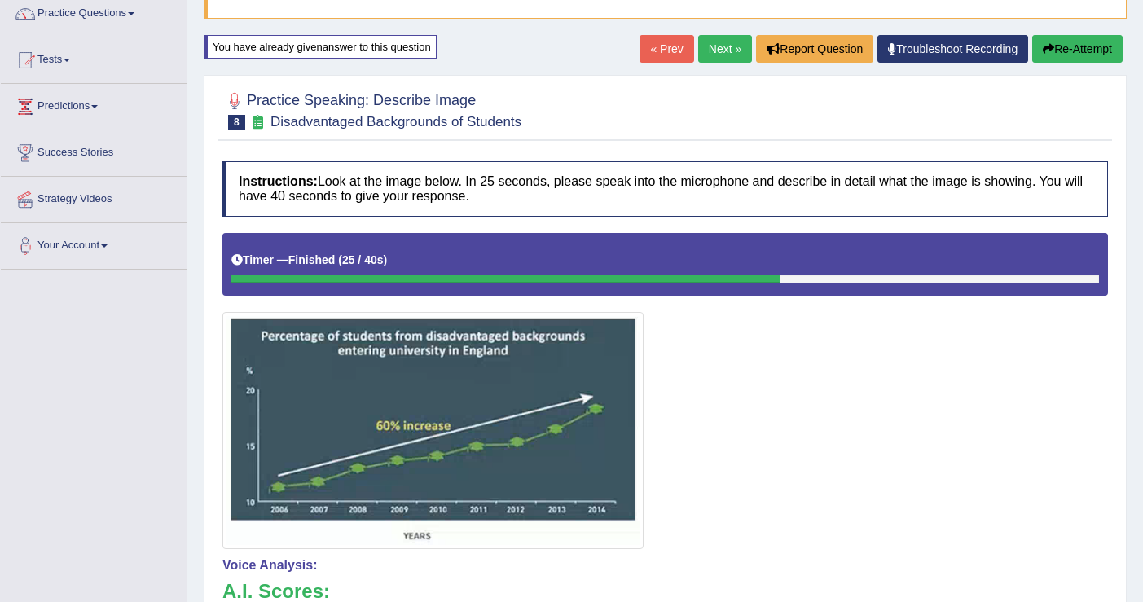
scroll to position [0, 0]
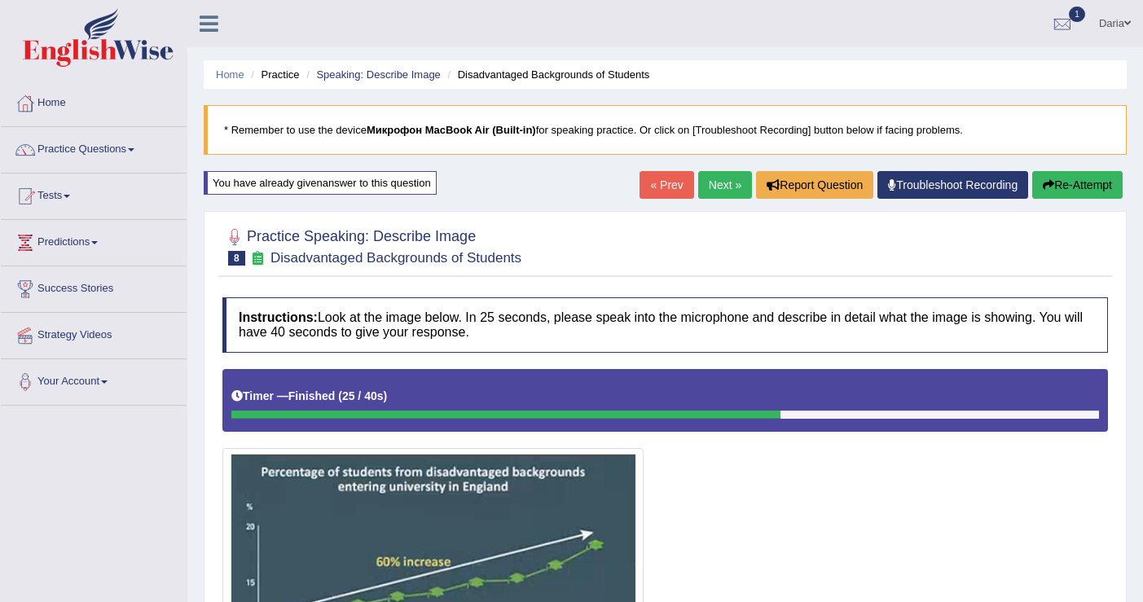
click at [705, 182] on link "Next »" at bounding box center [725, 185] width 54 height 28
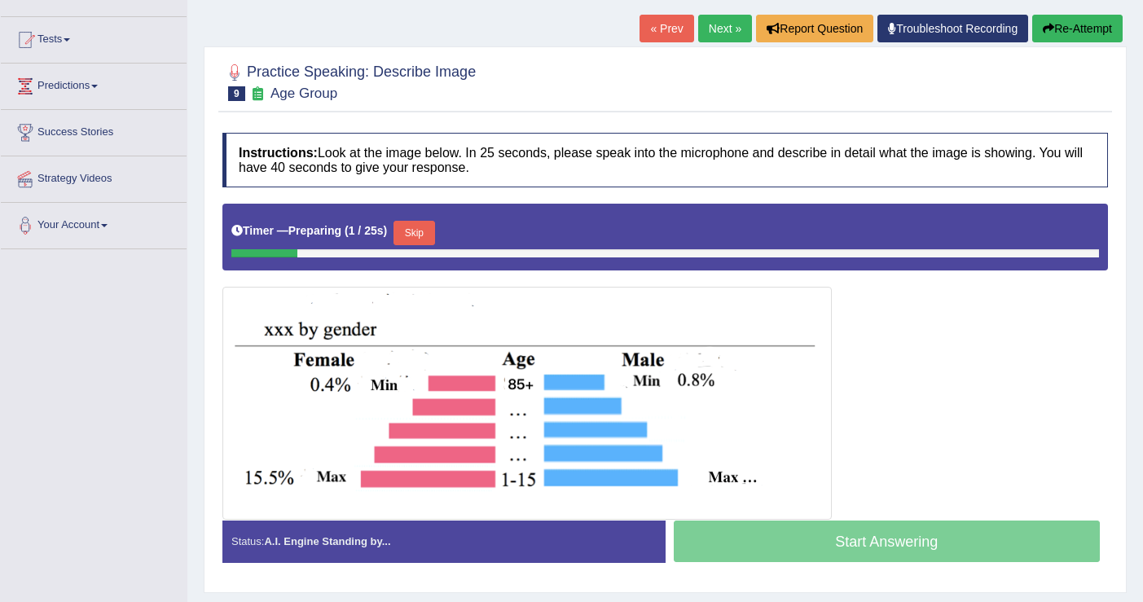
scroll to position [151, 0]
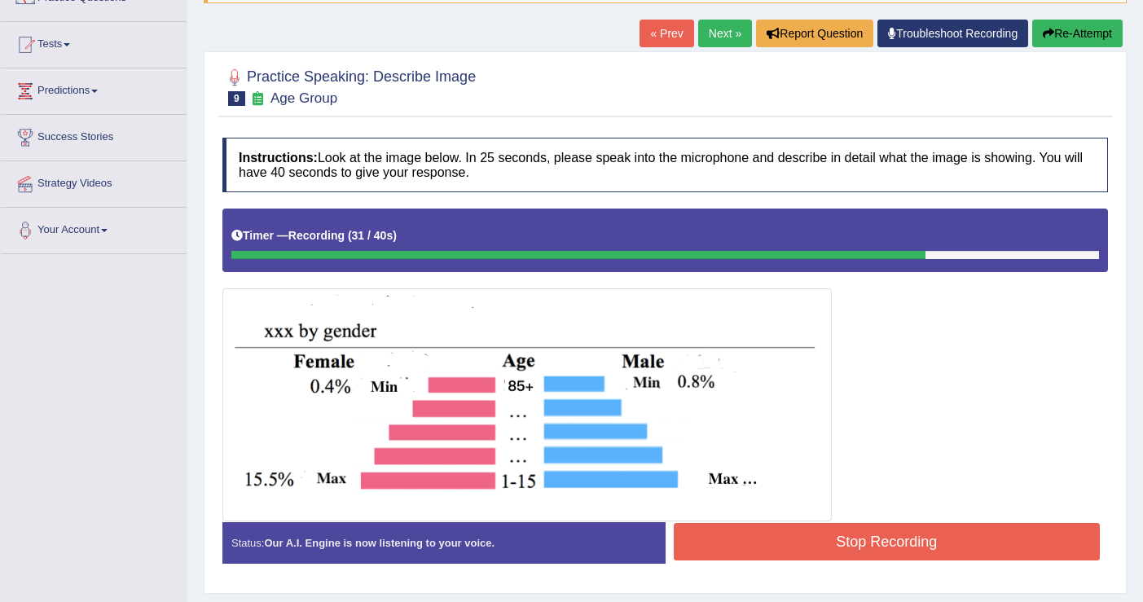
click at [884, 551] on button "Stop Recording" at bounding box center [886, 541] width 427 height 37
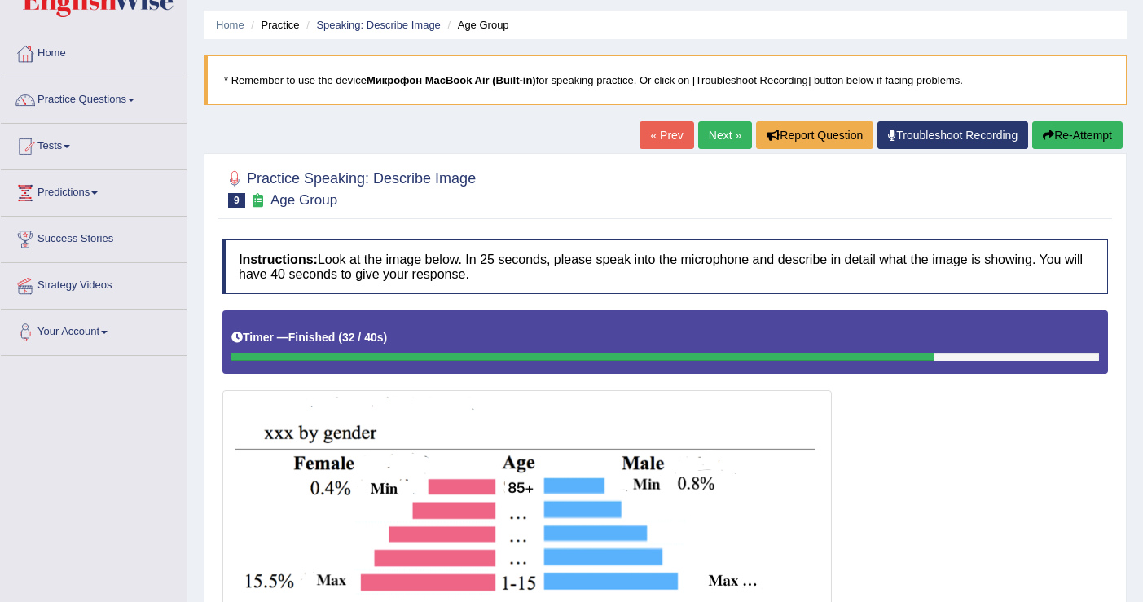
scroll to position [52, 0]
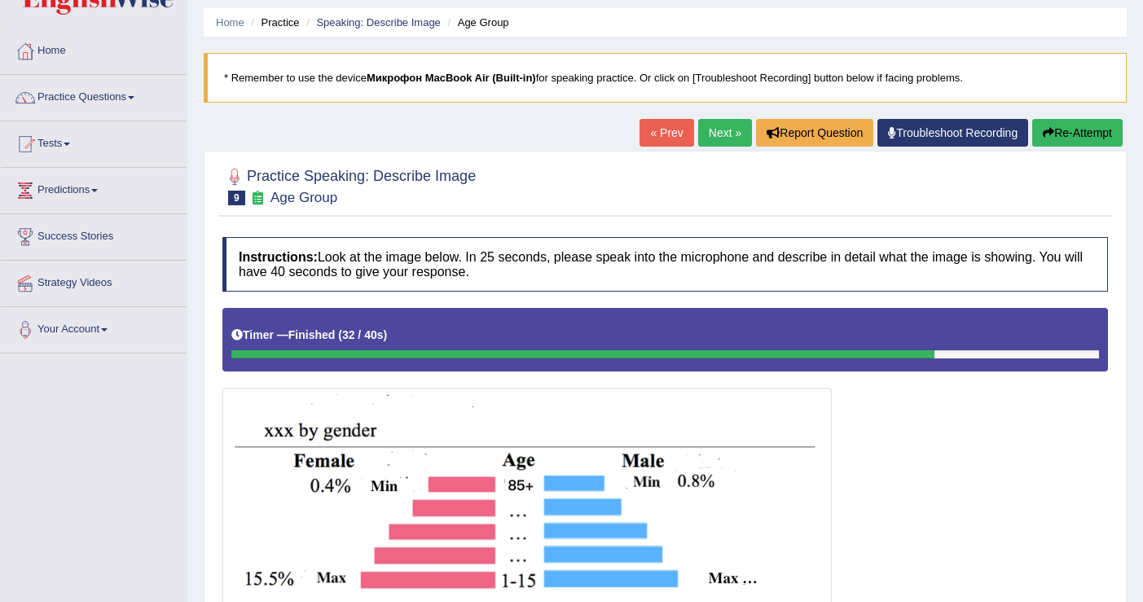
click at [722, 141] on link "Next »" at bounding box center [725, 133] width 54 height 28
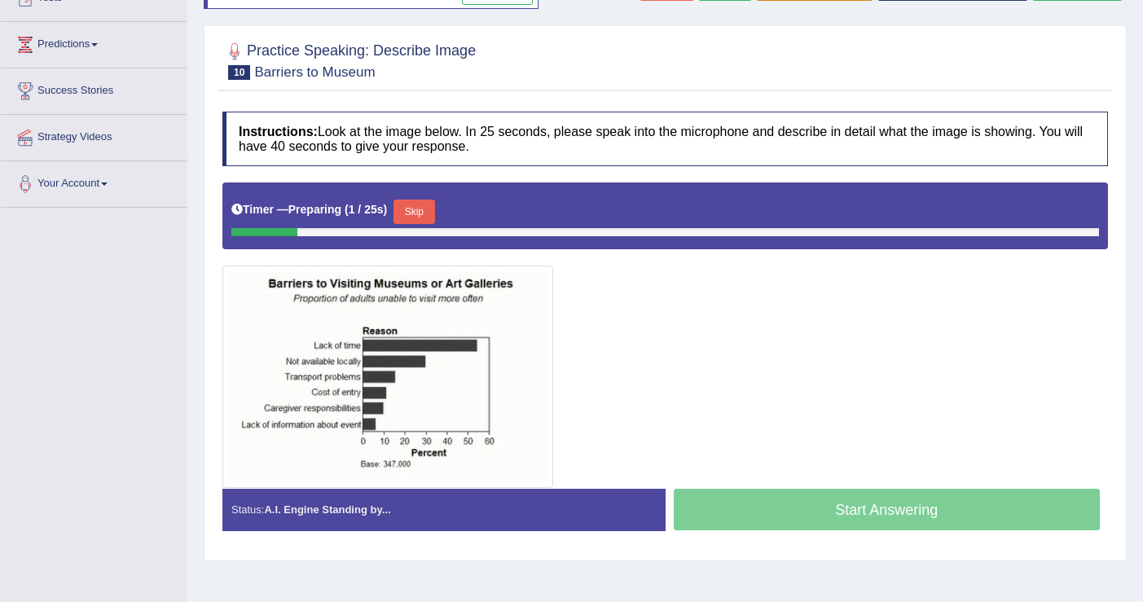
scroll to position [253, 0]
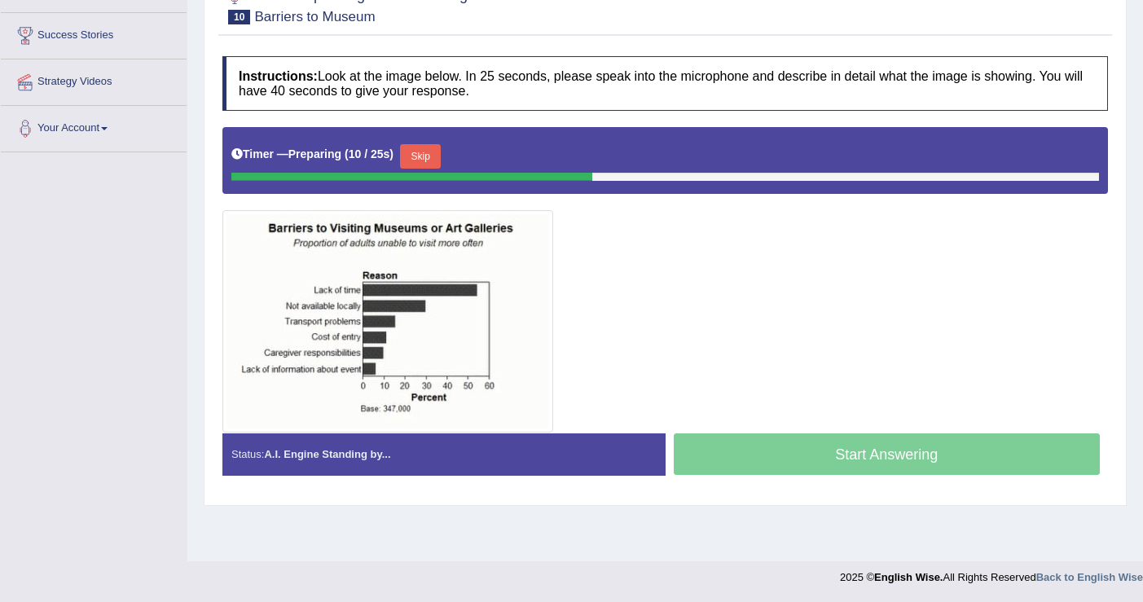
click at [428, 165] on button "Skip" at bounding box center [420, 156] width 41 height 24
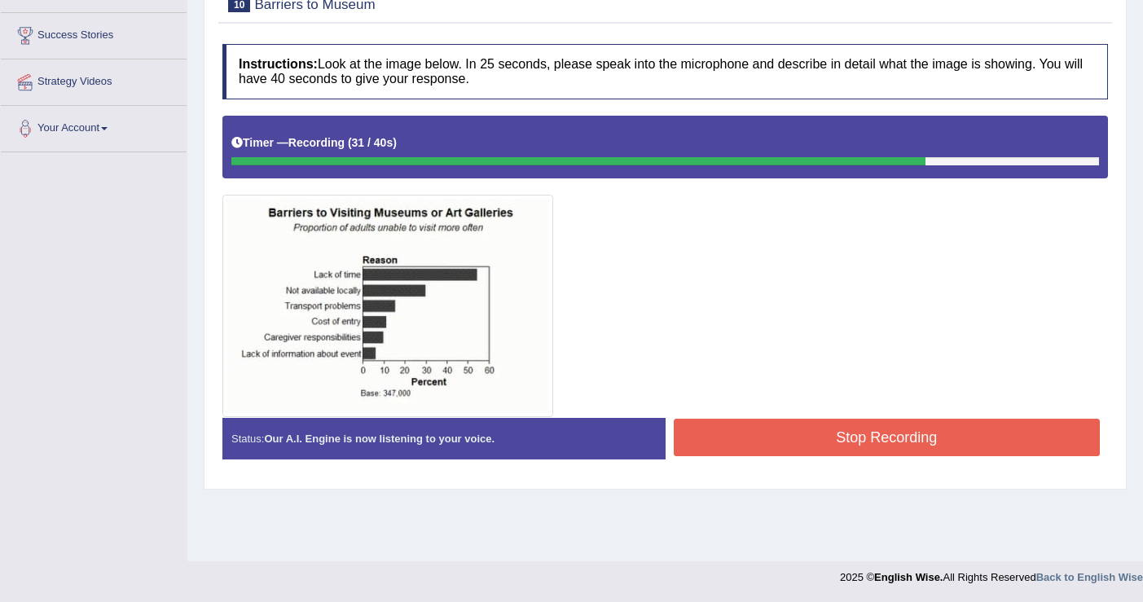
click at [866, 431] on button "Stop Recording" at bounding box center [886, 437] width 427 height 37
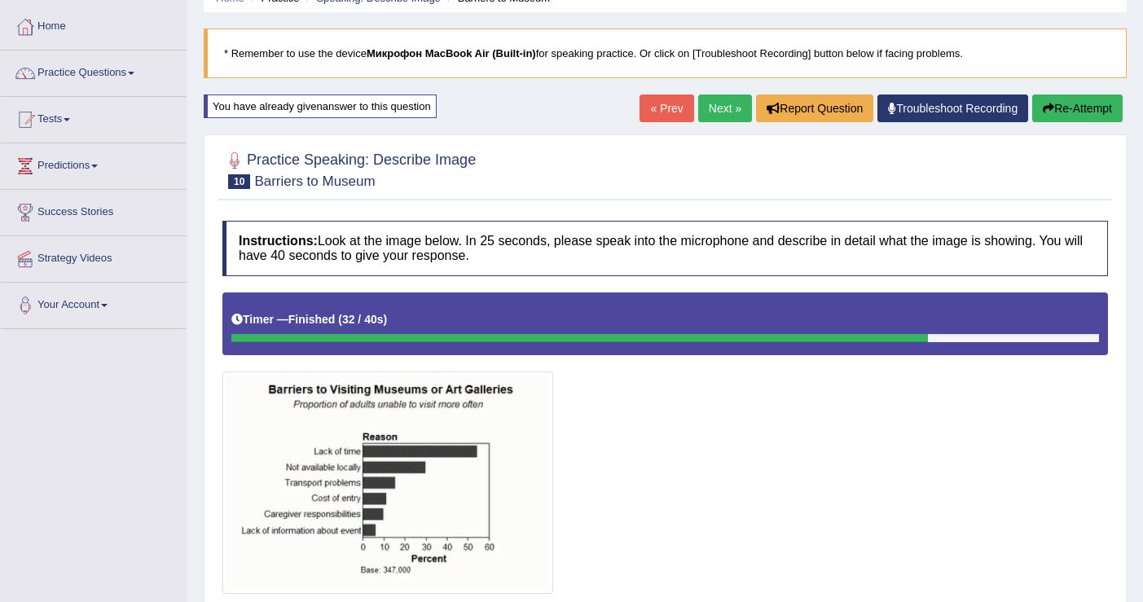
scroll to position [76, 0]
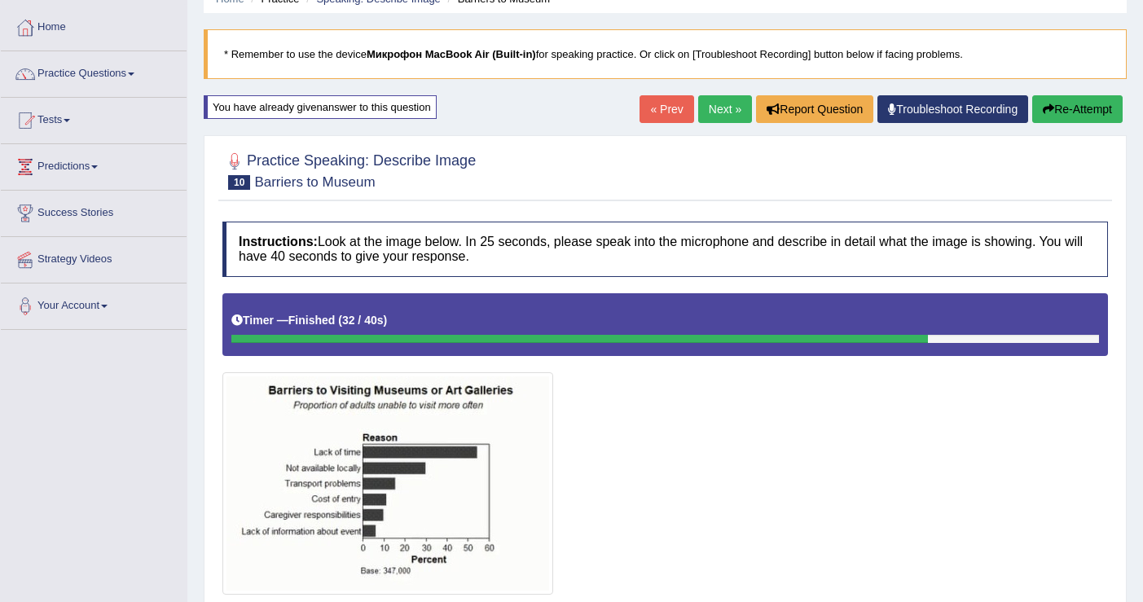
click at [712, 114] on link "Next »" at bounding box center [725, 109] width 54 height 28
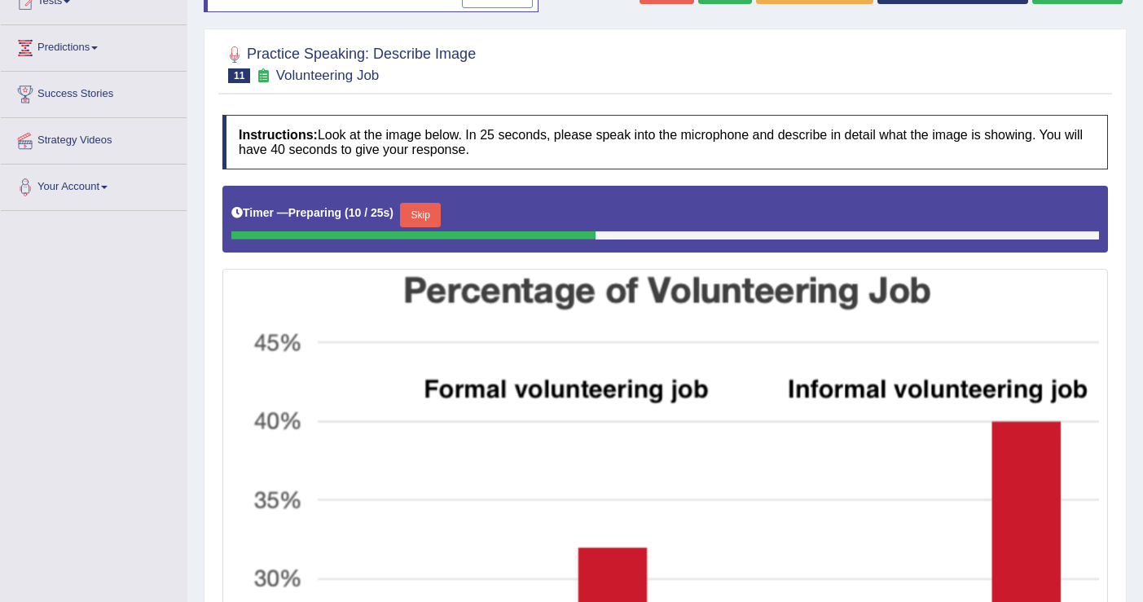
scroll to position [1, 0]
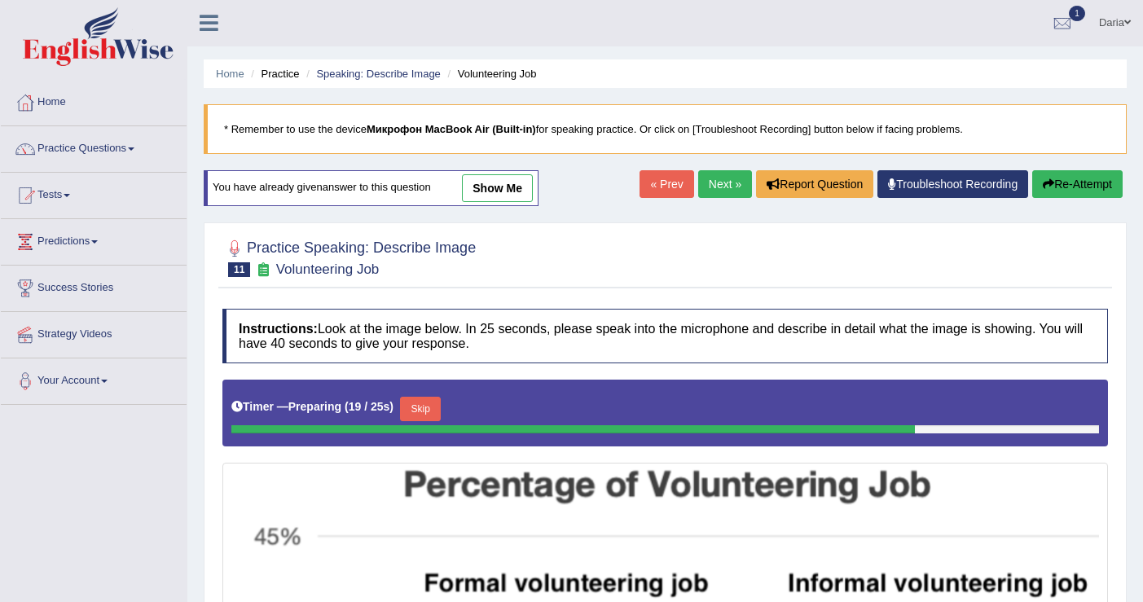
click at [1080, 184] on button "Re-Attempt" at bounding box center [1077, 184] width 90 height 28
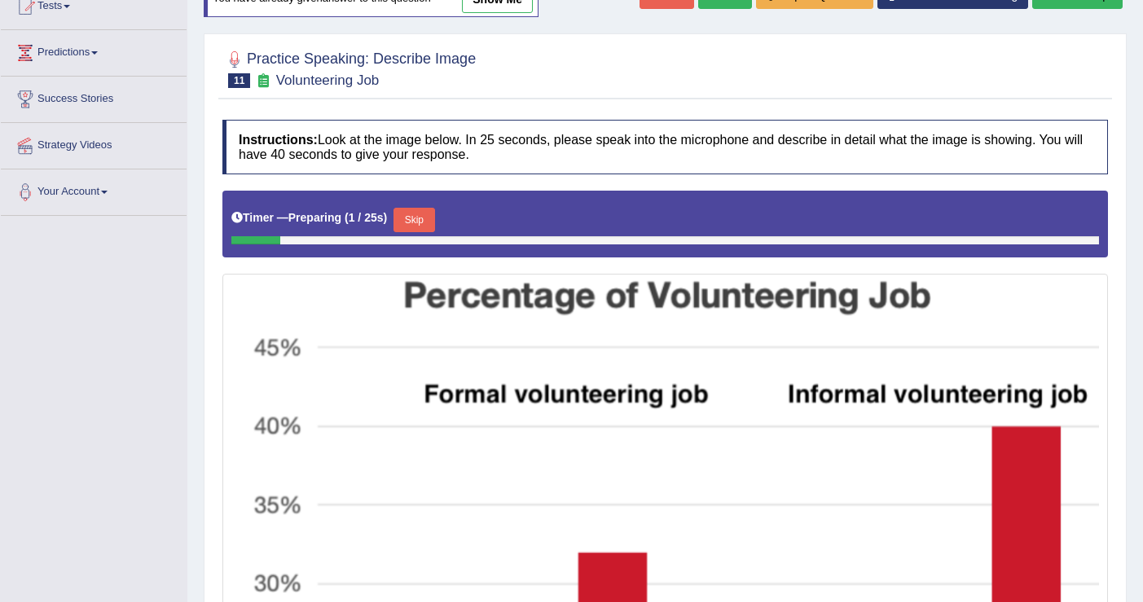
scroll to position [208, 0]
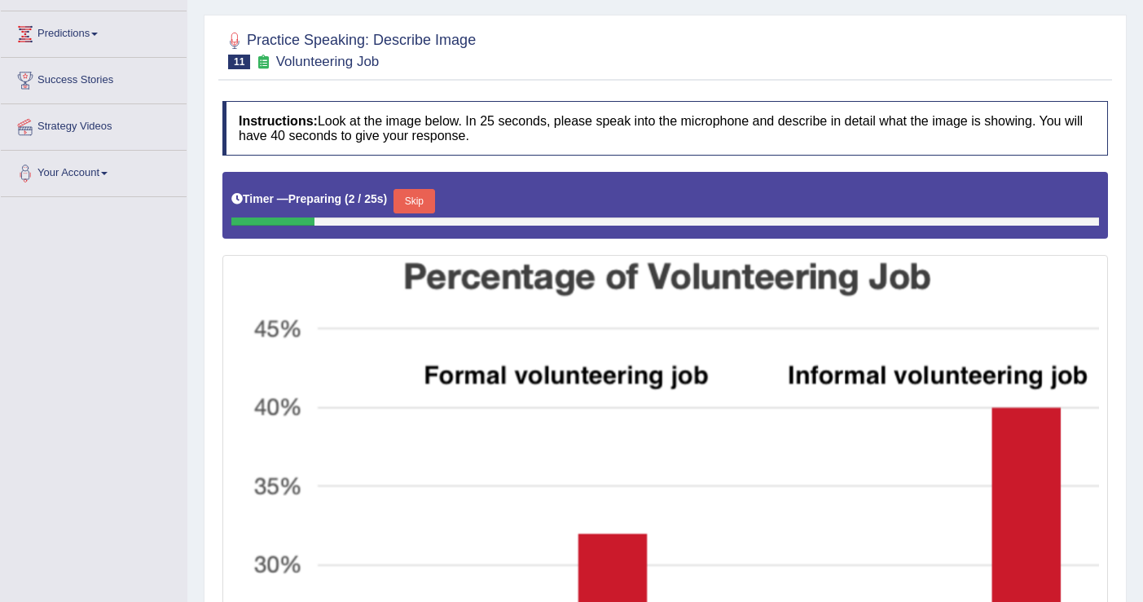
click at [434, 201] on button "Skip" at bounding box center [413, 201] width 41 height 24
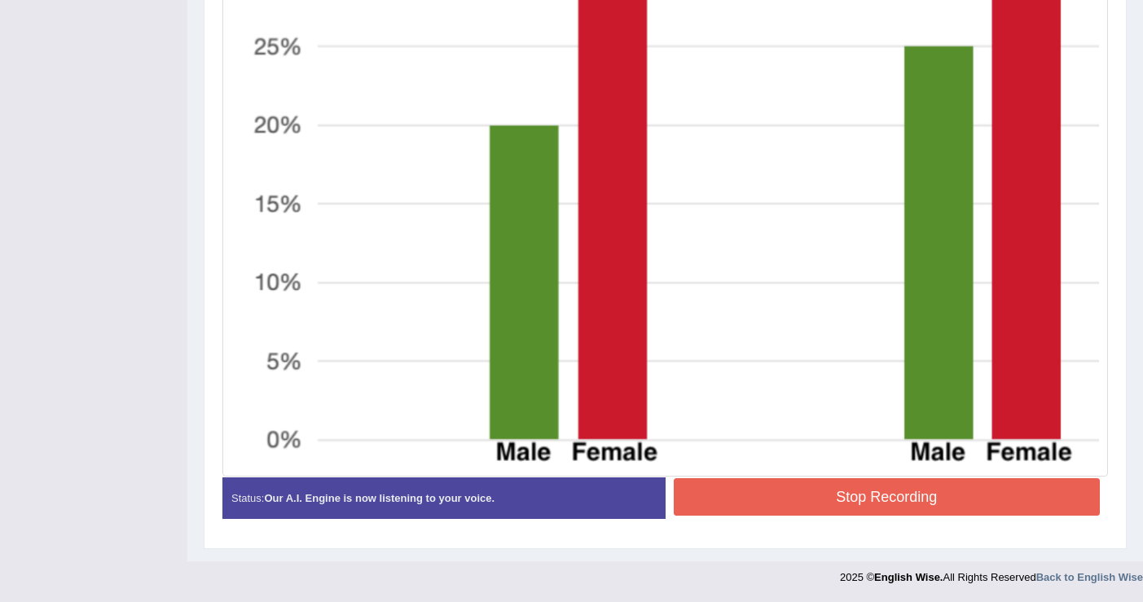
scroll to position [788, 0]
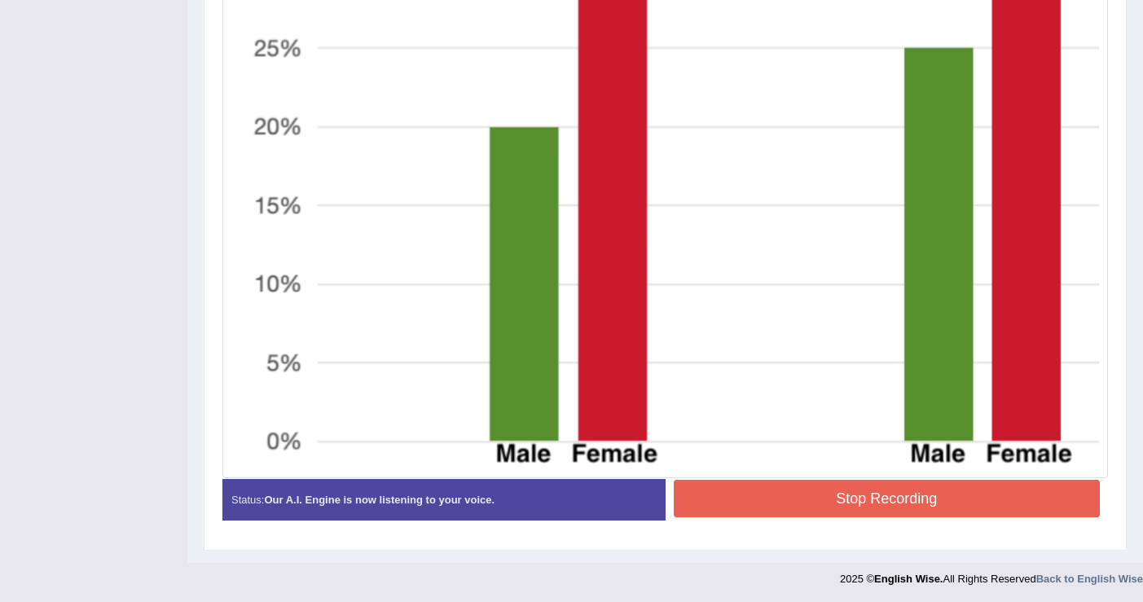
click at [866, 506] on button "Stop Recording" at bounding box center [886, 498] width 427 height 37
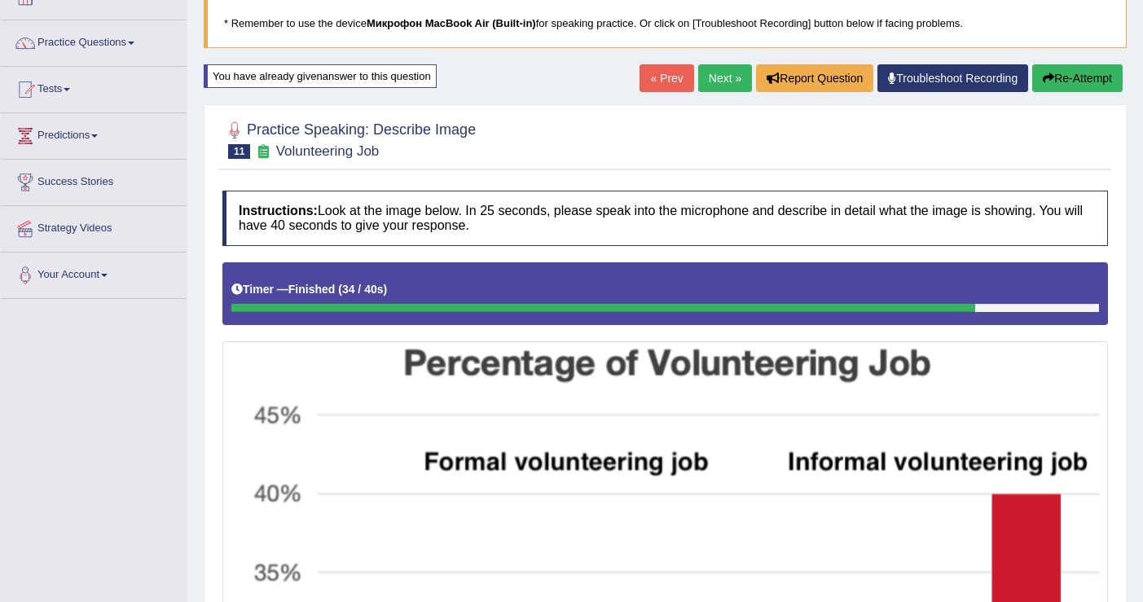
scroll to position [0, 0]
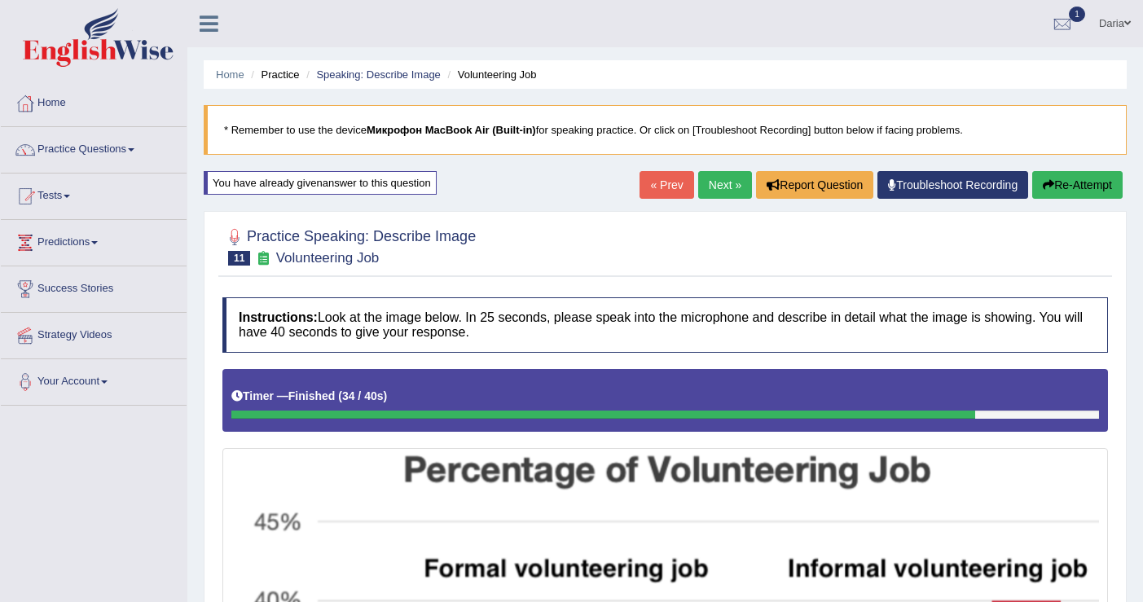
click at [1065, 188] on button "Re-Attempt" at bounding box center [1077, 185] width 90 height 28
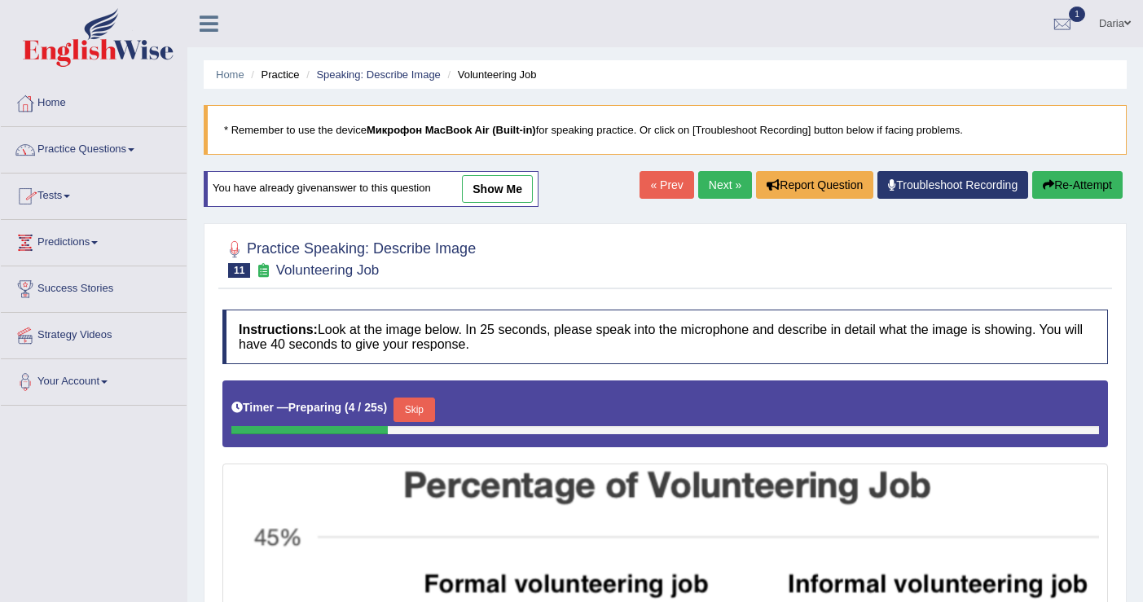
click at [84, 160] on link "Practice Questions" at bounding box center [94, 147] width 186 height 41
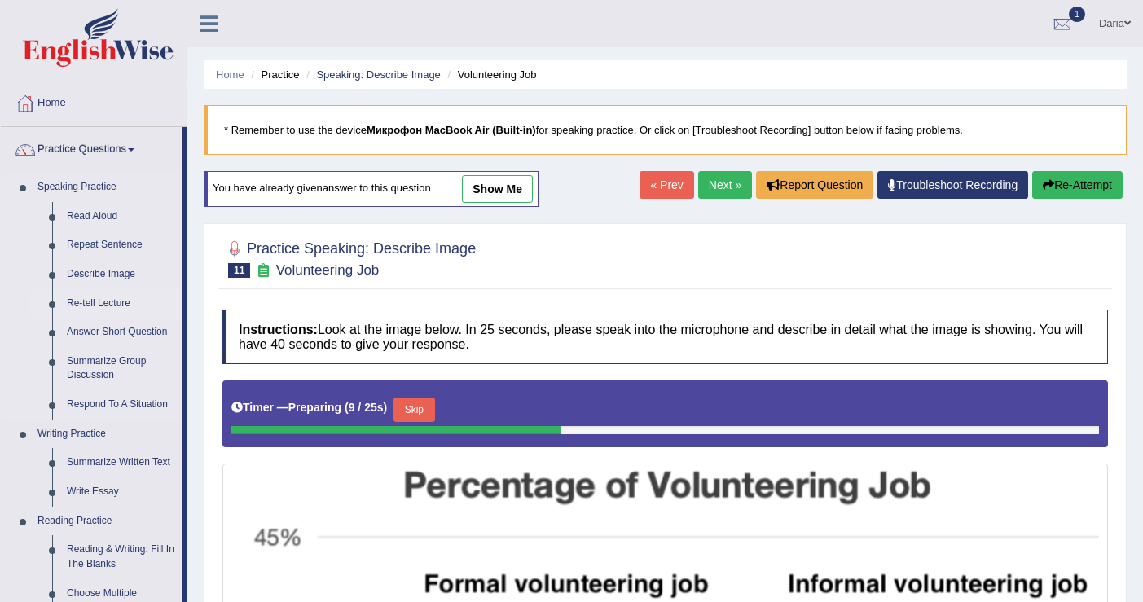
click at [116, 307] on link "Re-tell Lecture" at bounding box center [120, 303] width 123 height 29
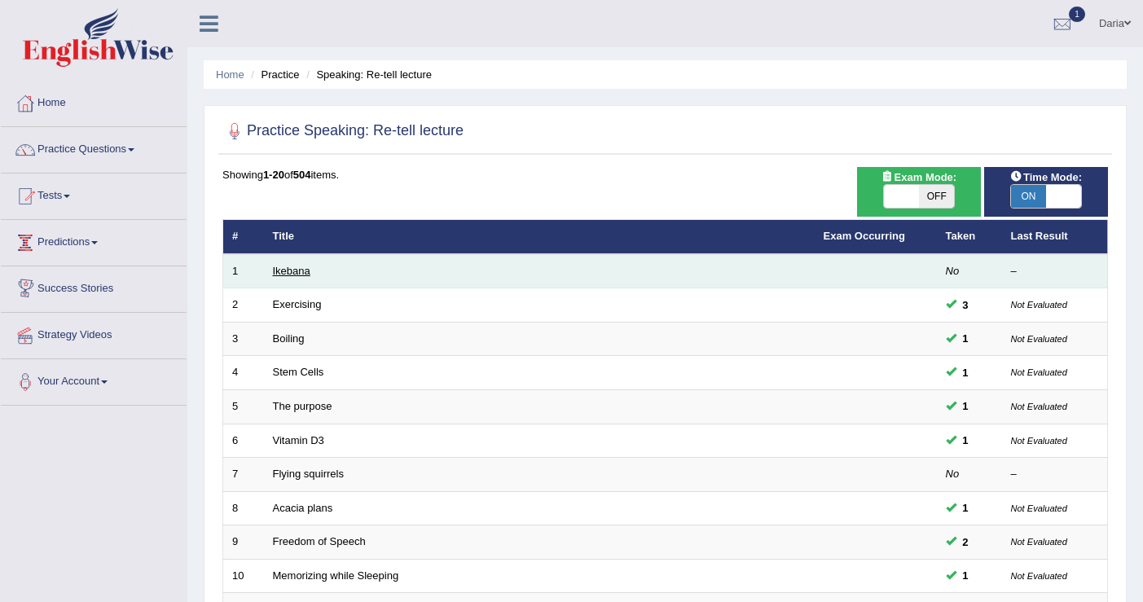
click at [308, 277] on link "Ikebana" at bounding box center [291, 271] width 37 height 12
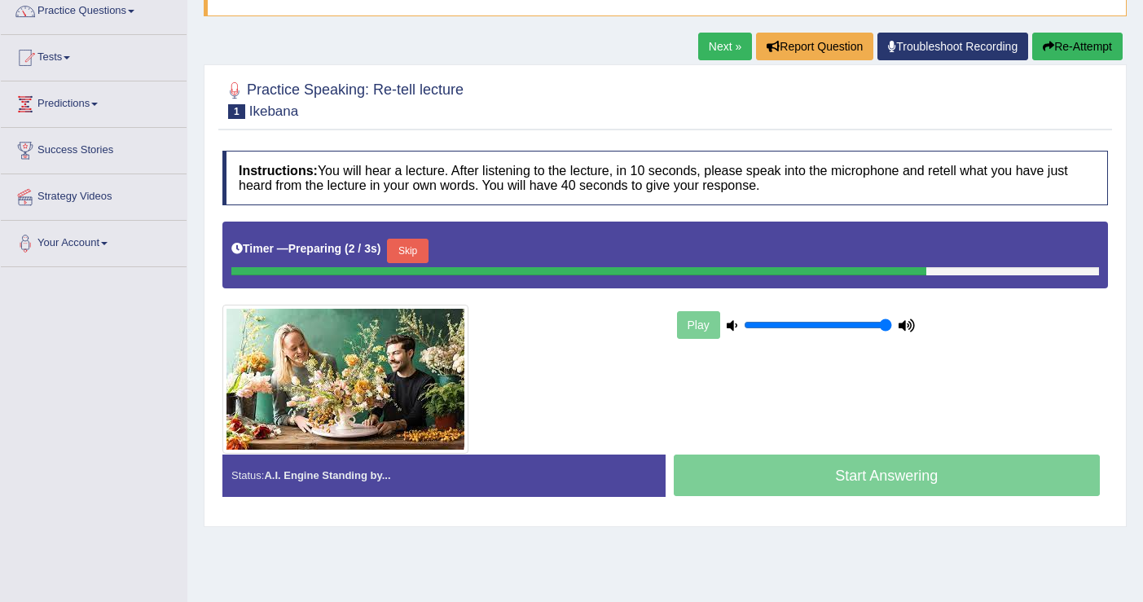
scroll to position [143, 0]
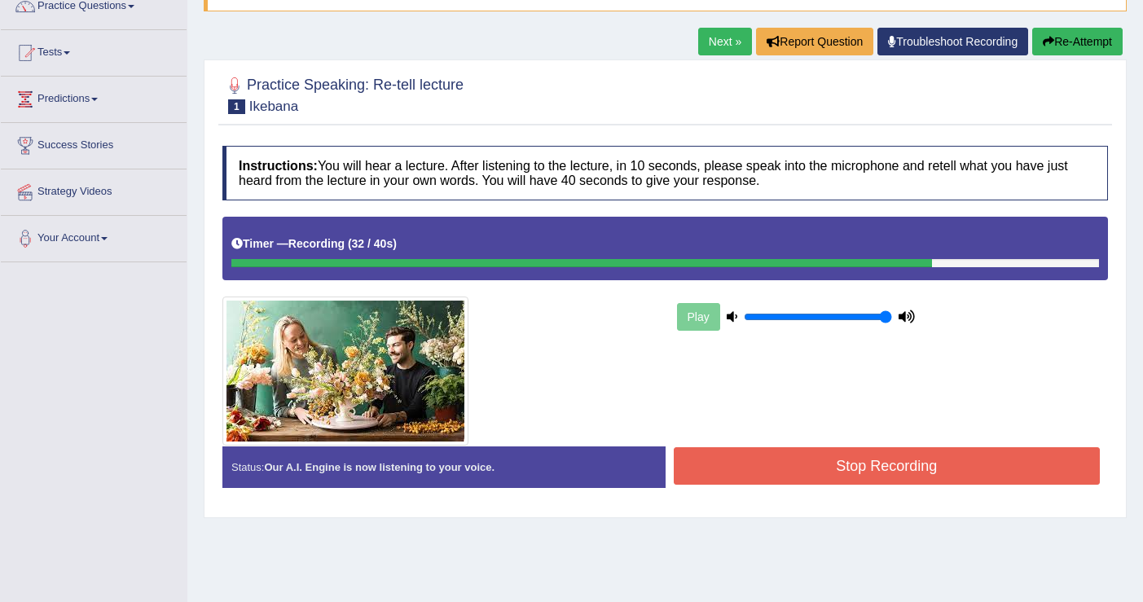
click at [825, 461] on button "Stop Recording" at bounding box center [886, 465] width 427 height 37
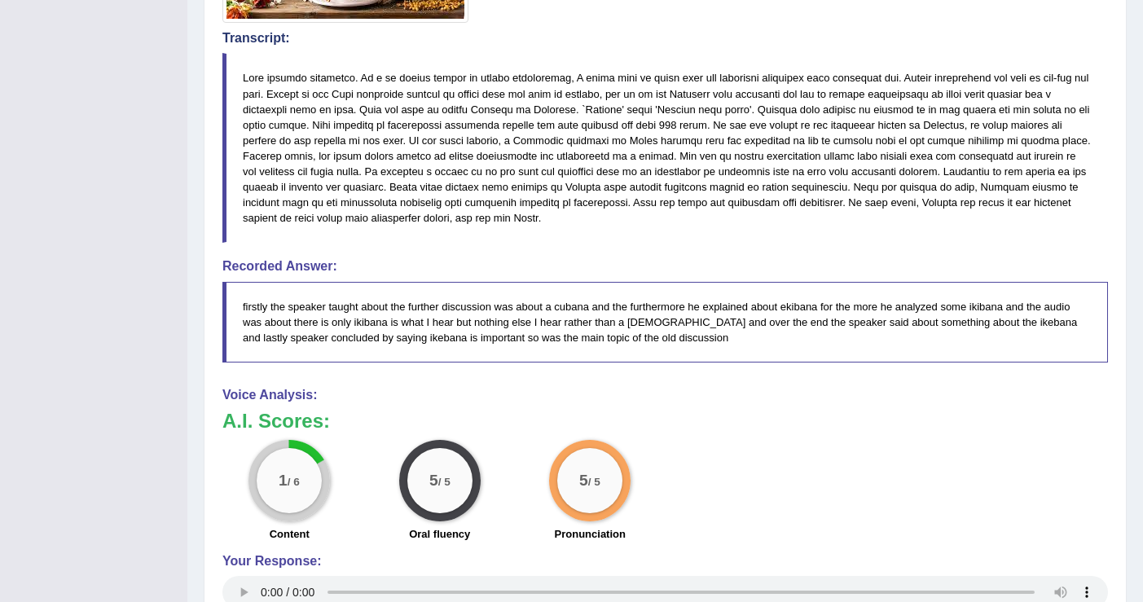
scroll to position [593, 0]
